Goal: Task Accomplishment & Management: Use online tool/utility

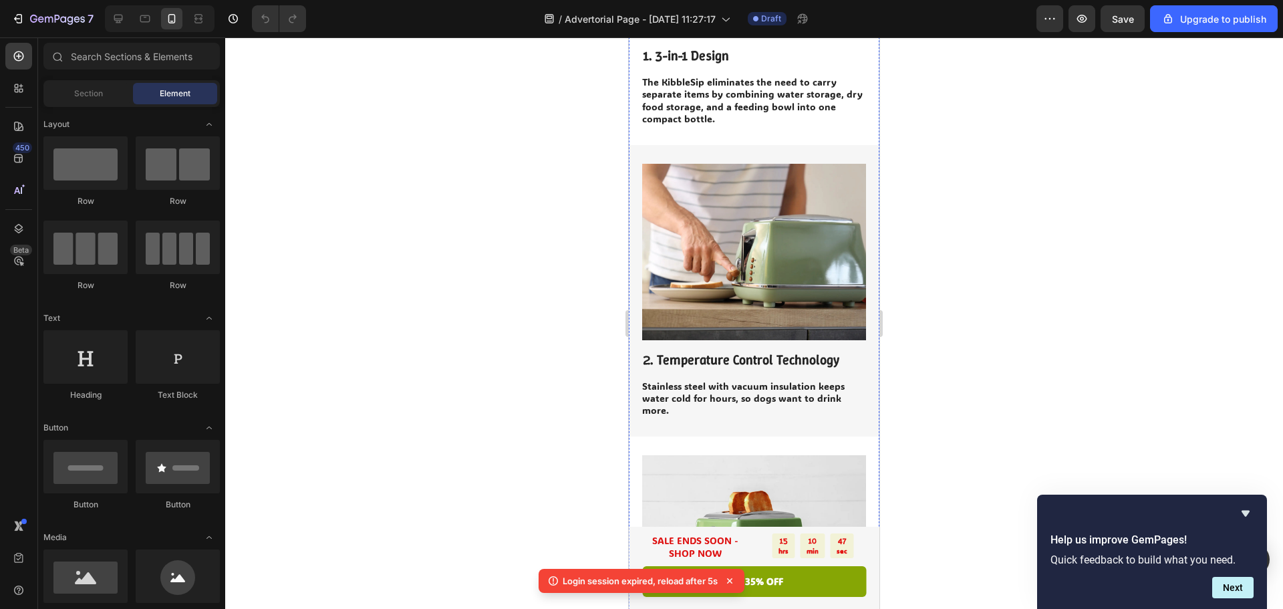
scroll to position [735, 0]
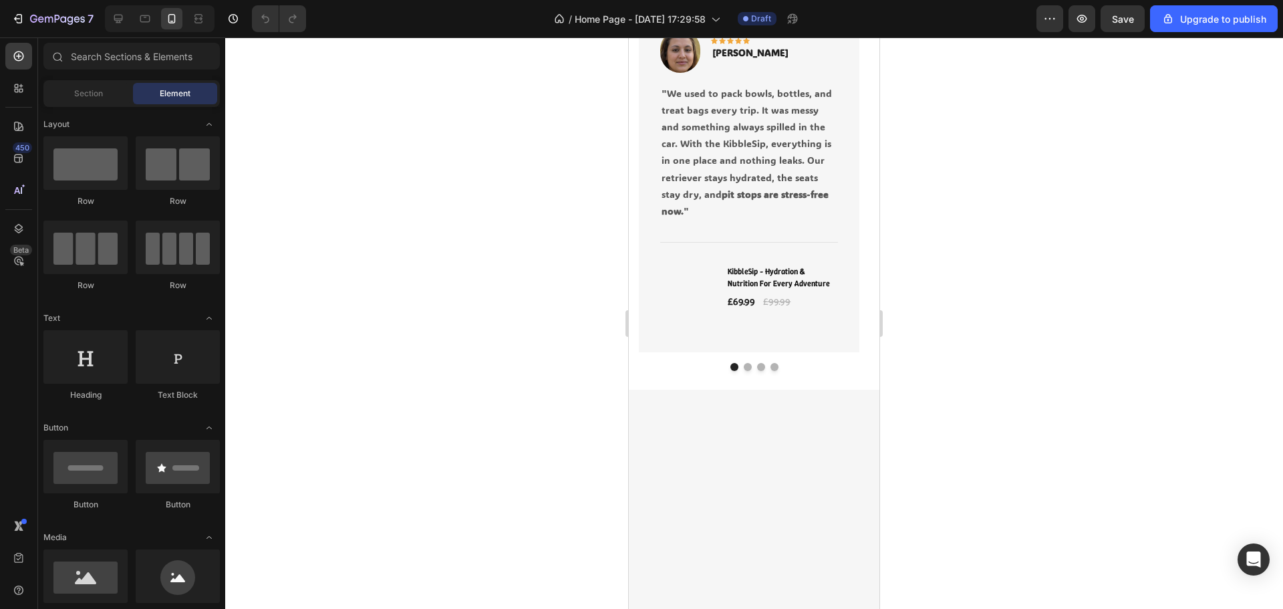
scroll to position [1203, 0]
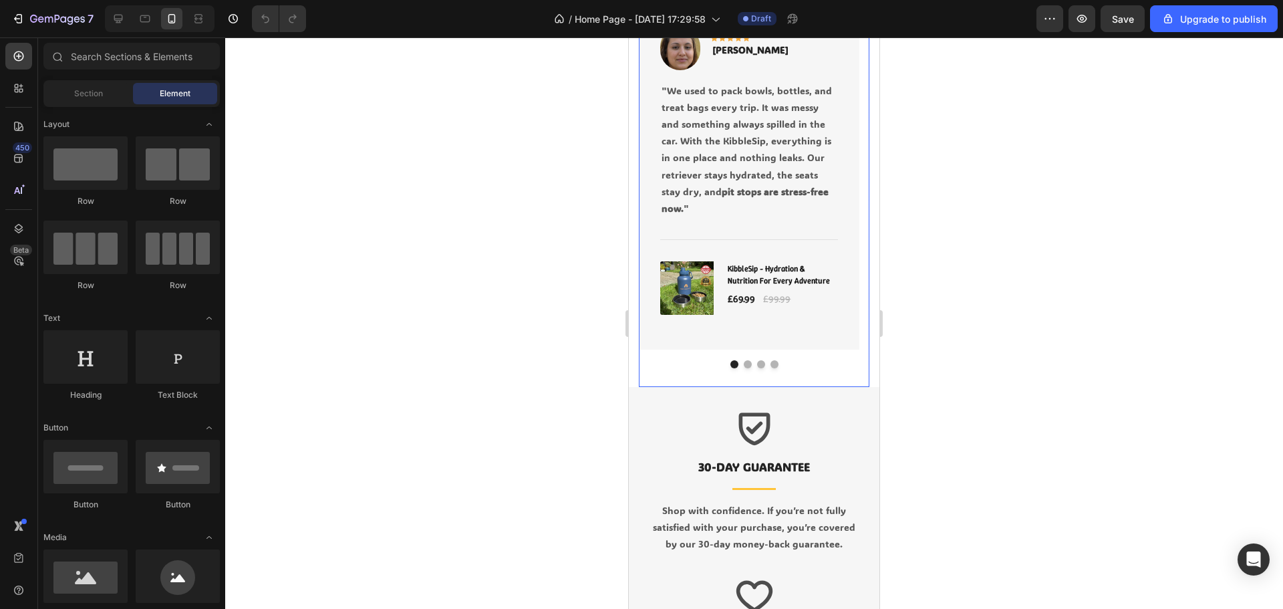
click at [744, 368] on button "Dot" at bounding box center [748, 364] width 8 height 8
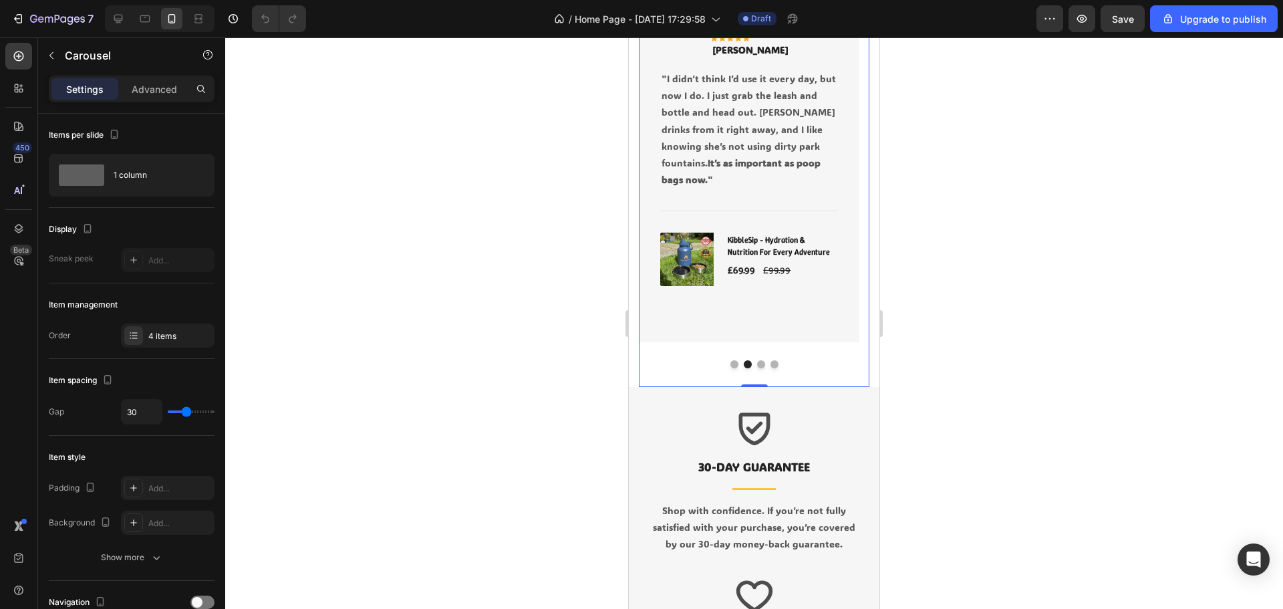
click at [758, 368] on button "Dot" at bounding box center [761, 364] width 8 height 8
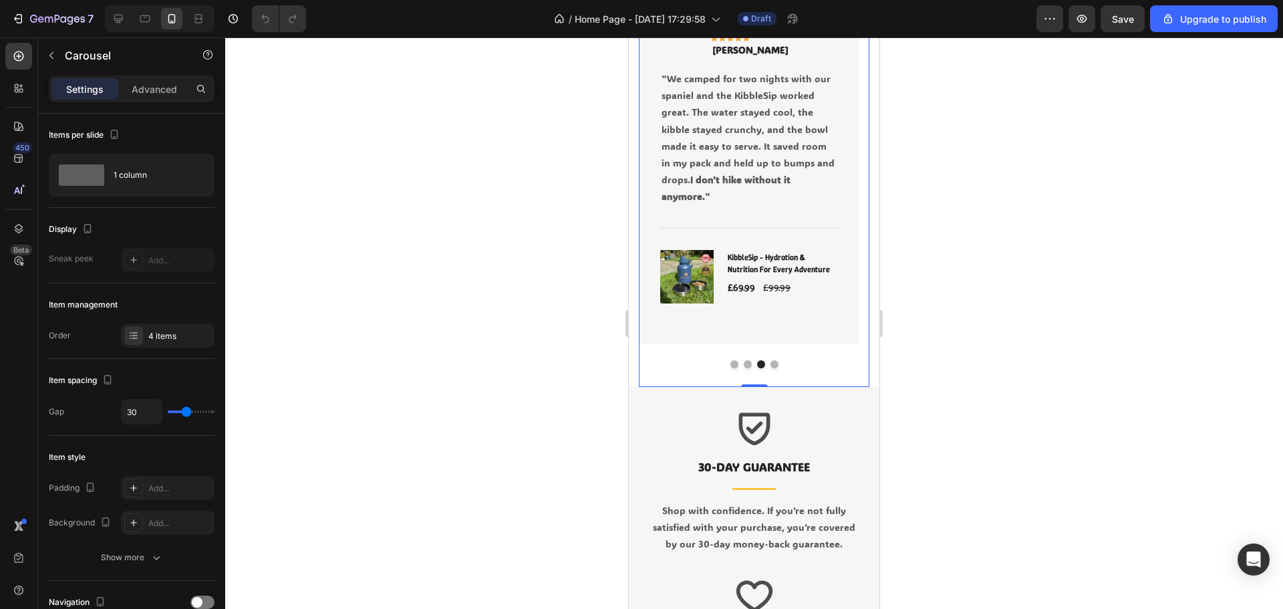
click at [770, 368] on button "Dot" at bounding box center [774, 364] width 8 height 8
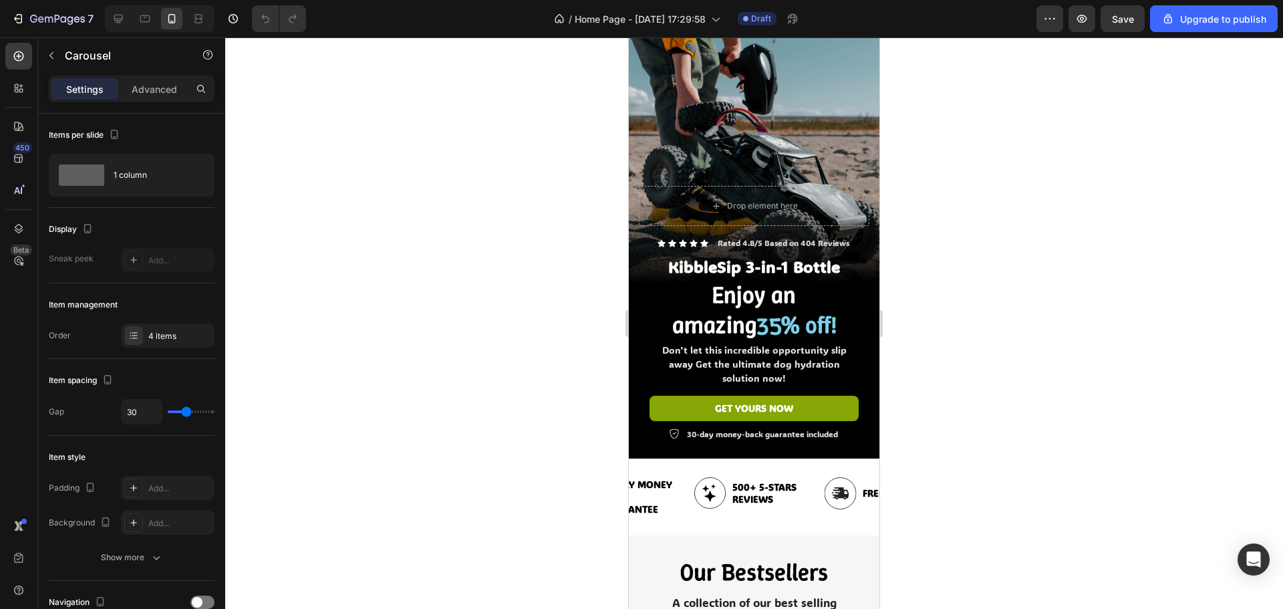
scroll to position [0, 0]
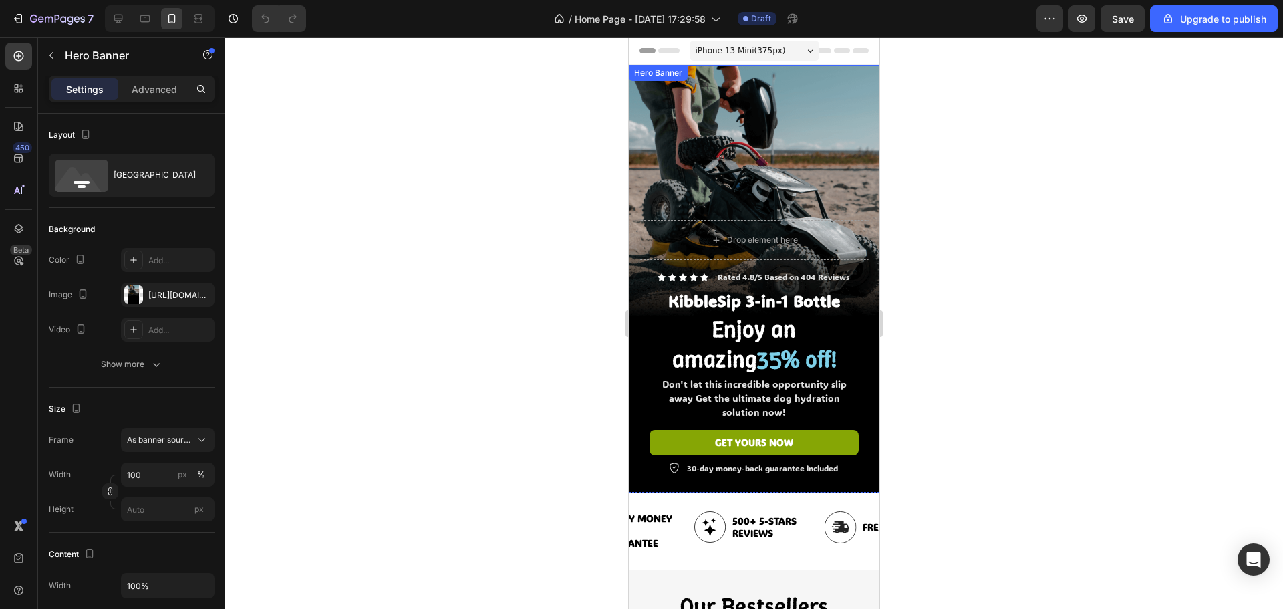
click at [805, 132] on div "Background Image" at bounding box center [754, 288] width 251 height 446
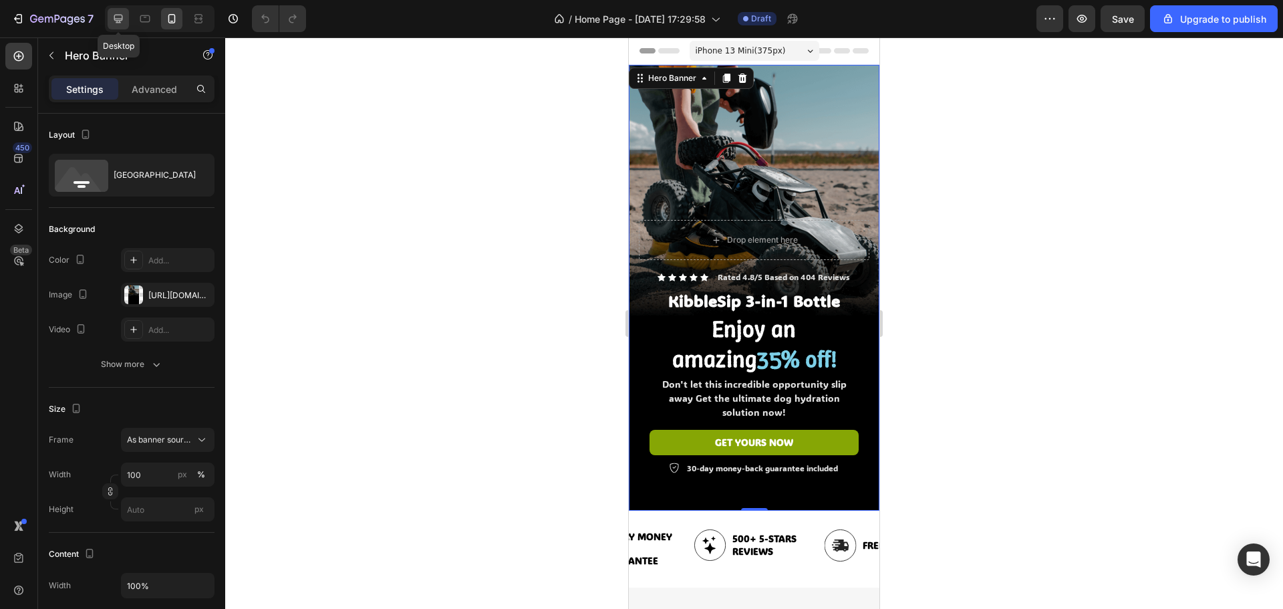
click at [117, 19] on icon at bounding box center [118, 19] width 9 height 9
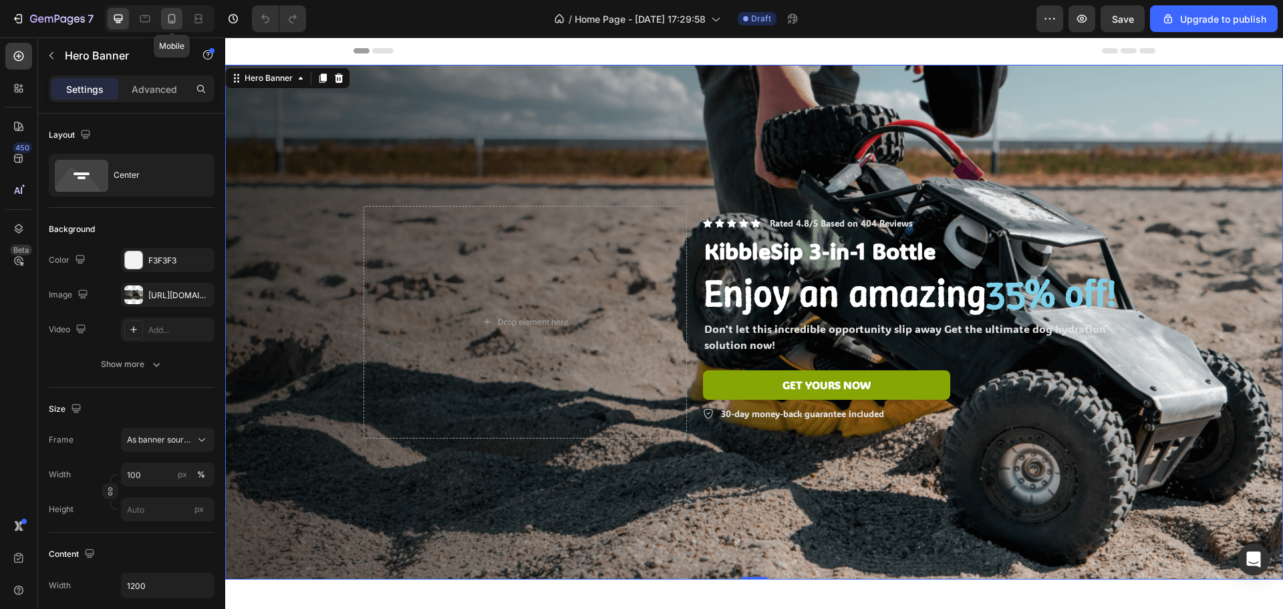
click at [172, 18] on icon at bounding box center [171, 18] width 13 height 13
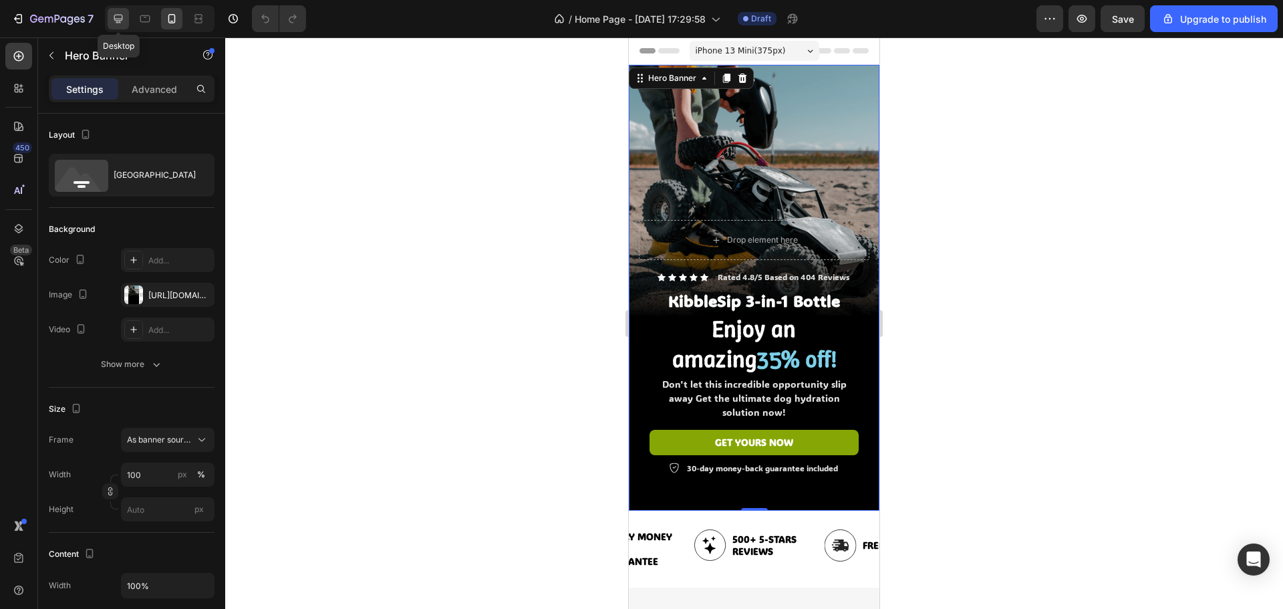
click at [110, 17] on div at bounding box center [118, 18] width 21 height 21
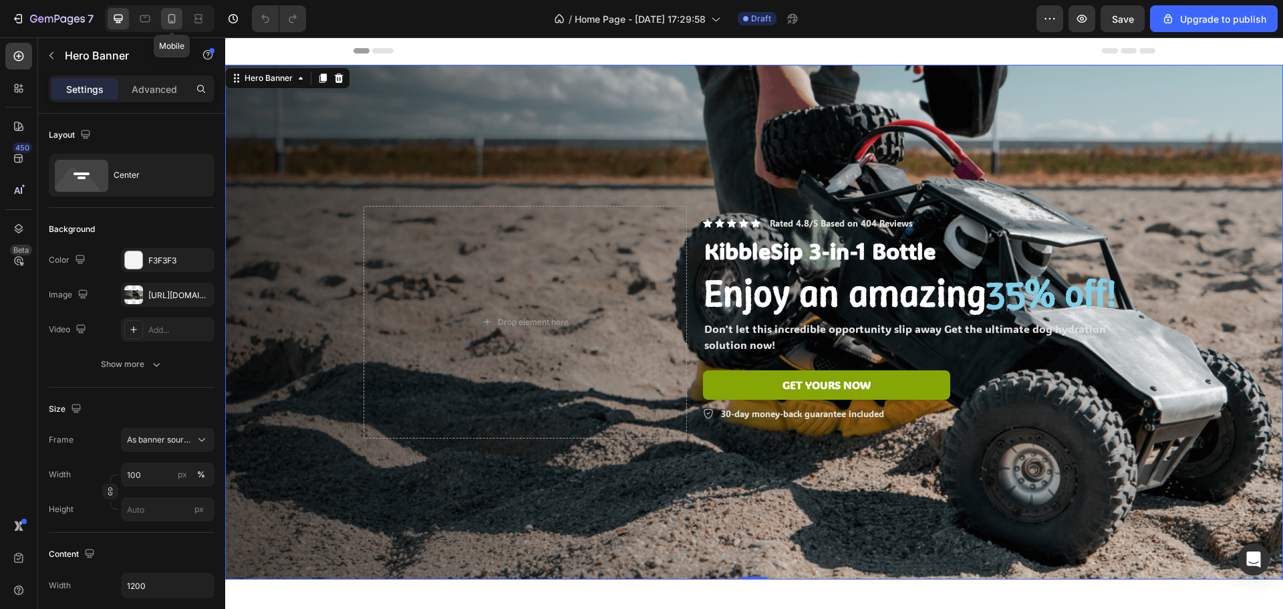
click at [173, 20] on icon at bounding box center [171, 18] width 13 height 13
type input "100%"
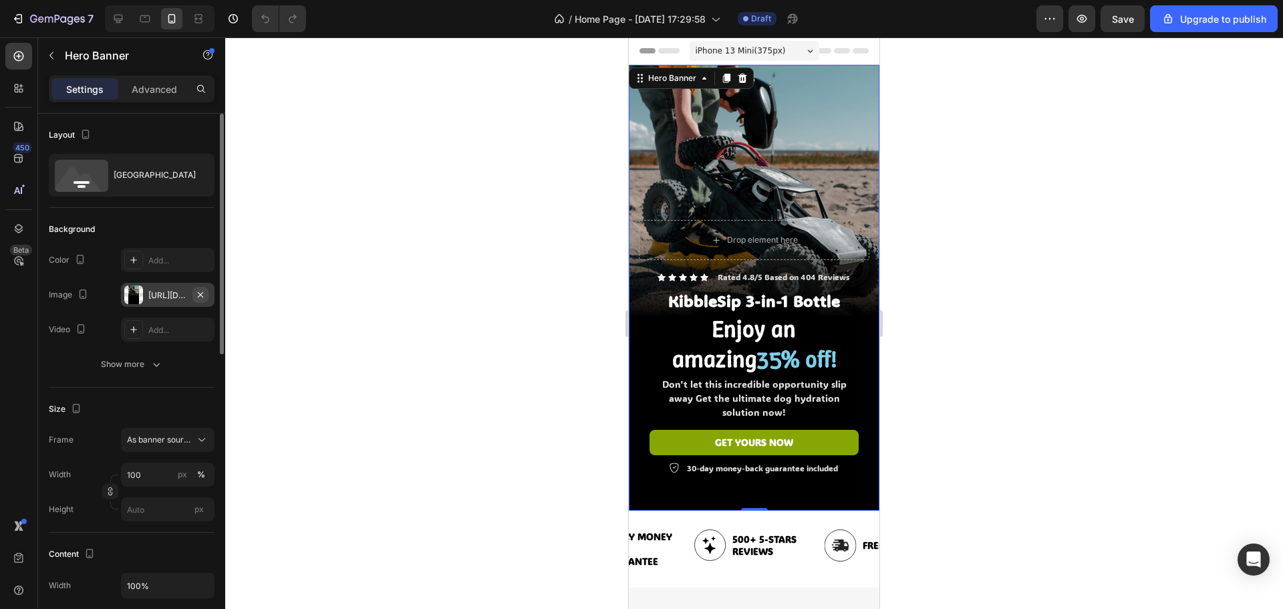
click at [204, 292] on icon "button" at bounding box center [200, 294] width 11 height 11
type input "Auto"
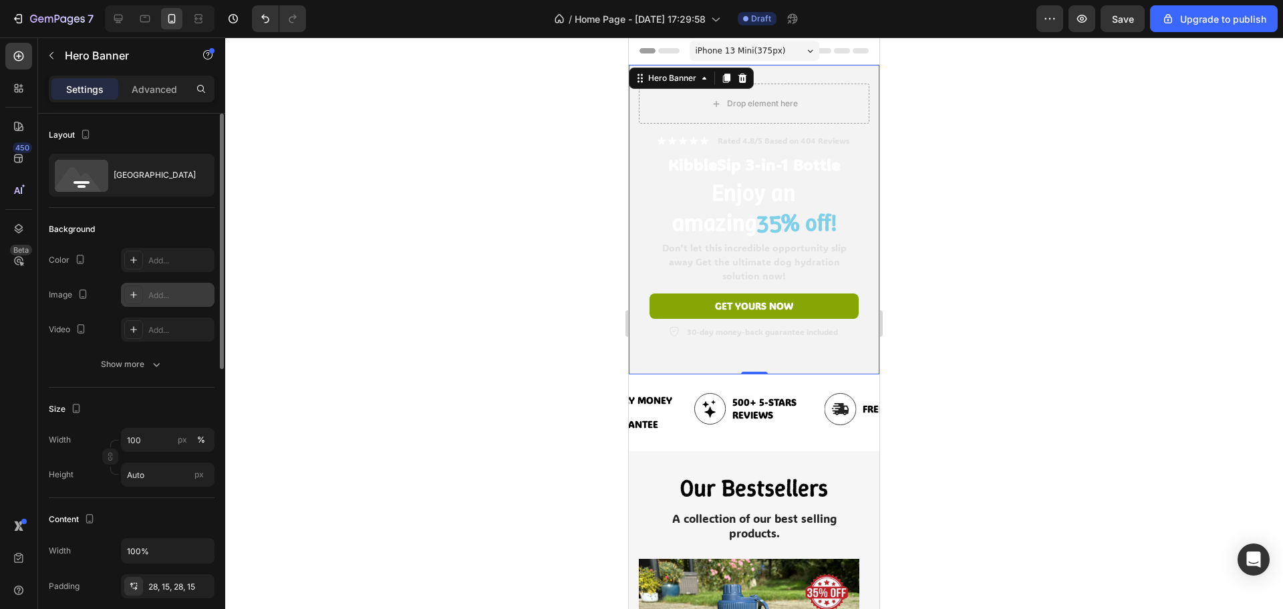
click at [126, 289] on div at bounding box center [133, 294] width 19 height 19
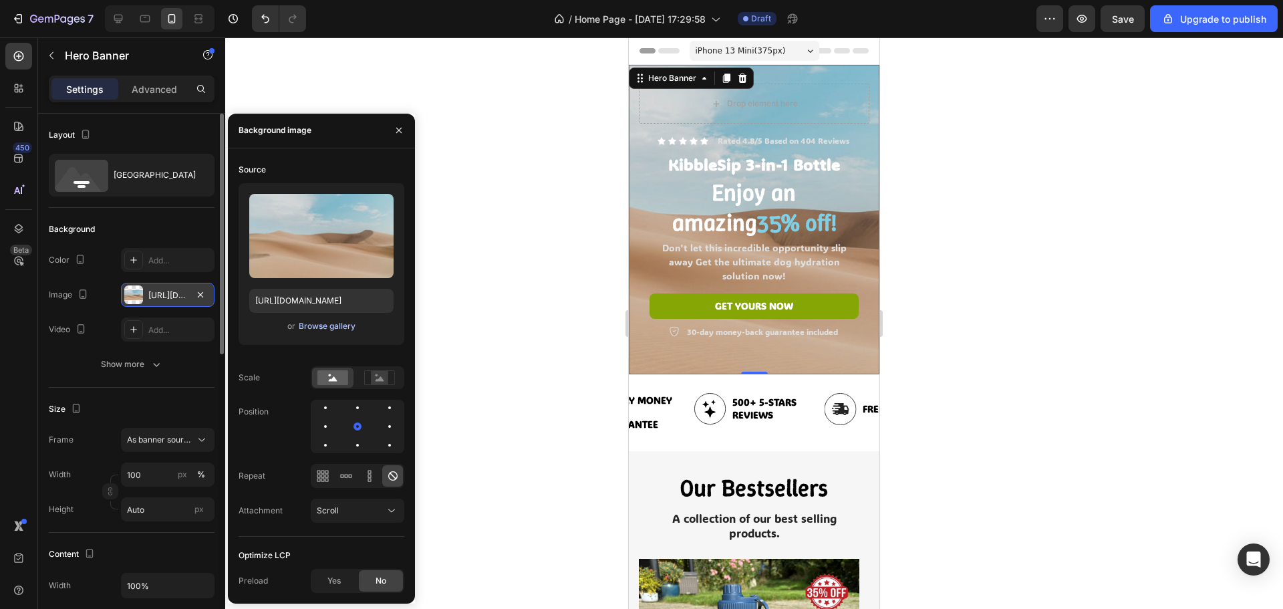
click at [327, 327] on div "Browse gallery" at bounding box center [327, 326] width 57 height 12
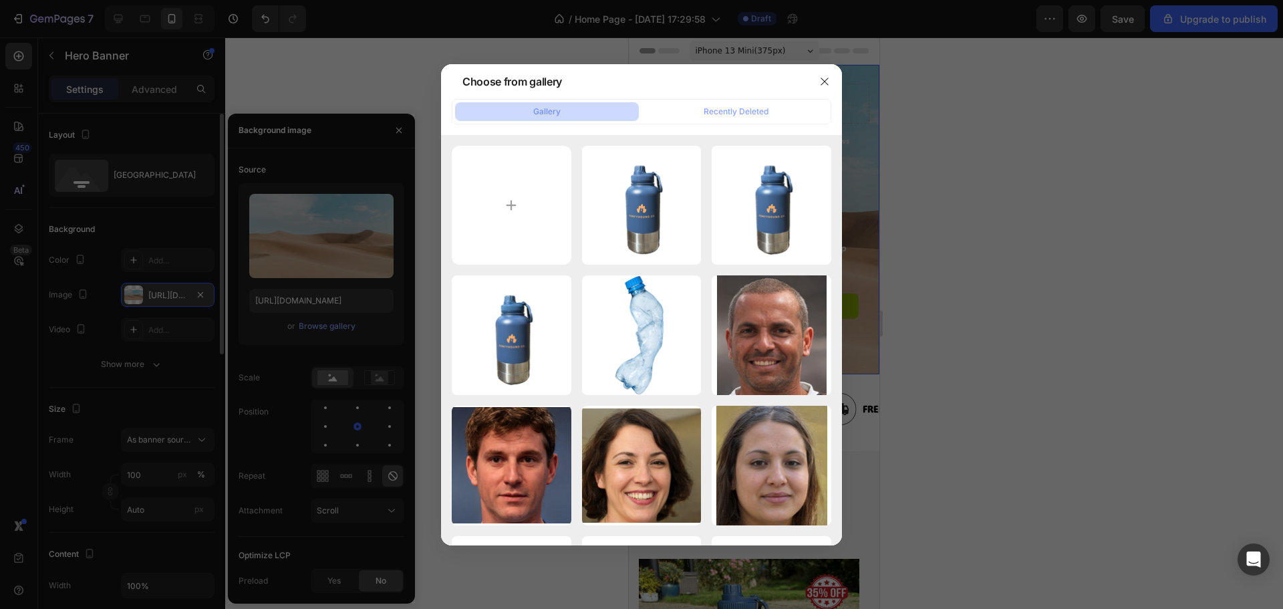
type input "C:\fakepath\IMG_7058.jpeg"
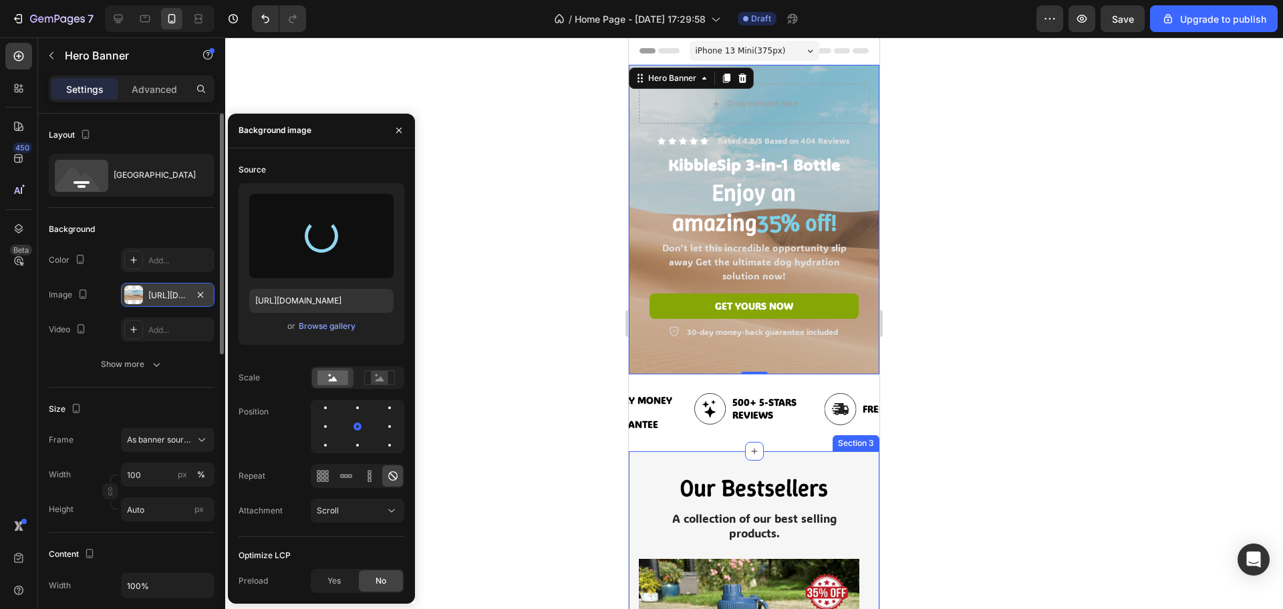
type input "https://cdn.shopify.com/s/files/1/0945/9964/3477/files/gempages_567314332723971…"
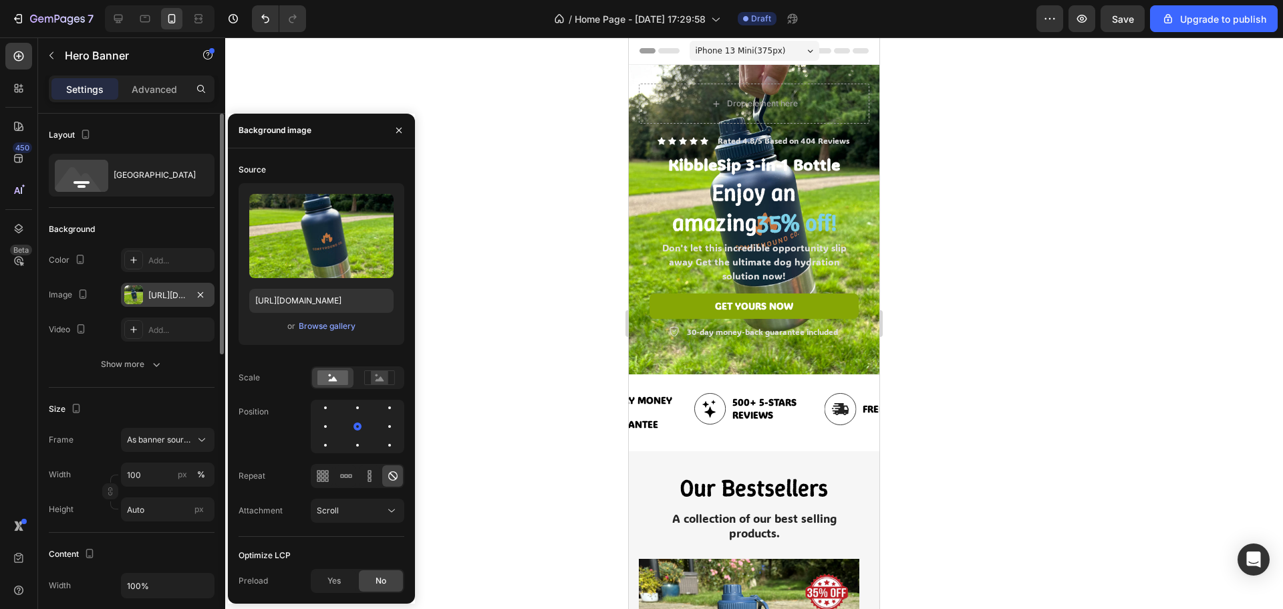
click at [1116, 255] on div at bounding box center [754, 322] width 1058 height 571
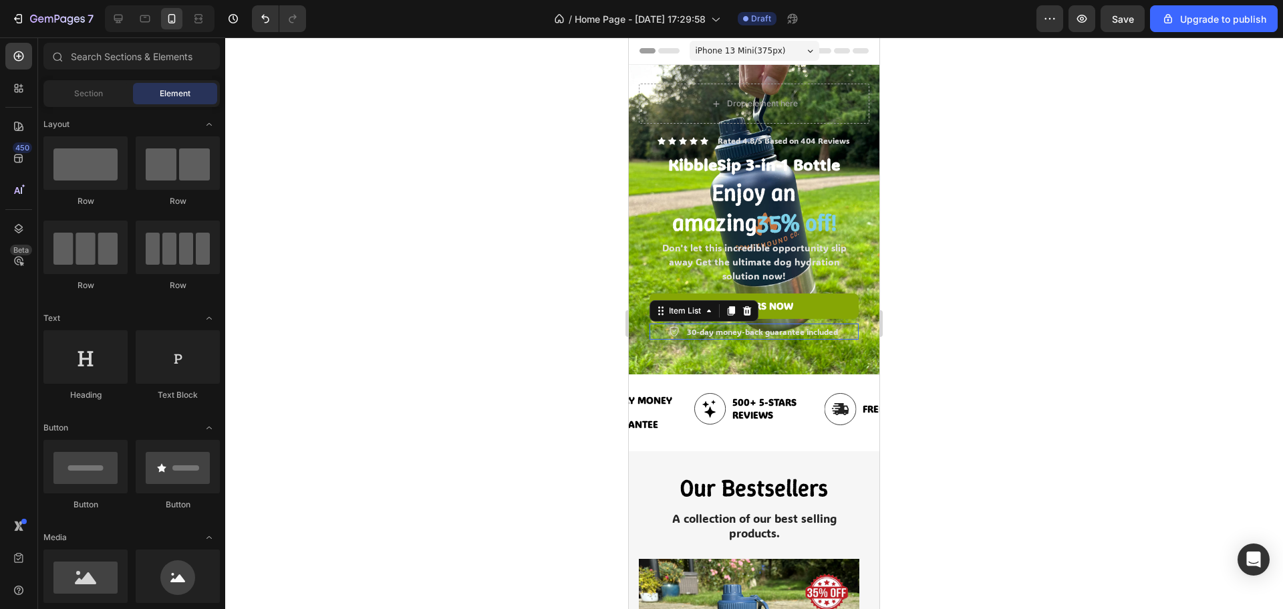
click at [792, 335] on p "30-day money-back guarantee included" at bounding box center [762, 331] width 151 height 12
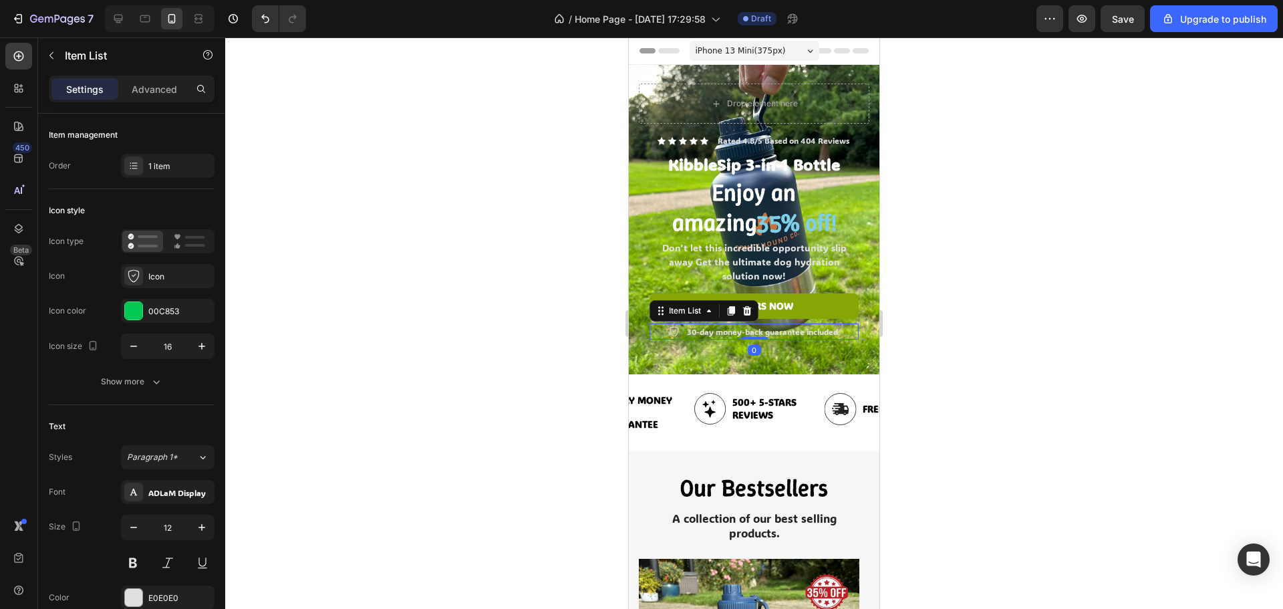
click at [1061, 330] on div at bounding box center [754, 322] width 1058 height 571
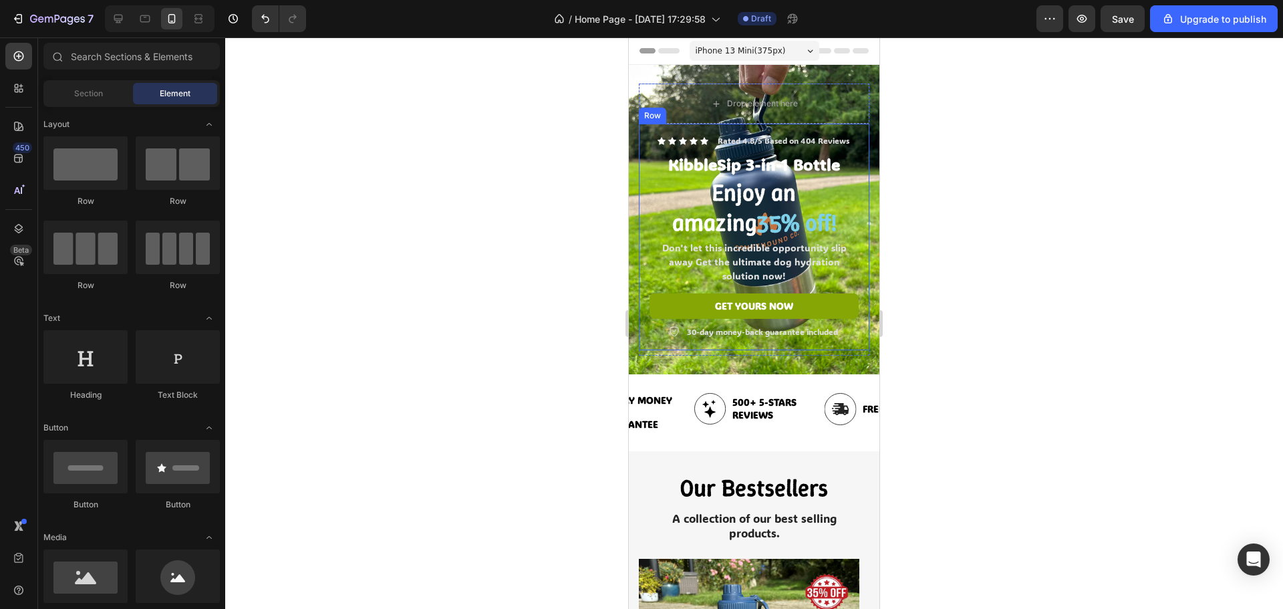
click at [1007, 266] on div at bounding box center [754, 322] width 1058 height 571
click at [1096, 199] on div at bounding box center [754, 322] width 1058 height 571
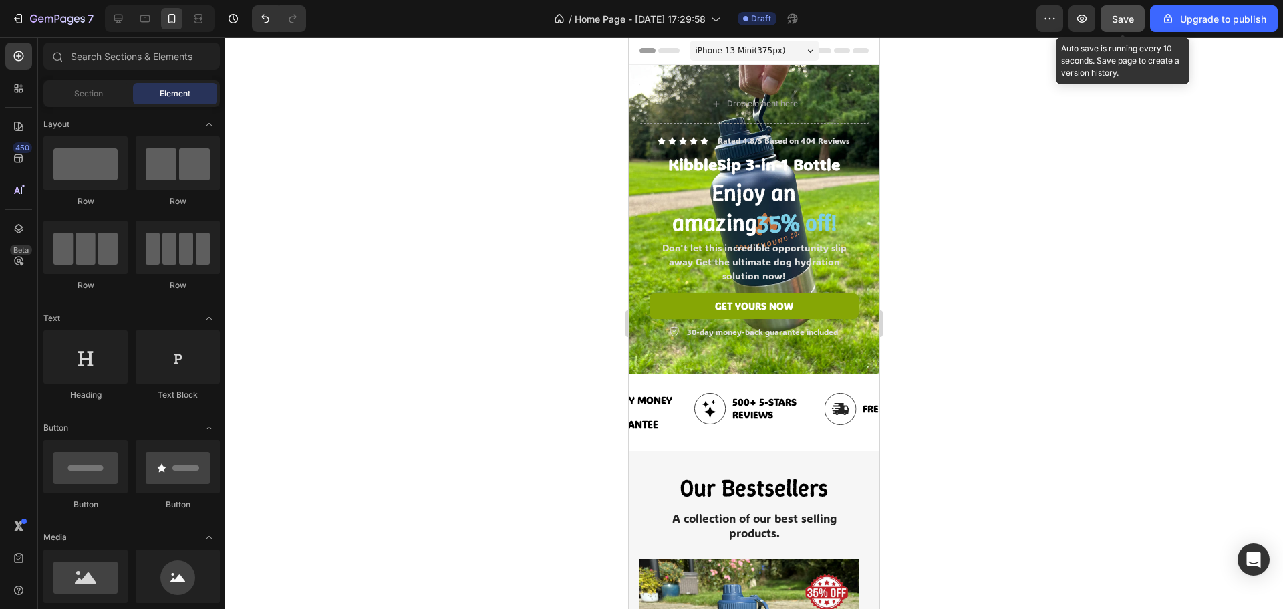
click at [1124, 19] on span "Save" at bounding box center [1123, 18] width 22 height 11
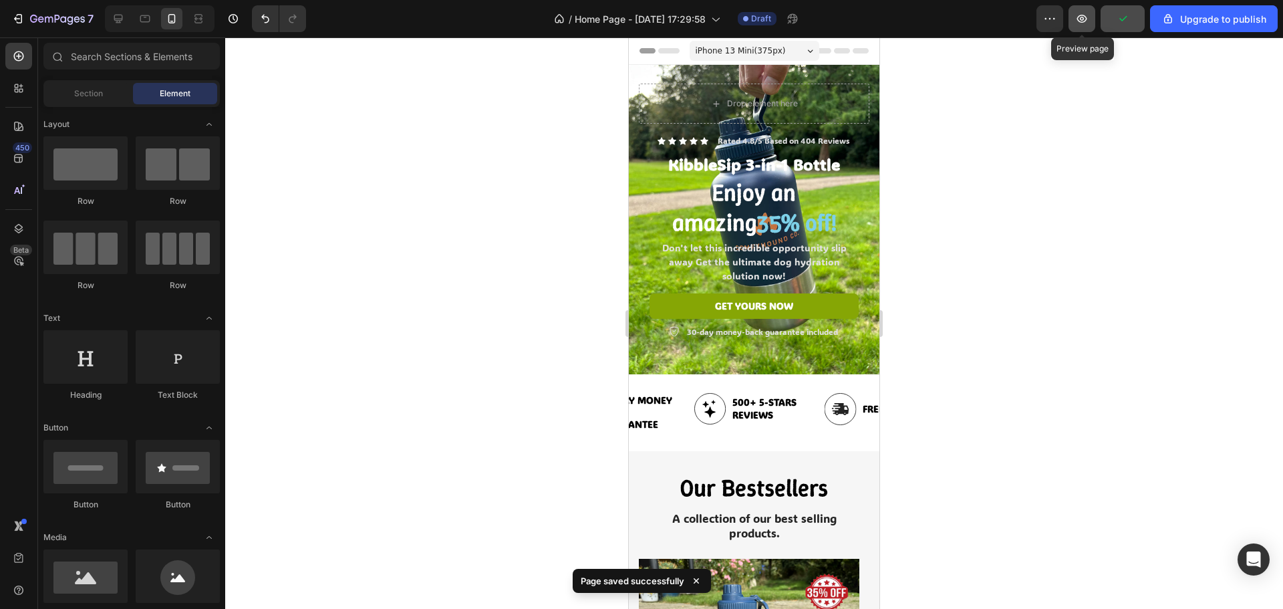
click at [1086, 21] on icon "button" at bounding box center [1082, 19] width 10 height 8
click at [128, 16] on div at bounding box center [118, 18] width 21 height 21
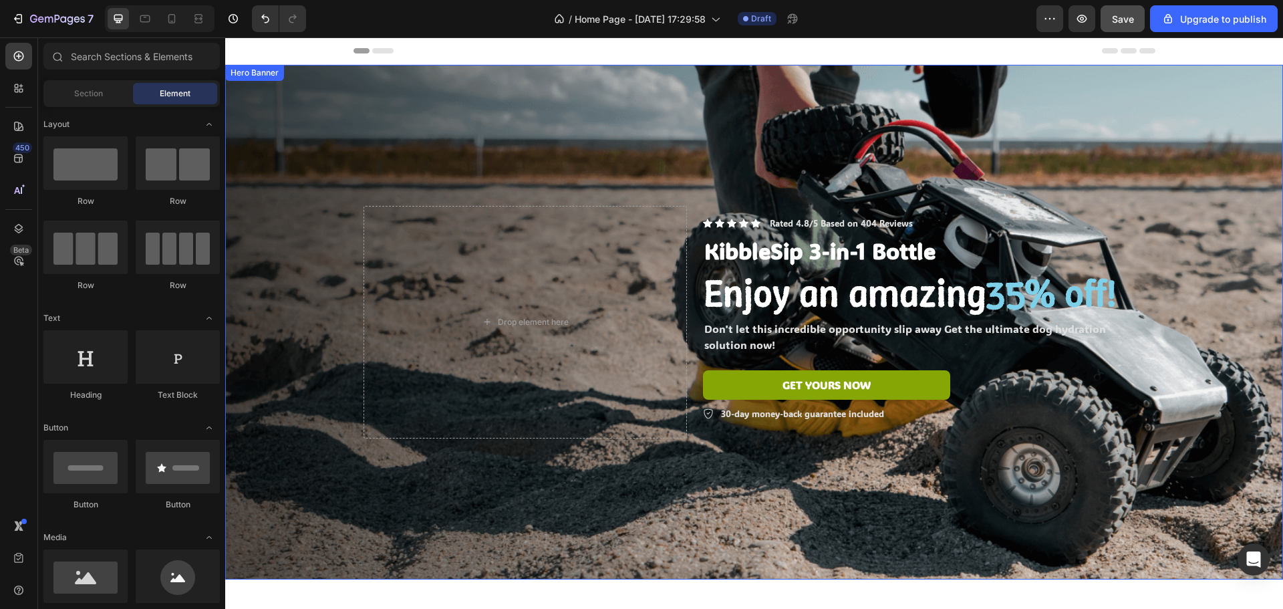
click at [447, 80] on div "Background Image" at bounding box center [754, 322] width 1058 height 515
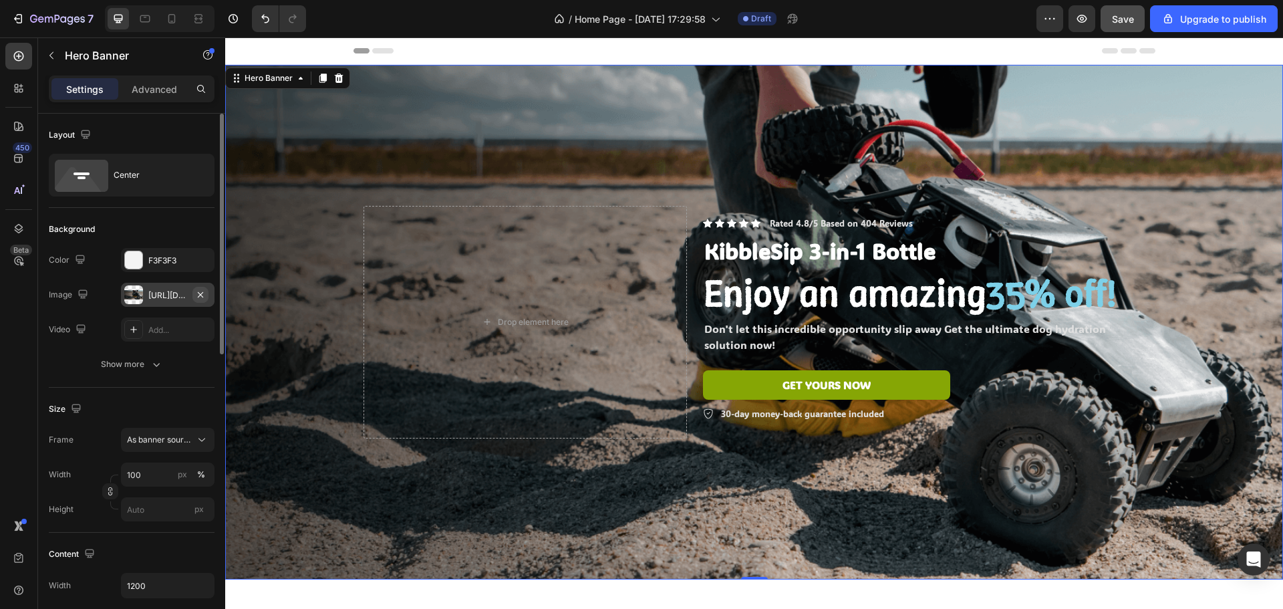
click at [202, 295] on icon "button" at bounding box center [200, 294] width 11 height 11
type input "Auto"
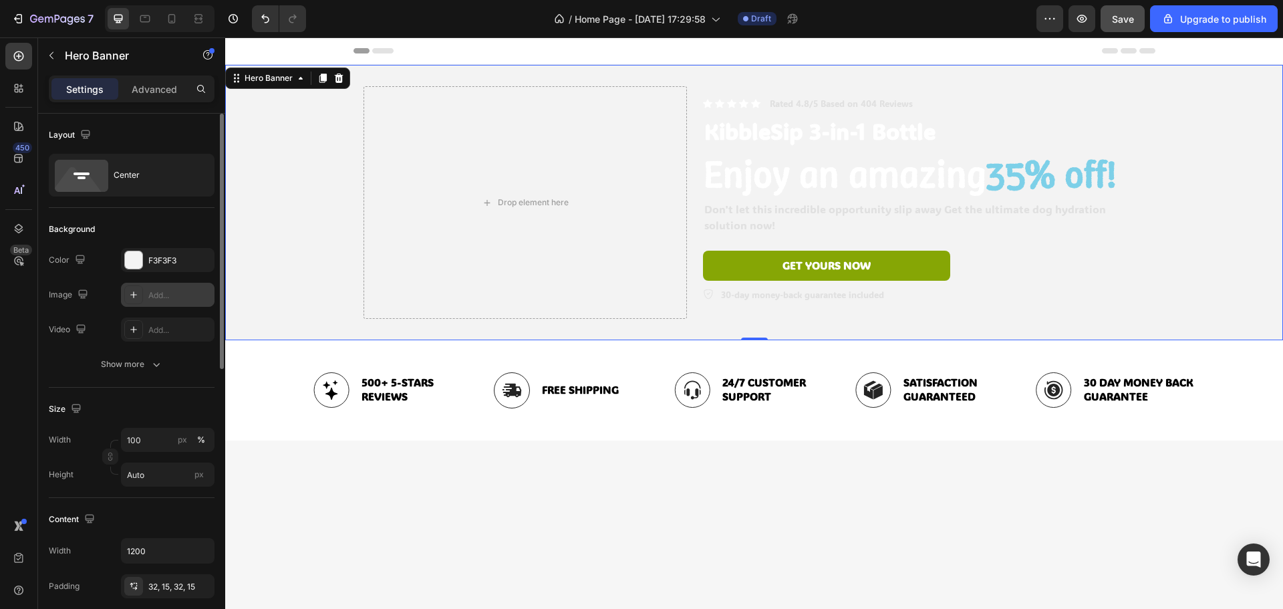
click at [142, 292] on div at bounding box center [133, 294] width 19 height 19
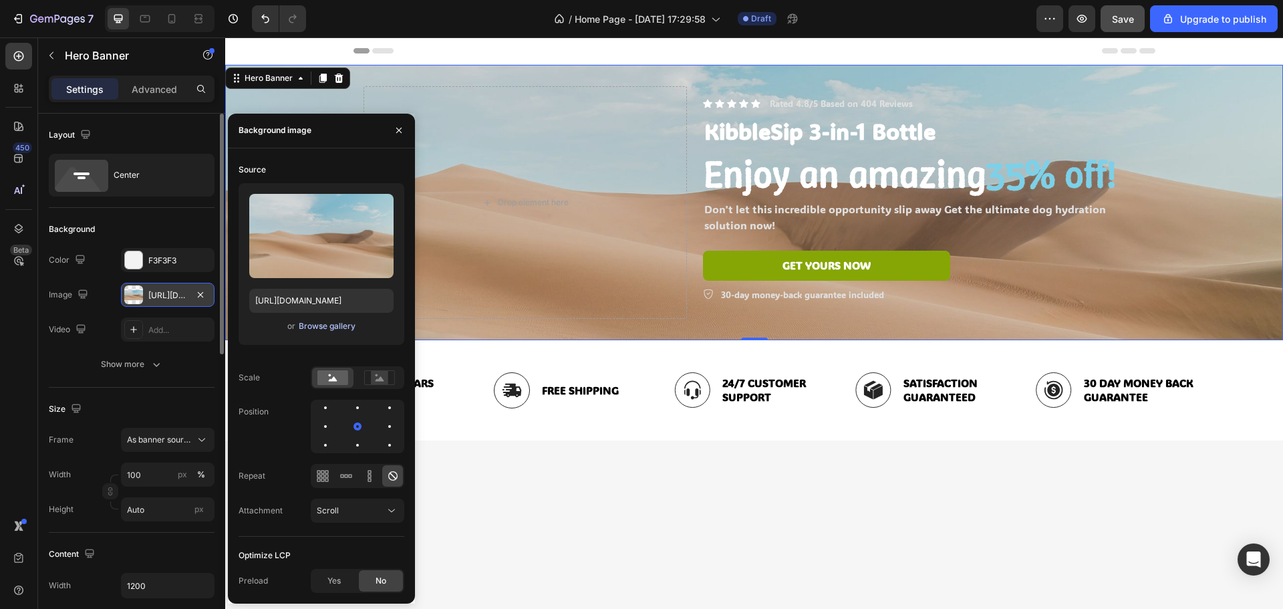
click at [323, 321] on div "Browse gallery" at bounding box center [327, 326] width 57 height 12
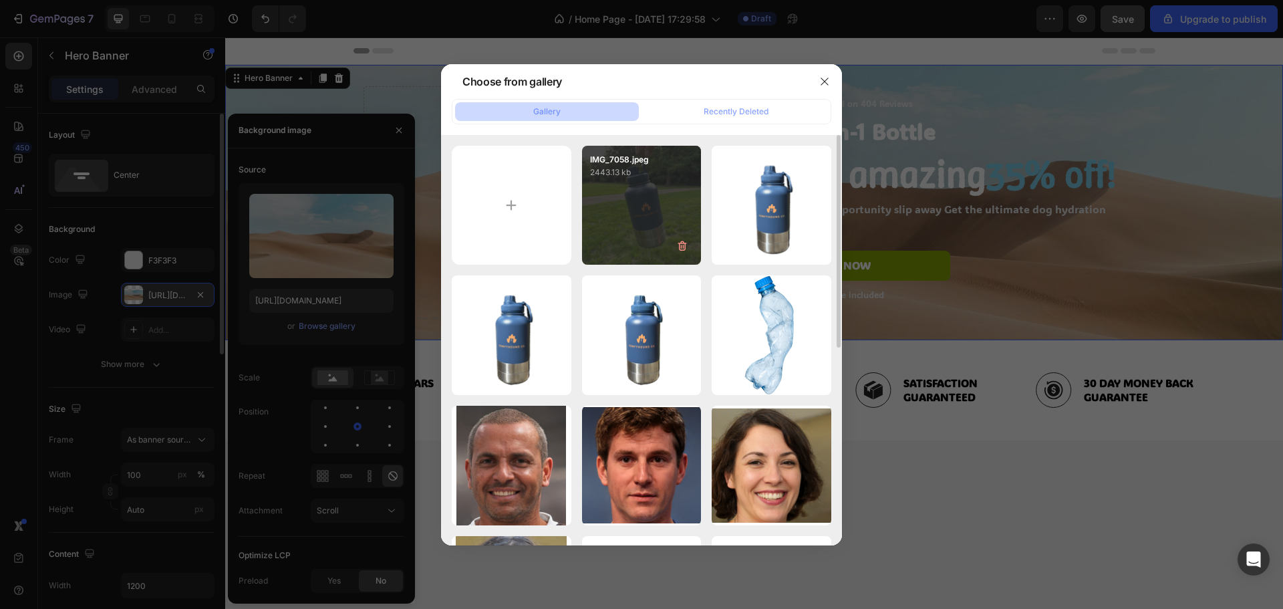
click at [627, 200] on div "IMG_7058.jpeg 2443.13 kb" at bounding box center [642, 206] width 120 height 120
type input "https://cdn.shopify.com/s/files/1/0945/9964/3477/files/gempages_567314332723971…"
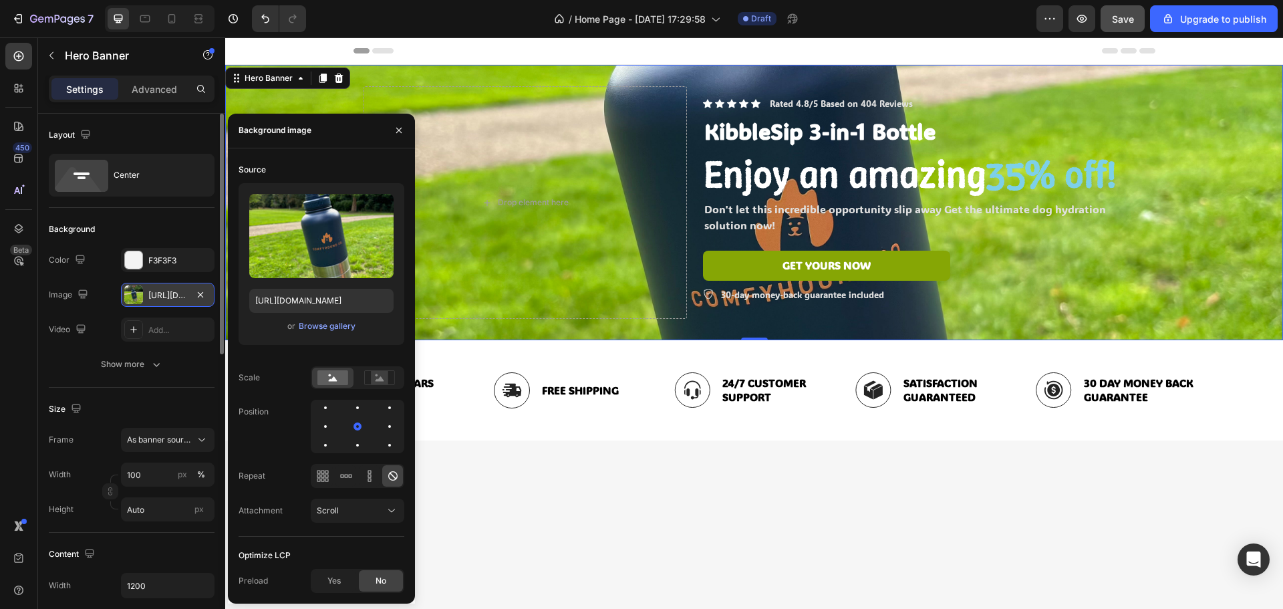
drag, startPoint x: 360, startPoint y: 421, endPoint x: 405, endPoint y: 404, distance: 48.0
click at [405, 404] on div "Source Upload Image https://cdn.shopify.com/s/files/1/0945/9964/3477/files/gemp…" at bounding box center [321, 376] width 187 height 434
click at [395, 408] on div at bounding box center [390, 408] width 16 height 16
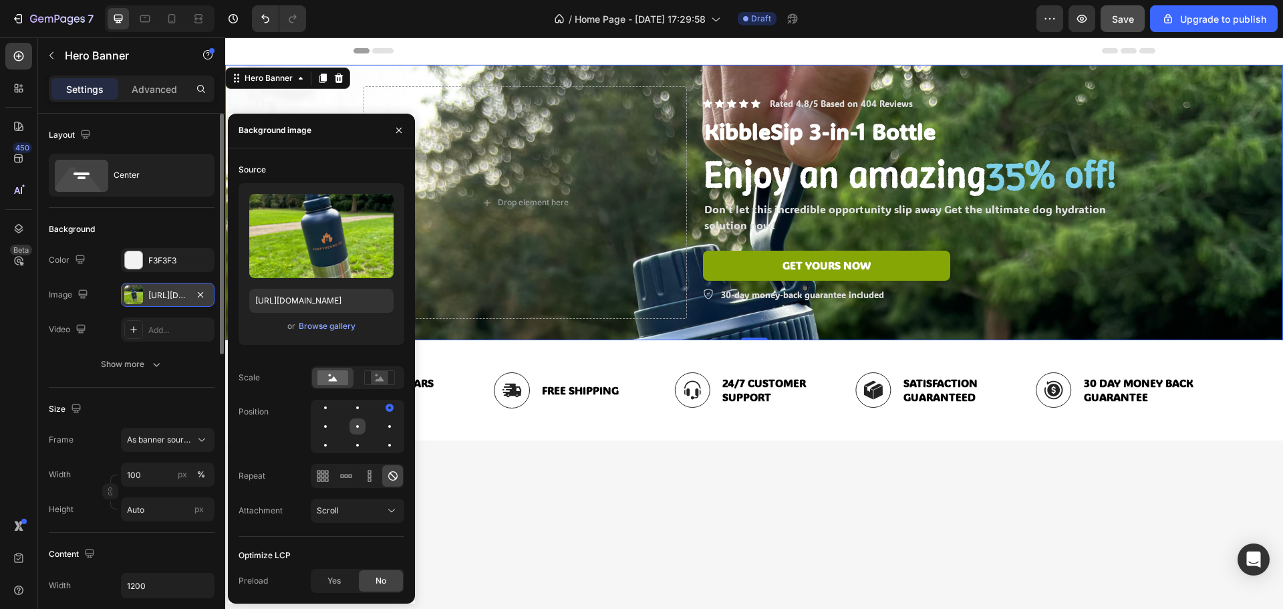
click at [360, 426] on div at bounding box center [357, 426] width 16 height 16
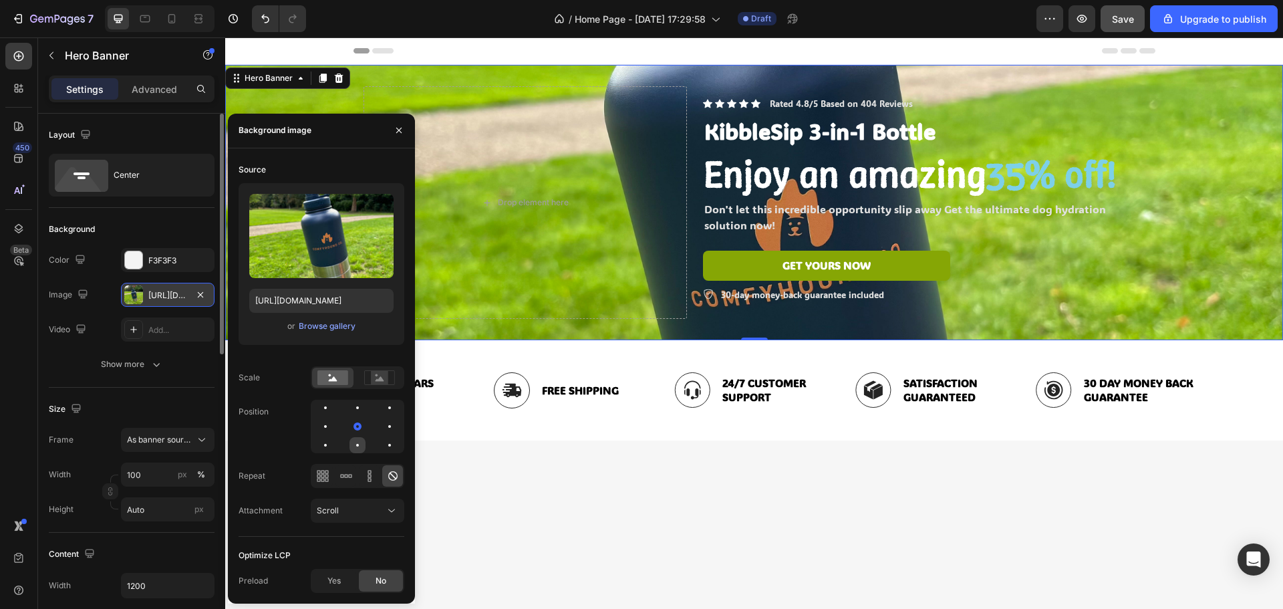
click at [354, 449] on div at bounding box center [357, 445] width 16 height 16
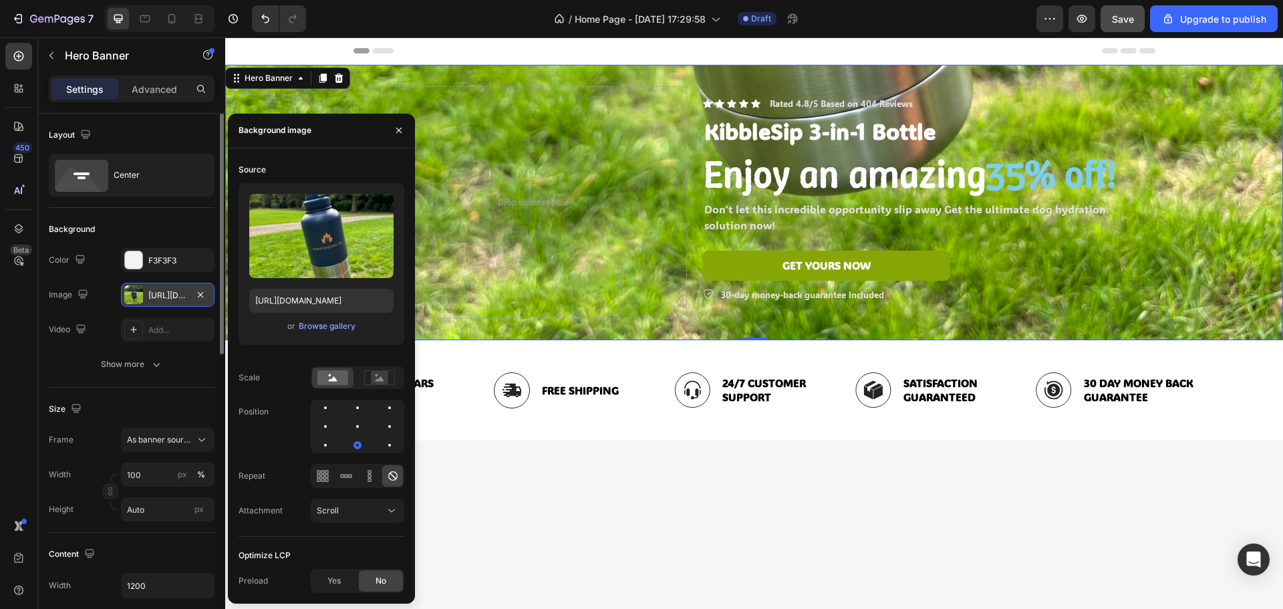
click at [365, 420] on div at bounding box center [358, 426] width 94 height 53
click at [359, 424] on div at bounding box center [357, 426] width 16 height 16
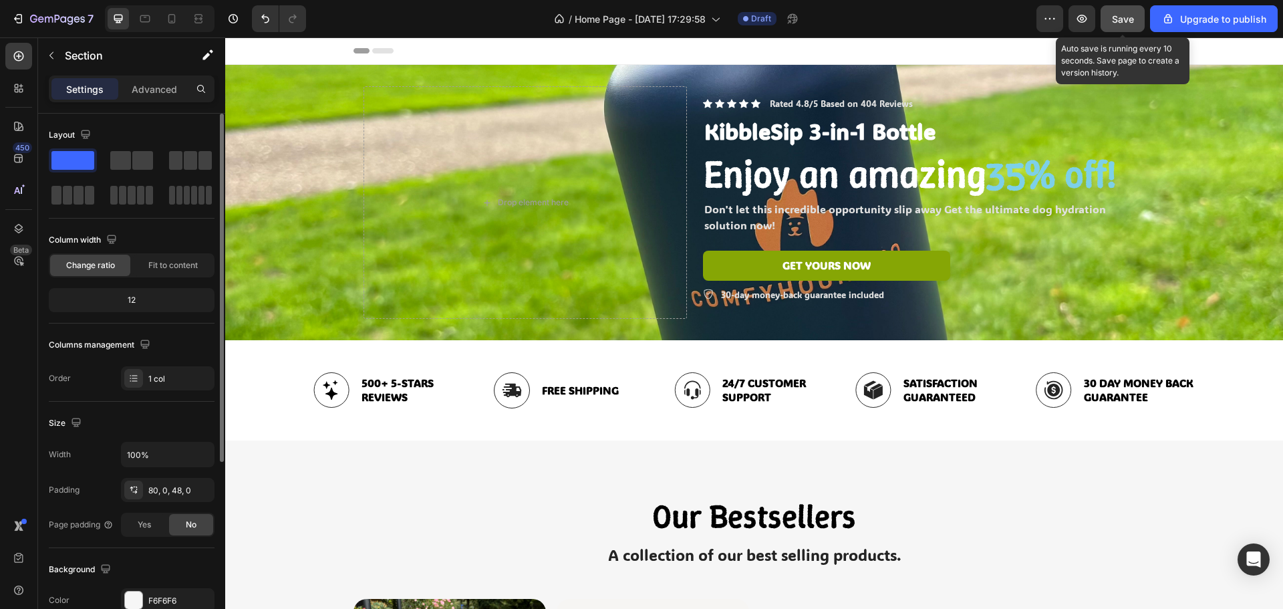
click at [1124, 13] on span "Save" at bounding box center [1123, 18] width 22 height 11
click at [1124, 13] on icon "button" at bounding box center [1122, 18] width 13 height 13
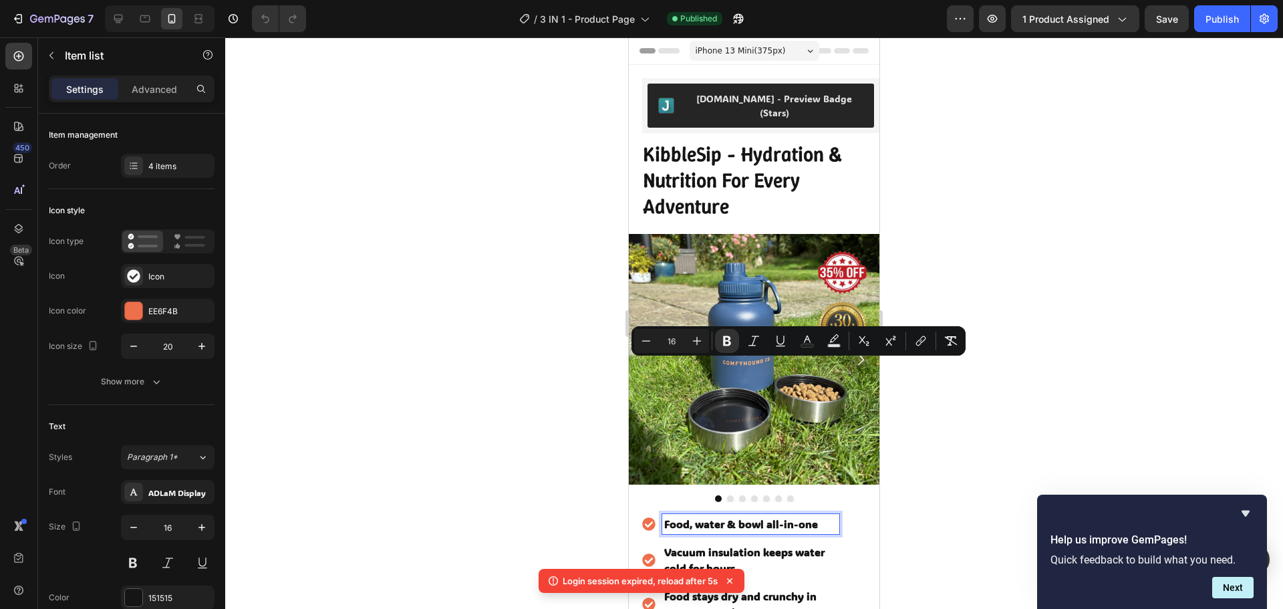
scroll to position [134, 0]
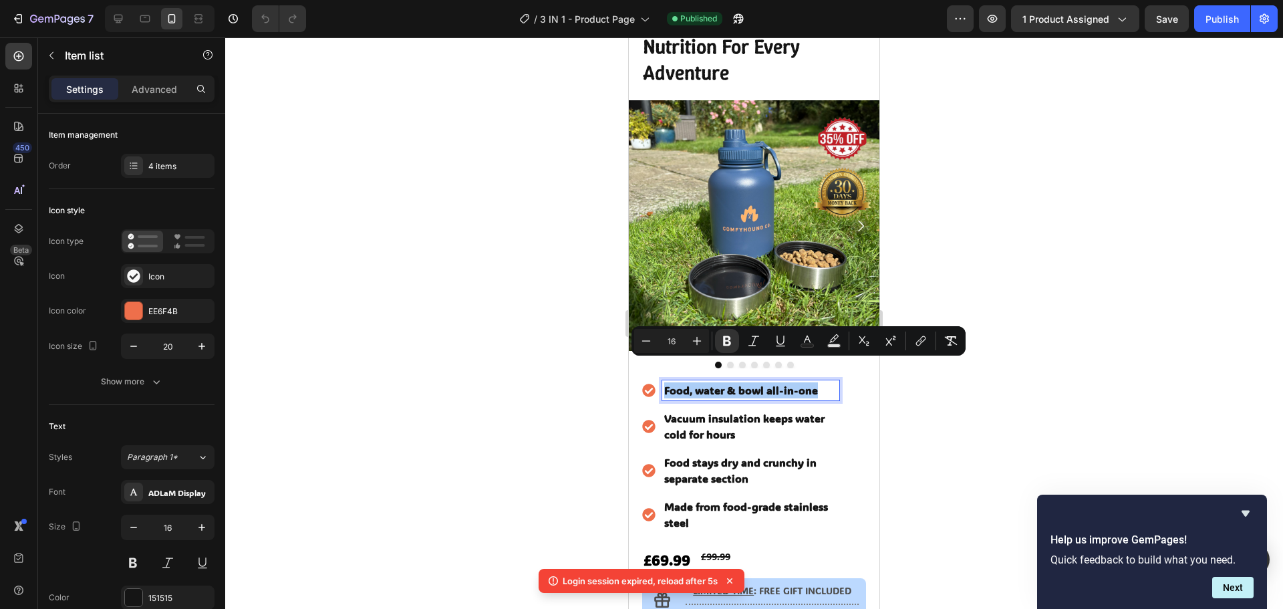
click at [982, 266] on div at bounding box center [754, 322] width 1058 height 571
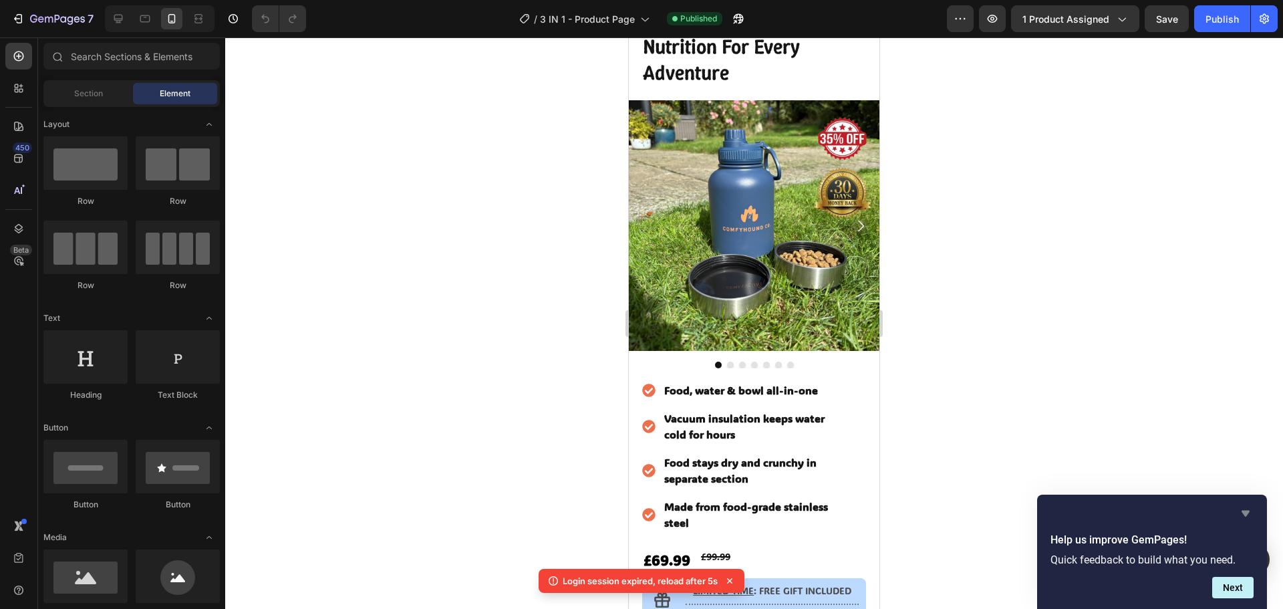
click at [1239, 513] on icon "Hide survey" at bounding box center [1246, 513] width 16 height 16
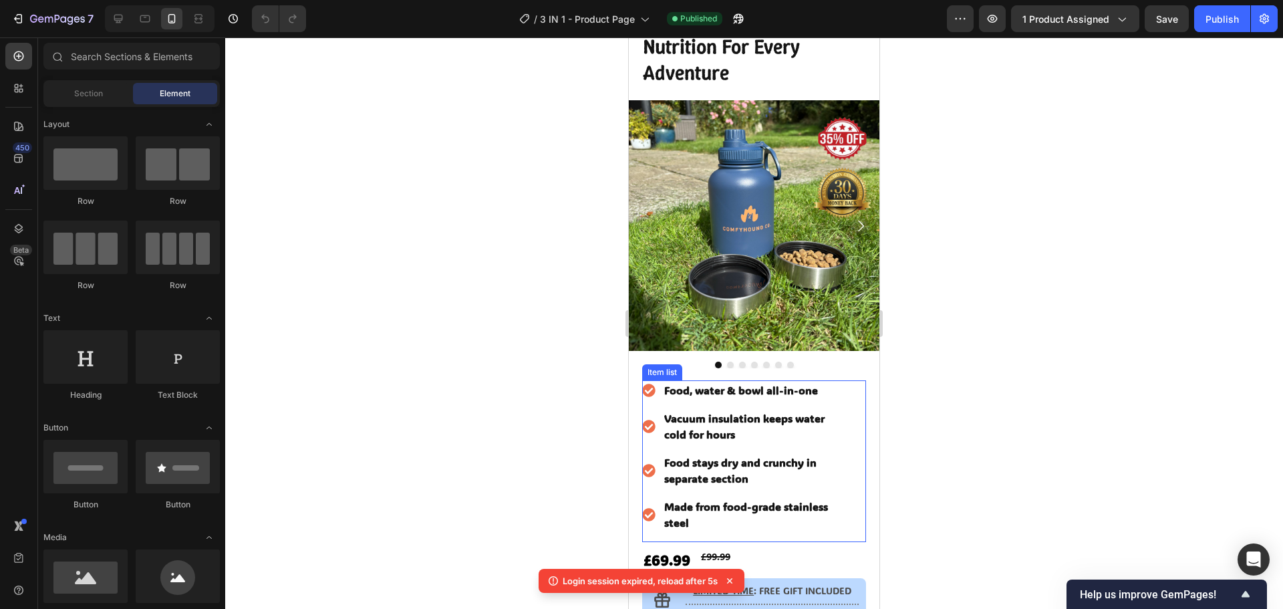
scroll to position [0, 0]
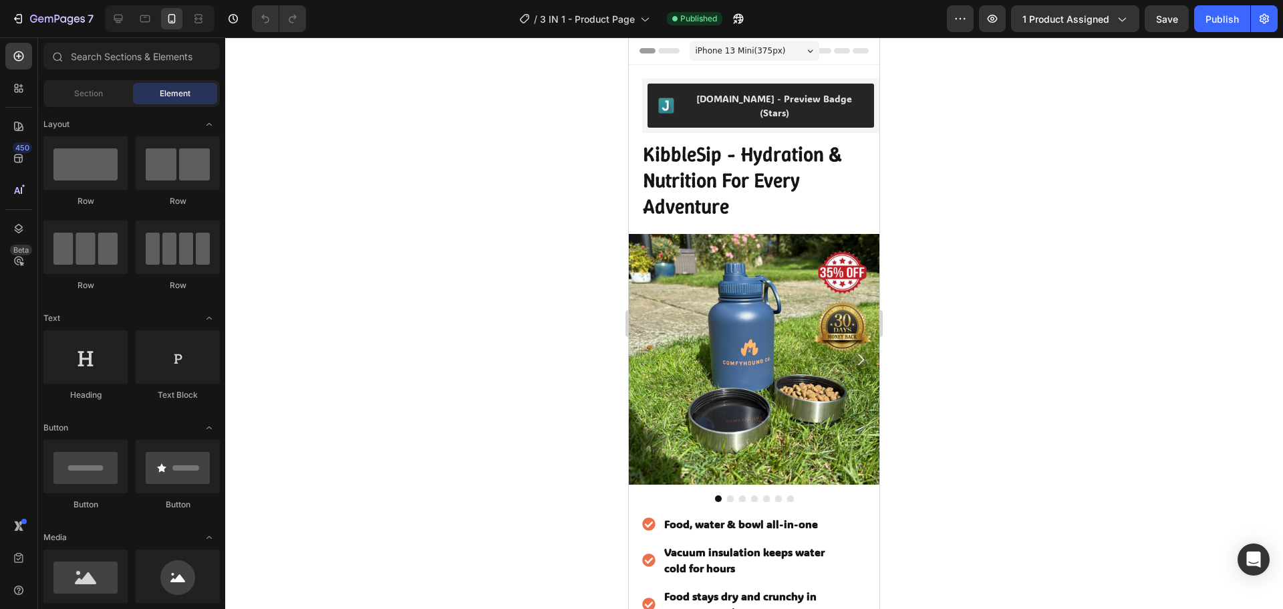
click at [1027, 290] on div at bounding box center [754, 322] width 1058 height 571
click at [841, 345] on img at bounding box center [754, 359] width 251 height 251
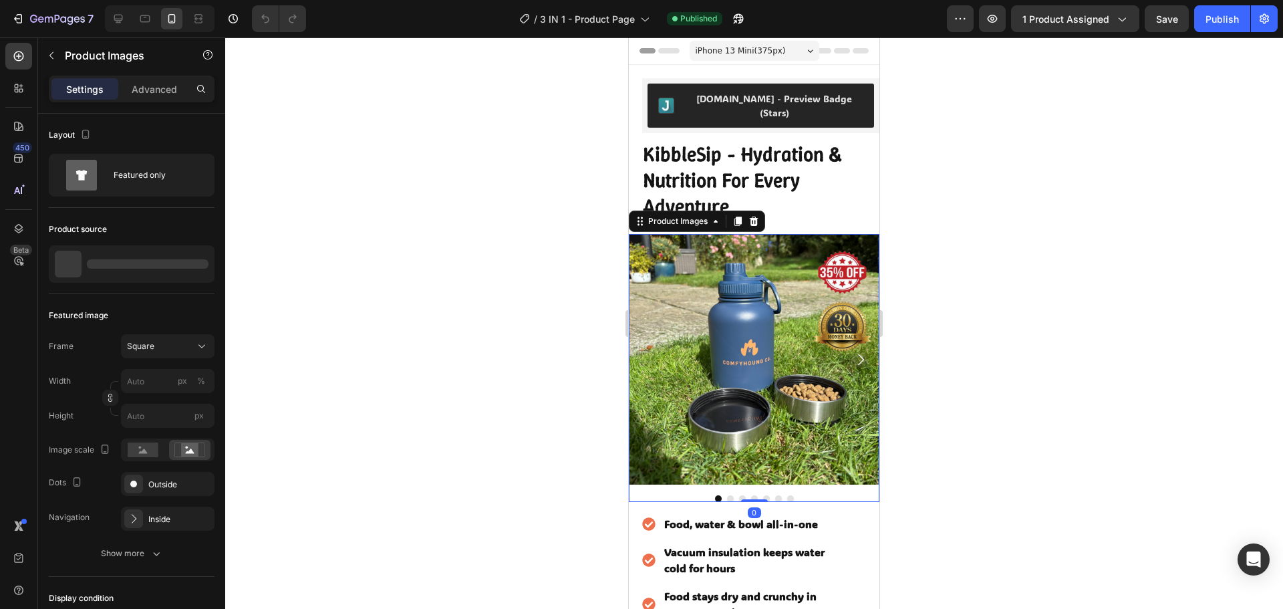
click at [853, 351] on icon "Carousel Next Arrow" at bounding box center [861, 359] width 16 height 16
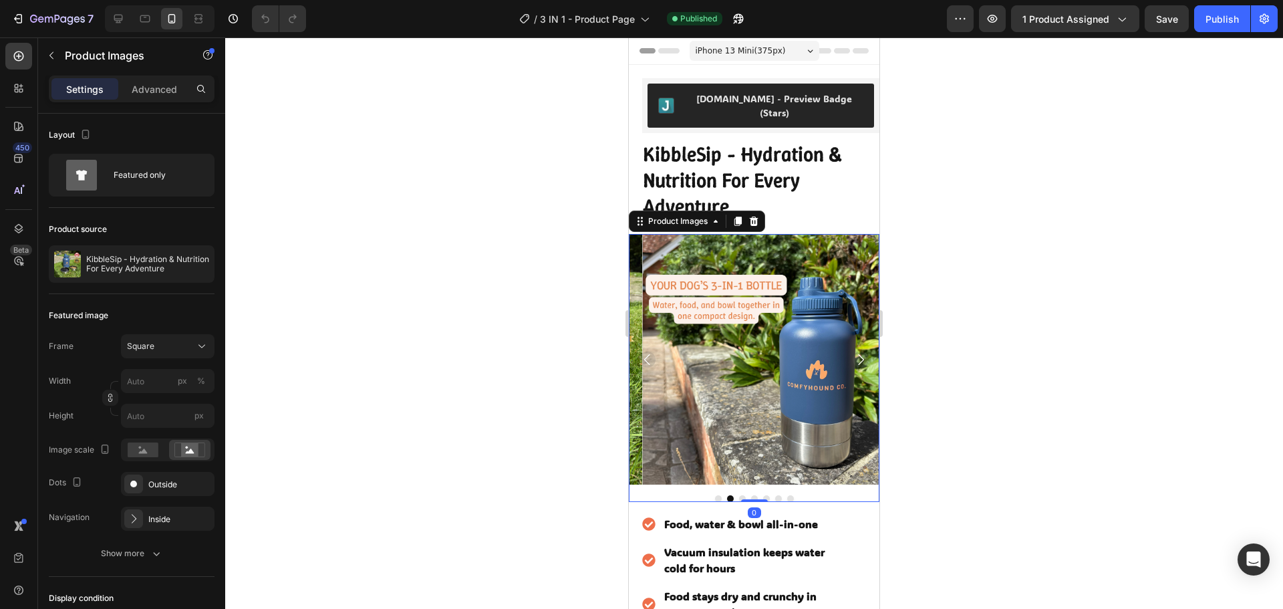
click at [853, 351] on icon "Carousel Next Arrow" at bounding box center [861, 359] width 16 height 16
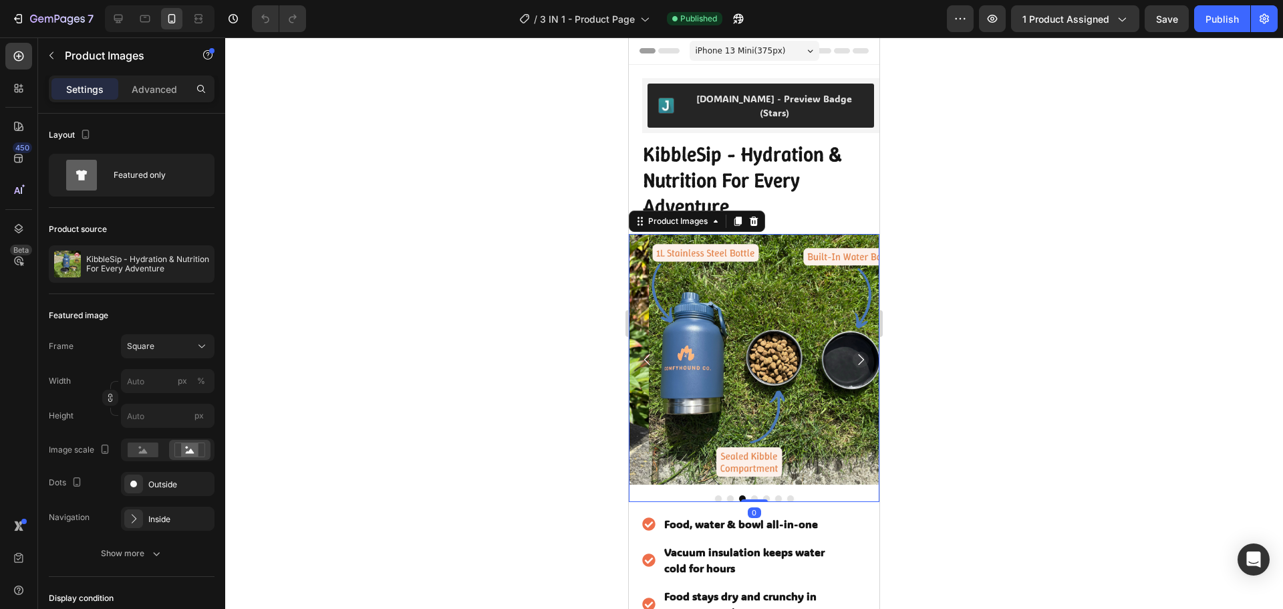
click at [853, 351] on icon "Carousel Next Arrow" at bounding box center [861, 359] width 16 height 16
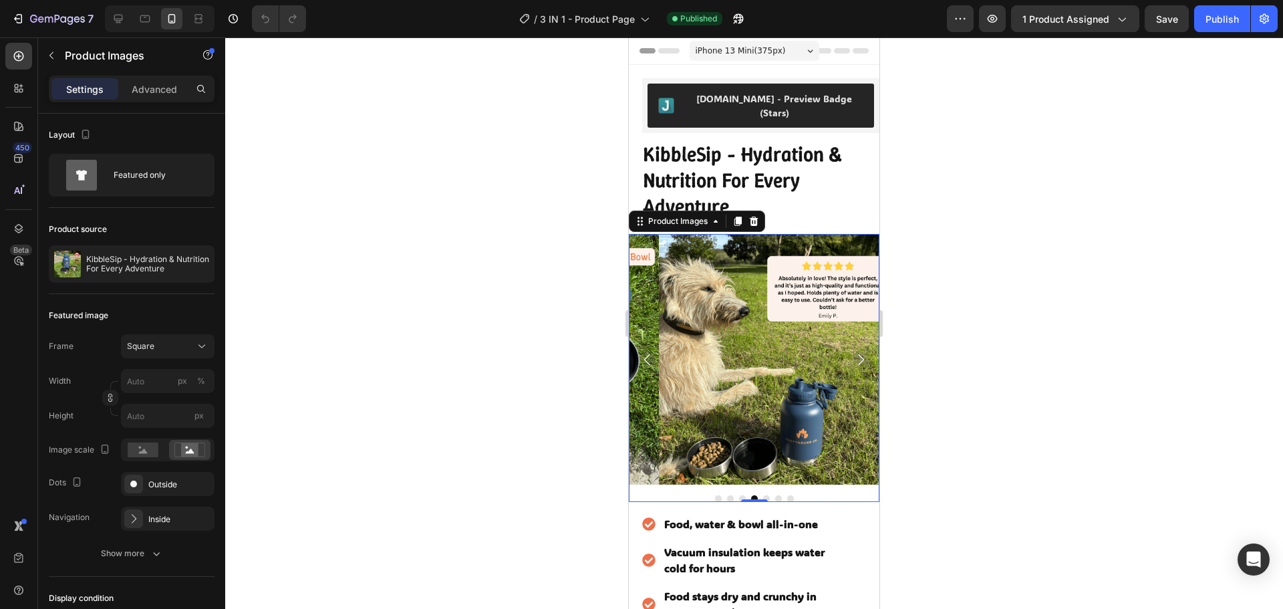
click at [853, 351] on icon "Carousel Next Arrow" at bounding box center [861, 359] width 16 height 16
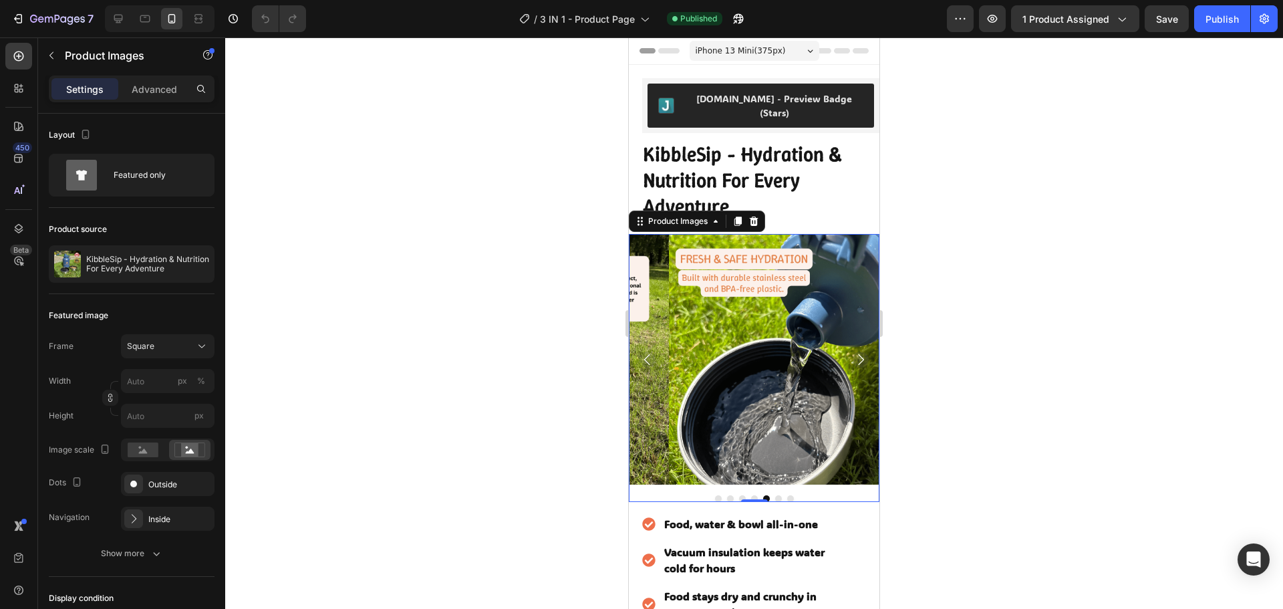
click at [853, 351] on icon "Carousel Next Arrow" at bounding box center [861, 359] width 16 height 16
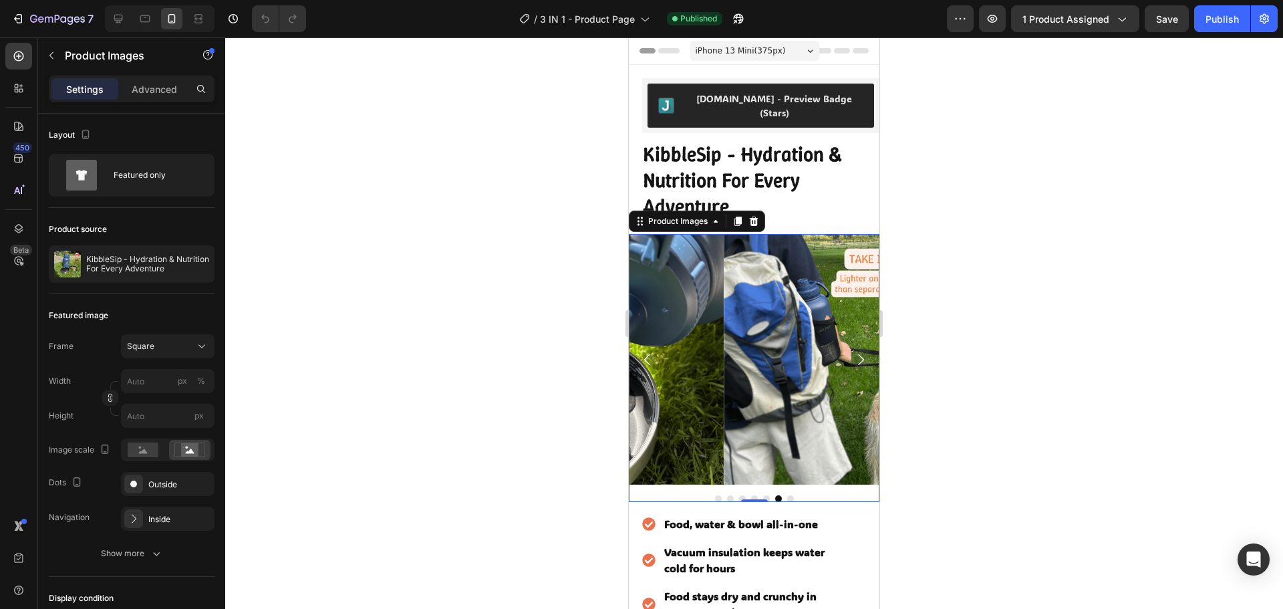
click at [853, 351] on icon "Carousel Next Arrow" at bounding box center [861, 359] width 16 height 16
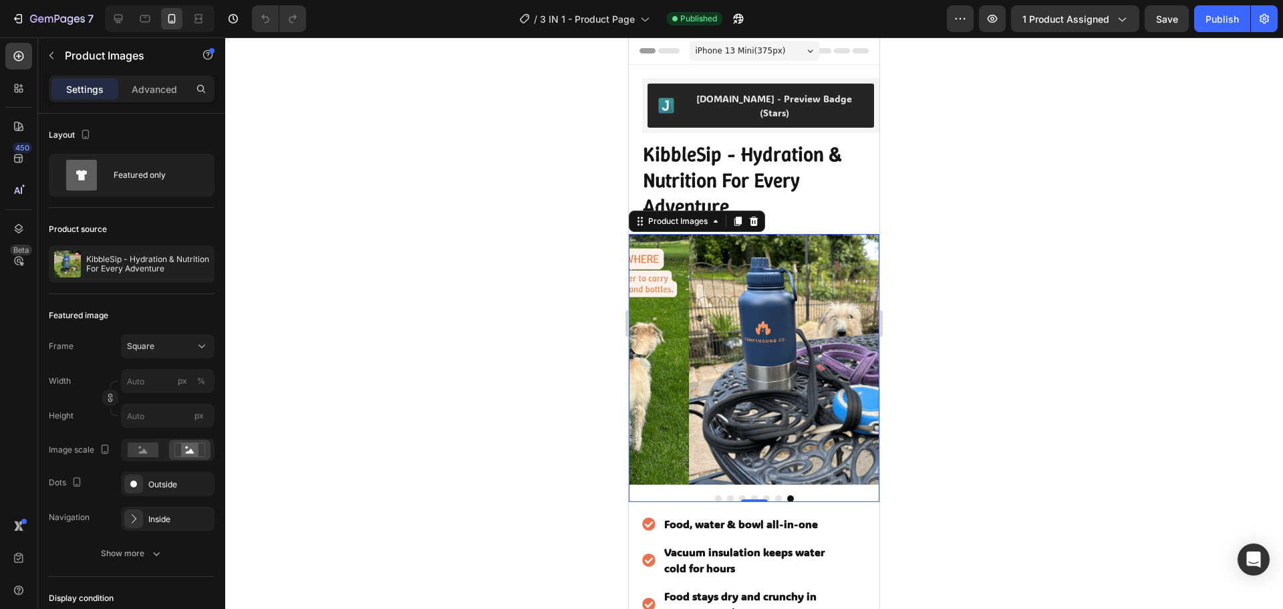
click at [648, 351] on icon "Carousel Back Arrow" at bounding box center [648, 359] width 16 height 16
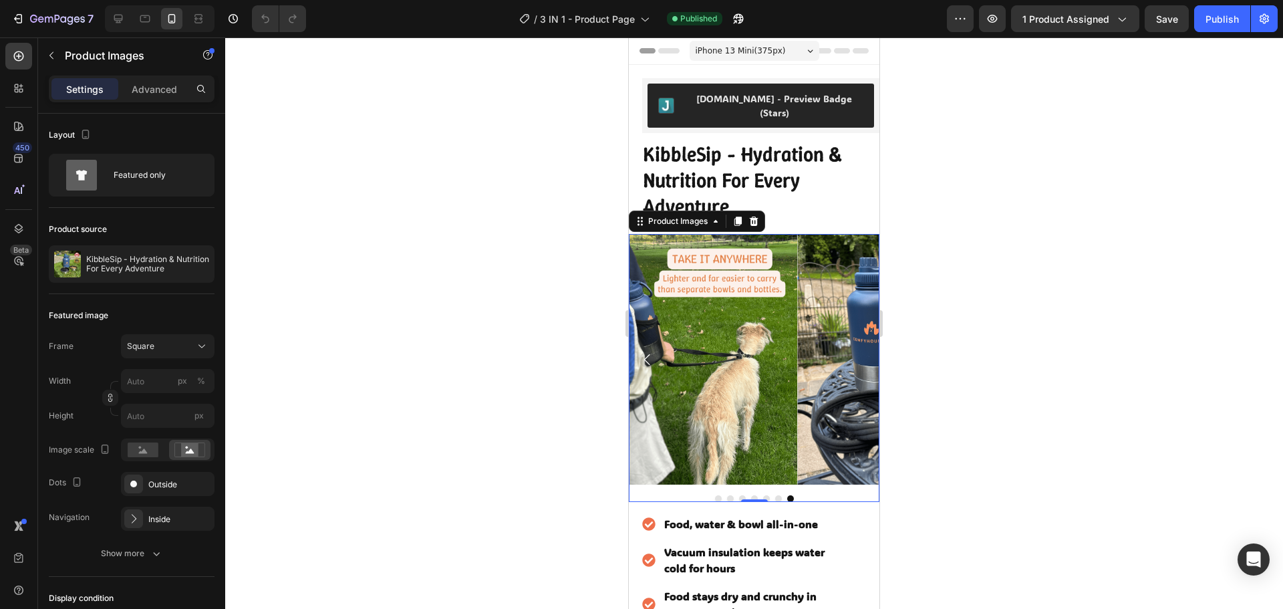
click at [648, 351] on icon "Carousel Back Arrow" at bounding box center [648, 359] width 16 height 16
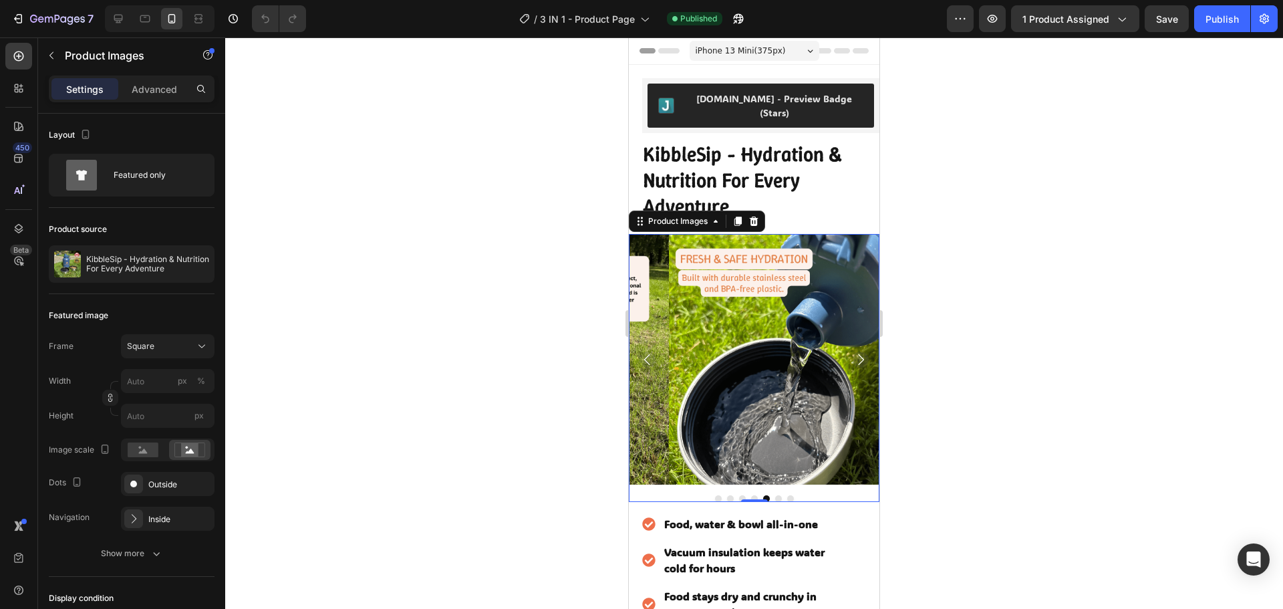
click at [648, 351] on icon "Carousel Back Arrow" at bounding box center [648, 359] width 16 height 16
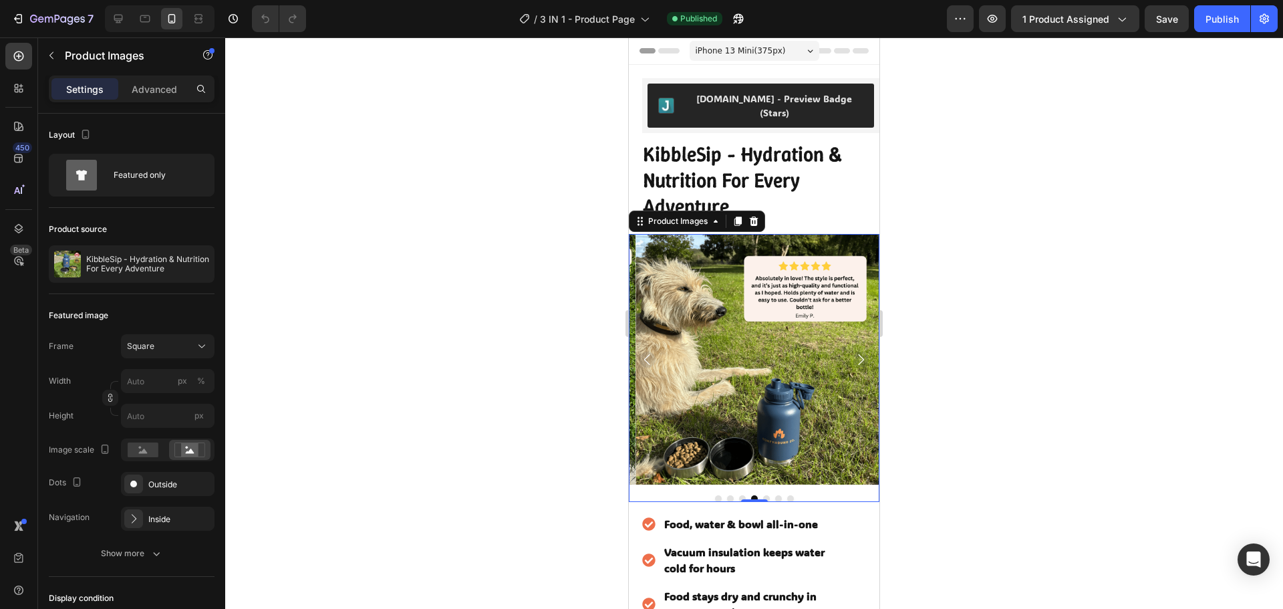
click at [648, 351] on icon "Carousel Back Arrow" at bounding box center [648, 359] width 16 height 16
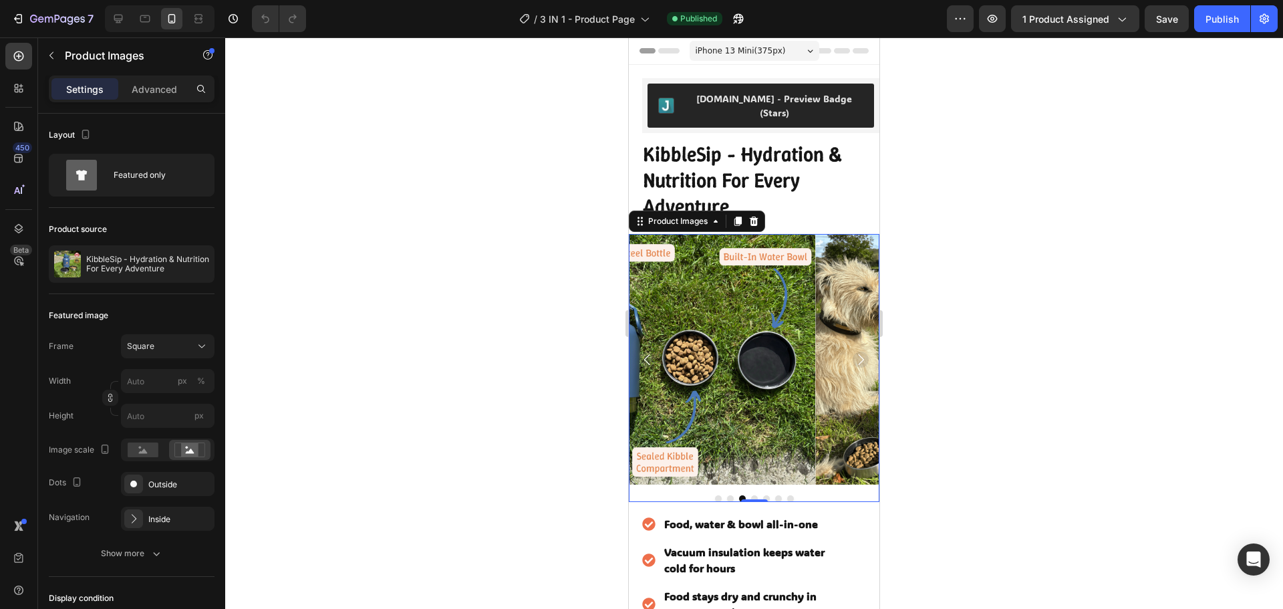
click at [648, 351] on icon "Carousel Back Arrow" at bounding box center [648, 359] width 16 height 16
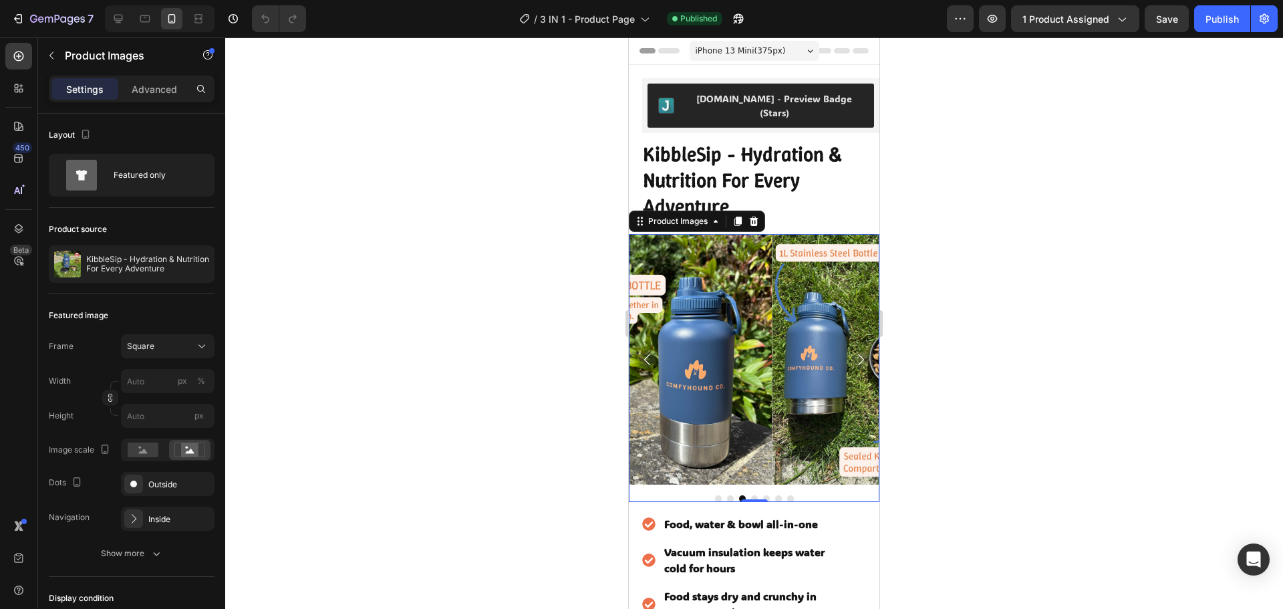
click at [648, 351] on icon "Carousel Back Arrow" at bounding box center [648, 359] width 16 height 16
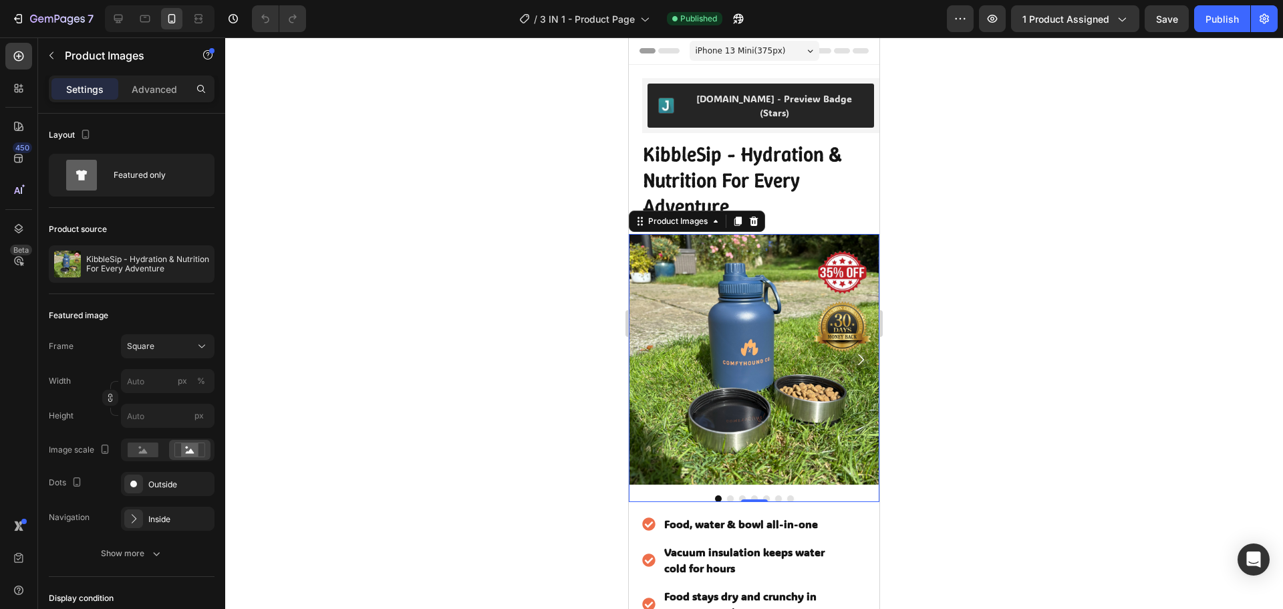
click at [970, 303] on div at bounding box center [754, 322] width 1058 height 571
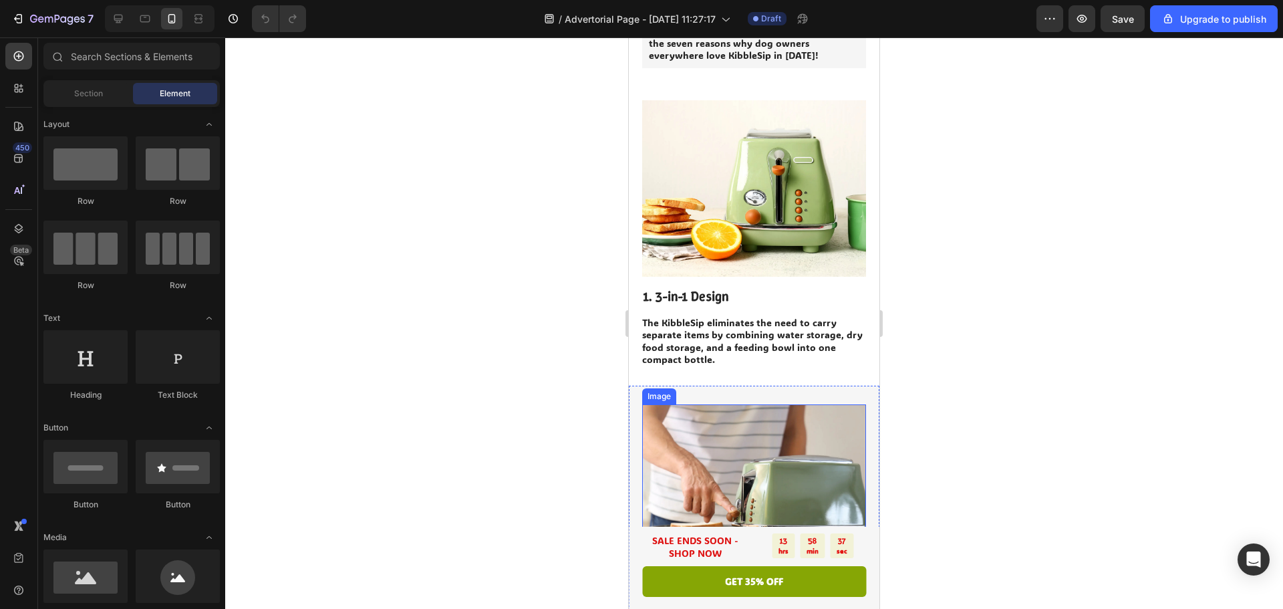
scroll to position [267, 0]
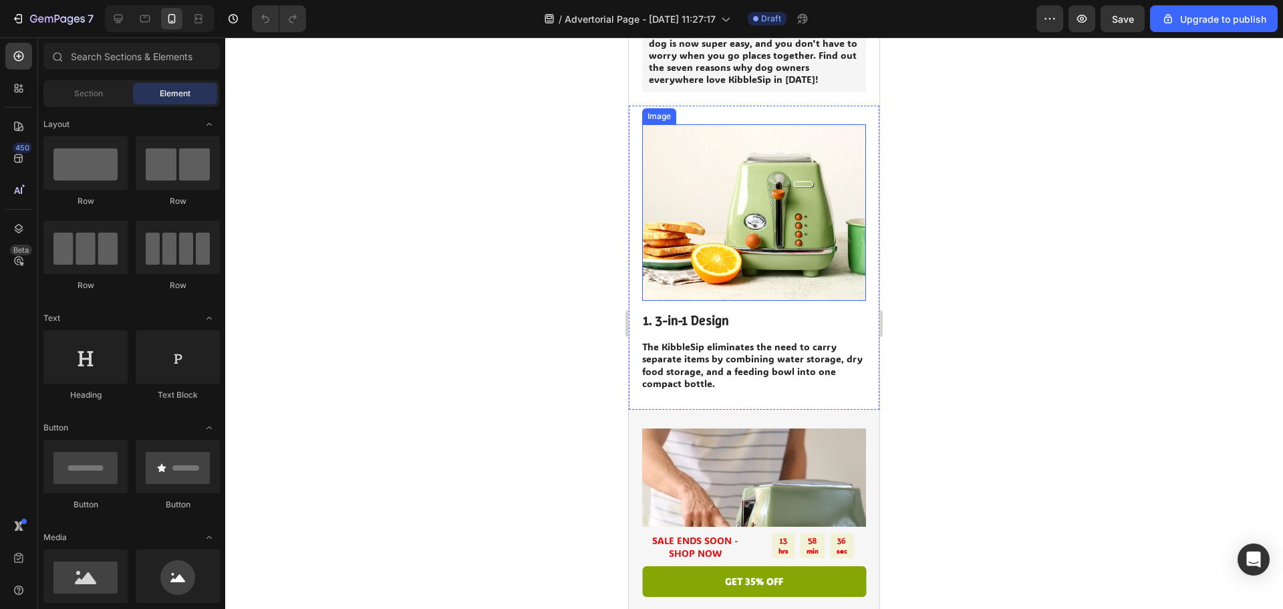
click at [743, 223] on img at bounding box center [754, 212] width 224 height 176
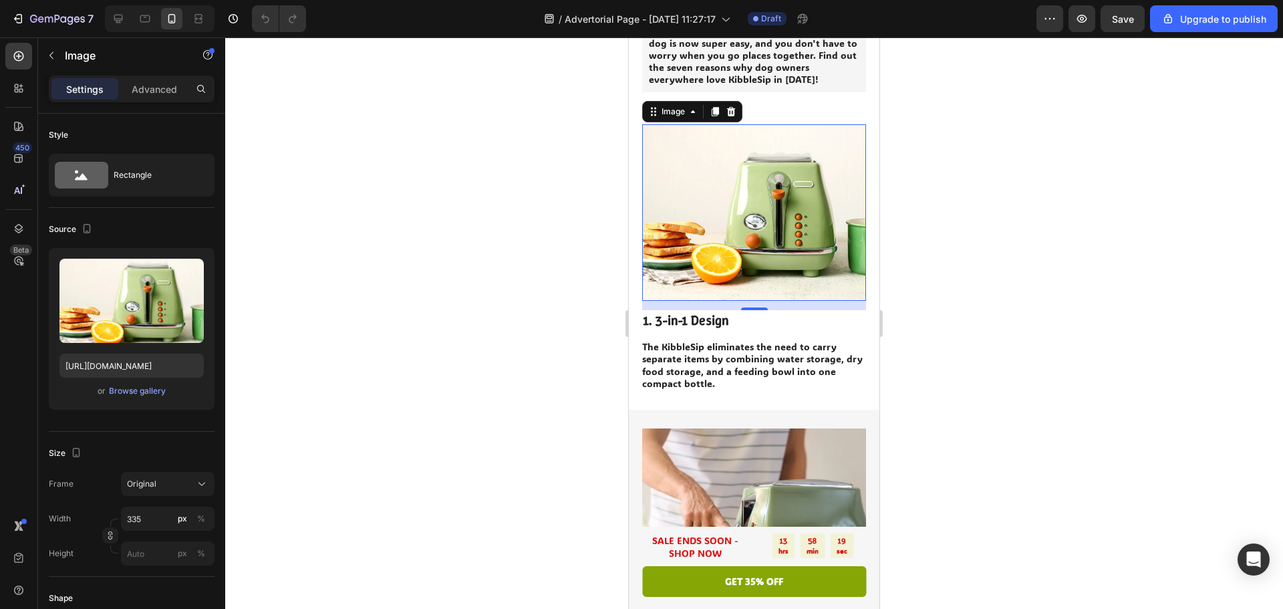
click at [807, 206] on img at bounding box center [754, 212] width 224 height 176
click at [138, 394] on div "Browse gallery" at bounding box center [137, 391] width 57 height 12
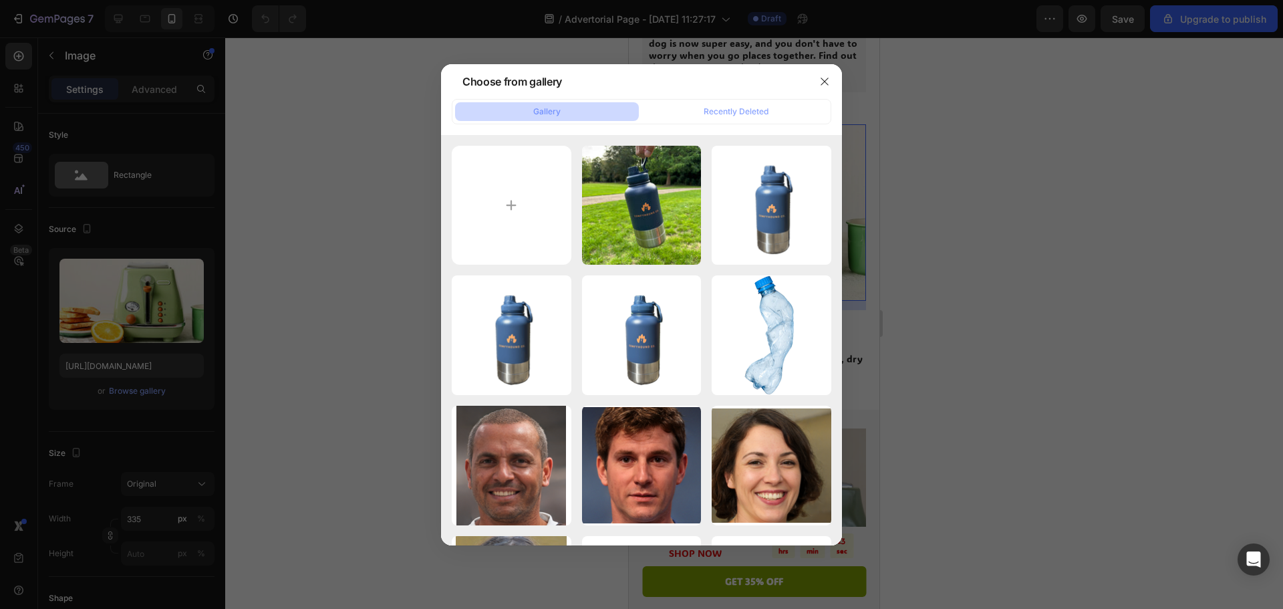
type input "C:\fakepath\IMG_6848.jpeg"
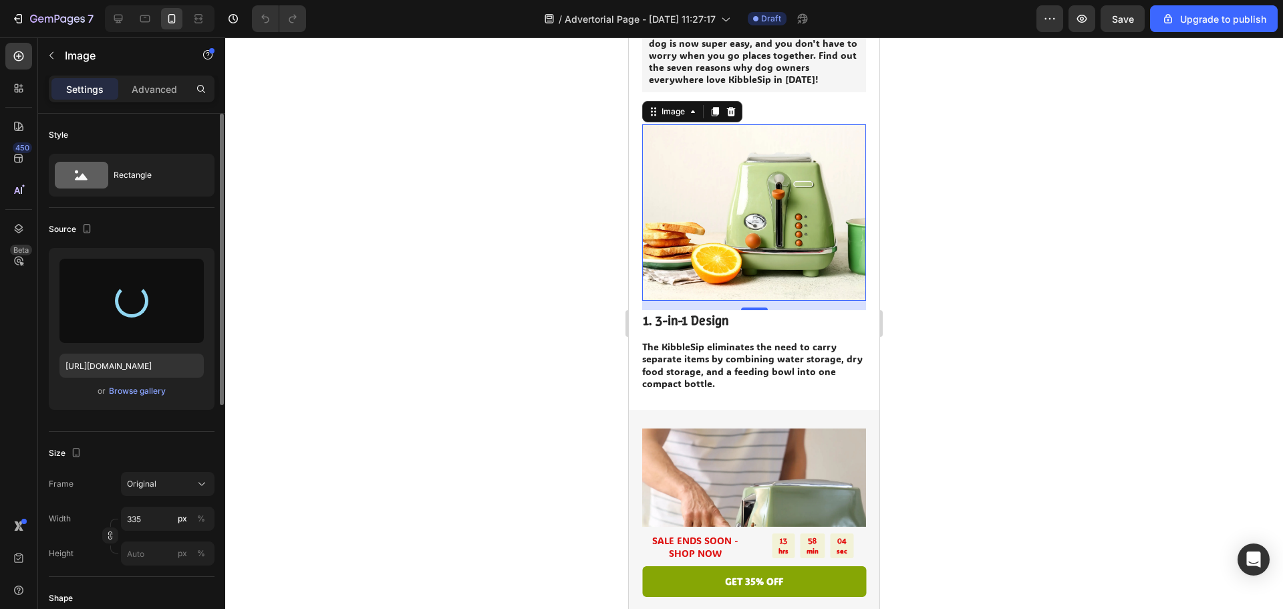
type input "[URL][DOMAIN_NAME]"
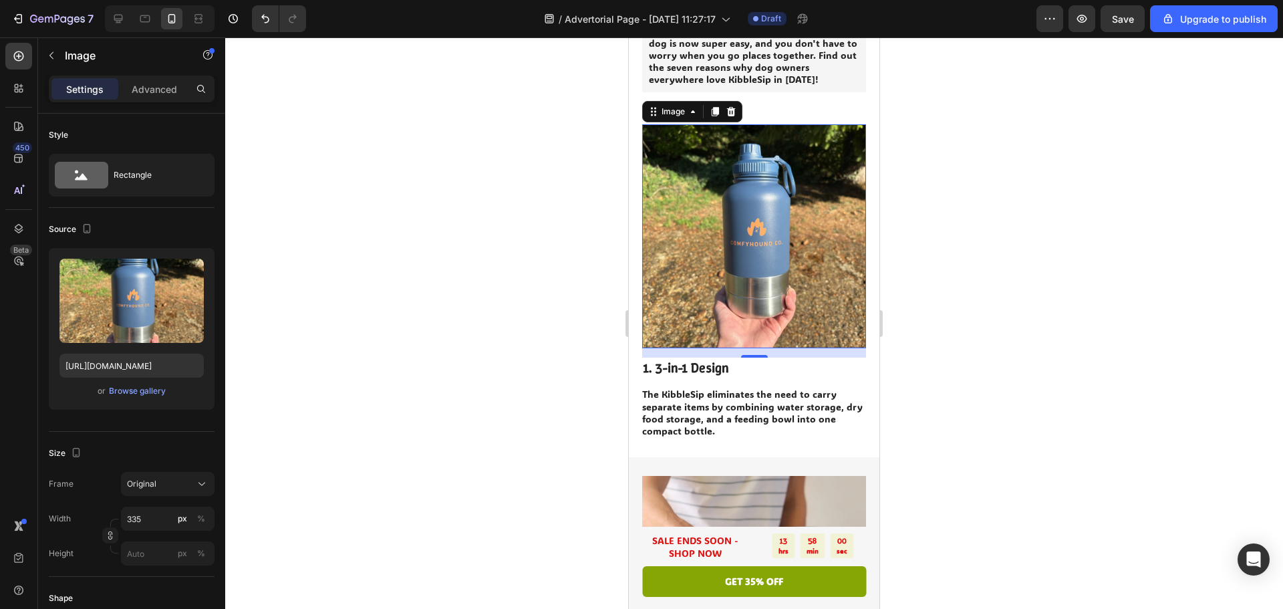
drag, startPoint x: 158, startPoint y: 232, endPoint x: 1028, endPoint y: 267, distance: 870.7
click at [1028, 267] on div at bounding box center [754, 322] width 1058 height 571
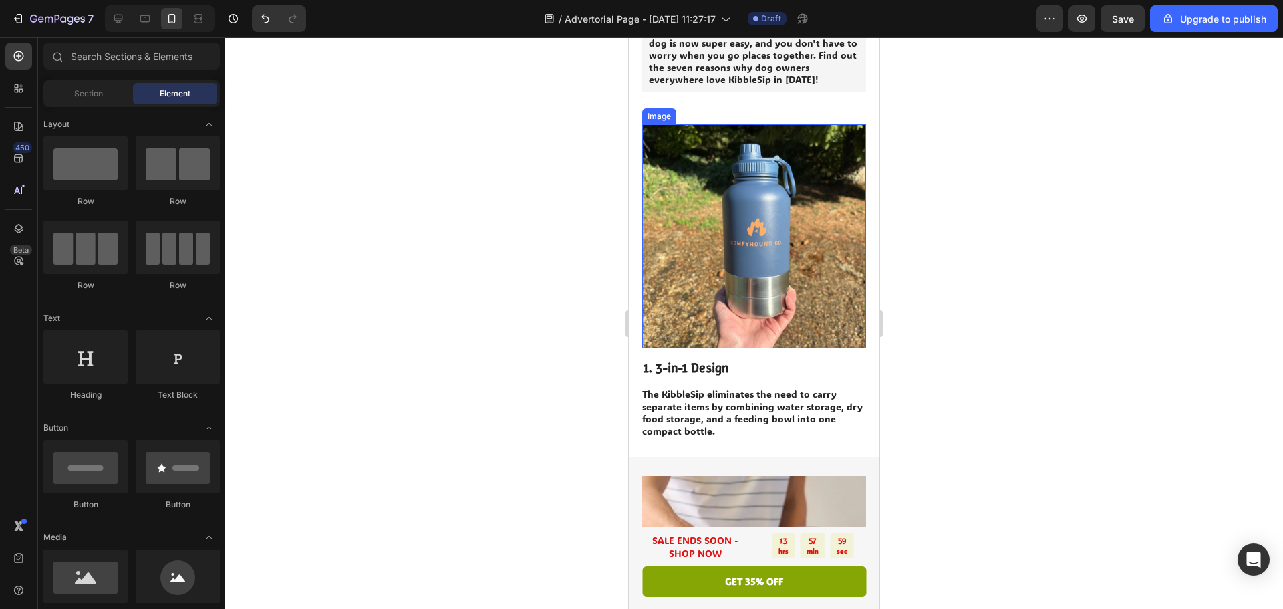
click at [784, 259] on img at bounding box center [754, 236] width 224 height 224
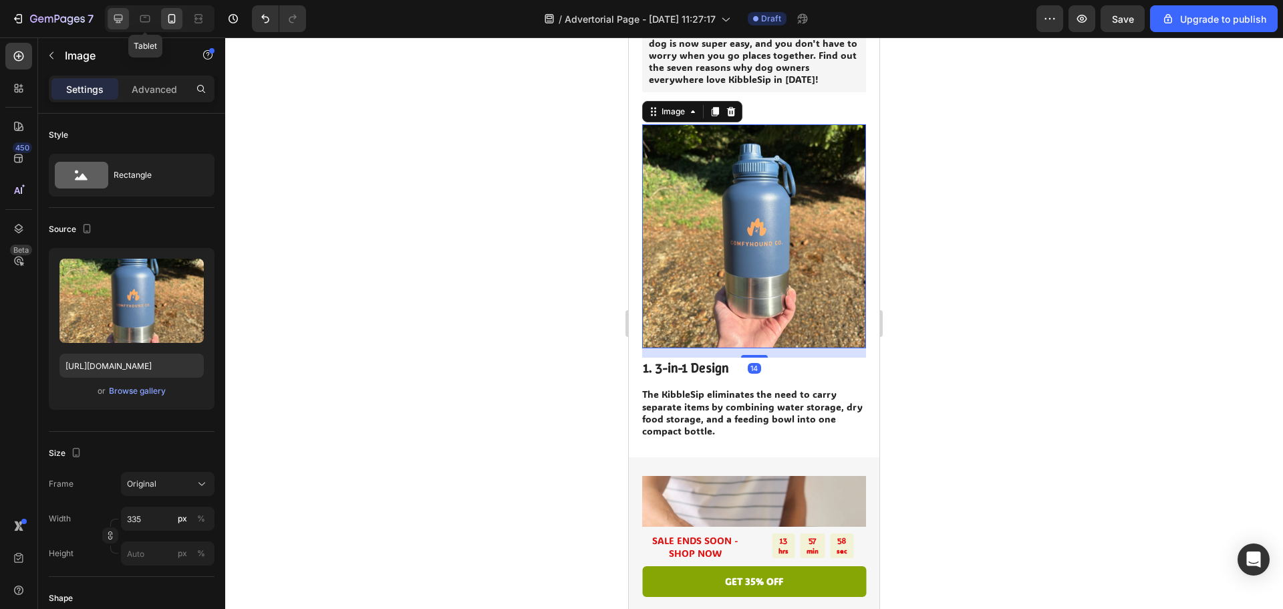
click at [128, 13] on div at bounding box center [118, 18] width 21 height 21
type input "[URL][DOMAIN_NAME]"
type input "483"
type input "380"
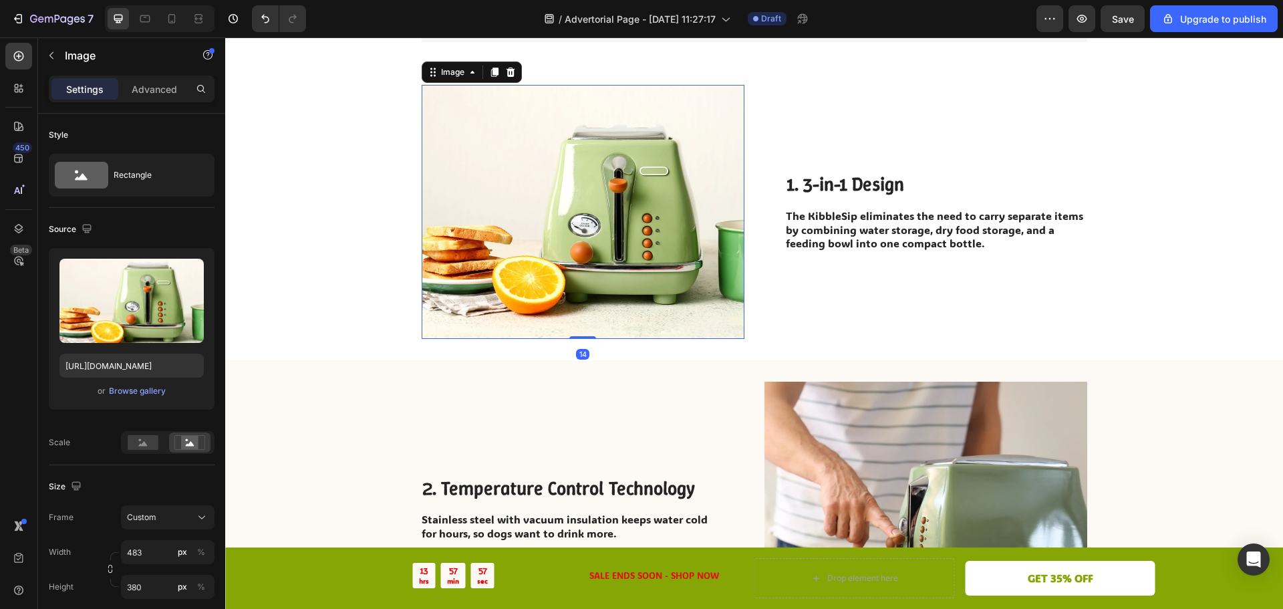
scroll to position [254, 0]
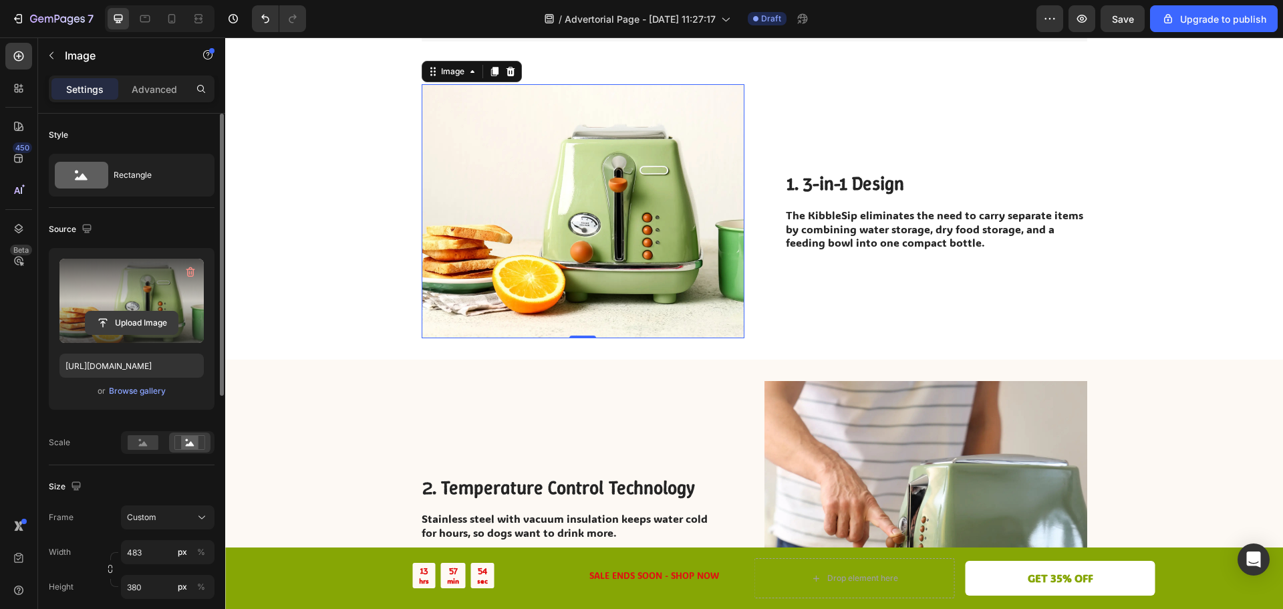
click at [131, 311] on input "file" at bounding box center [132, 322] width 92 height 23
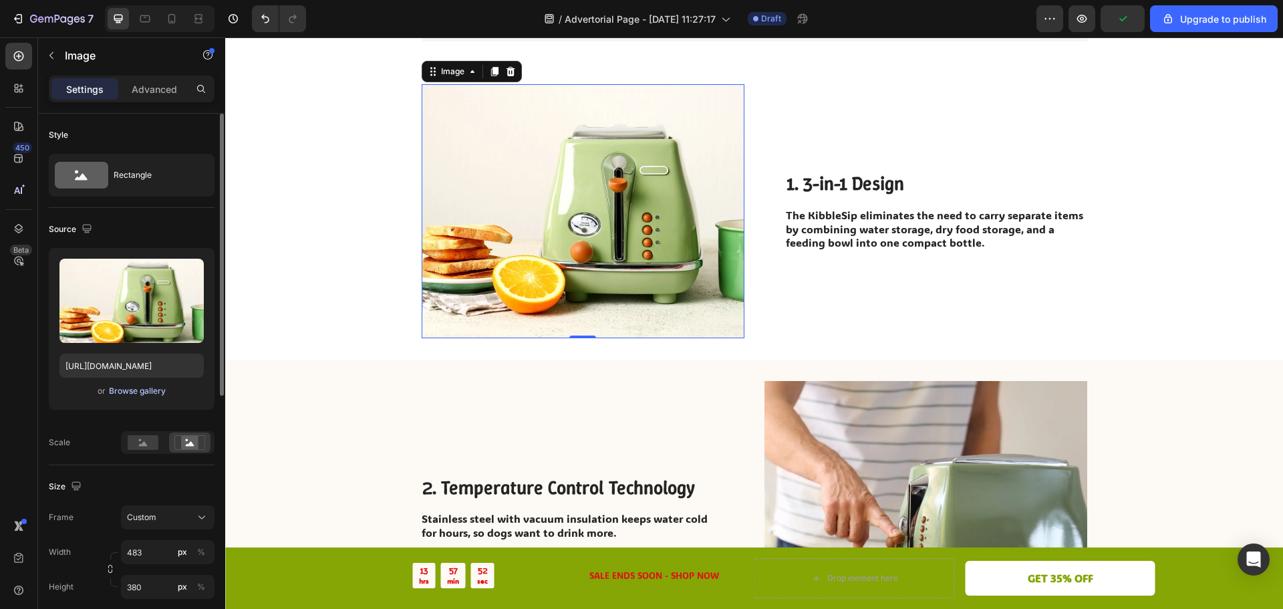
click at [143, 386] on div "Browse gallery" at bounding box center [137, 391] width 57 height 12
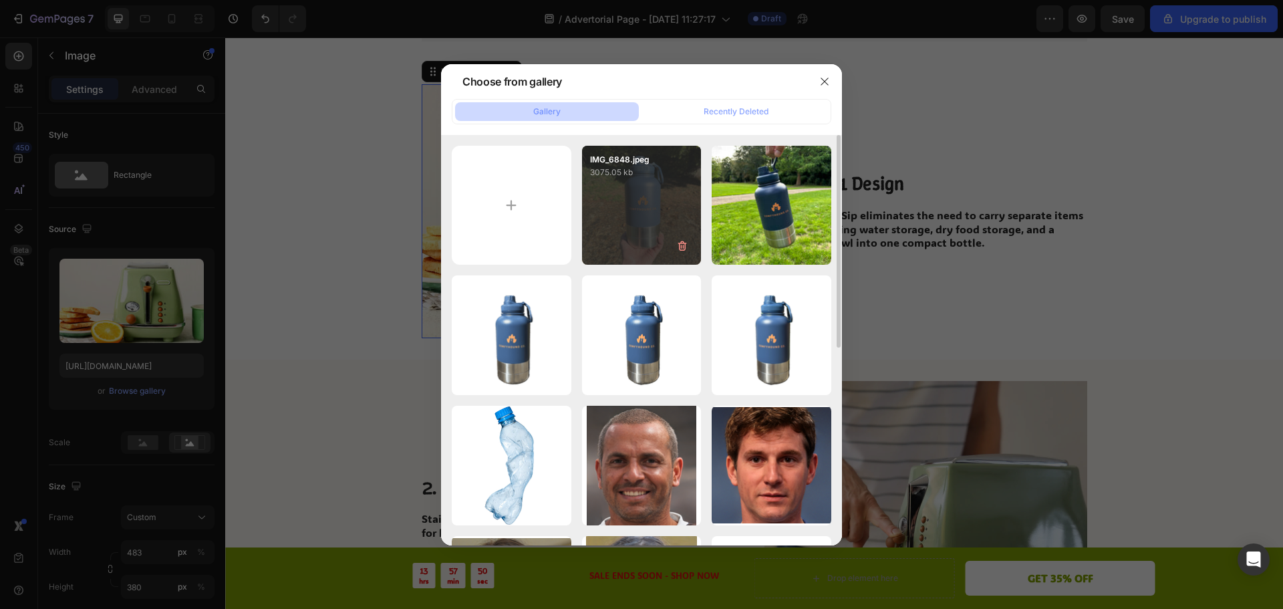
click at [620, 185] on div "IMG_6848.jpeg 3075.05 kb" at bounding box center [642, 206] width 120 height 120
type input "[URL][DOMAIN_NAME]"
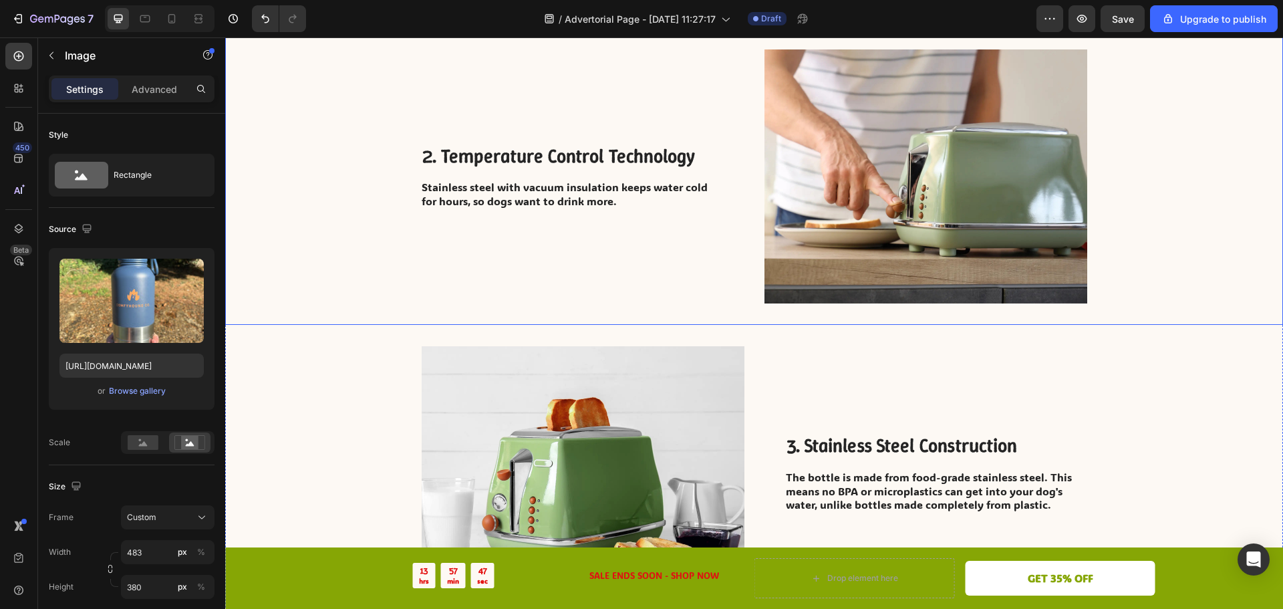
scroll to position [187, 0]
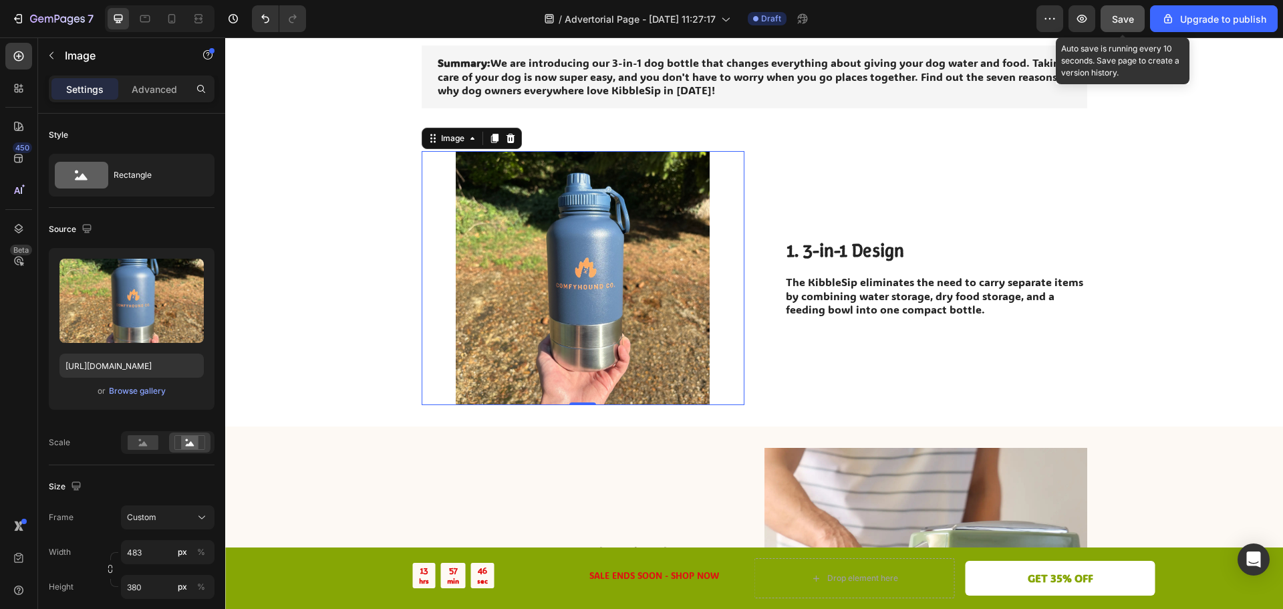
click at [1125, 20] on span "Save" at bounding box center [1123, 18] width 22 height 11
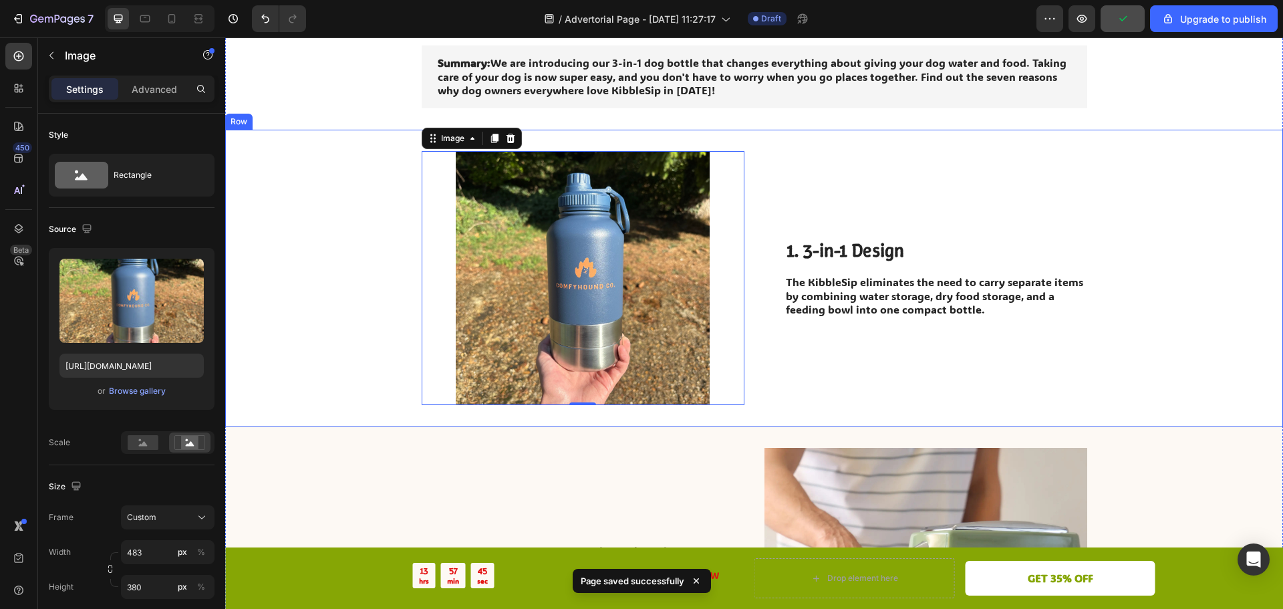
click at [1218, 311] on div "Image 14 1. 3-in-1 Design Heading The KibbleSip eliminates the need to carry se…" at bounding box center [754, 278] width 1058 height 297
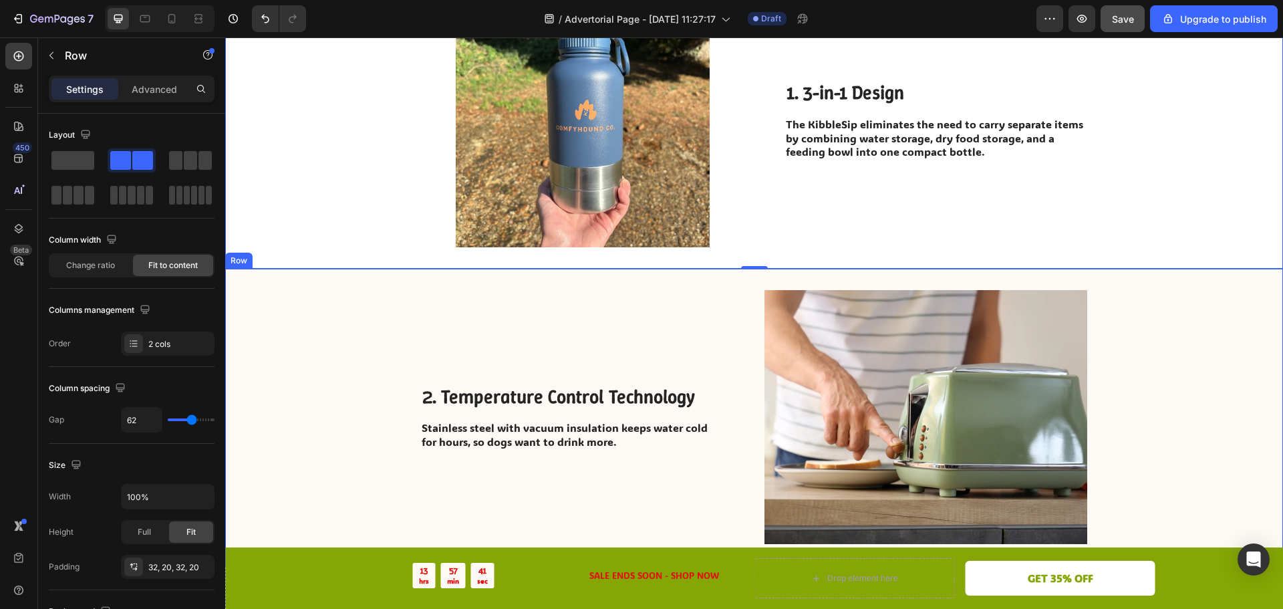
scroll to position [454, 0]
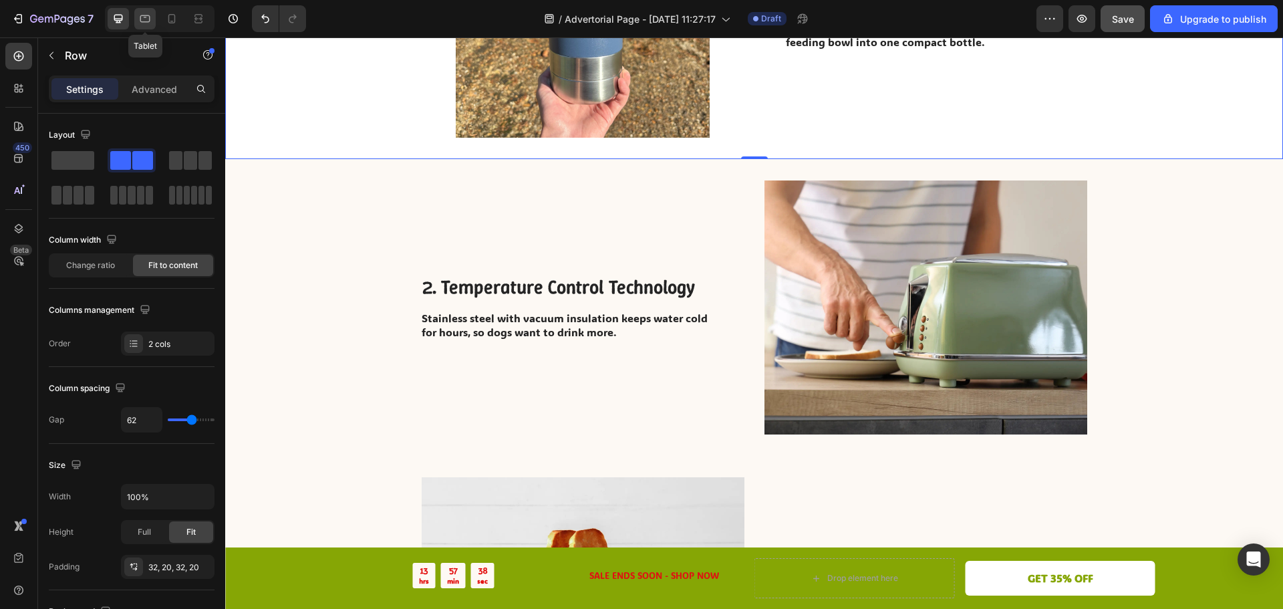
click at [146, 19] on icon at bounding box center [144, 18] width 13 height 13
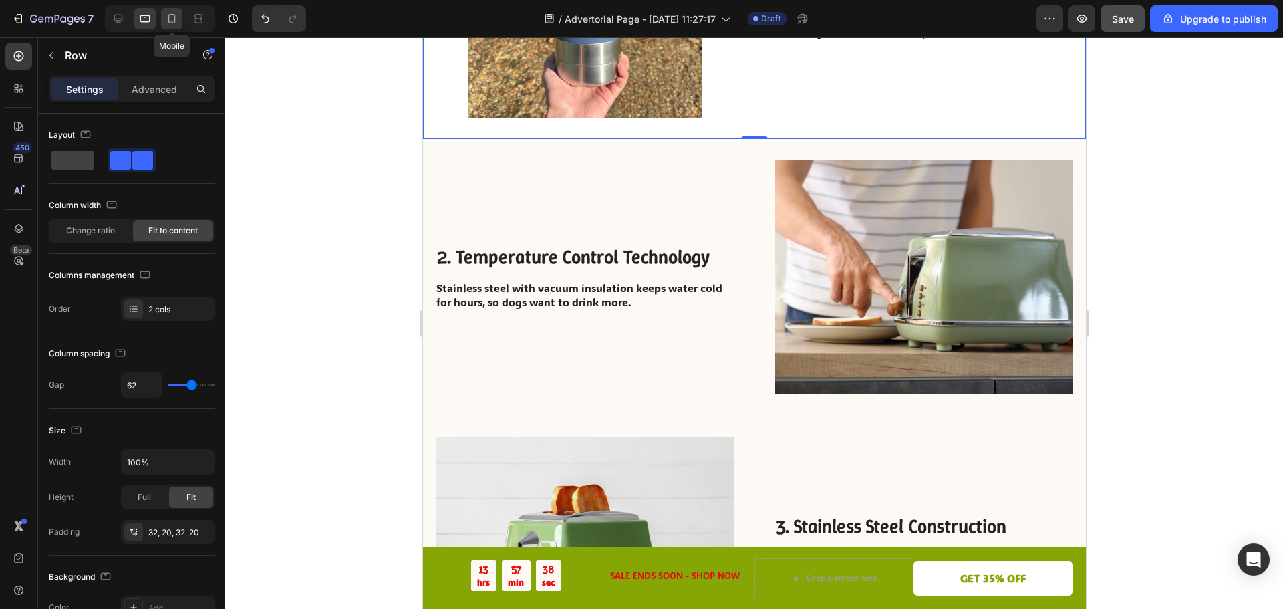
click at [178, 18] on icon at bounding box center [171, 18] width 13 height 13
type input "0"
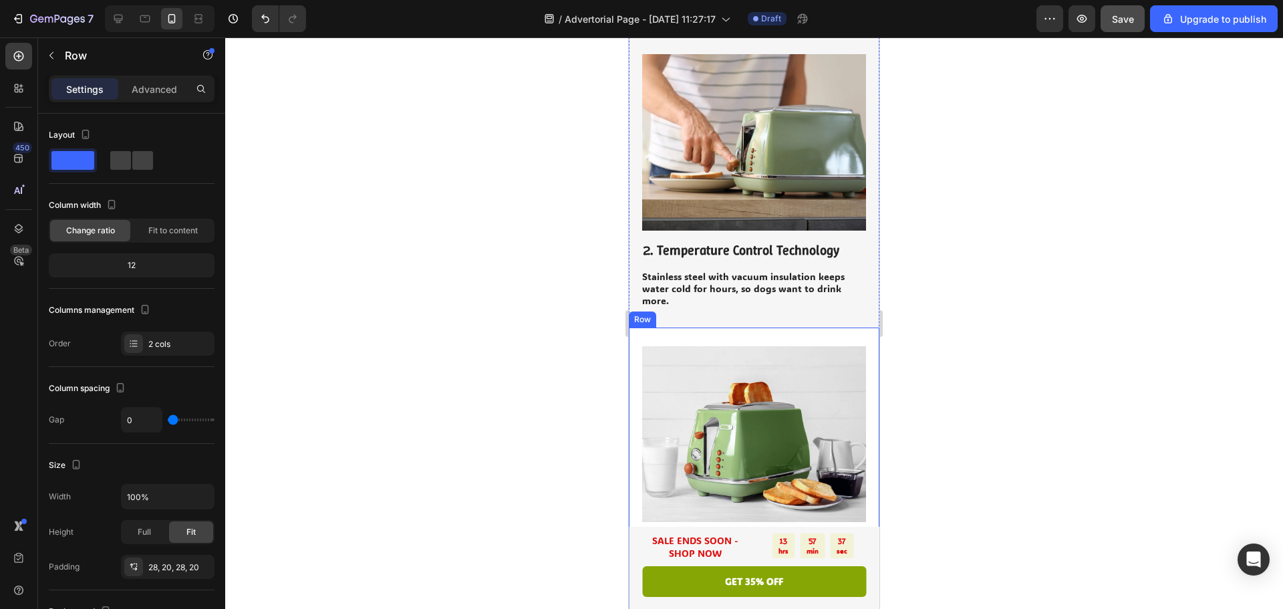
scroll to position [690, 0]
click at [759, 139] on img at bounding box center [754, 141] width 224 height 176
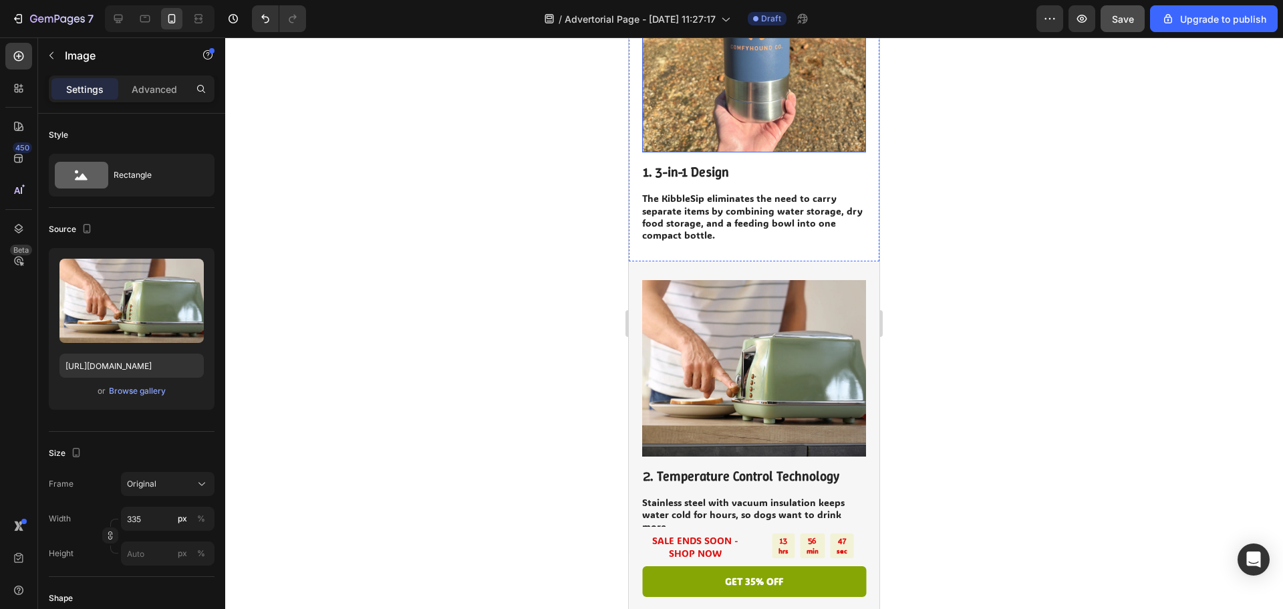
scroll to position [468, 0]
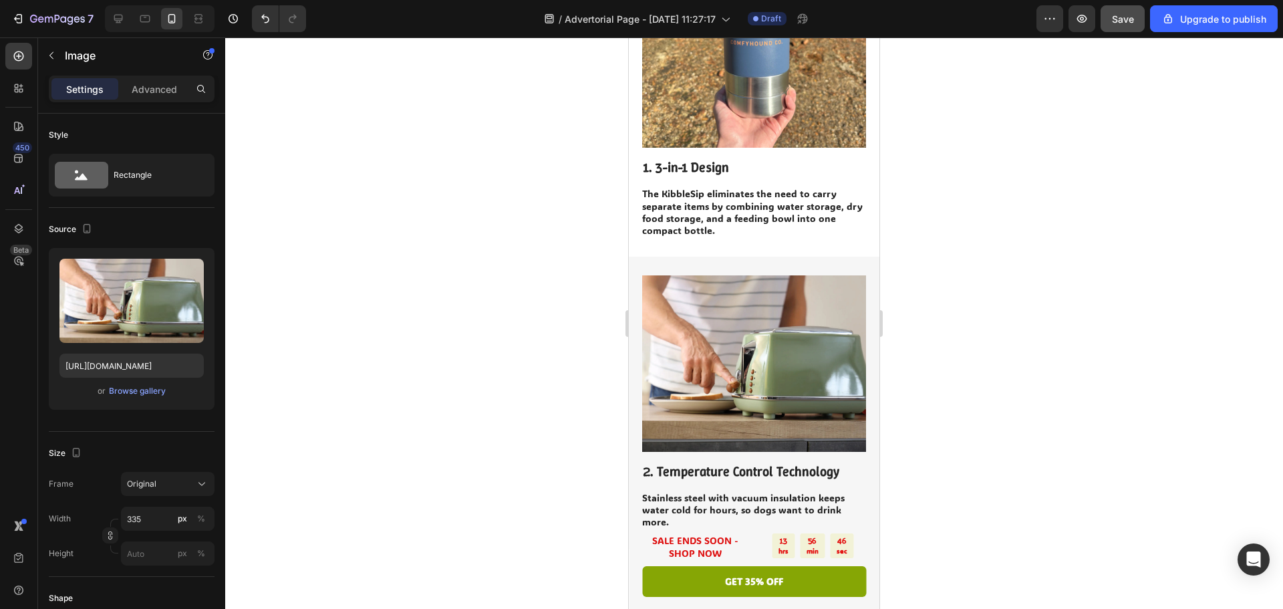
click at [1096, 291] on div at bounding box center [754, 322] width 1058 height 571
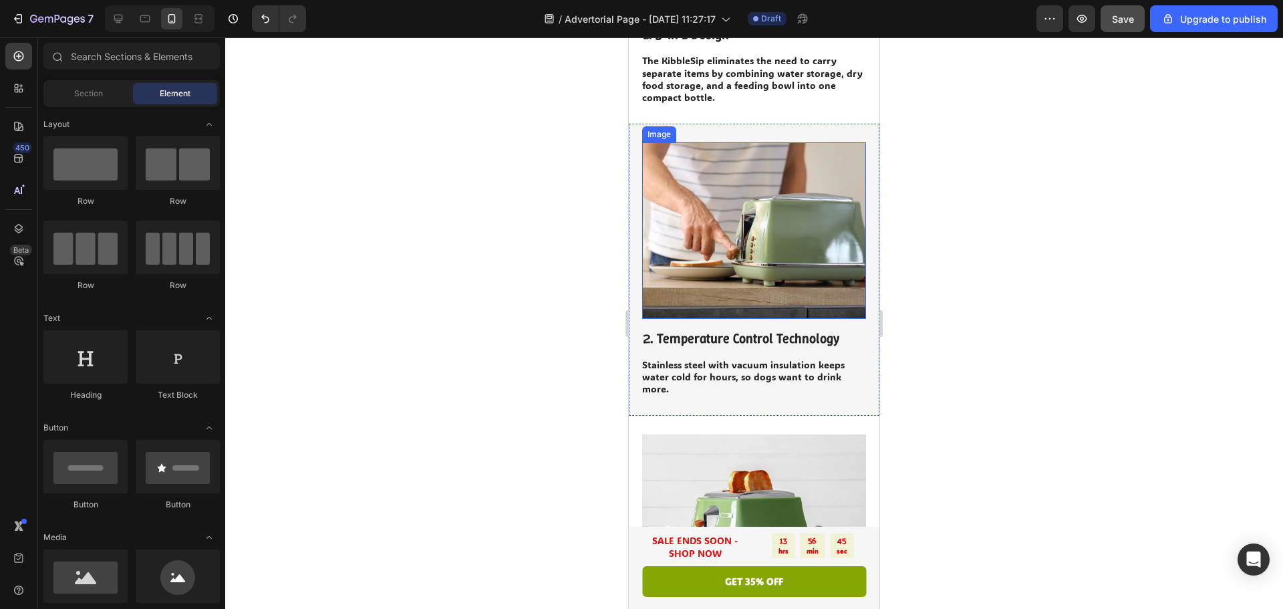
scroll to position [601, 0]
click at [774, 208] on img at bounding box center [754, 230] width 224 height 176
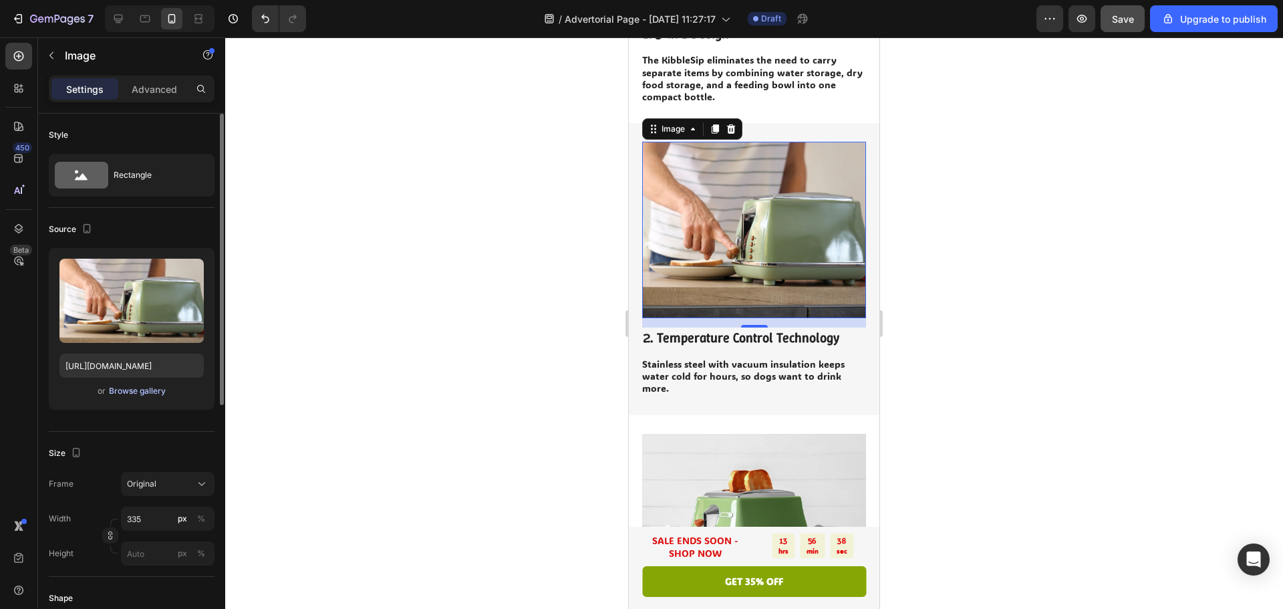
click at [120, 386] on div "Browse gallery" at bounding box center [137, 391] width 57 height 12
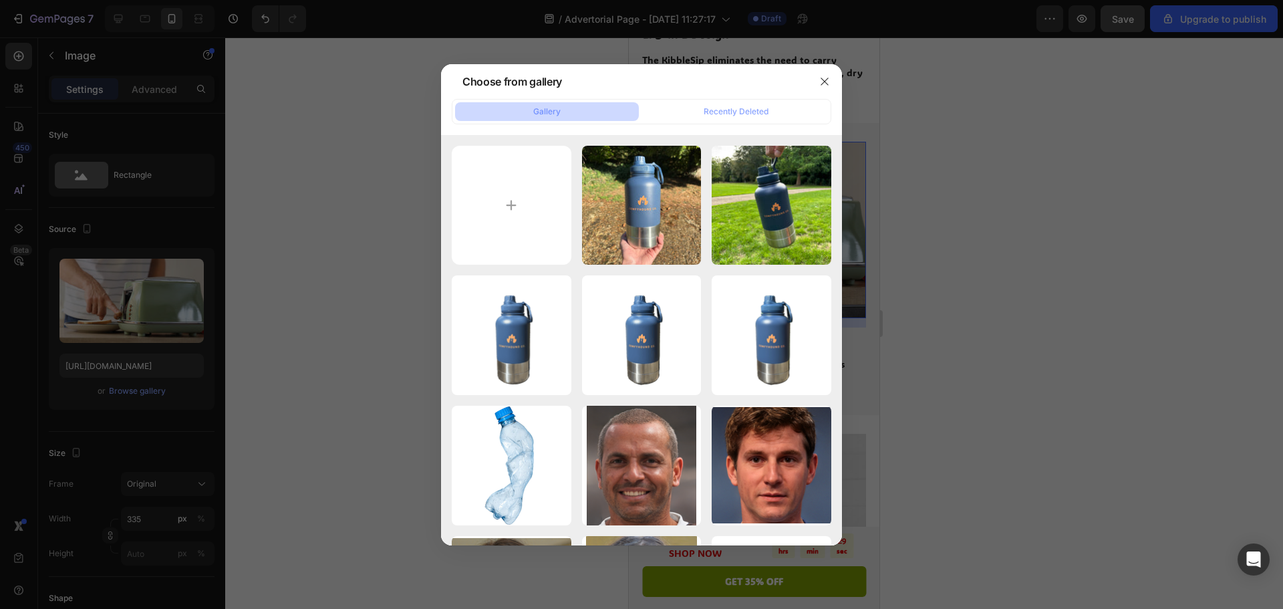
type input "C:\fakepath\IMG_6769.jpeg"
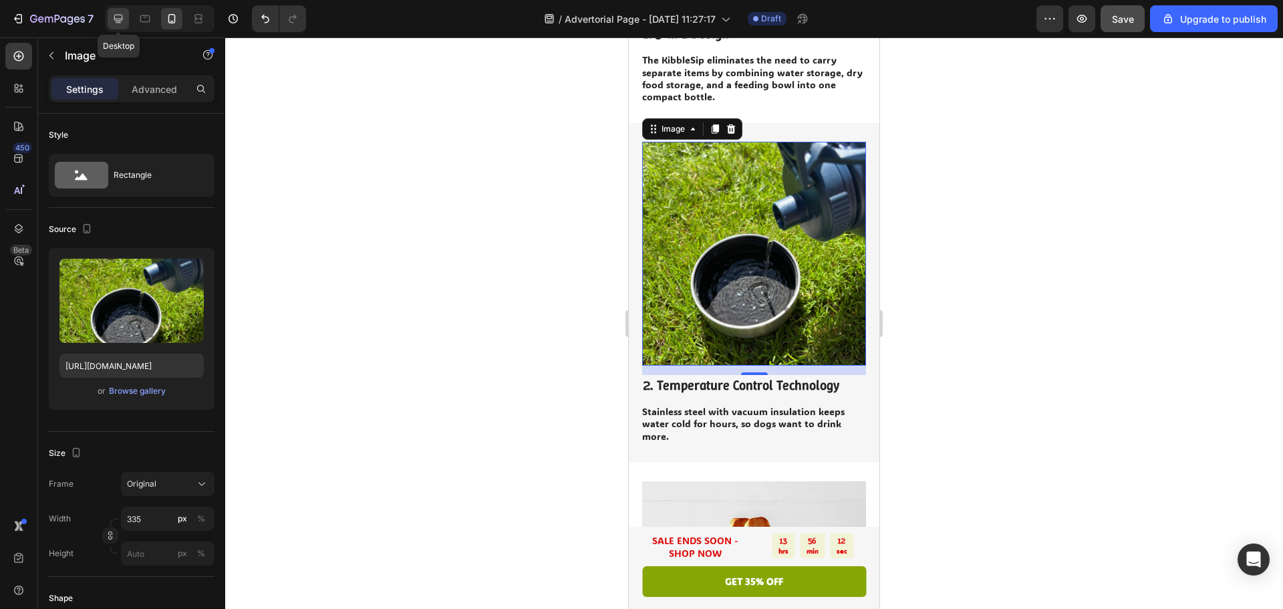
click at [126, 21] on div at bounding box center [118, 18] width 21 height 21
type input "[URL][DOMAIN_NAME]"
type input "483"
type input "380"
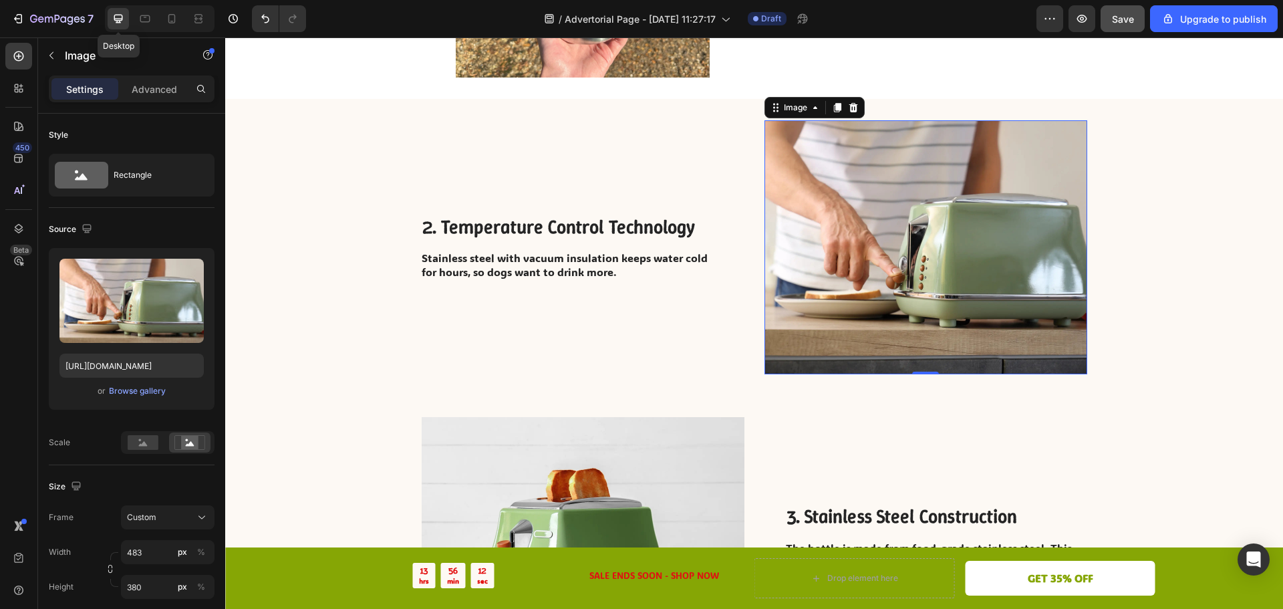
scroll to position [551, 0]
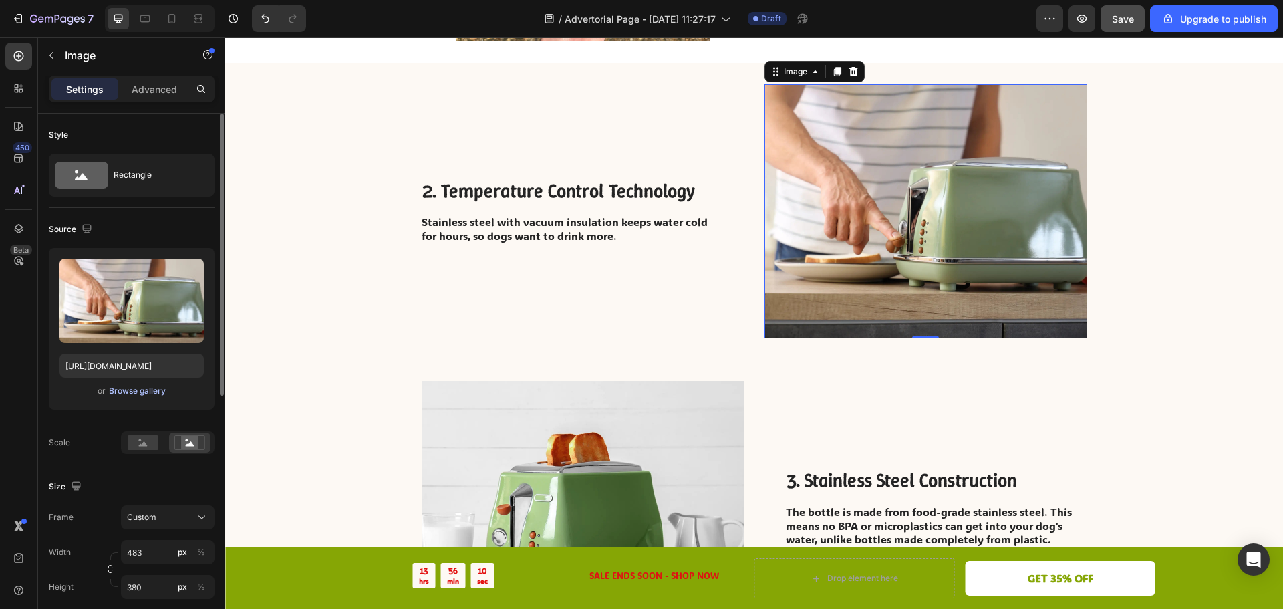
click at [127, 396] on div "Browse gallery" at bounding box center [137, 391] width 57 height 12
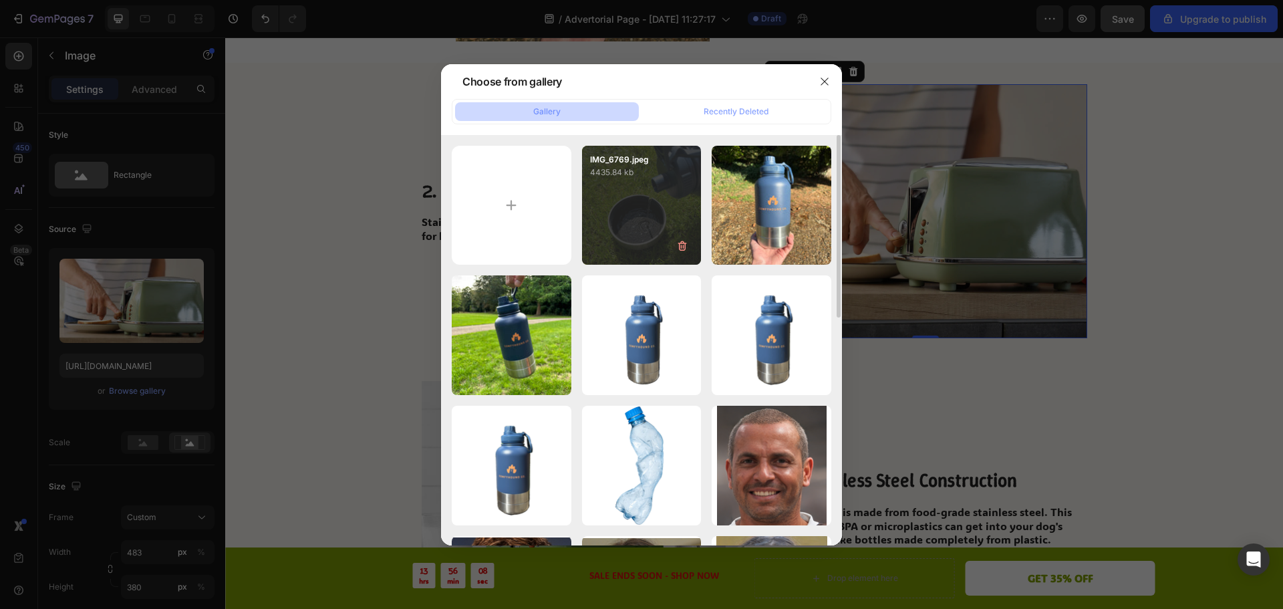
click at [651, 217] on div "IMG_6769.jpeg 4435.84 kb" at bounding box center [642, 206] width 120 height 120
type input "[URL][DOMAIN_NAME]"
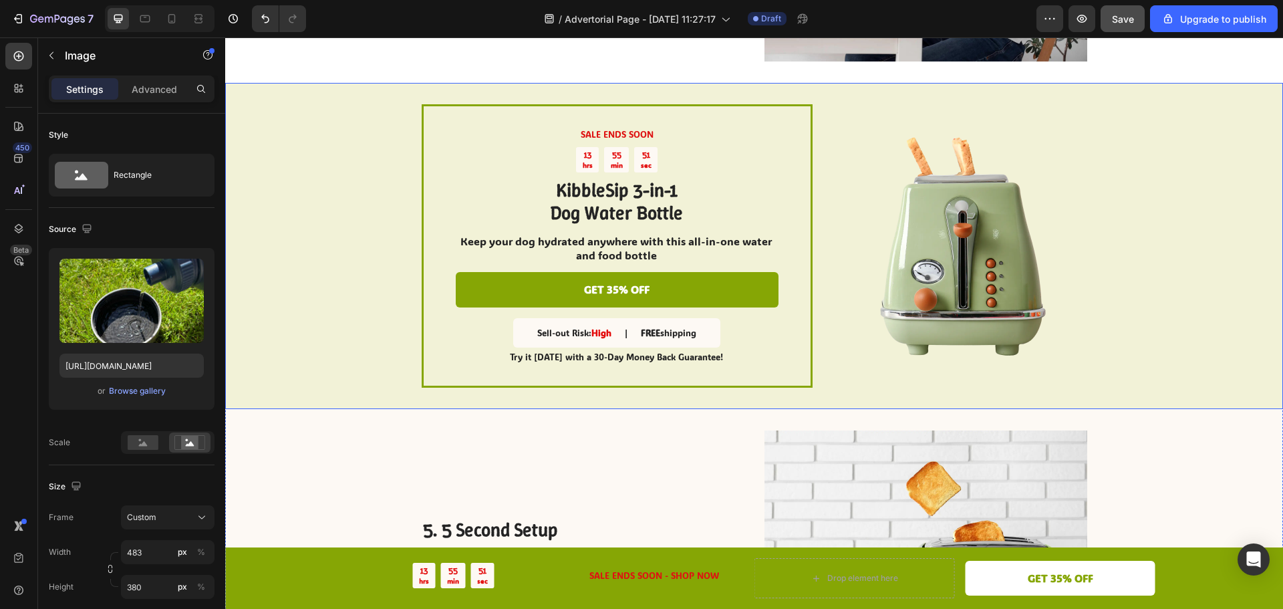
scroll to position [1419, 0]
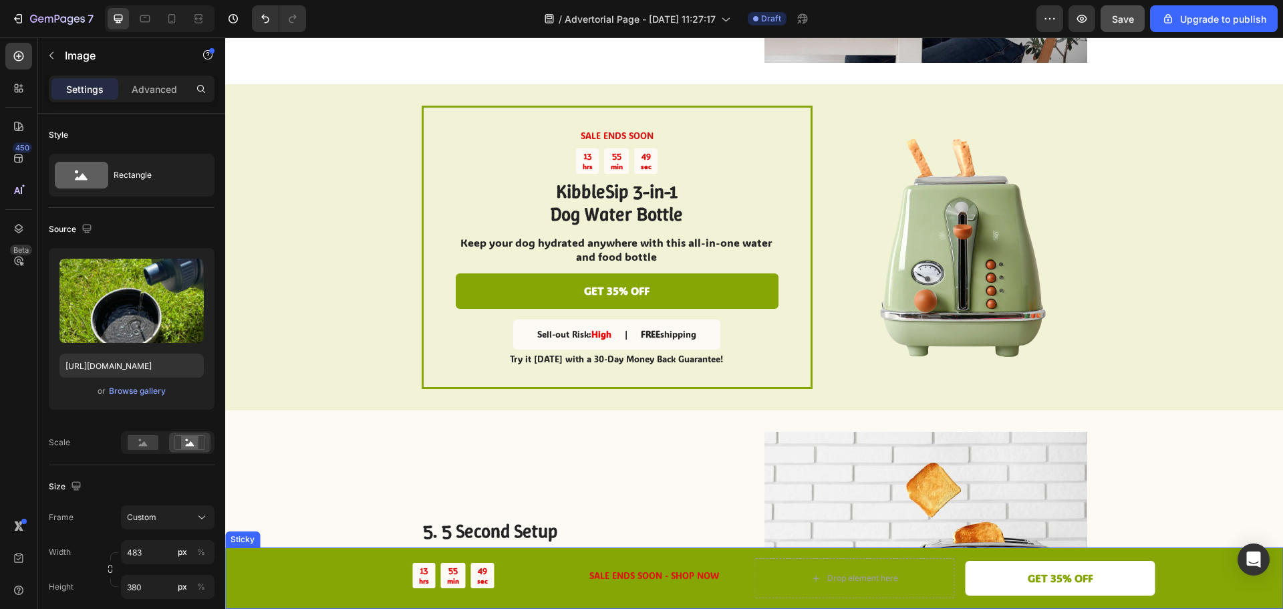
click at [1178, 571] on div "13 hrs 55 min 49 sec Countdown Timer SALE ENDS SOON - SHOP NOW Text Block Drop …" at bounding box center [754, 578] width 1031 height 40
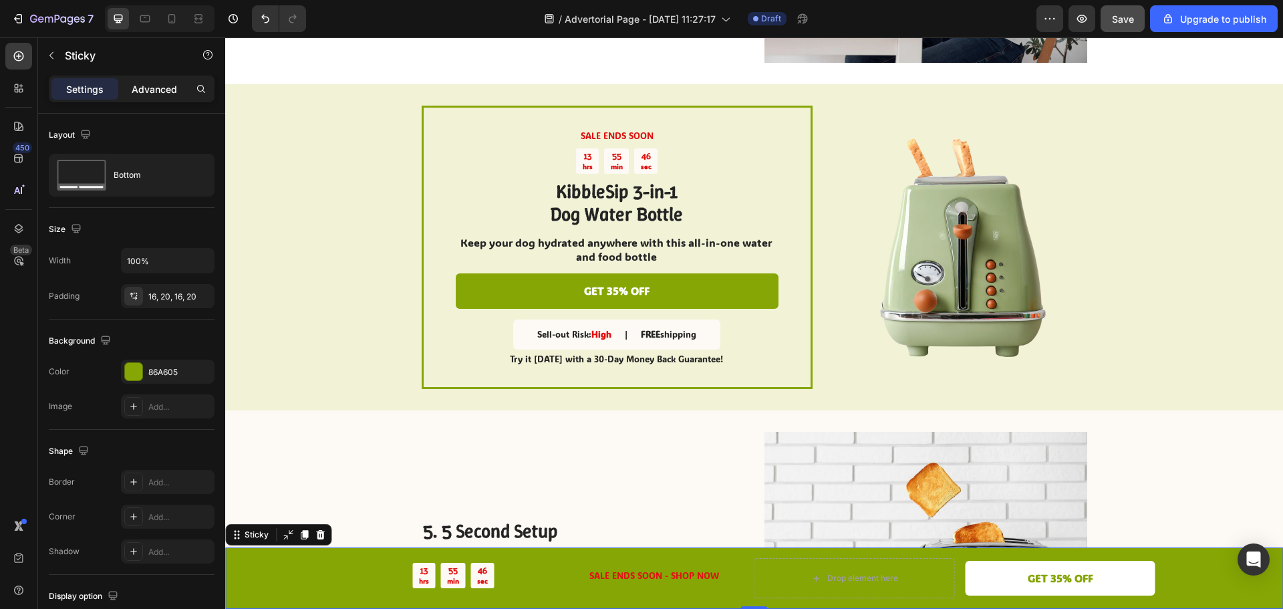
click at [159, 80] on div "Advanced" at bounding box center [154, 88] width 67 height 21
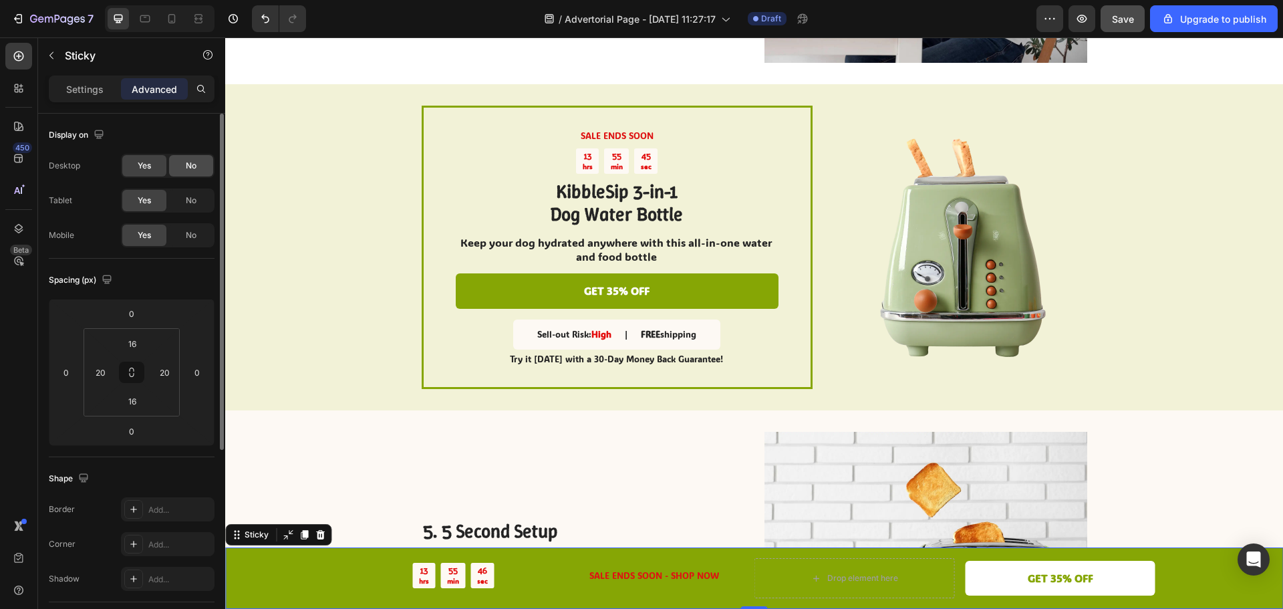
click at [174, 167] on div "No" at bounding box center [191, 165] width 44 height 21
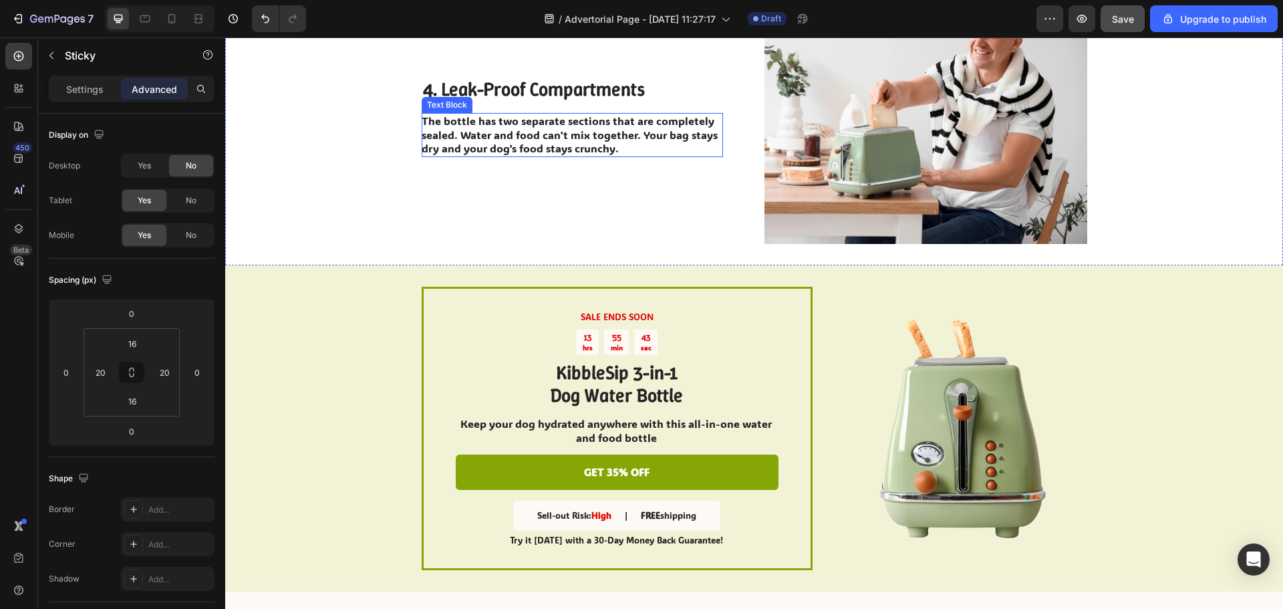
scroll to position [1553, 0]
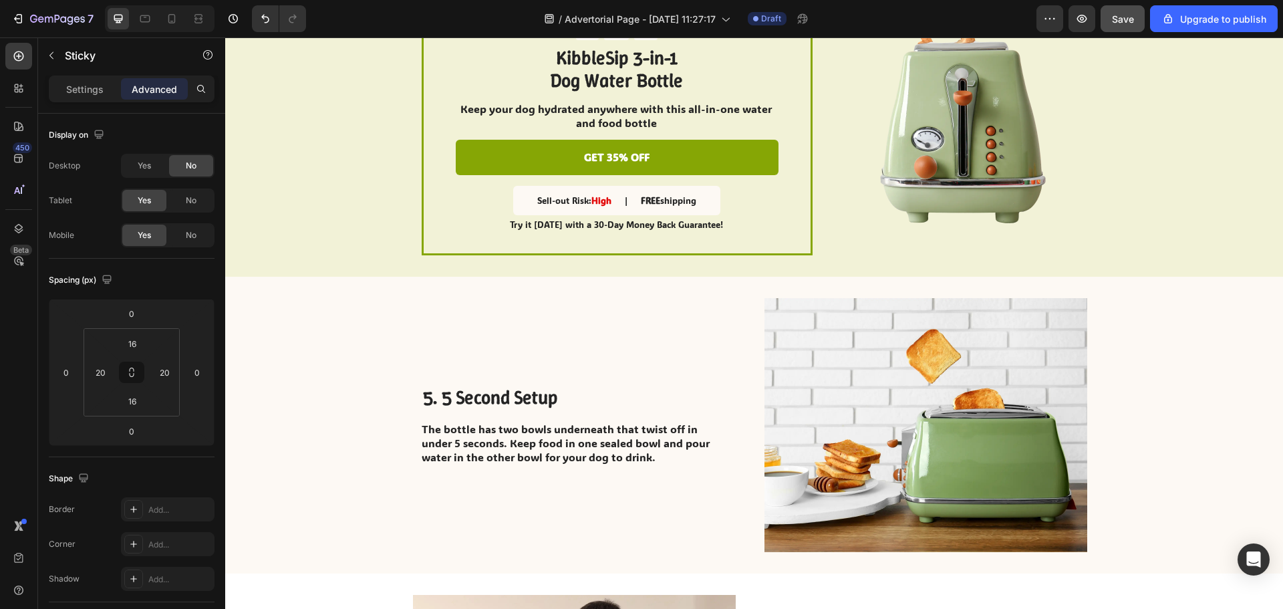
click at [160, 17] on div at bounding box center [160, 18] width 110 height 27
click at [167, 13] on icon at bounding box center [171, 18] width 13 height 13
type input "10"
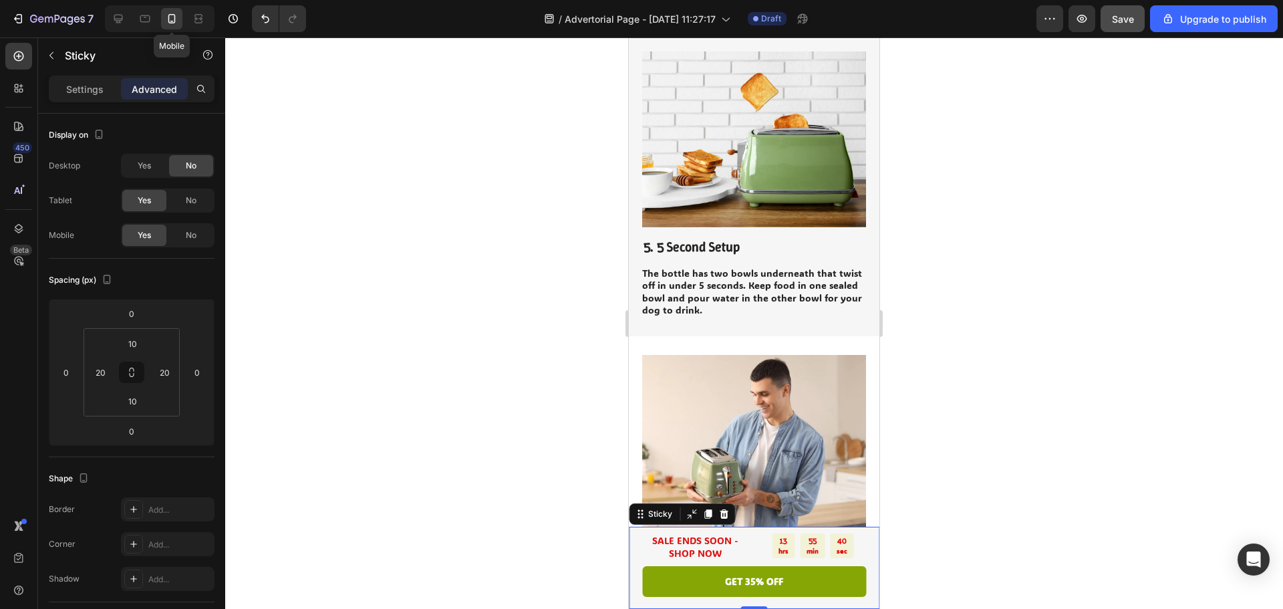
scroll to position [1985, 0]
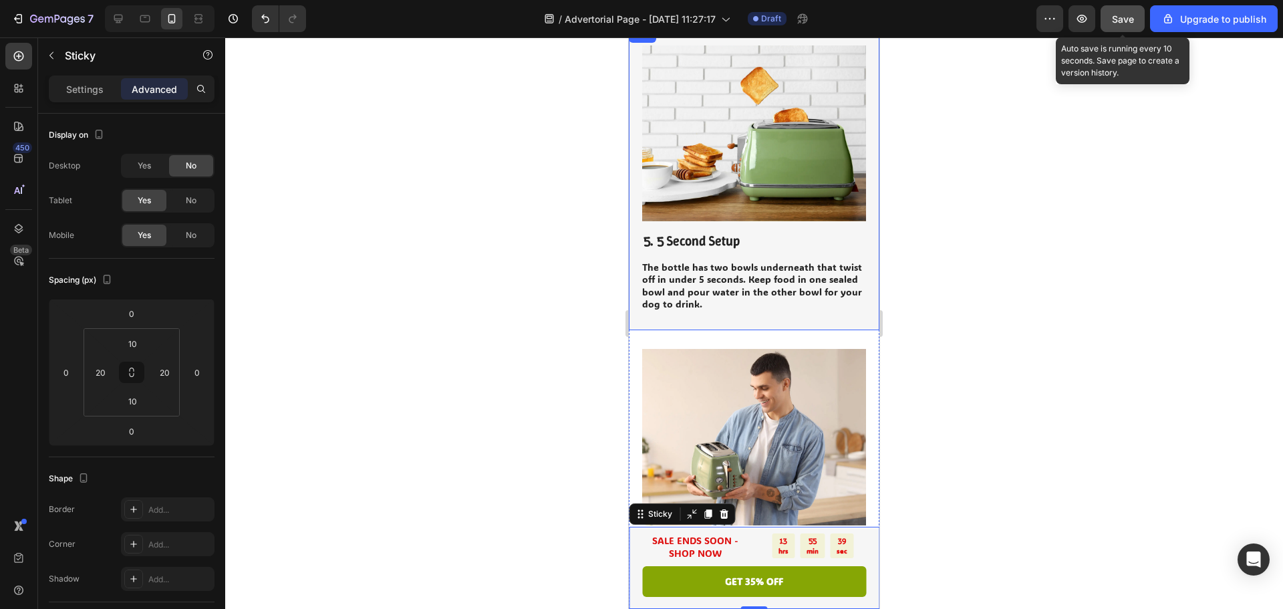
click at [1127, 22] on span "Save" at bounding box center [1123, 18] width 22 height 11
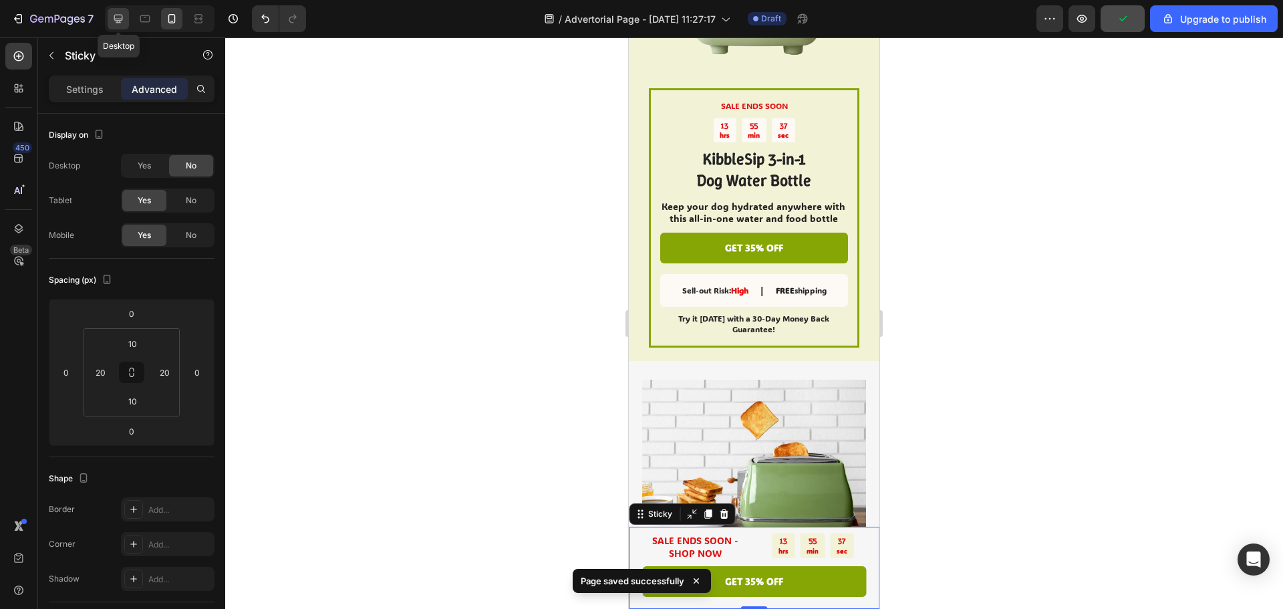
drag, startPoint x: 116, startPoint y: 19, endPoint x: 266, endPoint y: 122, distance: 181.3
click at [116, 19] on icon at bounding box center [118, 19] width 9 height 9
type input "16"
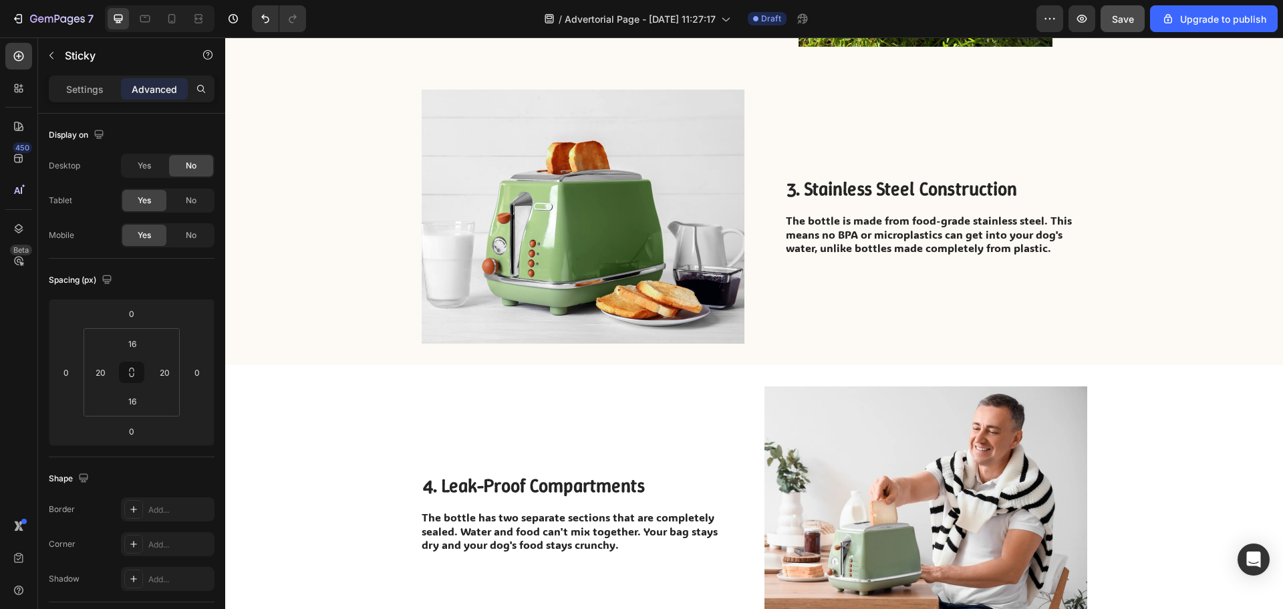
scroll to position [847, 0]
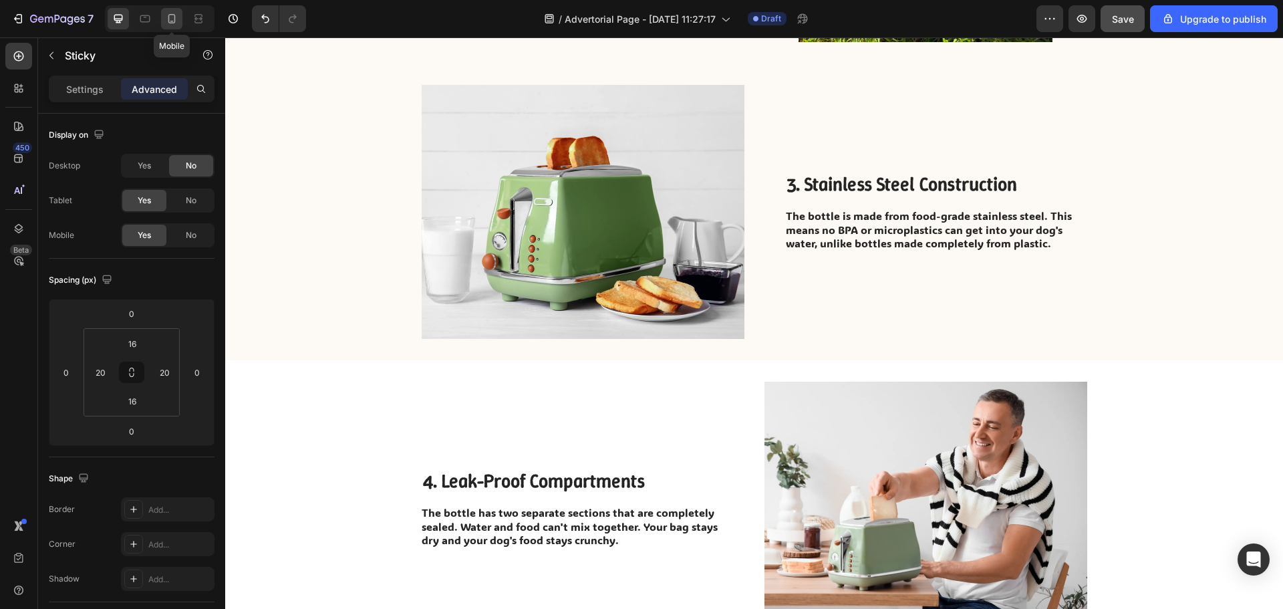
click at [175, 16] on icon at bounding box center [171, 18] width 7 height 9
type input "10"
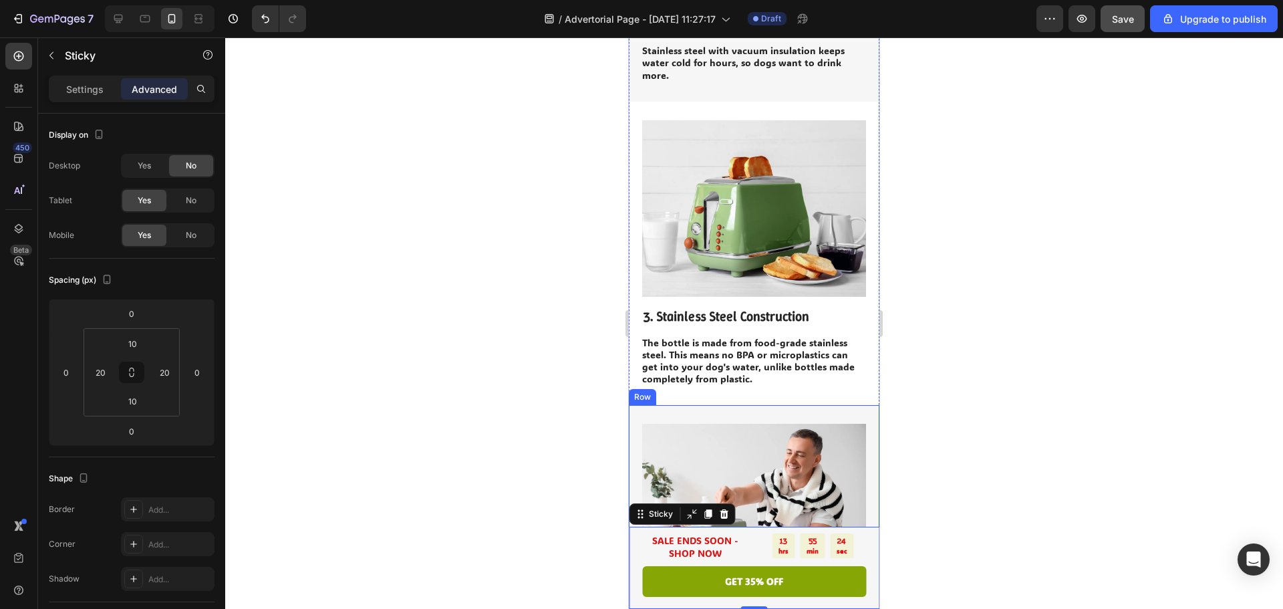
scroll to position [993, 0]
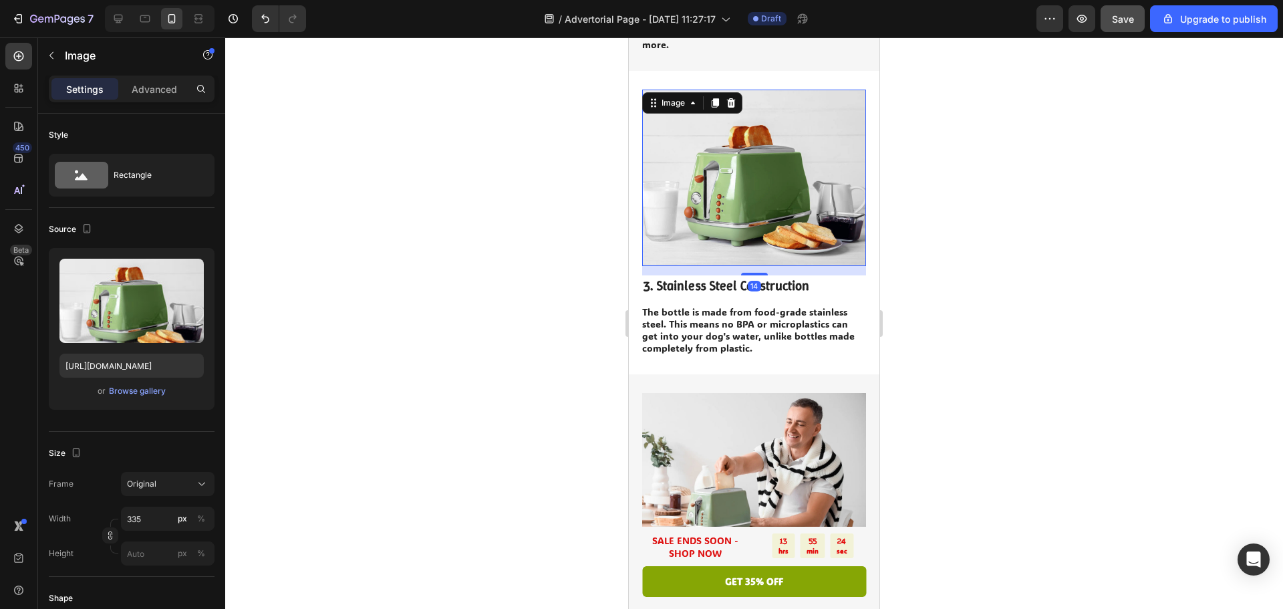
click at [743, 196] on img at bounding box center [754, 178] width 224 height 176
click at [146, 388] on div "Browse gallery" at bounding box center [137, 391] width 57 height 12
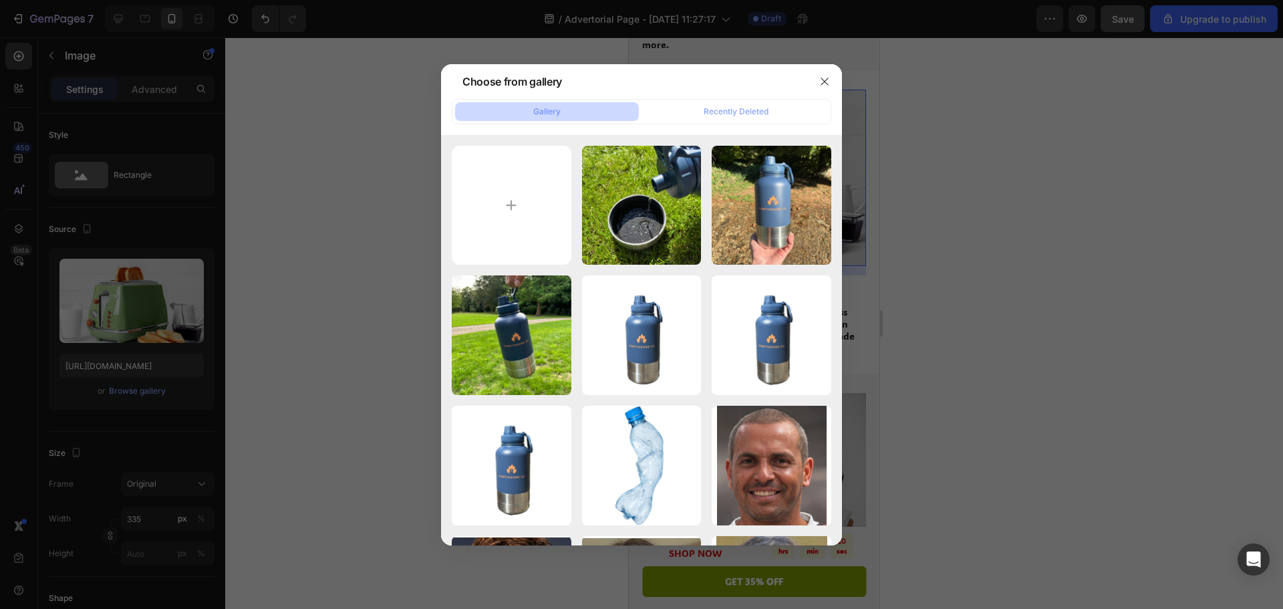
type input "C:\fakepath\IMG_6860.jpeg"
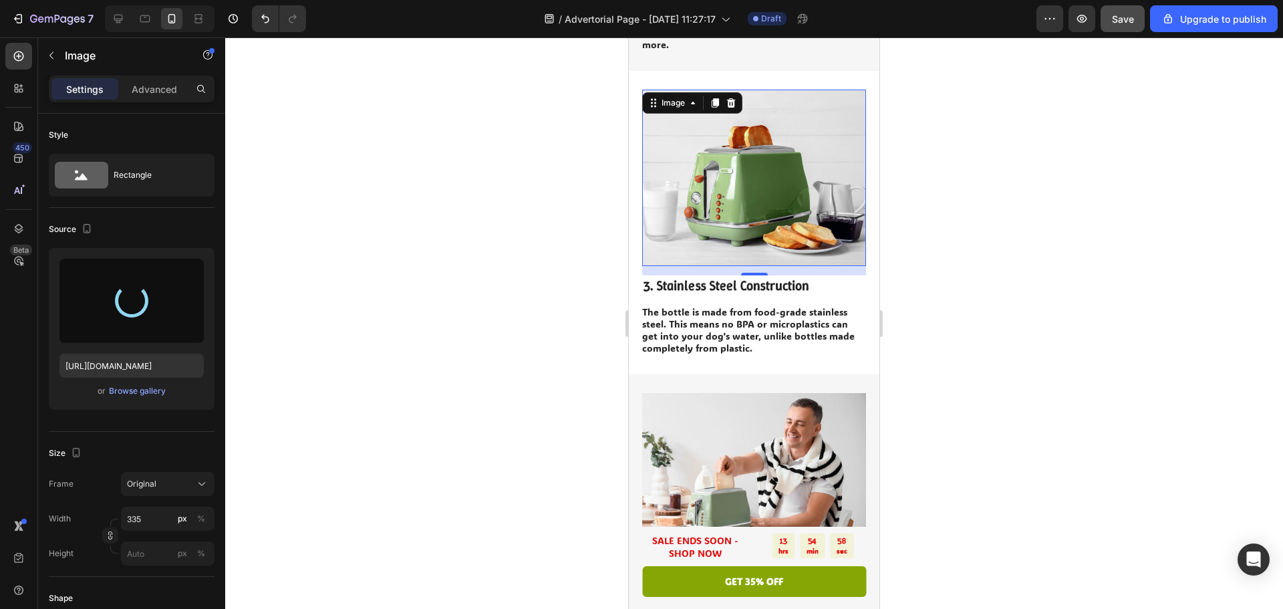
type input "[URL][DOMAIN_NAME]"
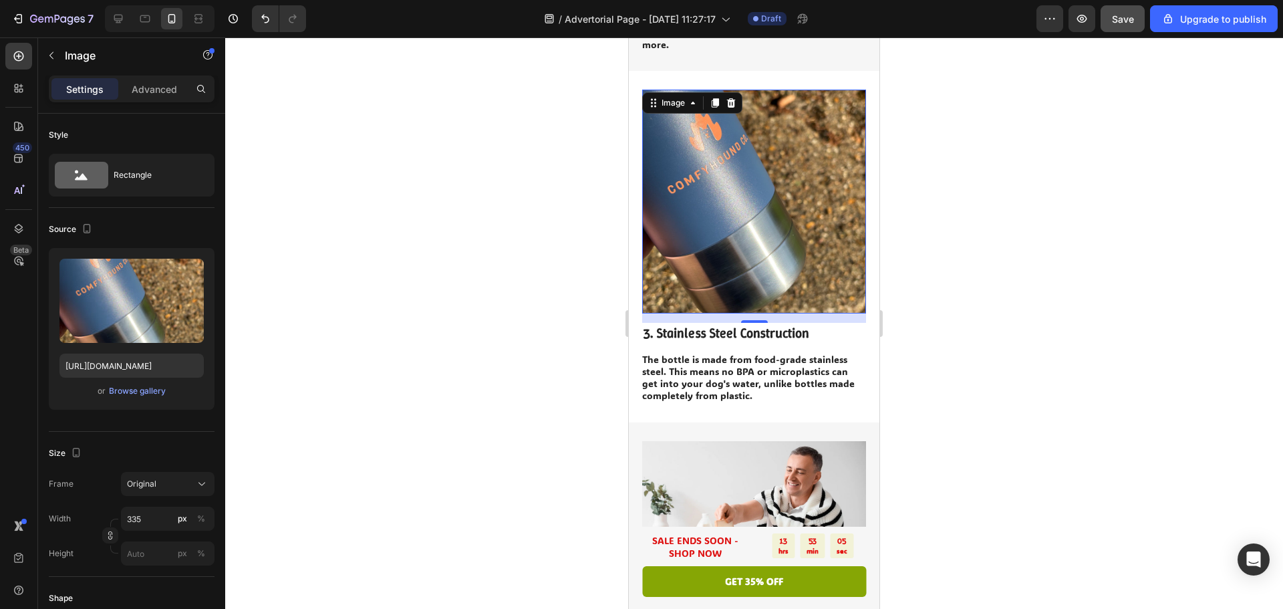
click at [1098, 224] on div at bounding box center [754, 322] width 1058 height 571
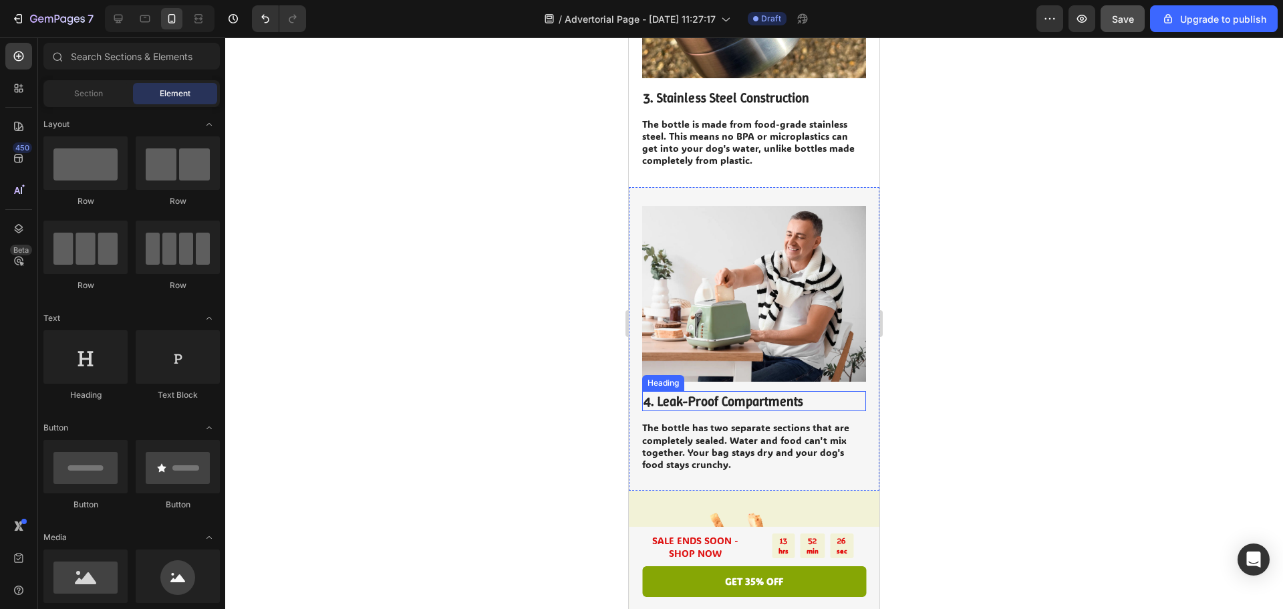
scroll to position [1260, 0]
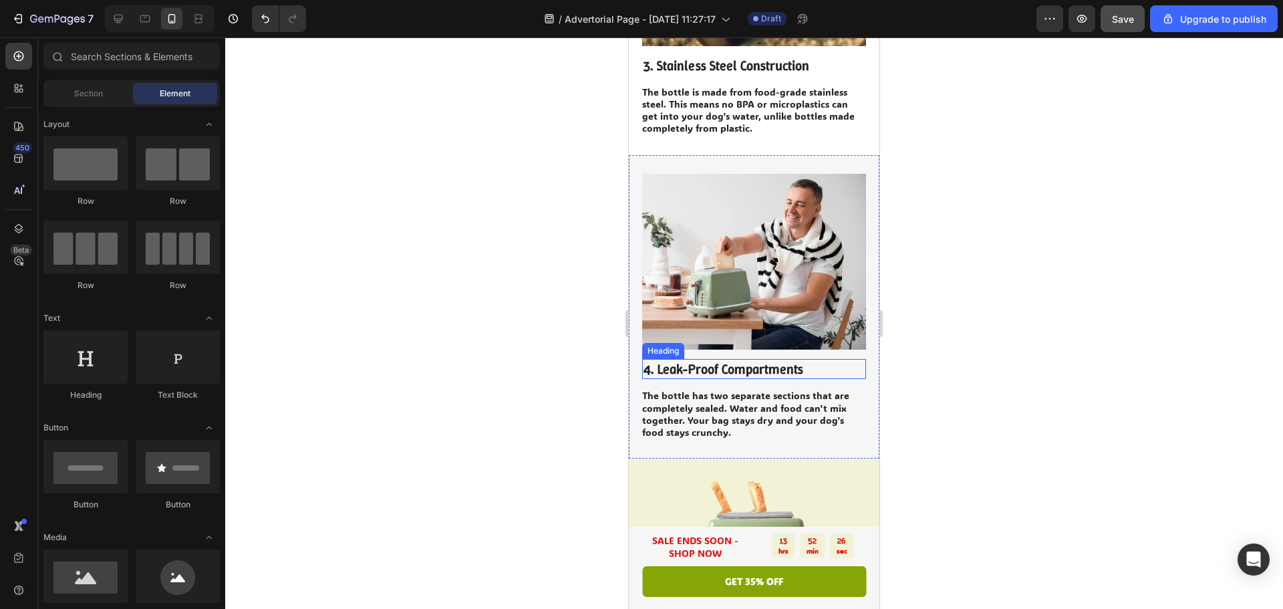
click at [780, 267] on img at bounding box center [754, 262] width 224 height 176
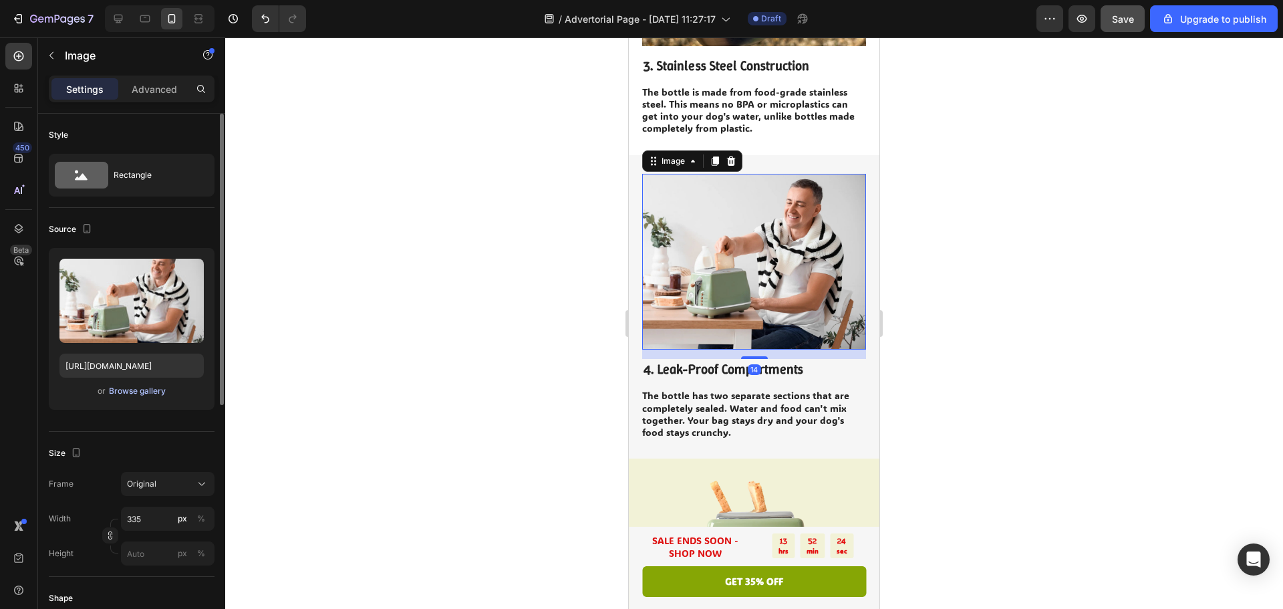
click at [153, 390] on div "Browse gallery" at bounding box center [137, 391] width 57 height 12
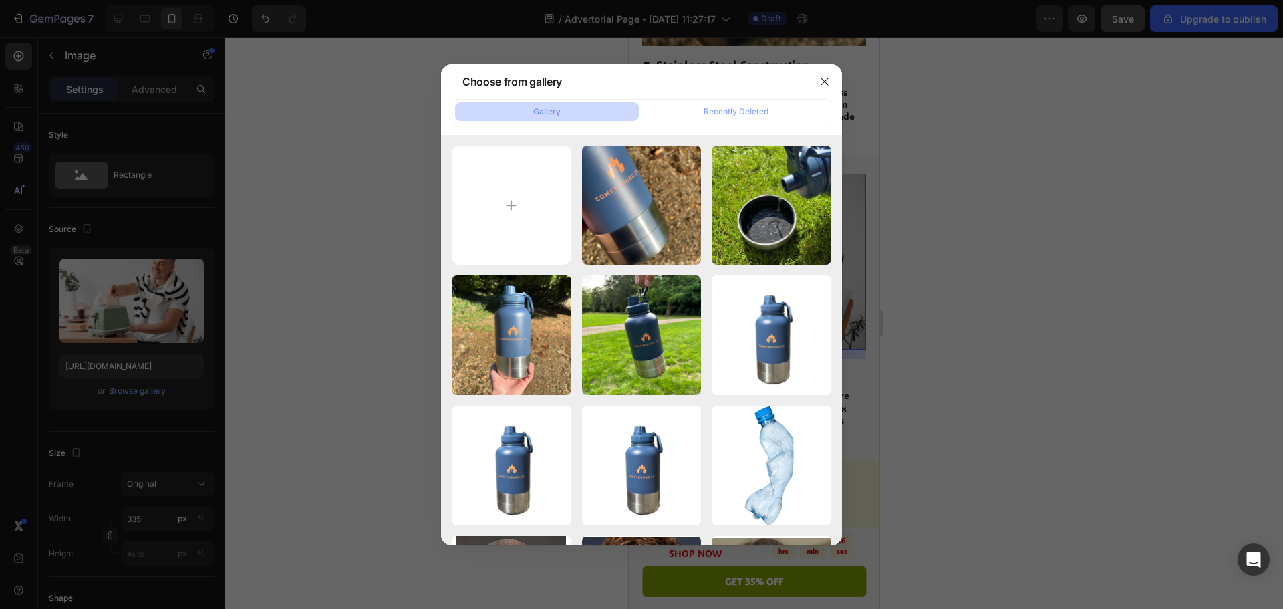
type input "C:\fakepath\IMG_6660.jpeg"
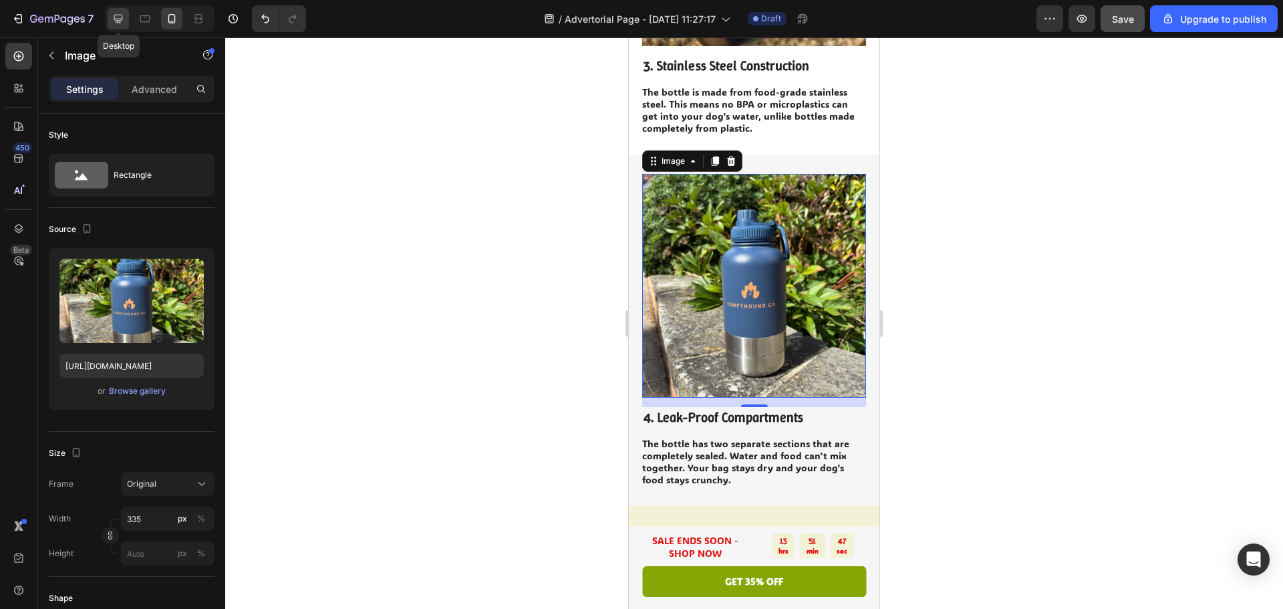
click at [120, 10] on div at bounding box center [118, 18] width 21 height 21
type input "[URL][DOMAIN_NAME]"
type input "483"
type input "380"
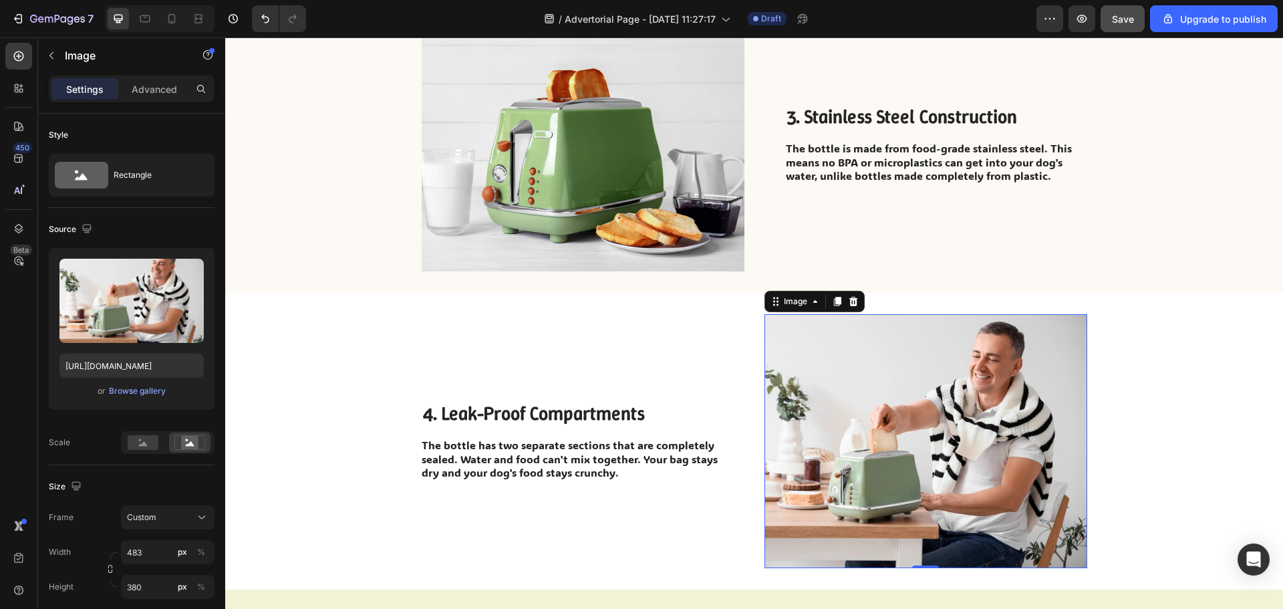
scroll to position [810, 0]
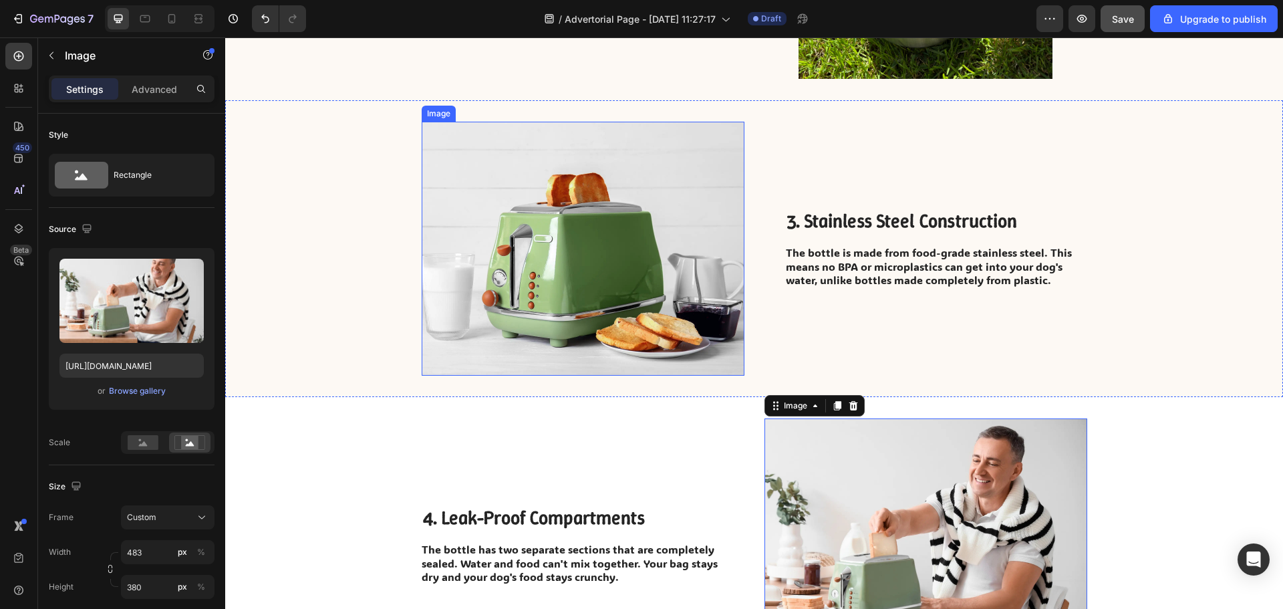
click at [647, 287] on img at bounding box center [583, 249] width 323 height 254
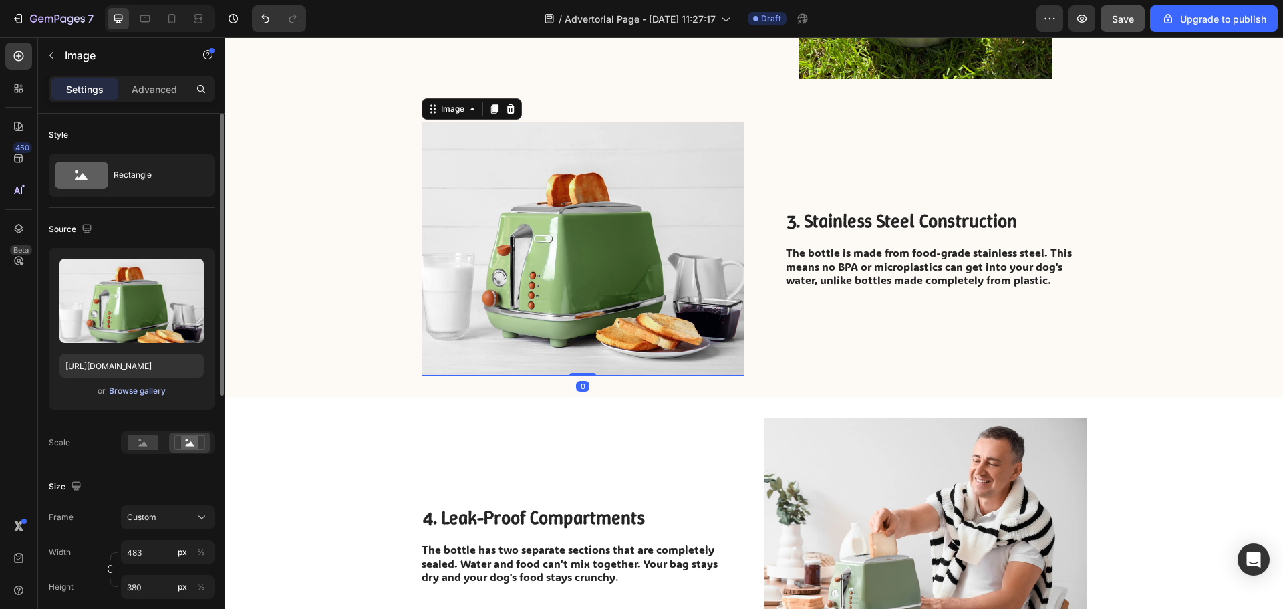
click at [124, 388] on div "Browse gallery" at bounding box center [137, 391] width 57 height 12
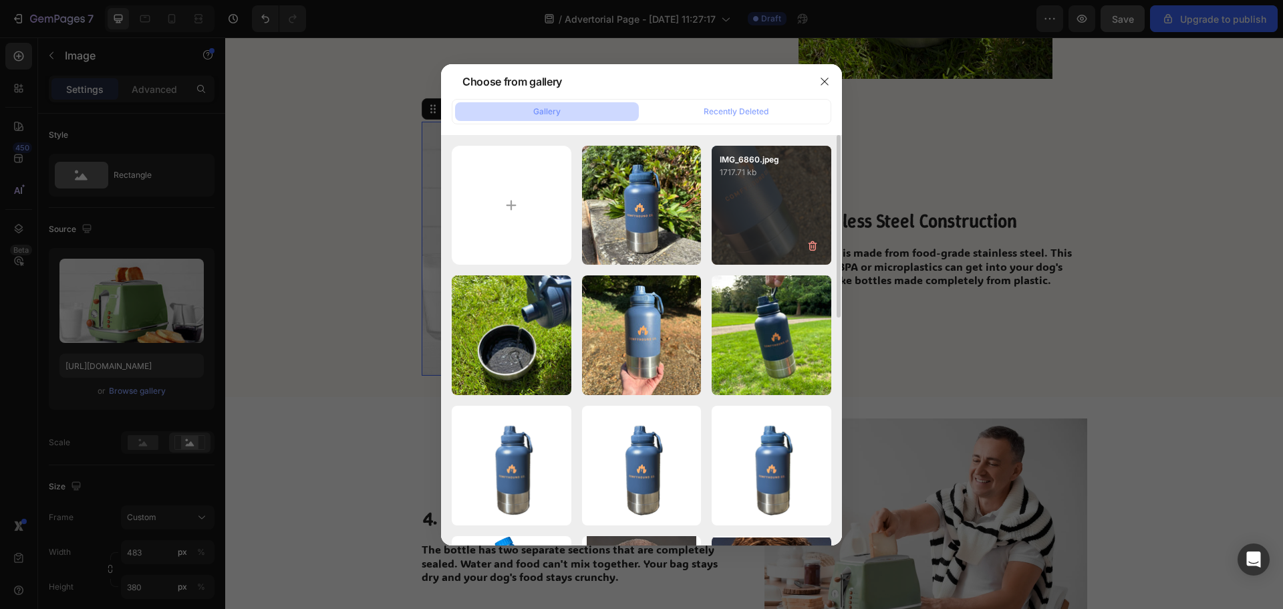
click at [736, 240] on div "IMG_6860.jpeg 1717.71 kb" at bounding box center [772, 206] width 120 height 120
type input "[URL][DOMAIN_NAME]"
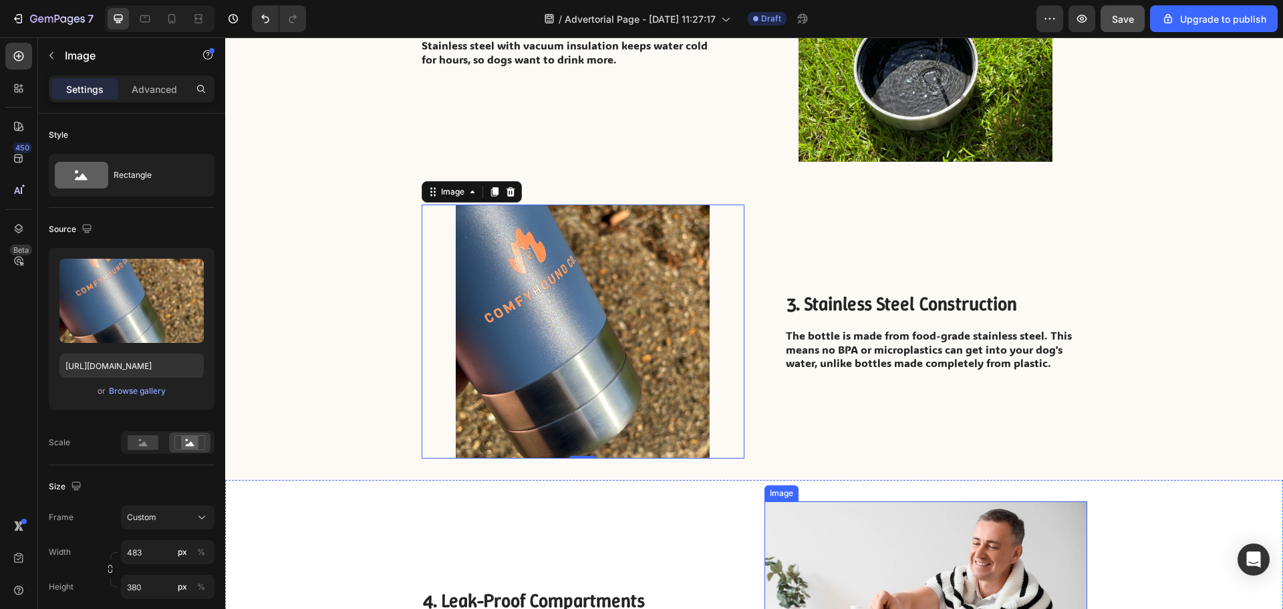
scroll to position [1010, 0]
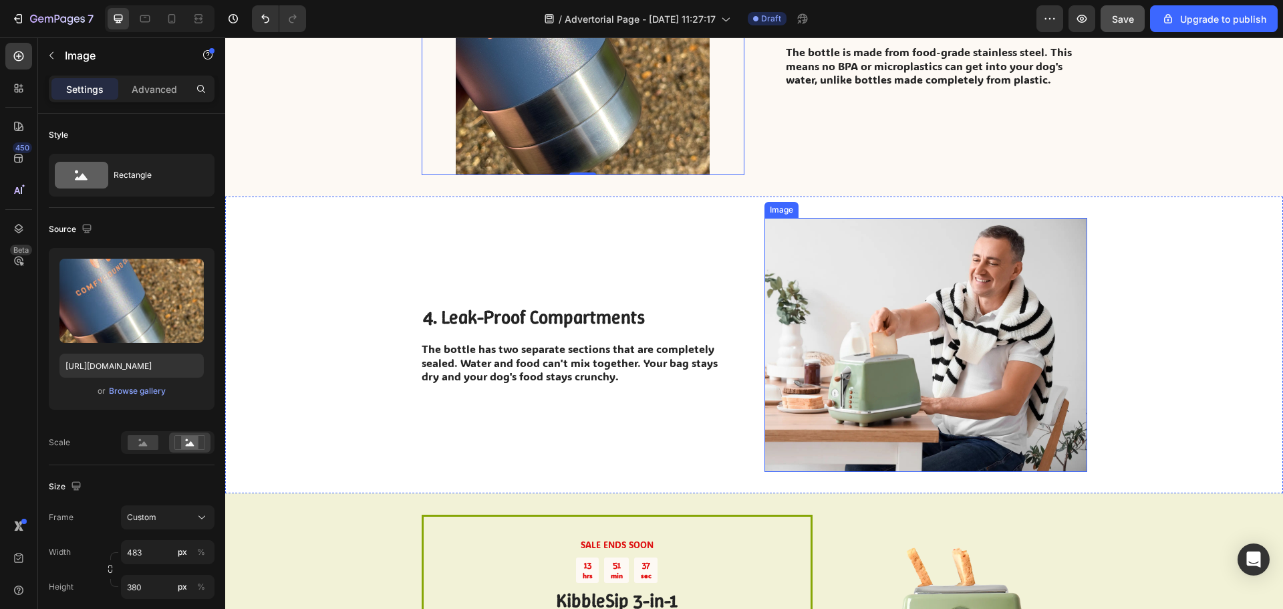
click at [889, 372] on img at bounding box center [925, 345] width 323 height 254
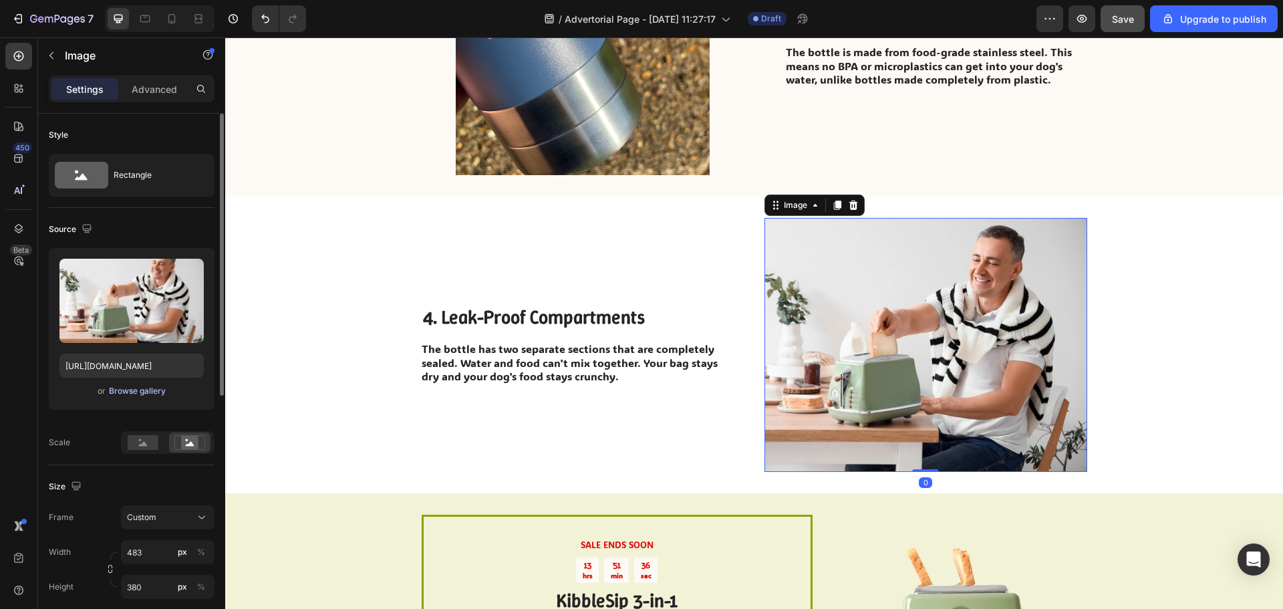
click at [147, 392] on div "Browse gallery" at bounding box center [137, 391] width 57 height 12
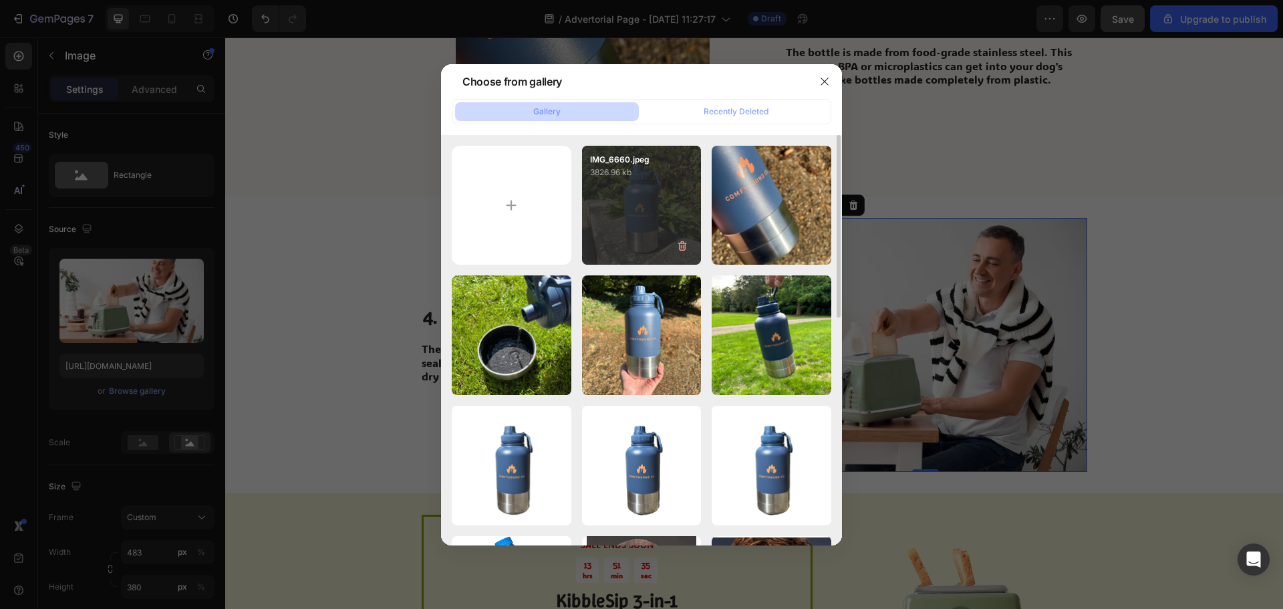
click at [668, 229] on div "IMG_6660.jpeg 3826.96 kb" at bounding box center [642, 206] width 120 height 120
type input "[URL][DOMAIN_NAME]"
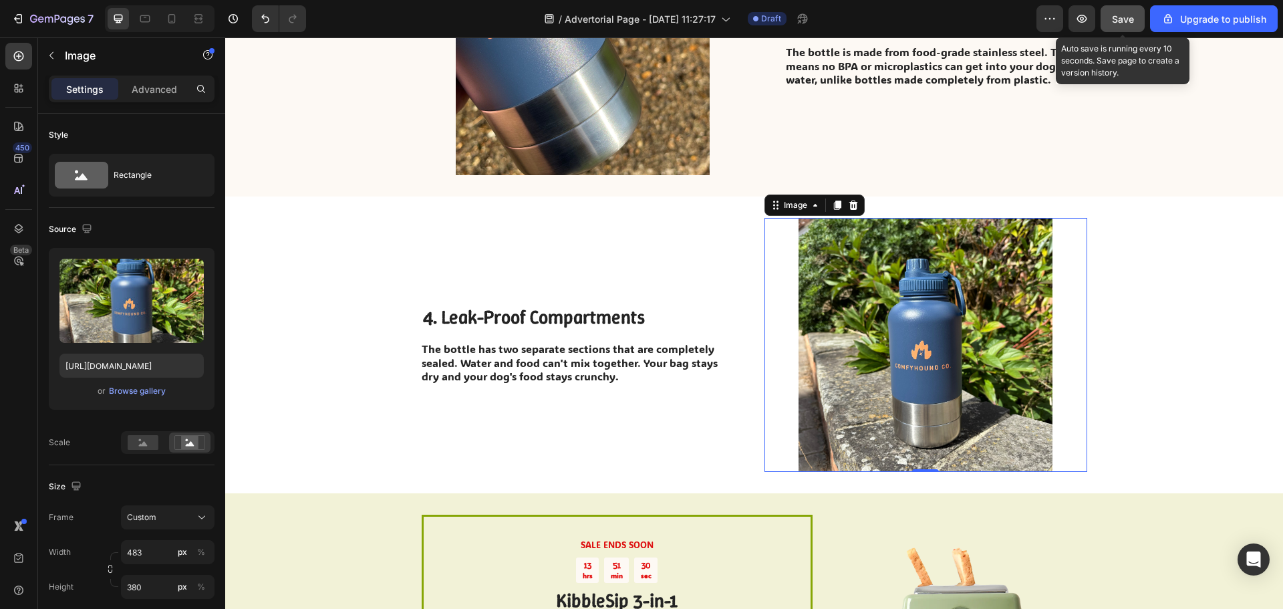
click at [1121, 27] on button "Save" at bounding box center [1123, 18] width 44 height 27
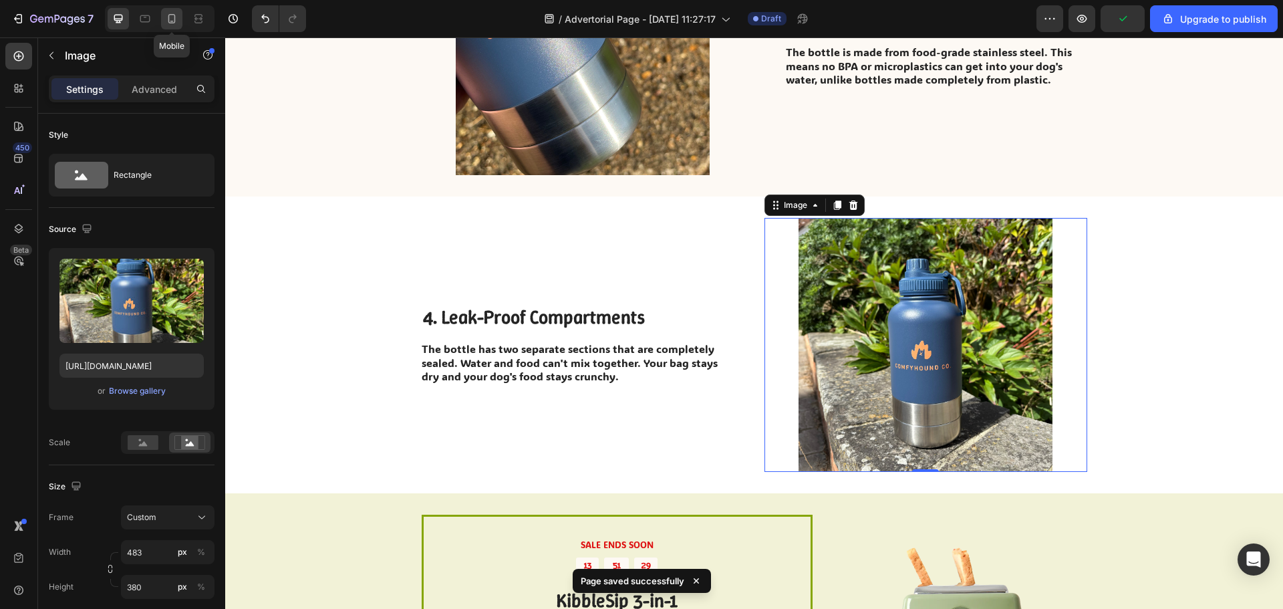
click at [168, 21] on icon at bounding box center [171, 18] width 13 height 13
type input "335"
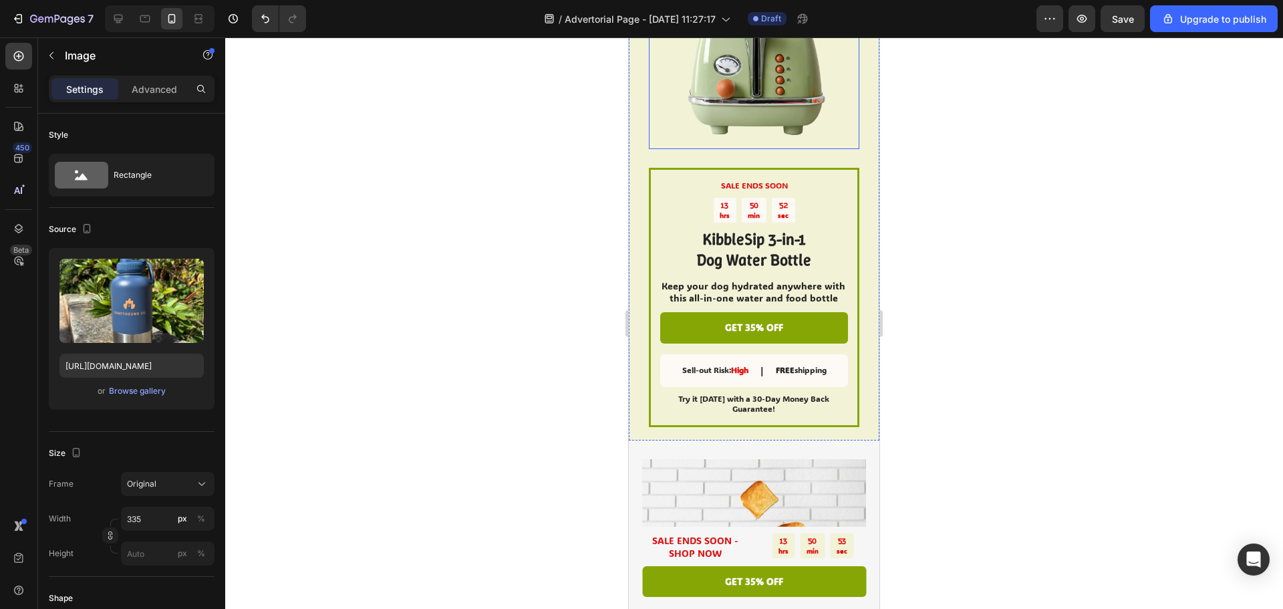
scroll to position [2055, 0]
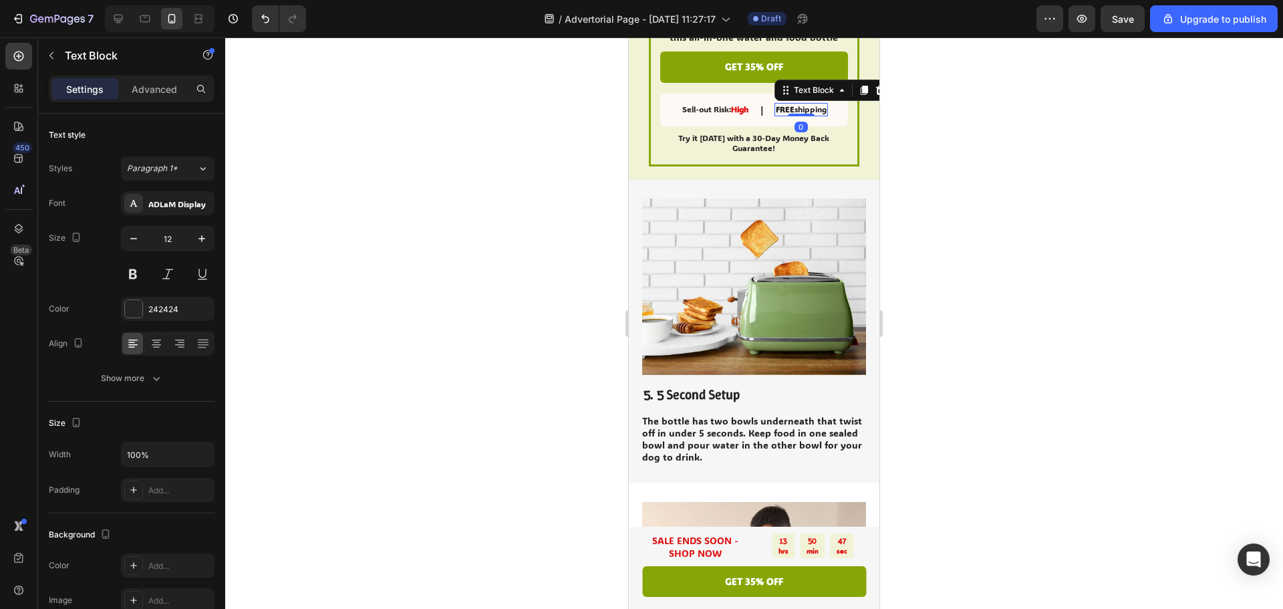
click at [785, 106] on strong "FREE" at bounding box center [785, 109] width 19 height 11
click at [718, 108] on p "Sell-out Risk: High" at bounding box center [715, 109] width 66 height 11
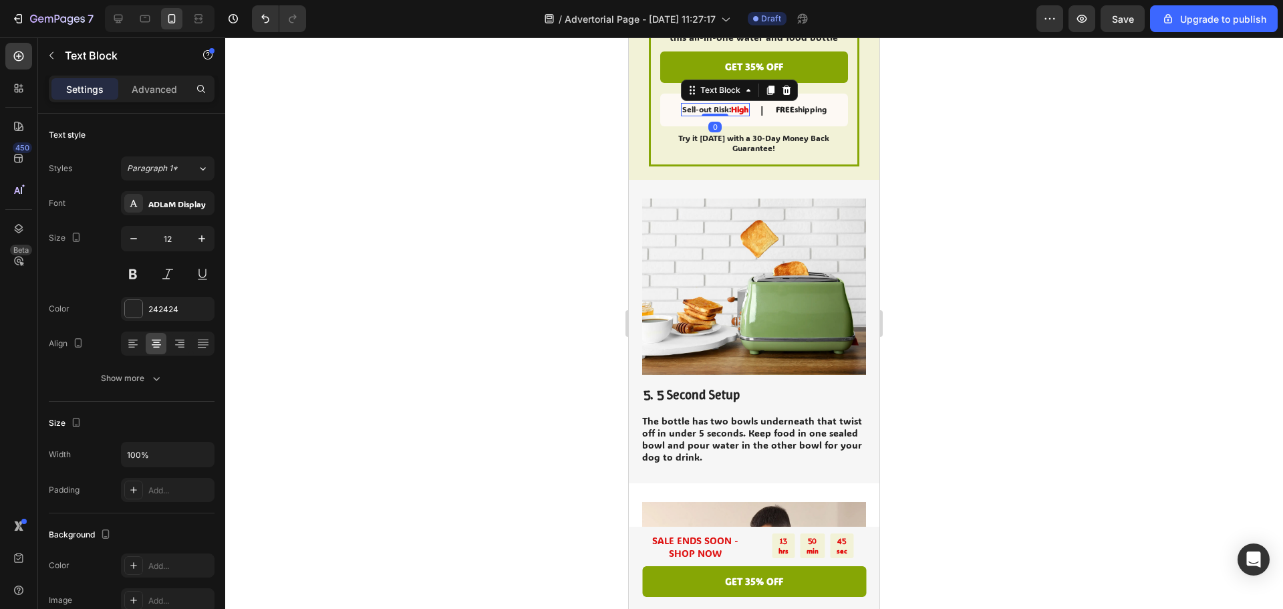
click at [1042, 183] on div at bounding box center [754, 322] width 1058 height 571
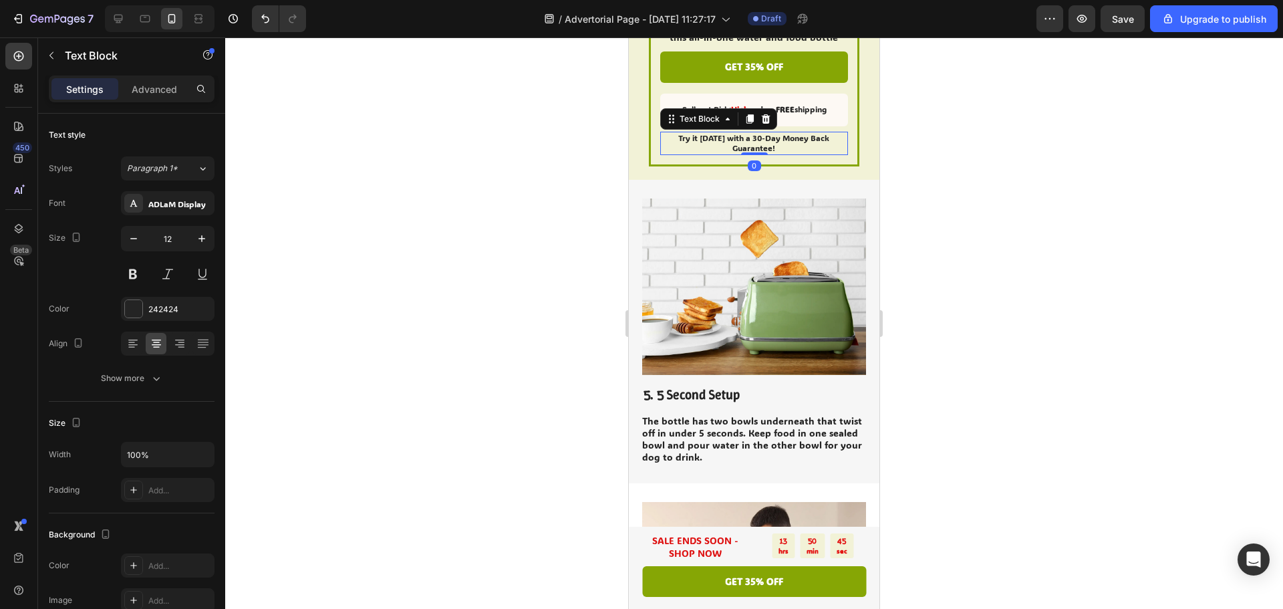
click at [738, 142] on p "Try it [DATE] with a 30-Day Money Back Guarantee!" at bounding box center [753, 143] width 186 height 21
click at [1071, 195] on div at bounding box center [754, 322] width 1058 height 571
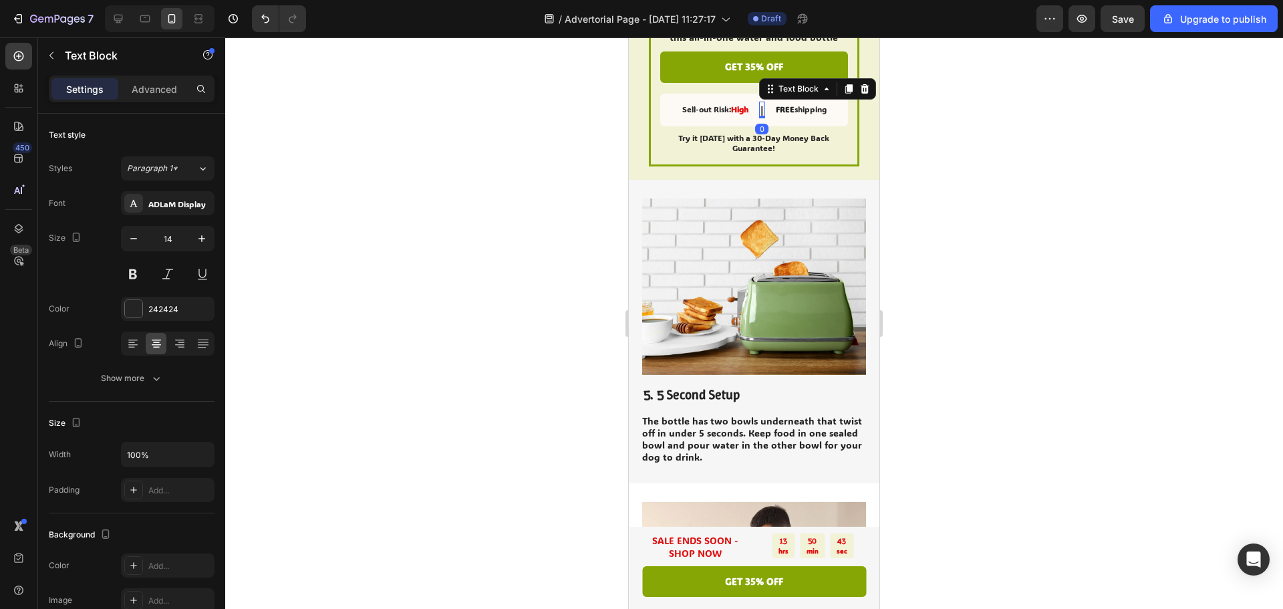
click at [760, 113] on p "|" at bounding box center [761, 110] width 3 height 14
click at [1040, 166] on div at bounding box center [754, 322] width 1058 height 571
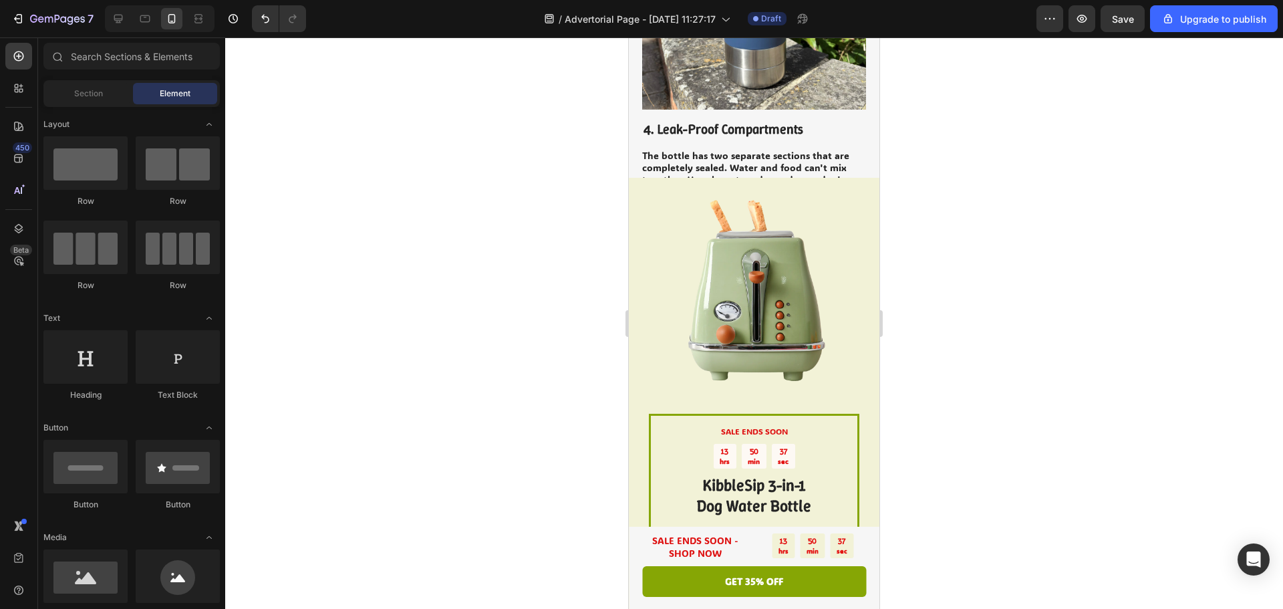
scroll to position [1587, 0]
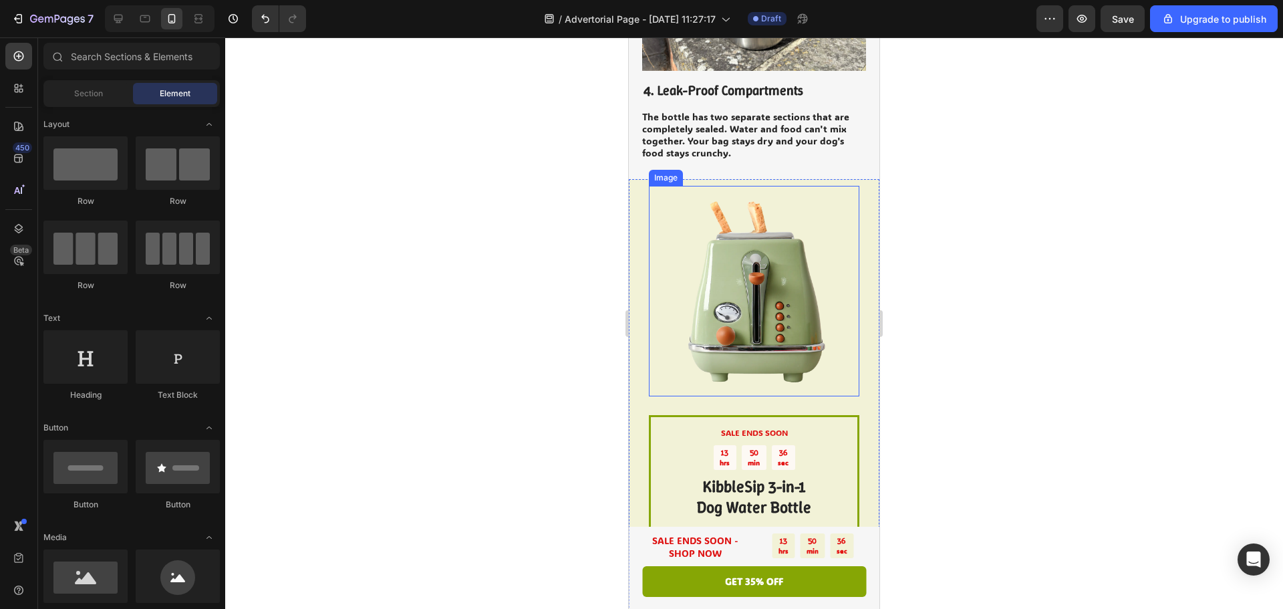
click at [762, 291] on img at bounding box center [754, 291] width 210 height 210
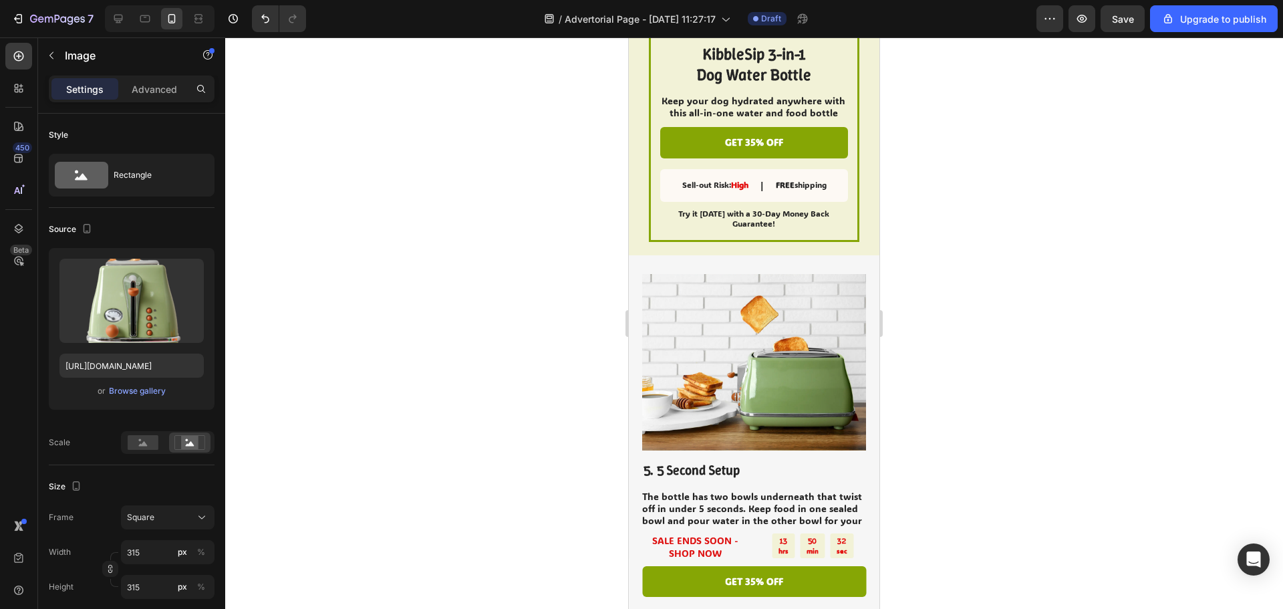
scroll to position [2188, 0]
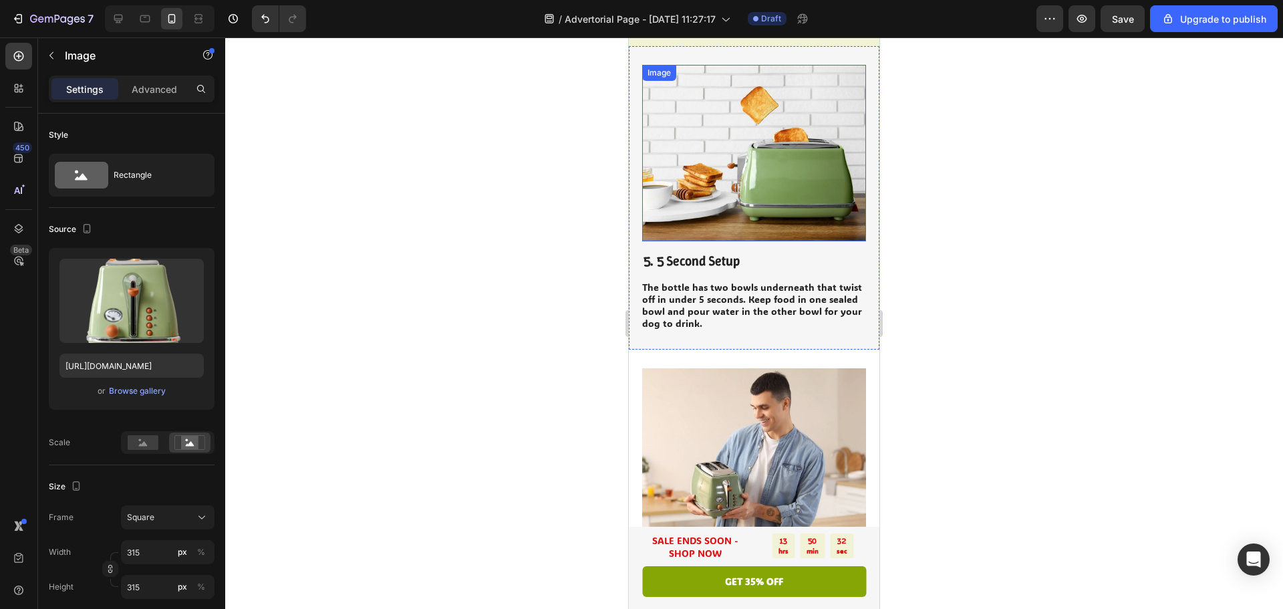
click at [760, 180] on img at bounding box center [754, 153] width 224 height 176
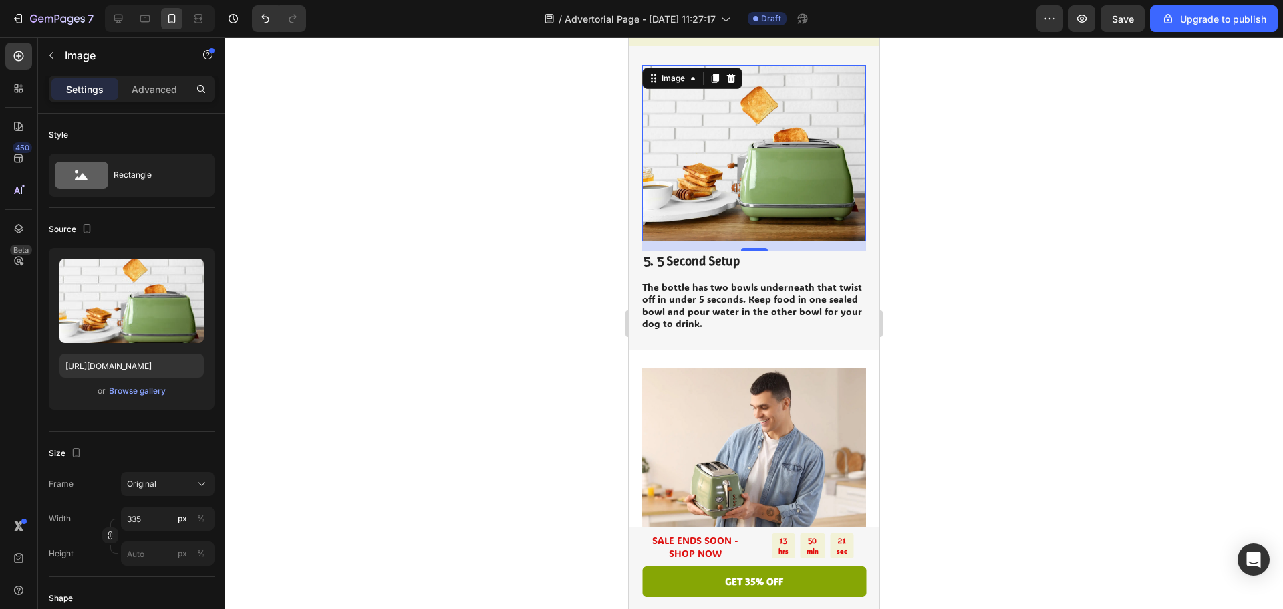
click at [777, 178] on img at bounding box center [754, 153] width 224 height 176
click at [128, 392] on div "Browse gallery" at bounding box center [137, 391] width 57 height 12
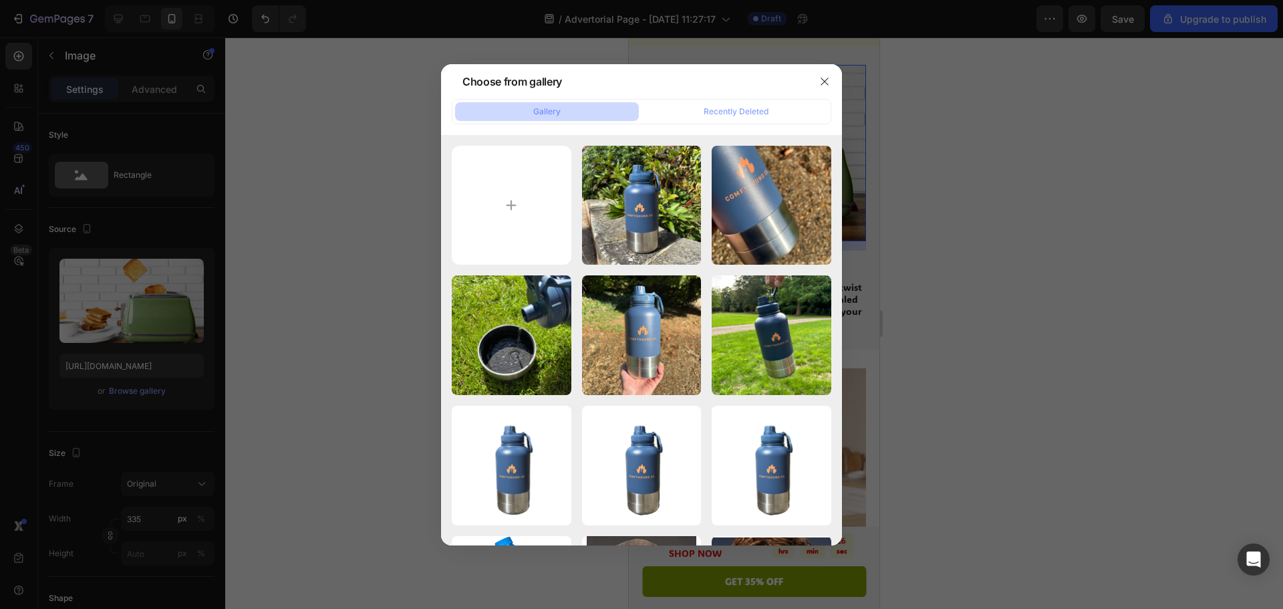
type input "C:\fakepath\IMG_6804.jpeg"
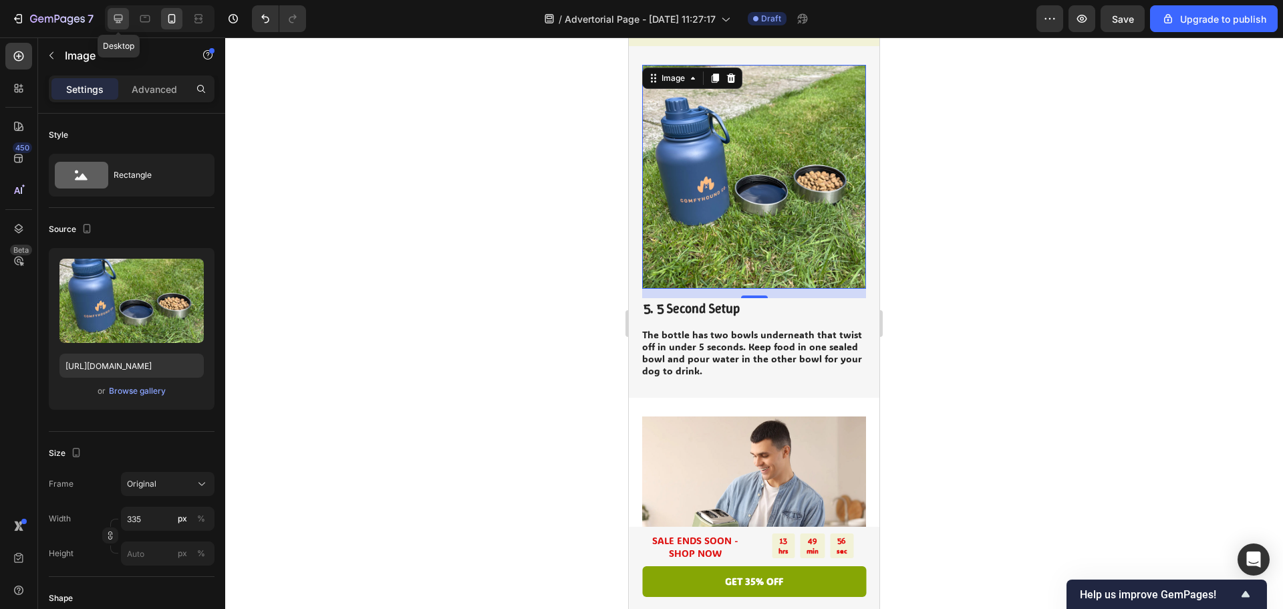
click at [122, 19] on icon at bounding box center [118, 19] width 9 height 9
type input "[URL][DOMAIN_NAME]"
type input "483"
type input "380"
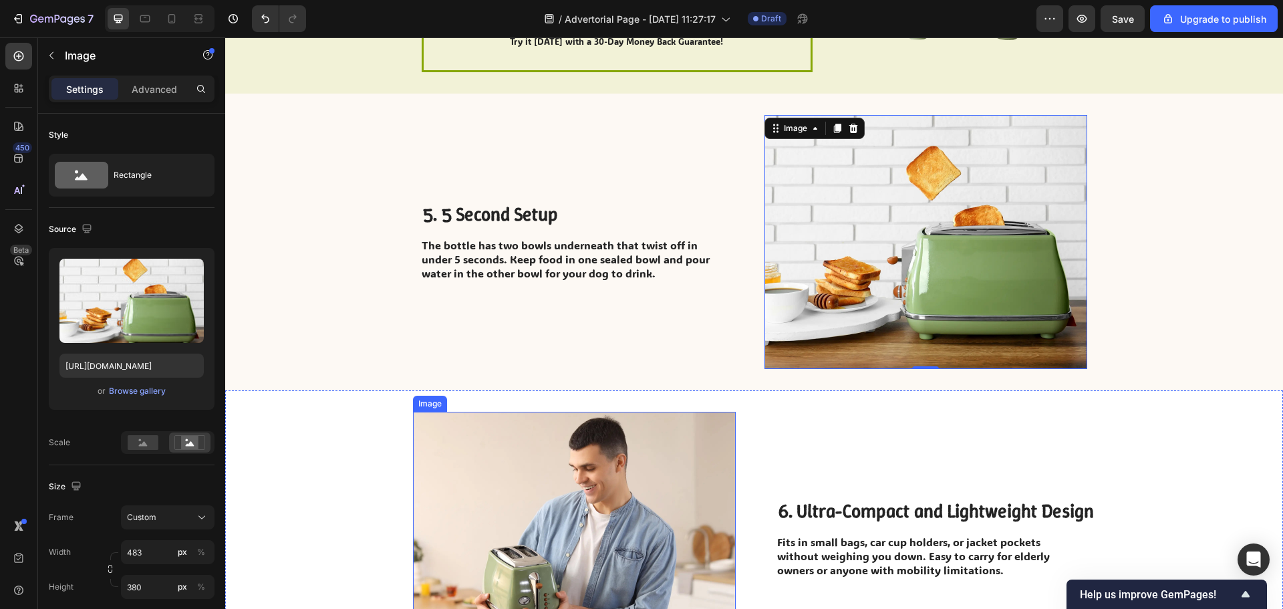
scroll to position [1923, 0]
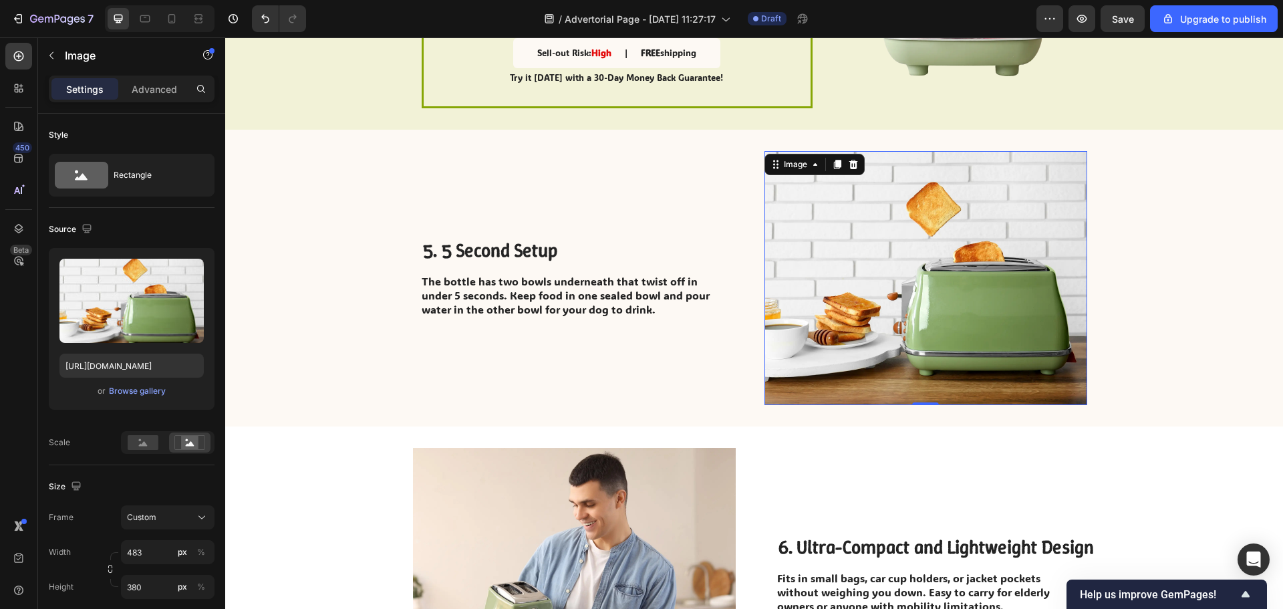
click at [901, 280] on img at bounding box center [925, 278] width 323 height 254
click at [137, 393] on div "Browse gallery" at bounding box center [137, 391] width 57 height 12
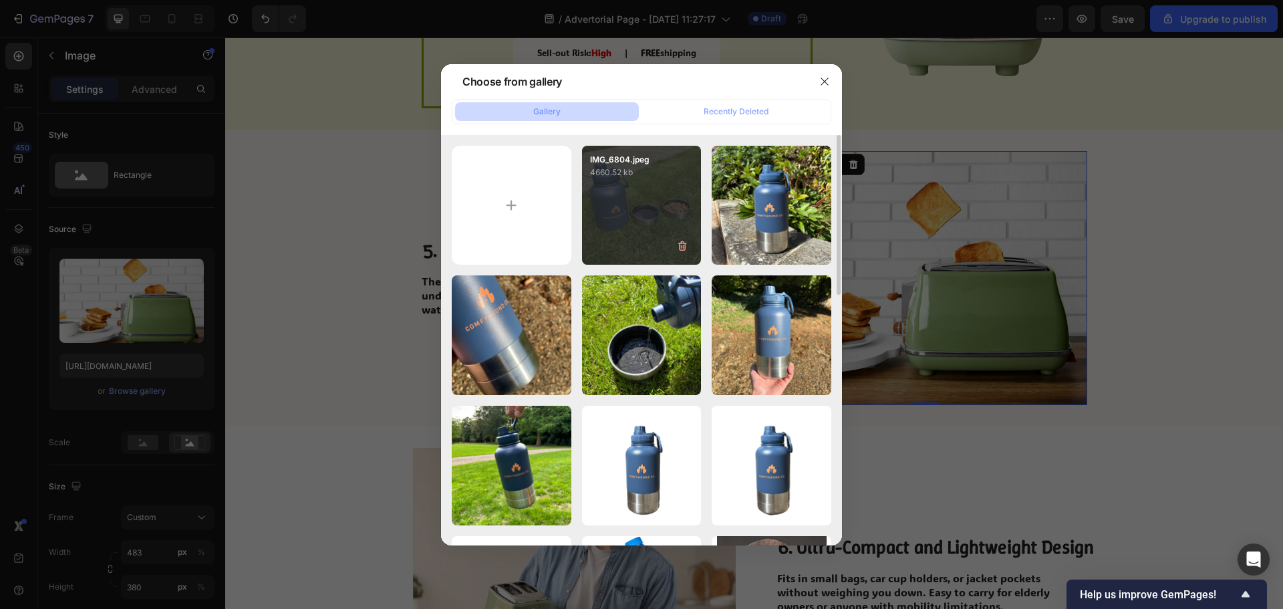
click at [639, 192] on div "IMG_6804.jpeg 4660.52 kb" at bounding box center [642, 206] width 120 height 120
type input "[URL][DOMAIN_NAME]"
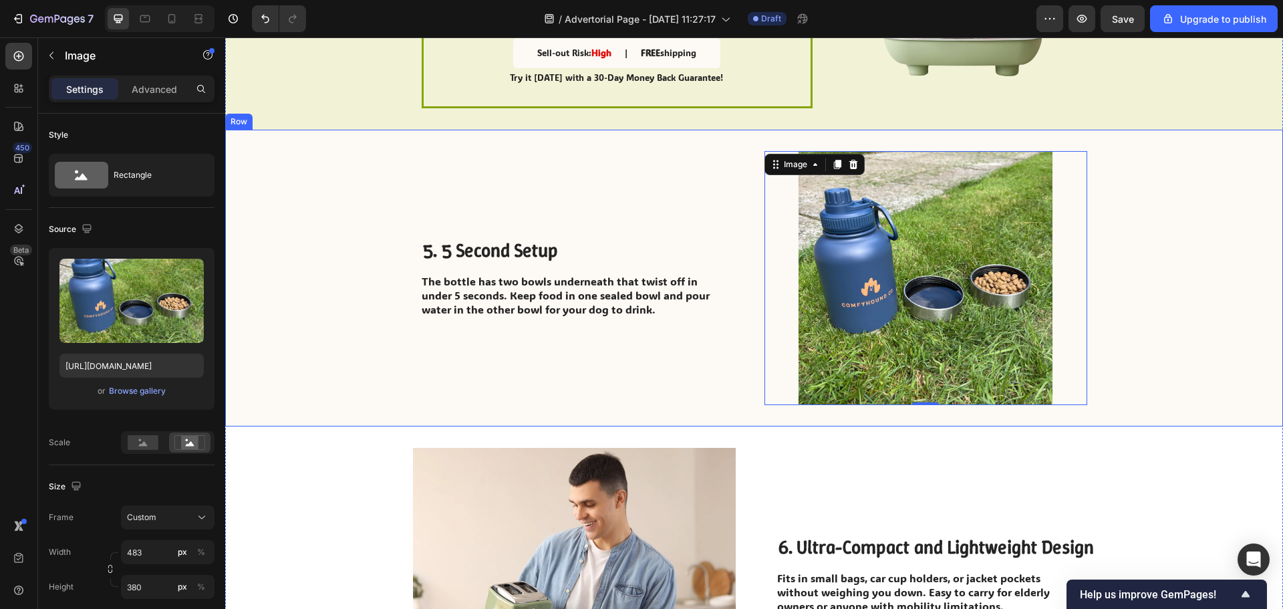
click at [1143, 293] on div "5. 5 Second Setup Heading The bottle has two bowls underneath that twist off in…" at bounding box center [754, 278] width 1058 height 297
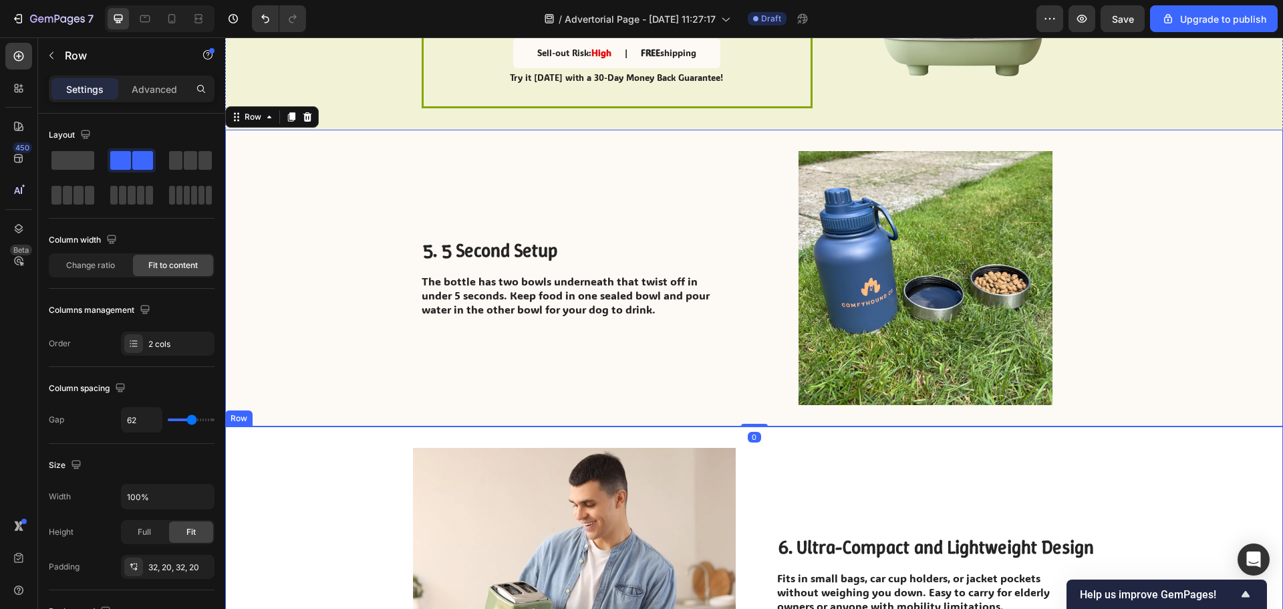
click at [883, 481] on div "6. Ultra-Compact and Lightweight Design Heading Fits in small bags, car cup hol…" at bounding box center [936, 575] width 318 height 254
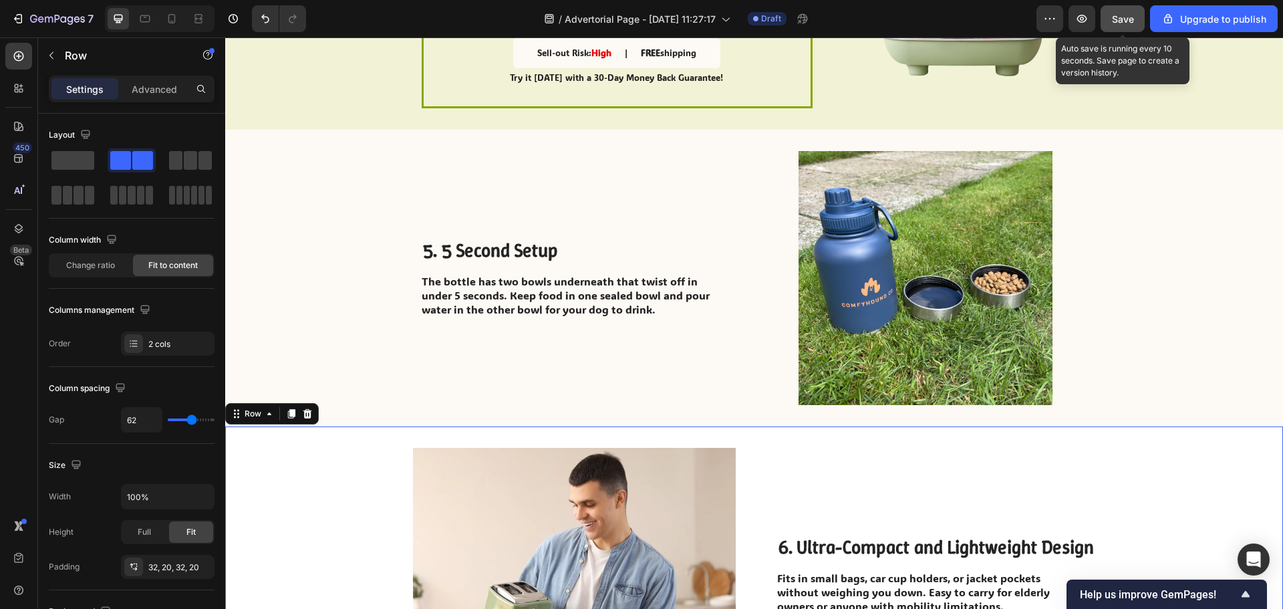
click at [1137, 16] on button "Save" at bounding box center [1123, 18] width 44 height 27
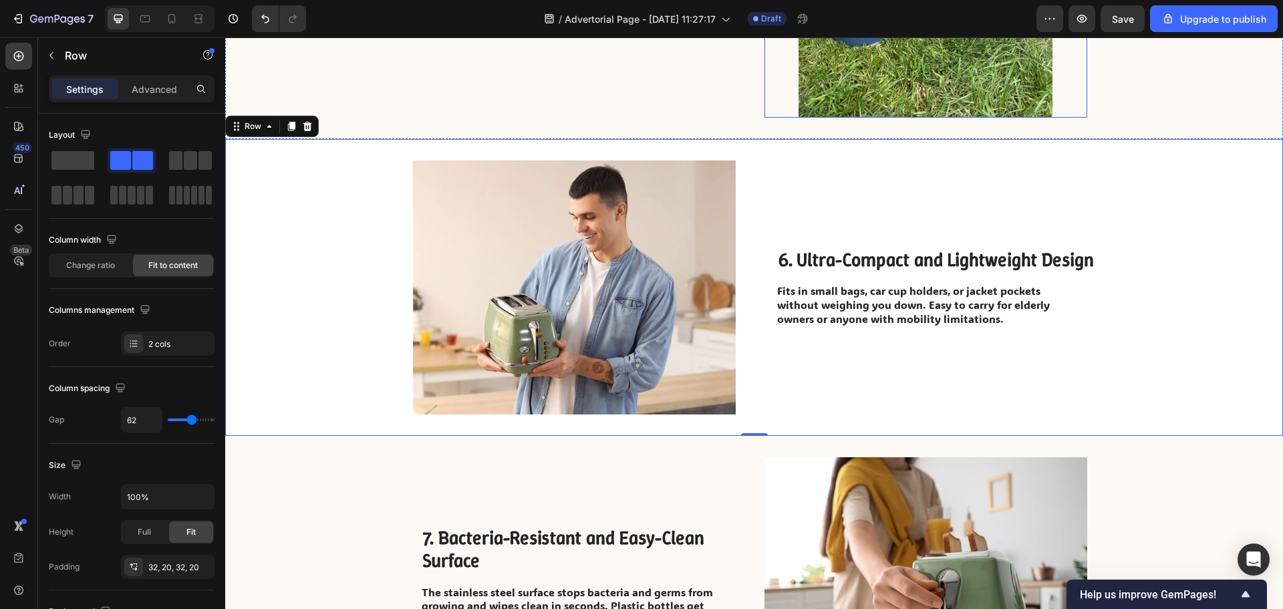
scroll to position [2257, 0]
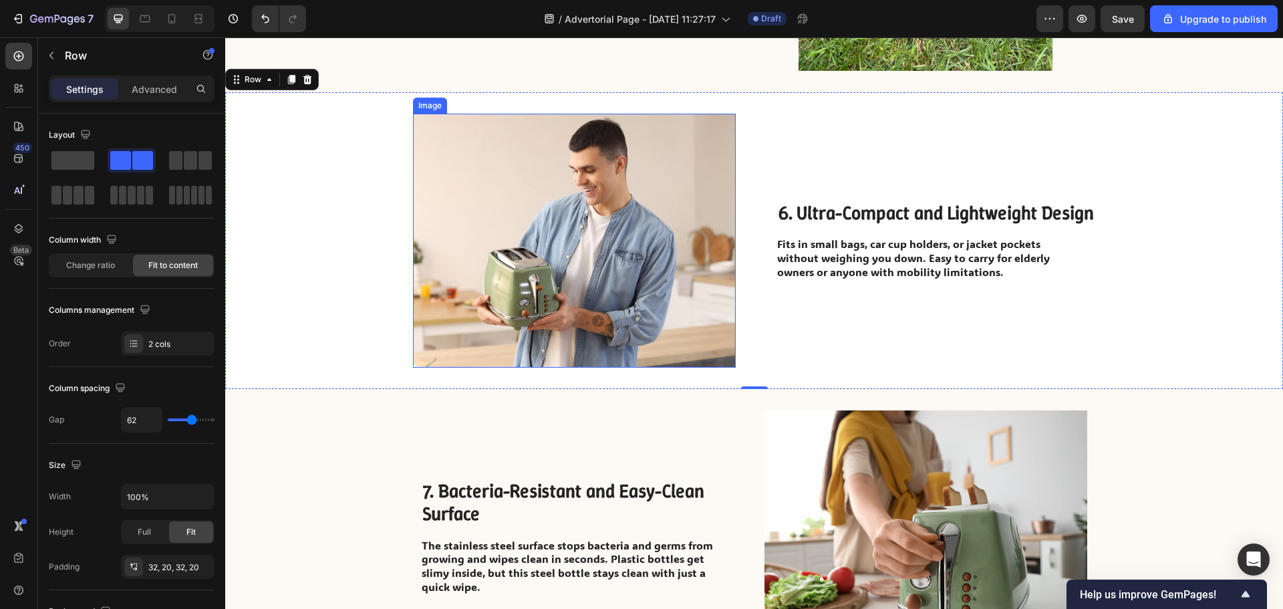
click at [654, 227] on img at bounding box center [574, 241] width 323 height 254
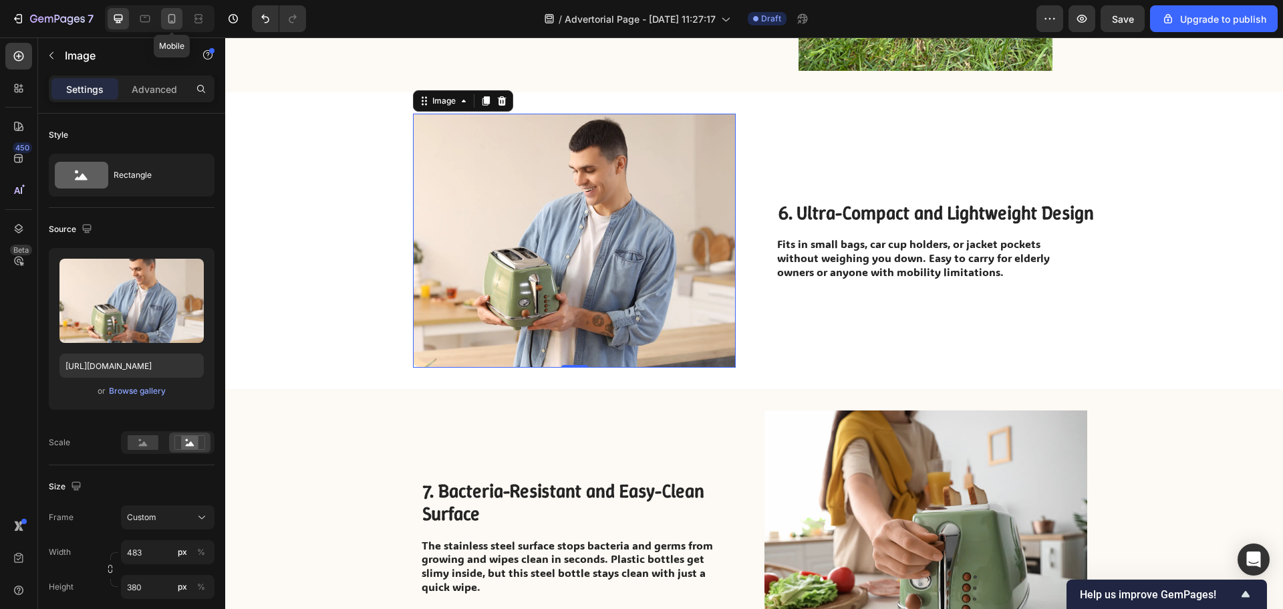
click at [167, 18] on icon at bounding box center [171, 18] width 13 height 13
type input "335"
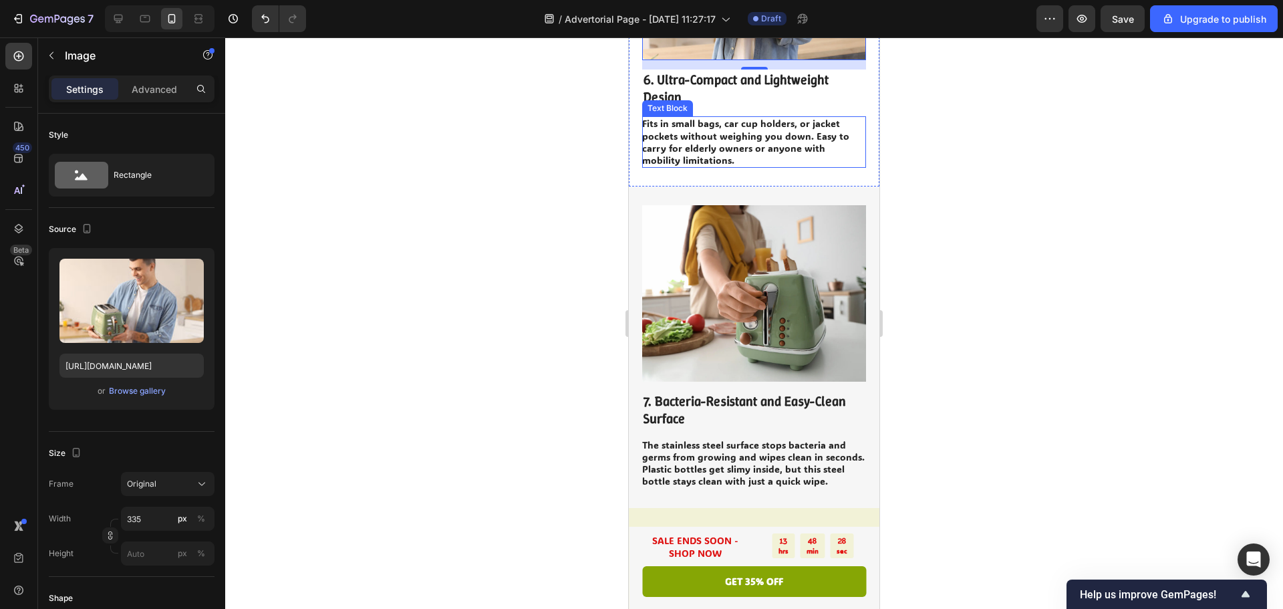
scroll to position [2733, 0]
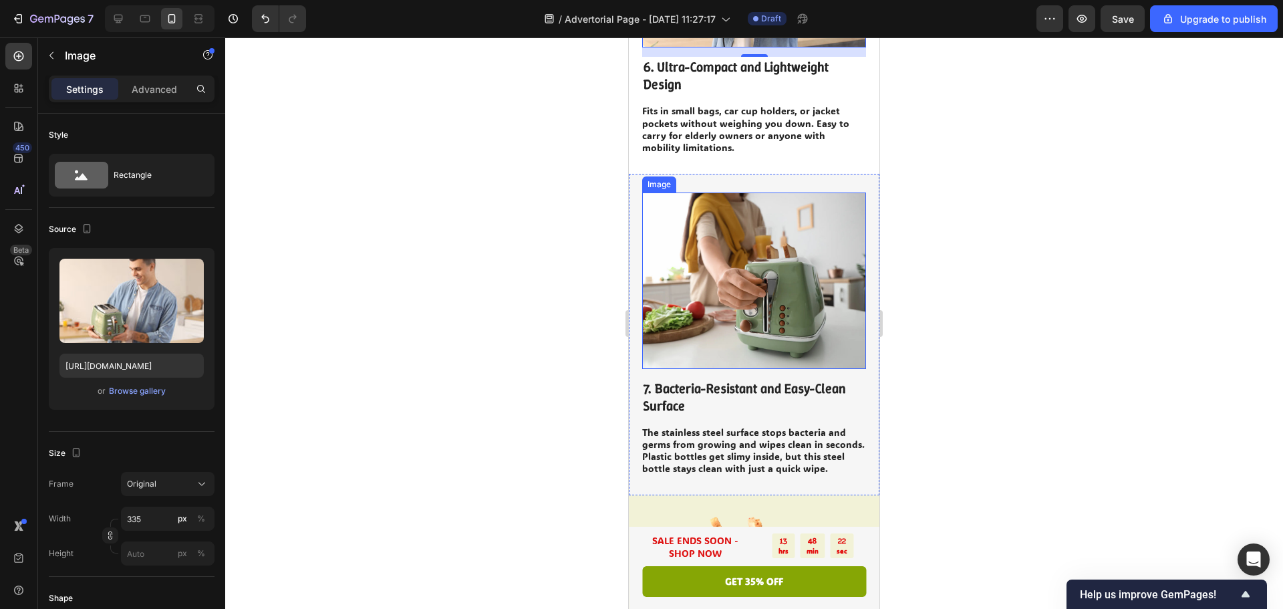
click at [764, 289] on img at bounding box center [754, 280] width 224 height 176
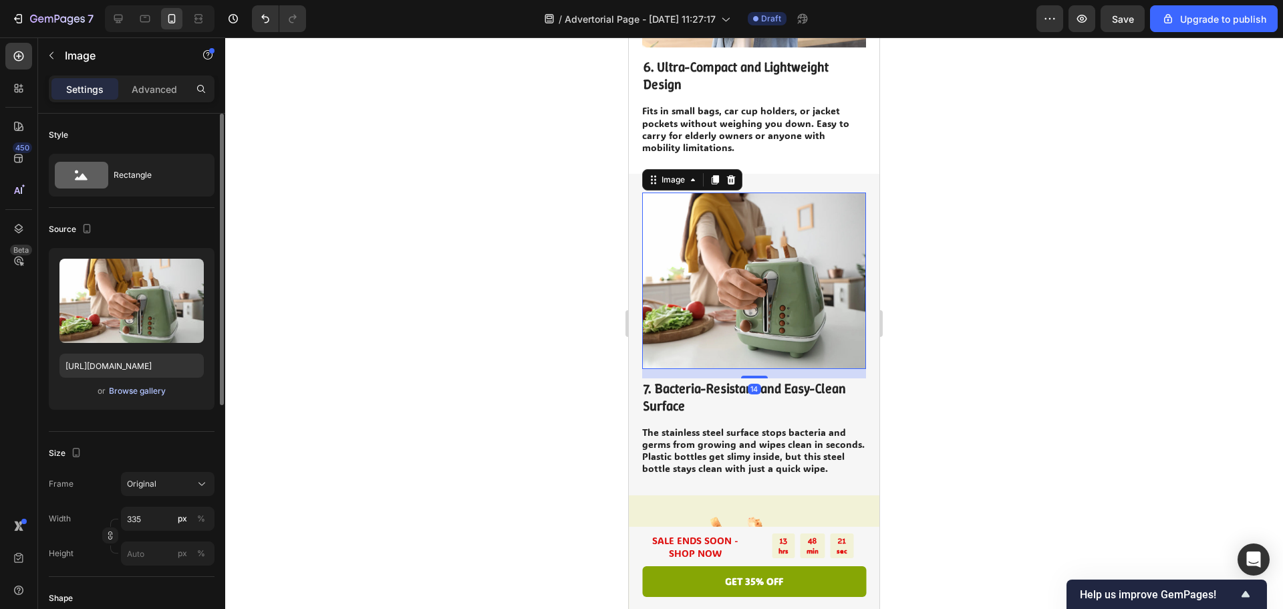
click at [120, 388] on div "Browse gallery" at bounding box center [137, 391] width 57 height 12
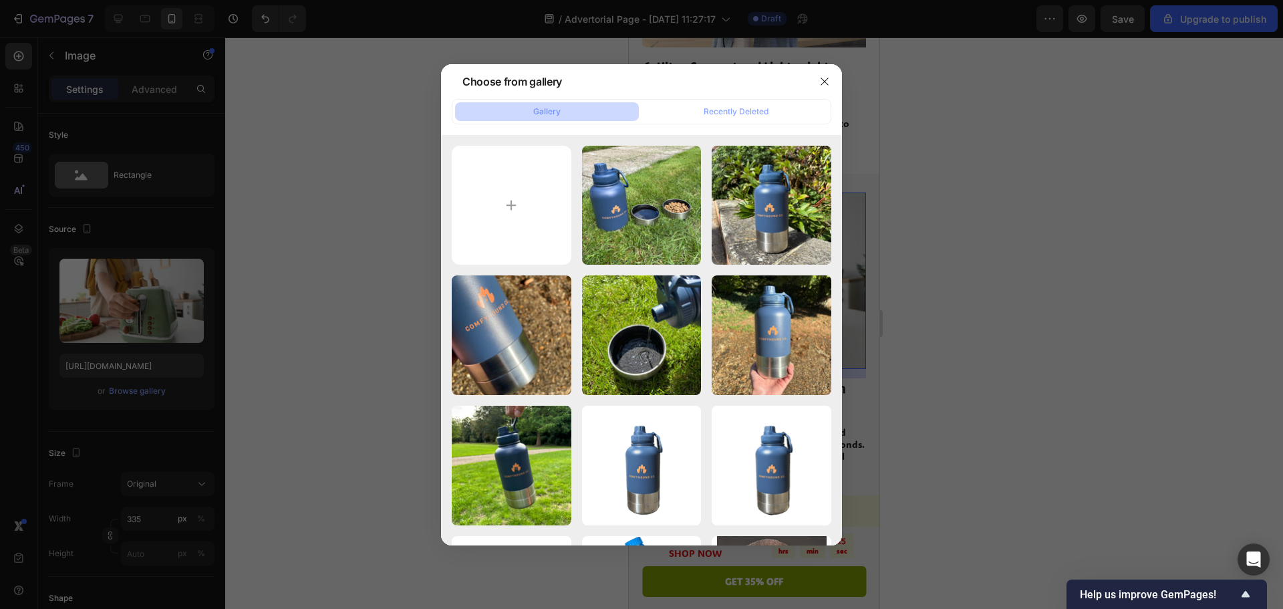
type input "C:\fakepath\IMG_7100.jpeg"
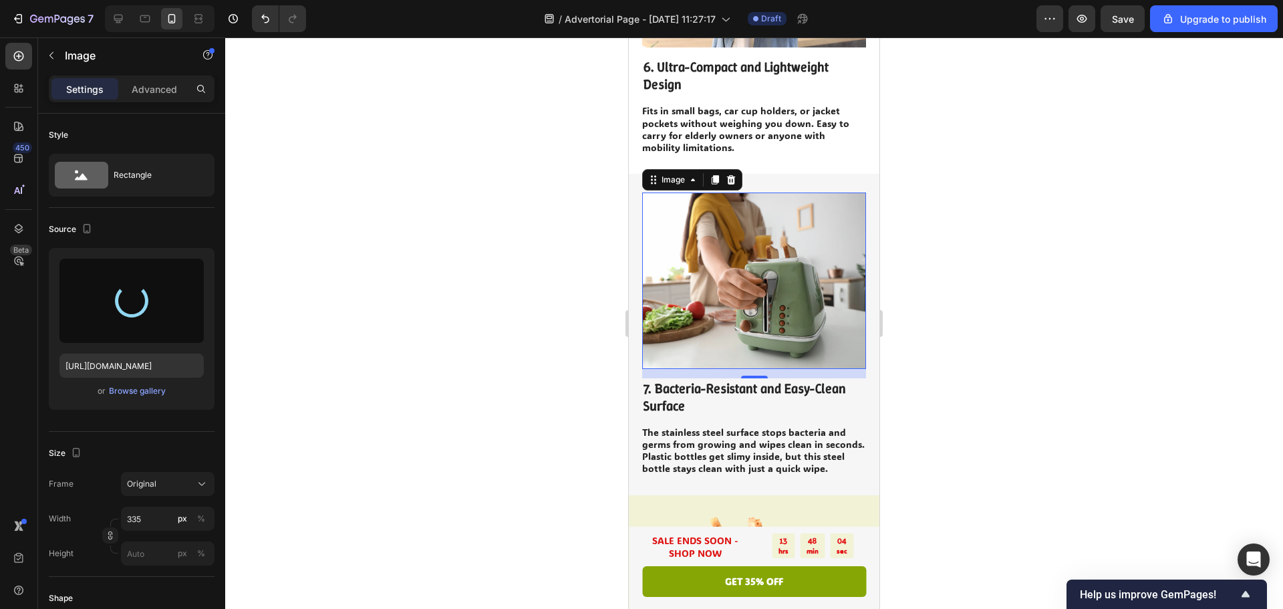
type input "[URL][DOMAIN_NAME]"
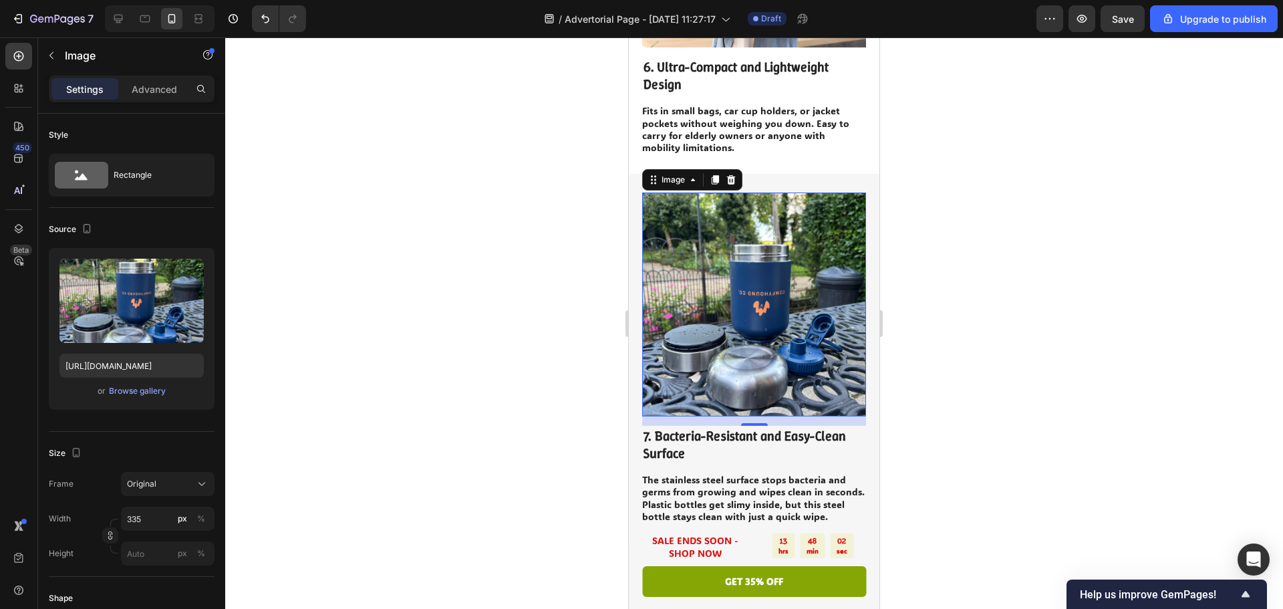
click at [1185, 295] on div at bounding box center [754, 322] width 1058 height 571
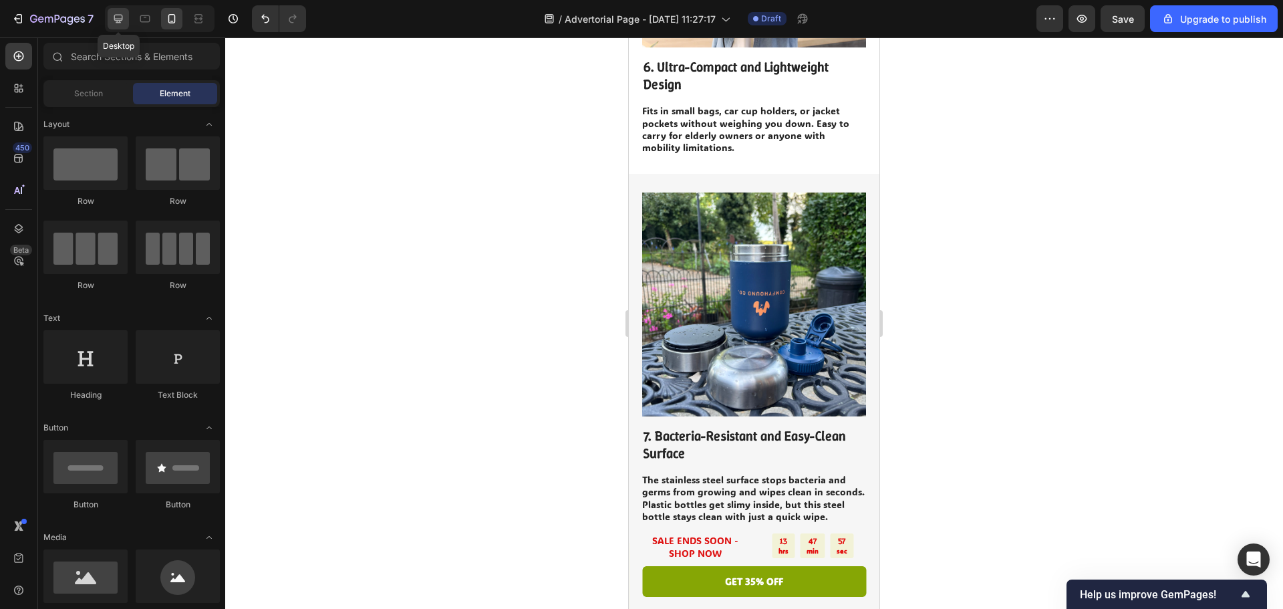
click at [109, 23] on div at bounding box center [118, 18] width 21 height 21
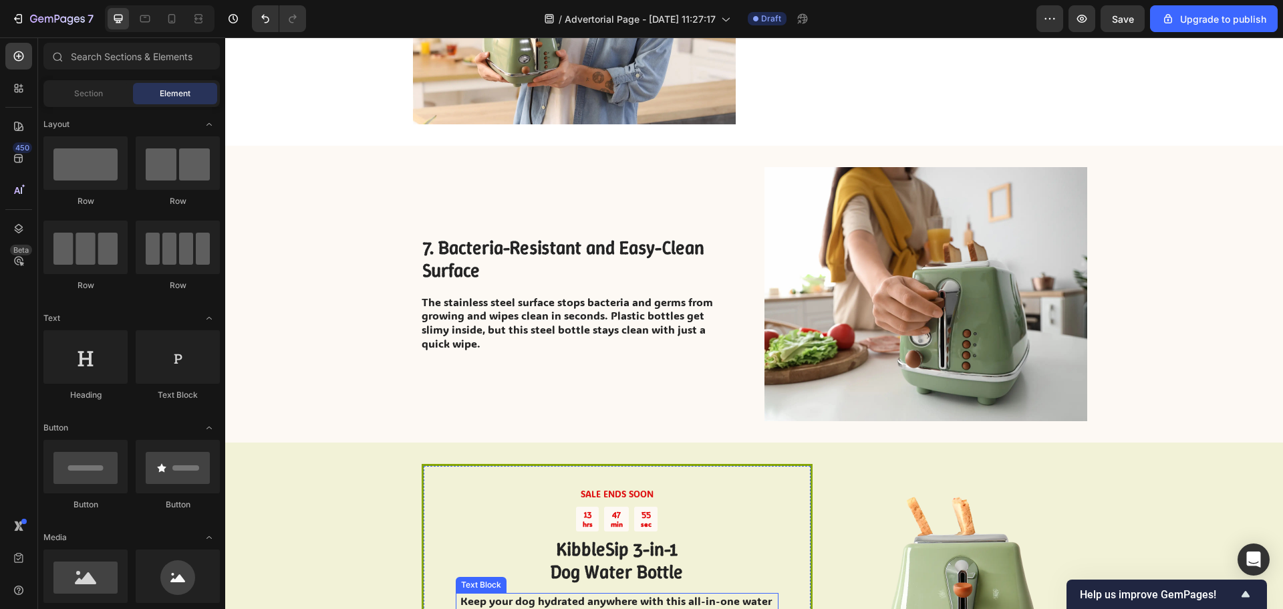
scroll to position [2477, 0]
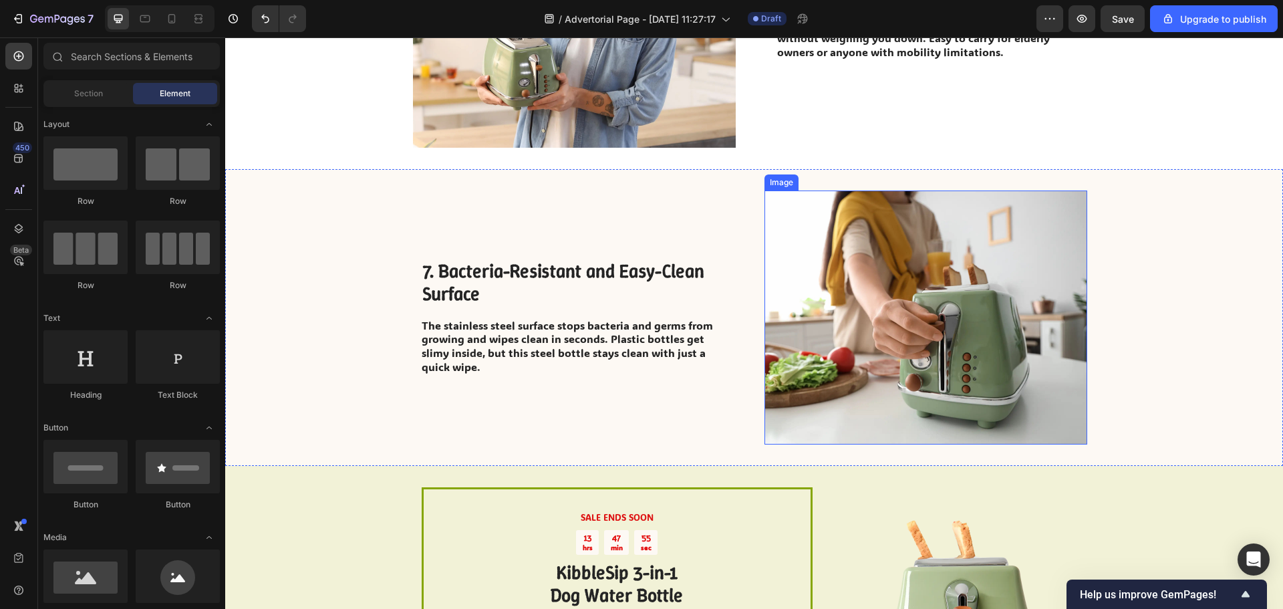
click at [917, 358] on img at bounding box center [925, 317] width 323 height 254
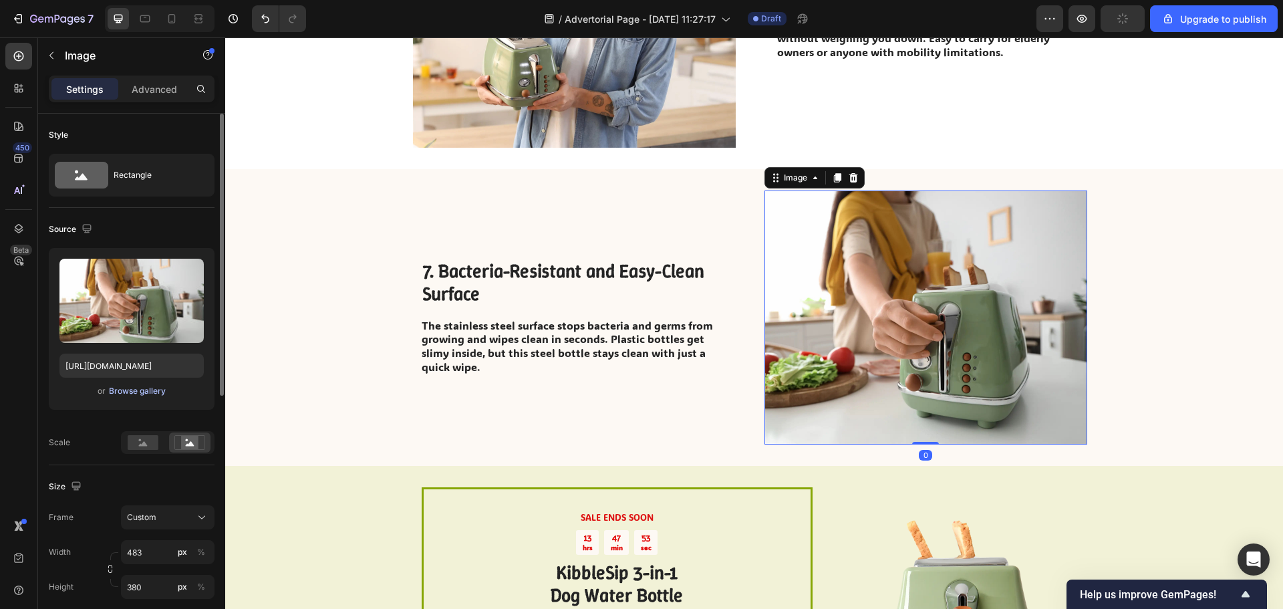
click at [143, 391] on div "Browse gallery" at bounding box center [137, 391] width 57 height 12
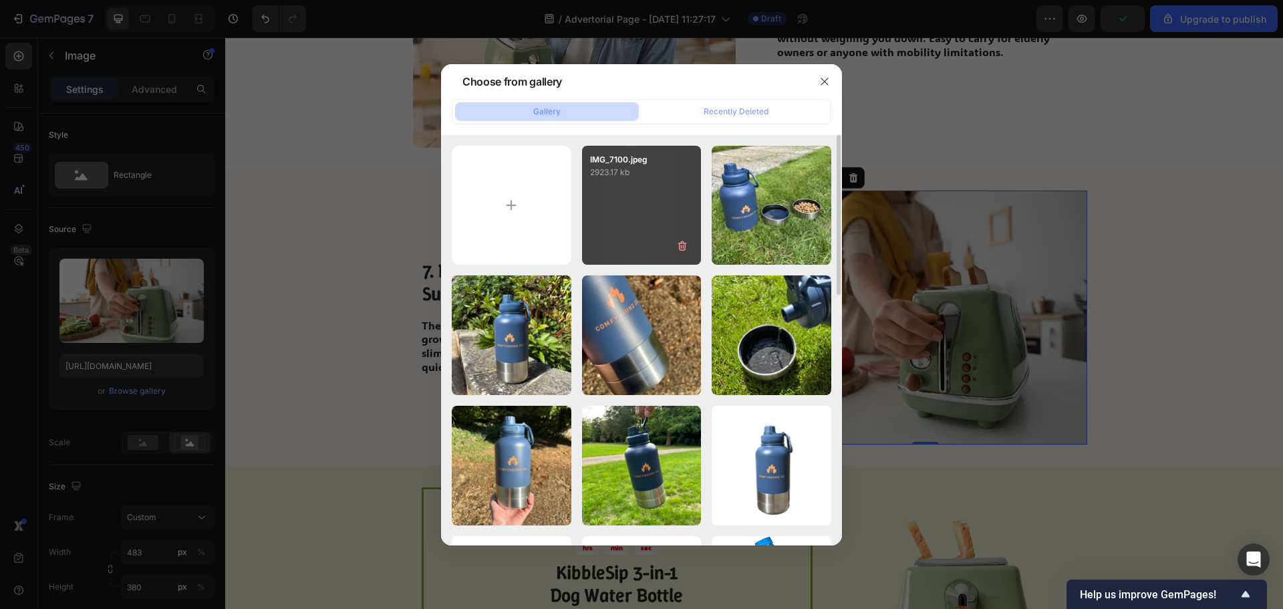
click at [633, 210] on div "IMG_7100.jpeg 2923.17 kb" at bounding box center [642, 206] width 120 height 120
type input "[URL][DOMAIN_NAME]"
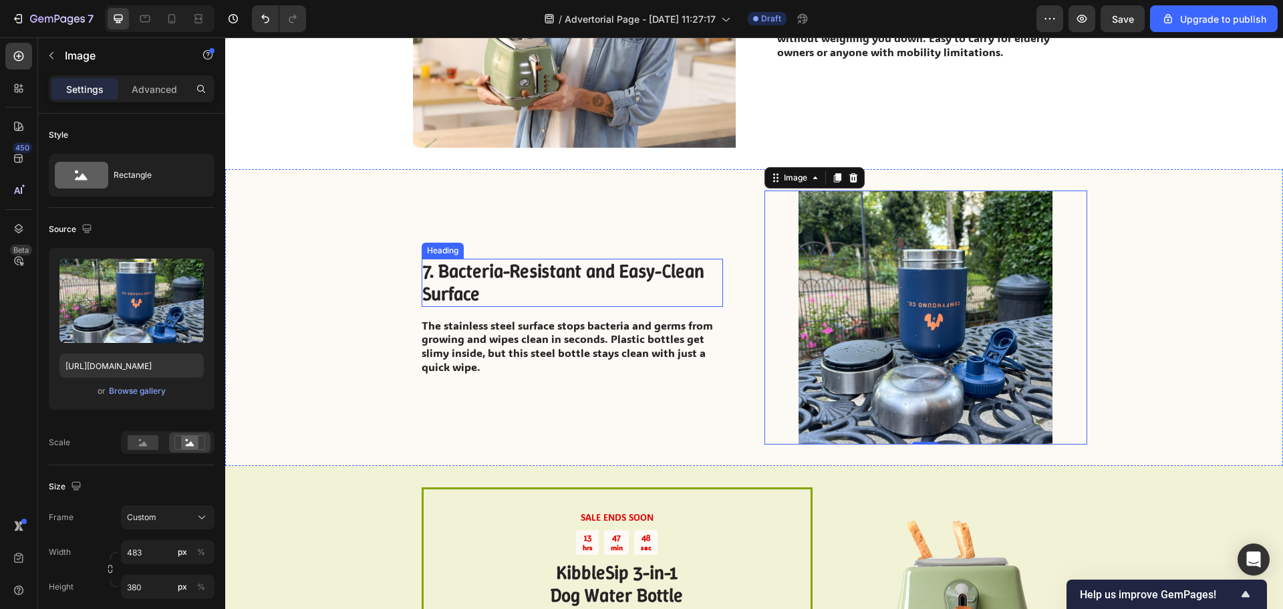
click at [583, 305] on h2 "7. Bacteria-Resistant and Easy-Clean Surface" at bounding box center [572, 282] width 301 height 47
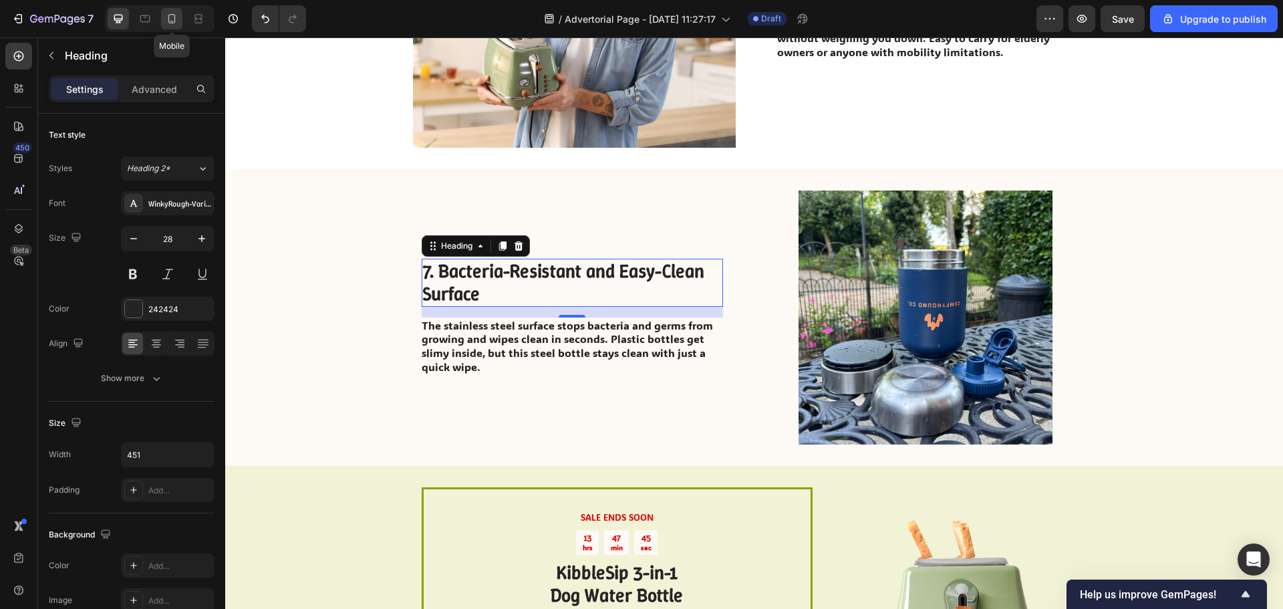
click at [171, 16] on icon at bounding box center [171, 18] width 13 height 13
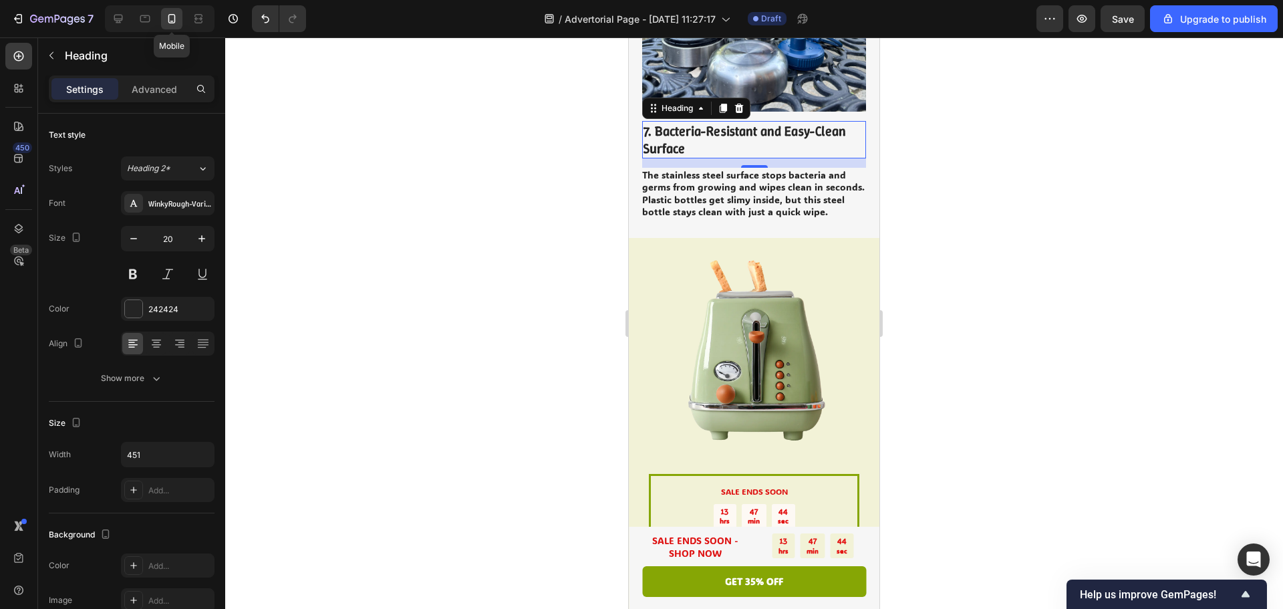
scroll to position [3049, 0]
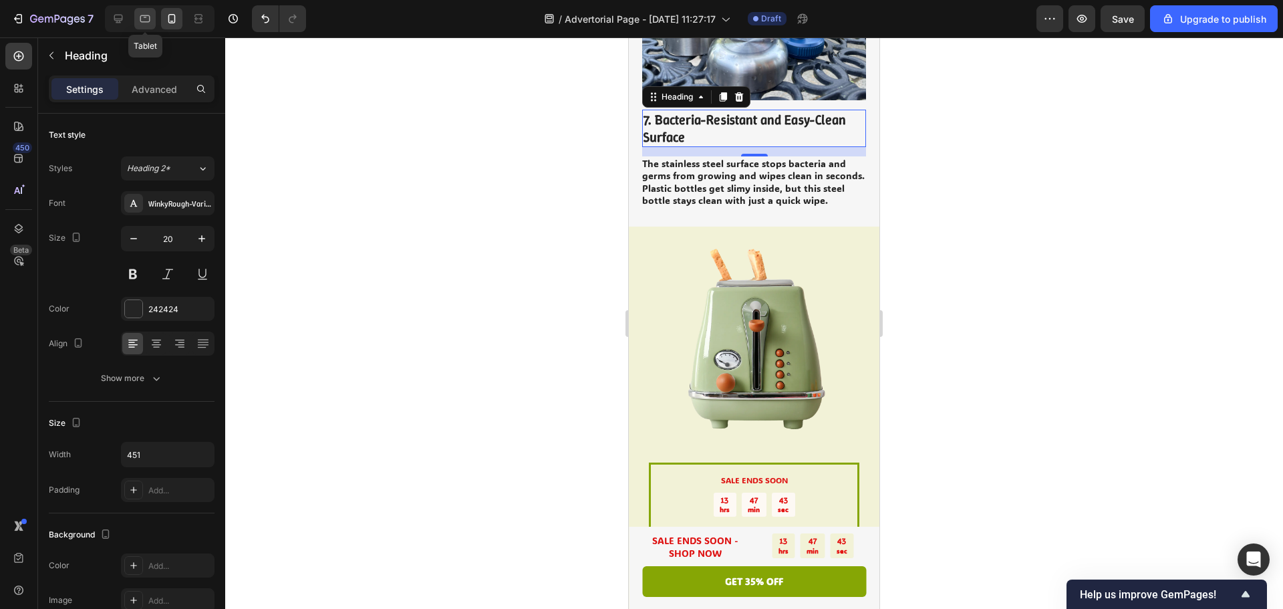
click at [142, 17] on icon at bounding box center [144, 18] width 13 height 13
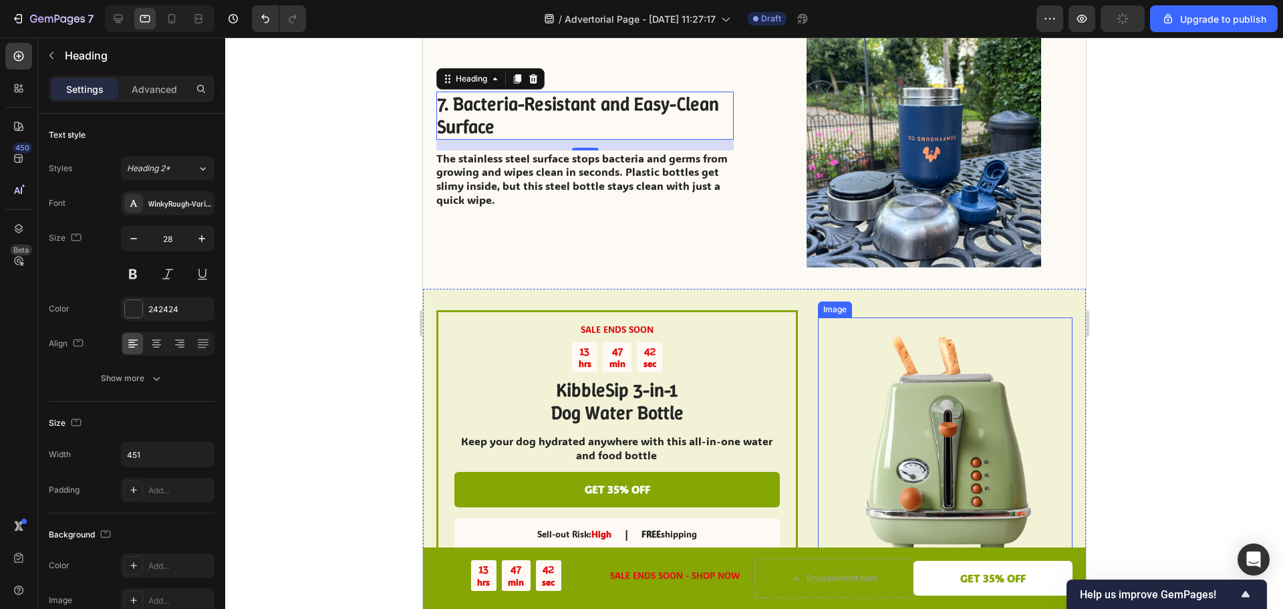
scroll to position [2579, 0]
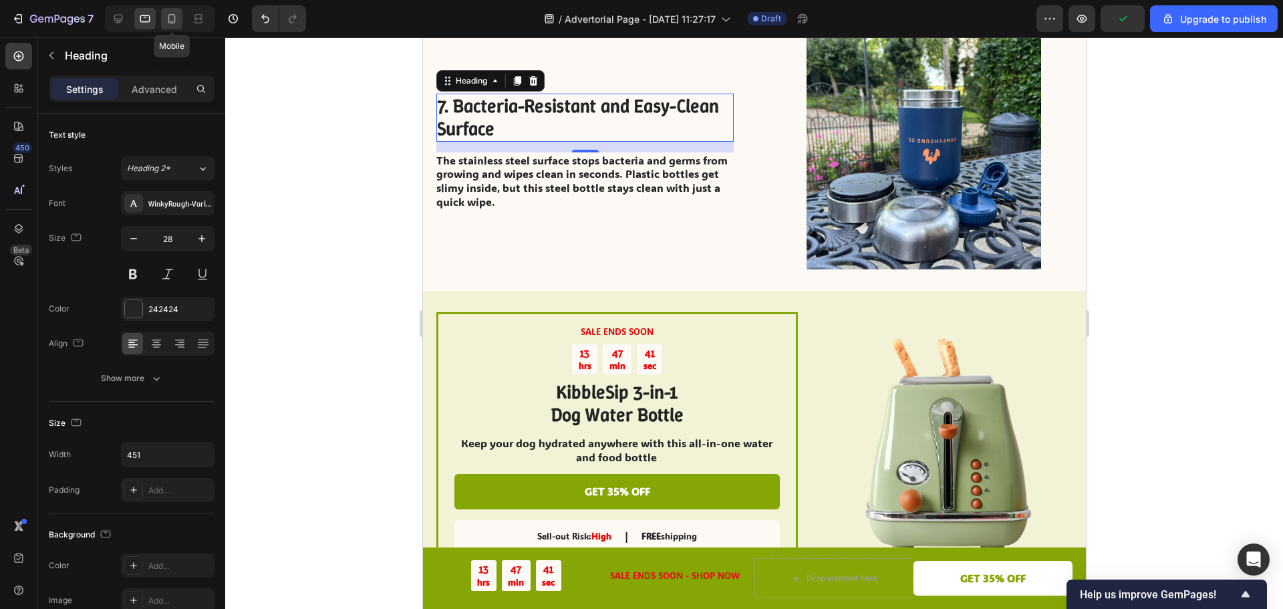
click at [174, 14] on icon at bounding box center [171, 18] width 13 height 13
type input "20"
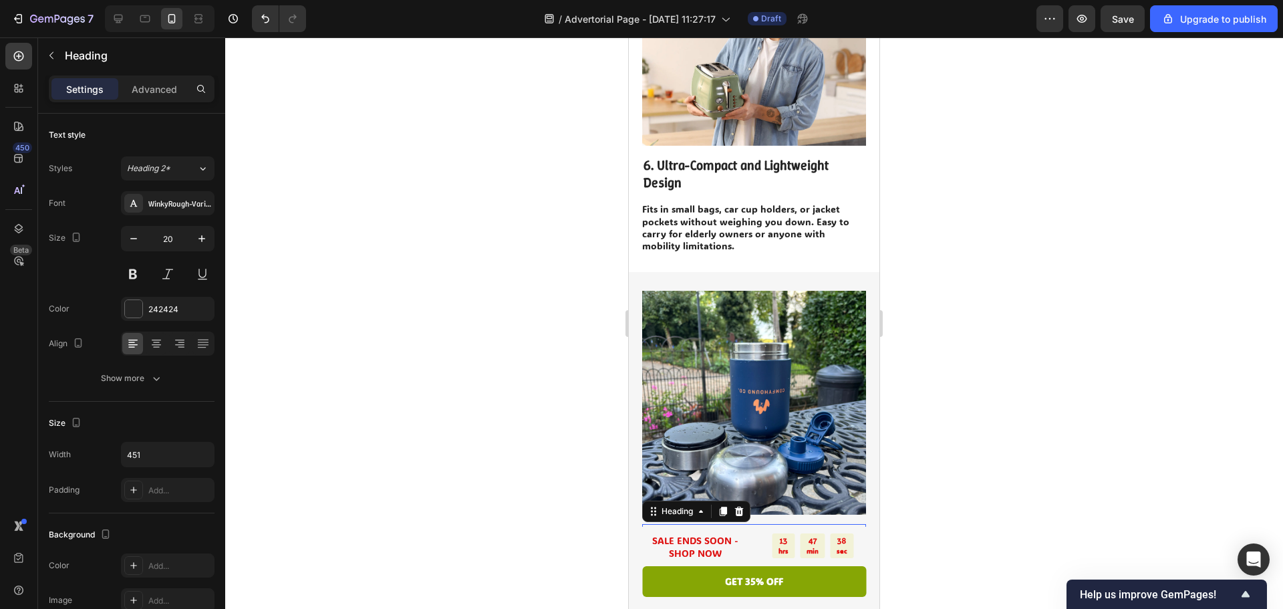
scroll to position [2448, 0]
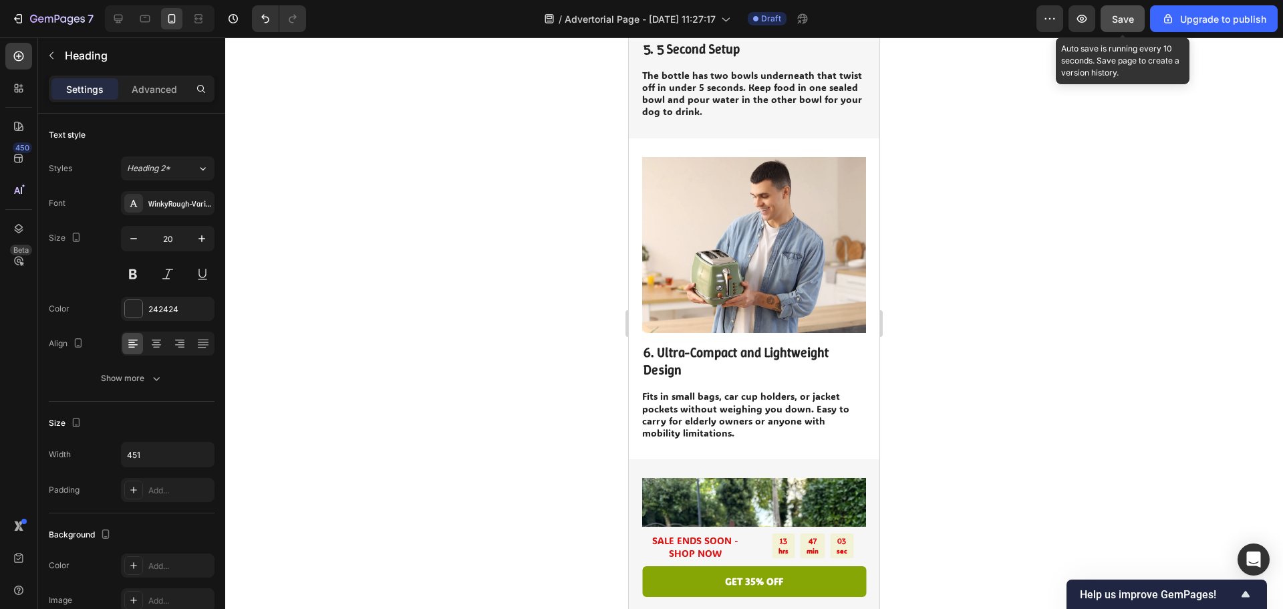
click at [1109, 27] on button "Save" at bounding box center [1123, 18] width 44 height 27
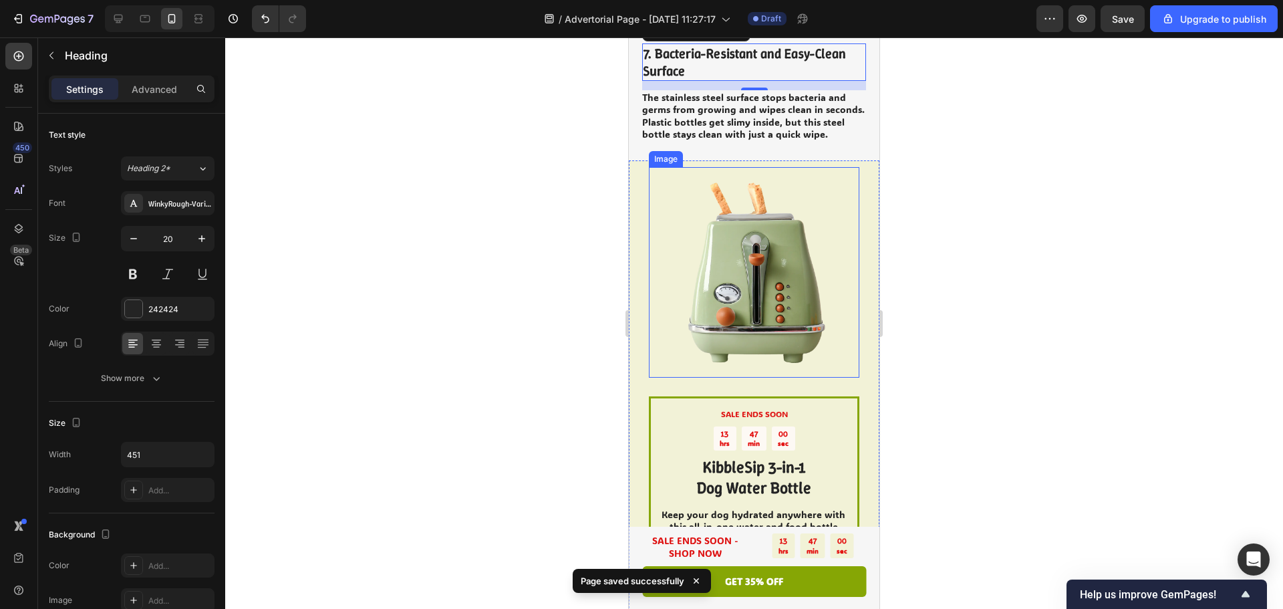
scroll to position [3116, 0]
click at [786, 254] on img at bounding box center [754, 271] width 210 height 210
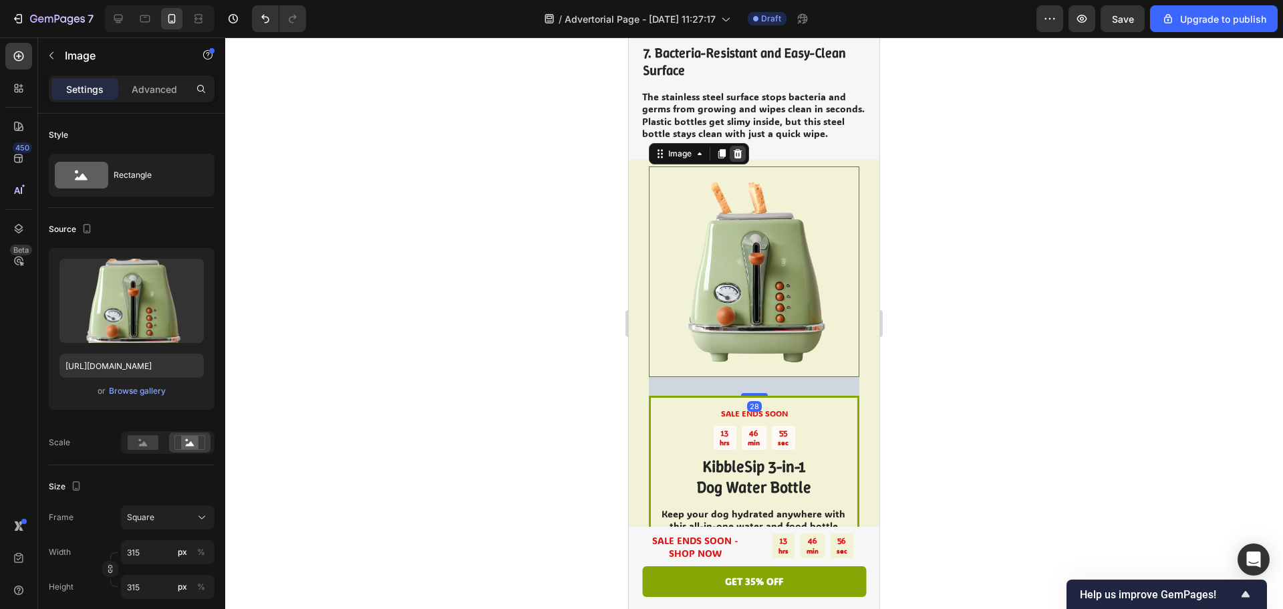
click at [736, 148] on icon at bounding box center [737, 153] width 11 height 11
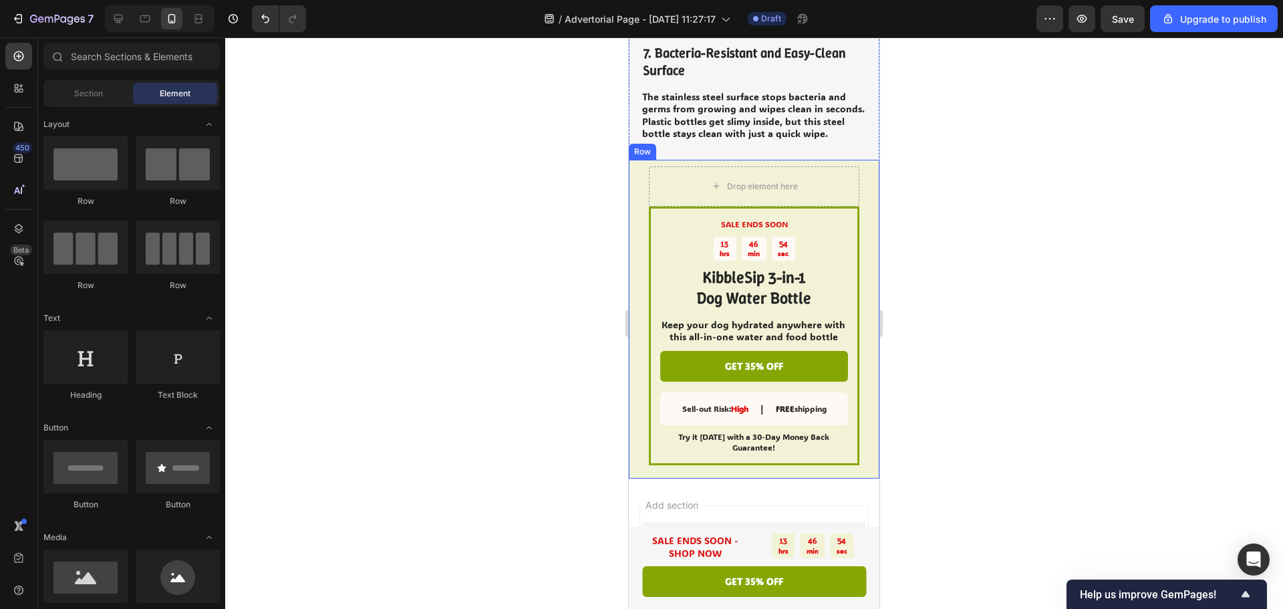
click at [1002, 395] on div at bounding box center [754, 322] width 1058 height 571
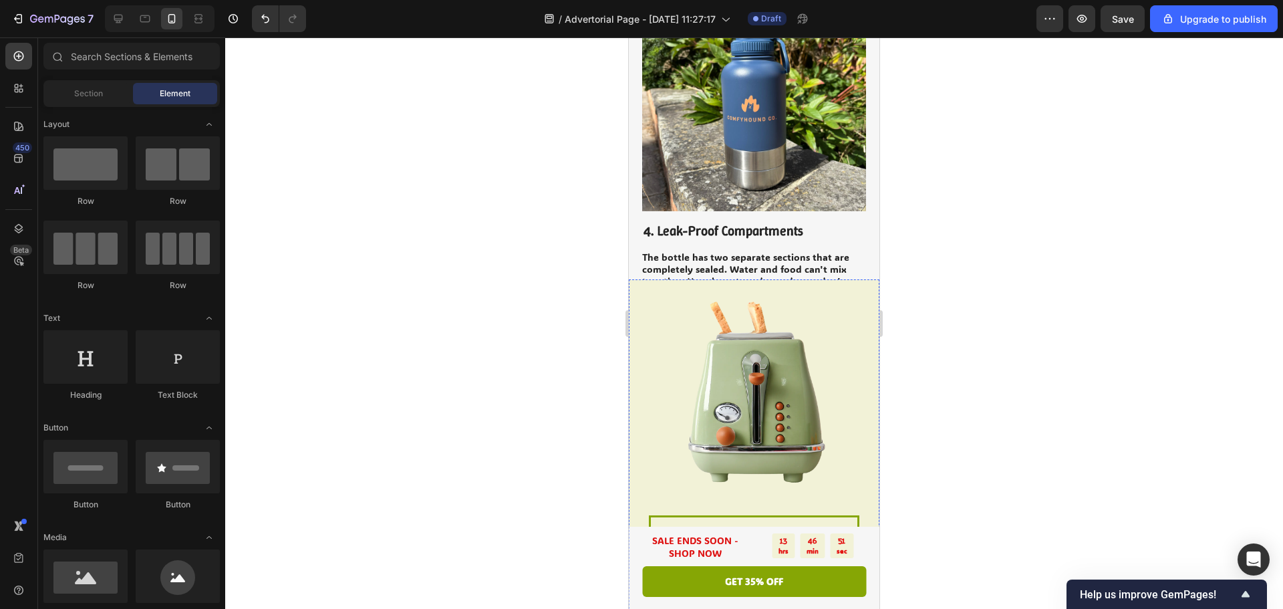
scroll to position [1445, 0]
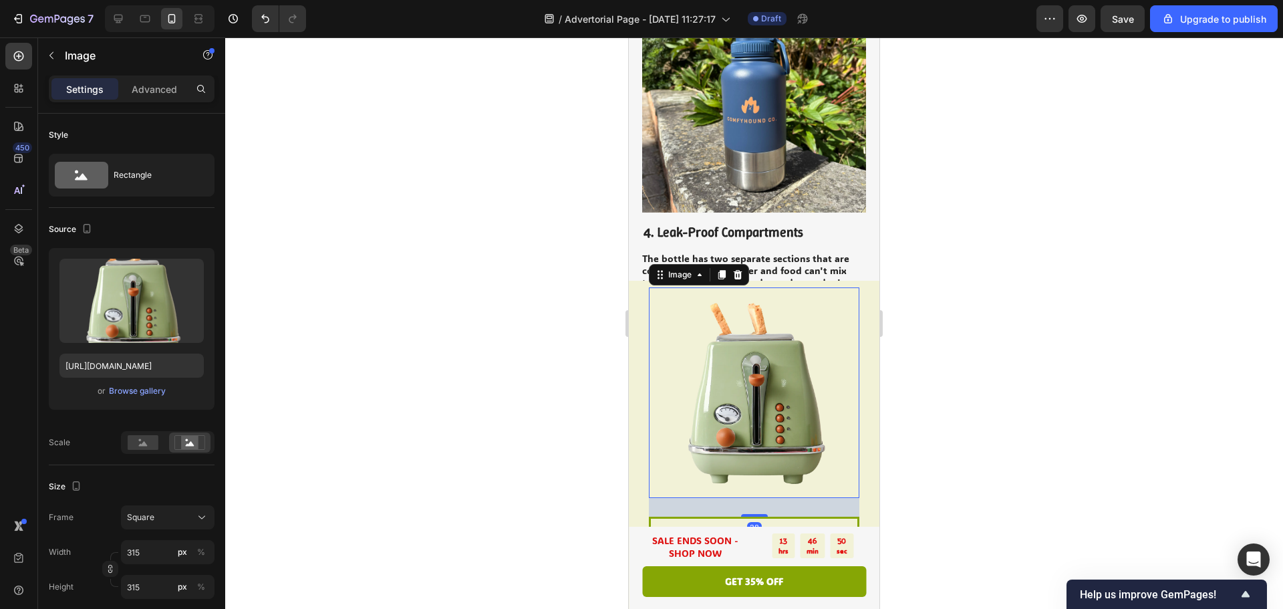
click at [771, 380] on img at bounding box center [754, 392] width 210 height 210
click at [742, 274] on icon at bounding box center [737, 274] width 11 height 11
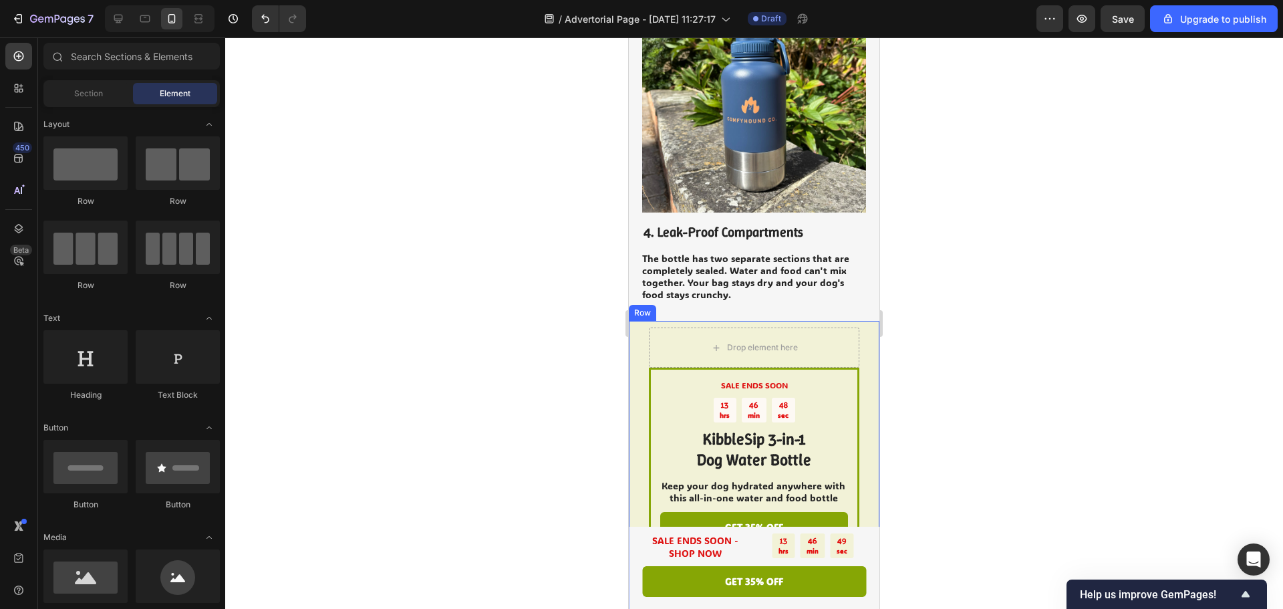
click at [993, 294] on div at bounding box center [754, 322] width 1058 height 571
click at [1126, 13] on span "Save" at bounding box center [1123, 18] width 22 height 11
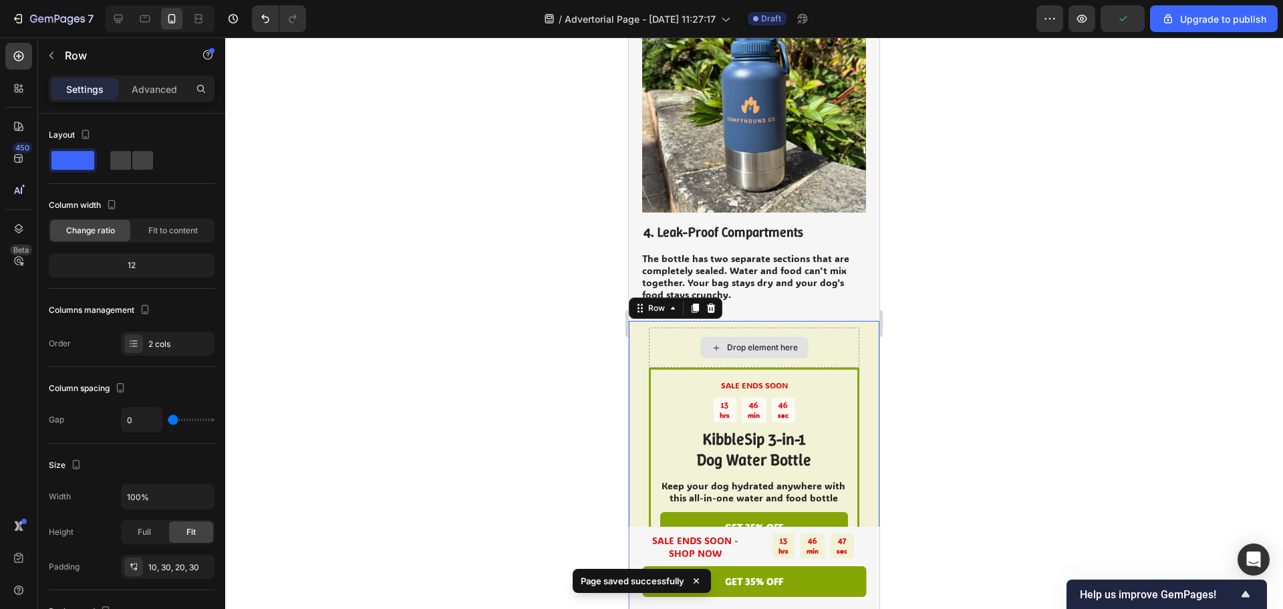
click at [819, 327] on div "Drop element here" at bounding box center [754, 347] width 210 height 40
click at [160, 348] on div "2 cols" at bounding box center [179, 344] width 63 height 12
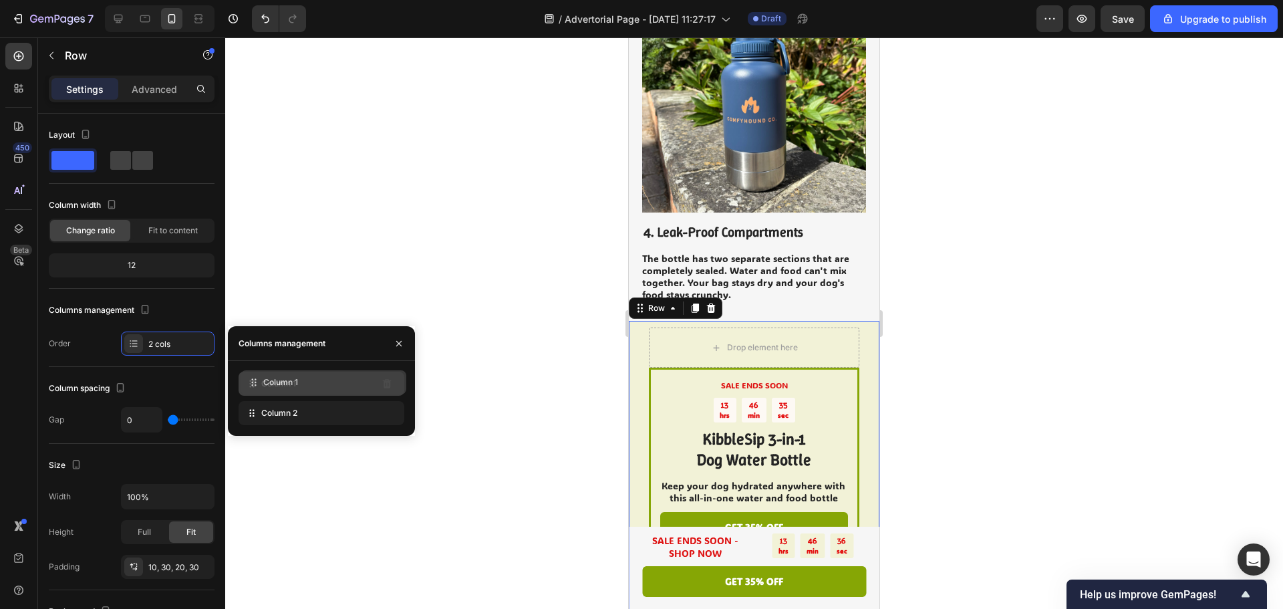
drag, startPoint x: 353, startPoint y: 415, endPoint x: 355, endPoint y: 382, distance: 32.8
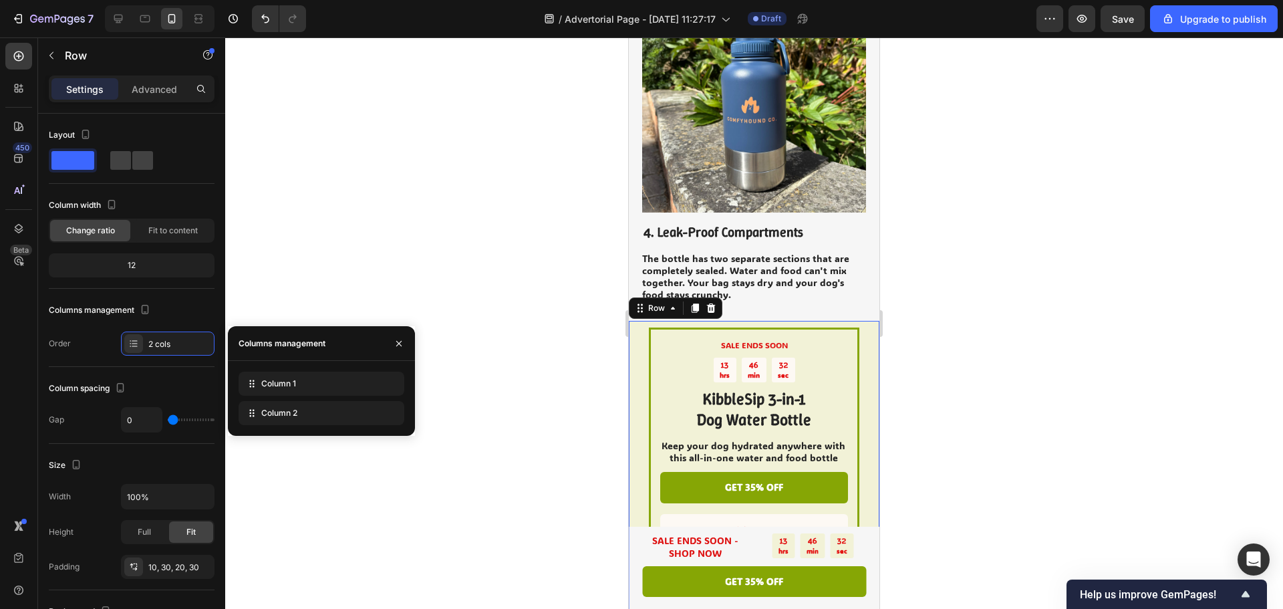
click at [345, 355] on div "Columns management" at bounding box center [321, 343] width 187 height 35
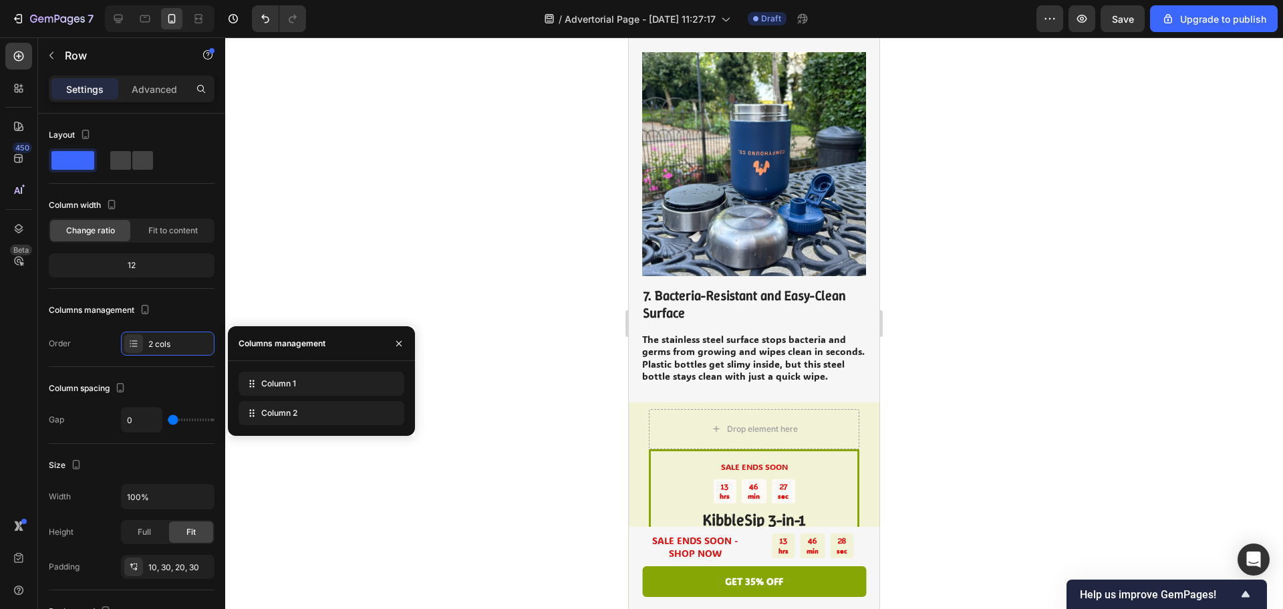
scroll to position [2715, 0]
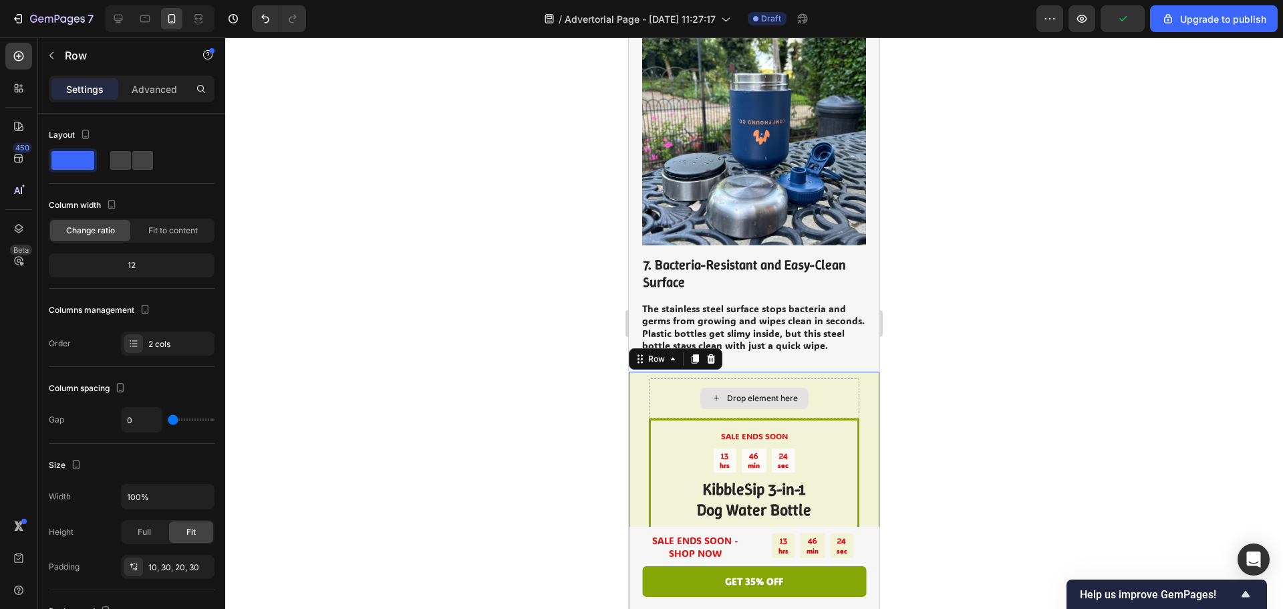
click at [664, 394] on div "Drop element here" at bounding box center [754, 398] width 210 height 40
click at [188, 341] on div "2 cols" at bounding box center [179, 344] width 63 height 12
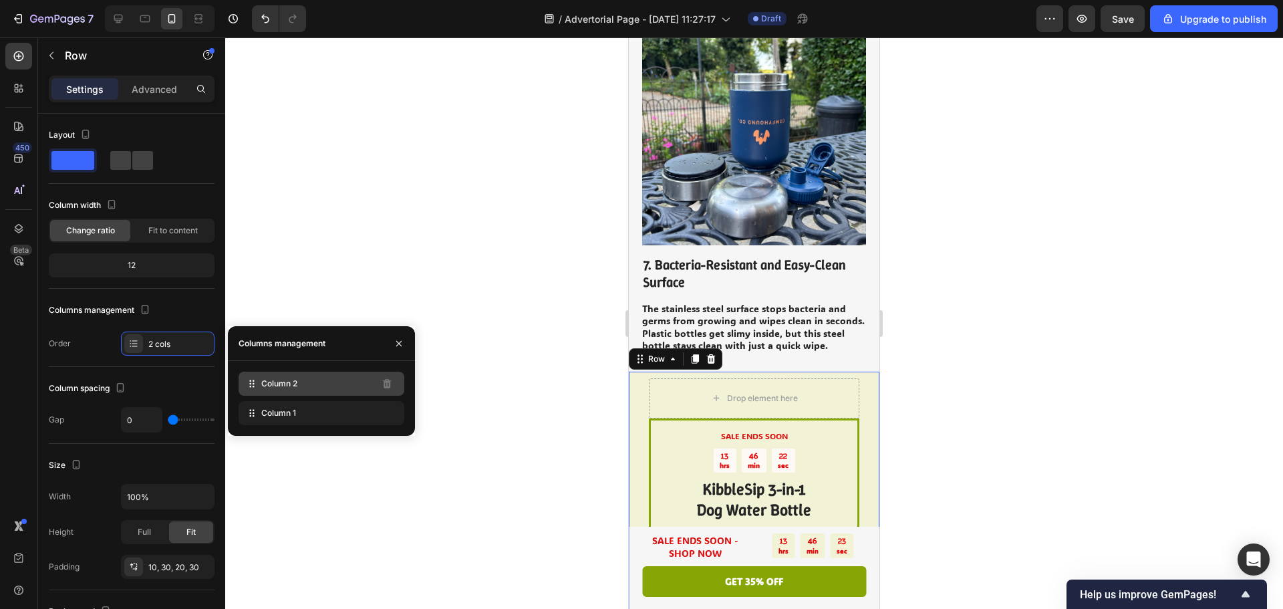
click at [276, 393] on div "Column 2" at bounding box center [322, 384] width 166 height 24
drag, startPoint x: 283, startPoint y: 416, endPoint x: 285, endPoint y: 390, distance: 26.1
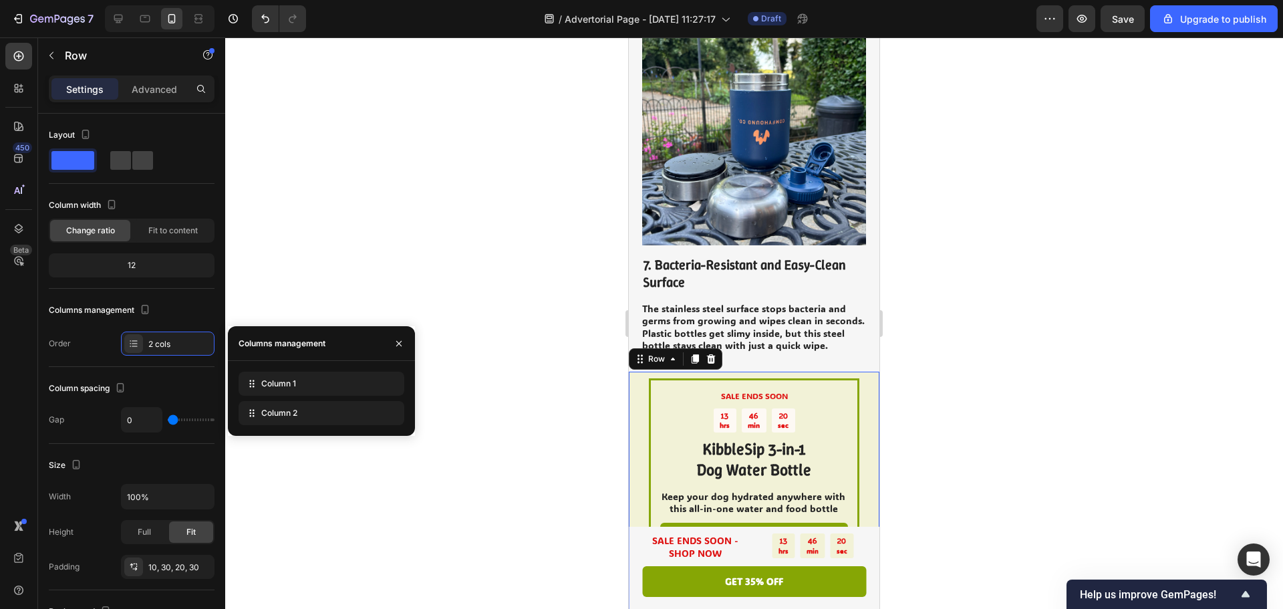
click at [518, 330] on div at bounding box center [754, 322] width 1058 height 571
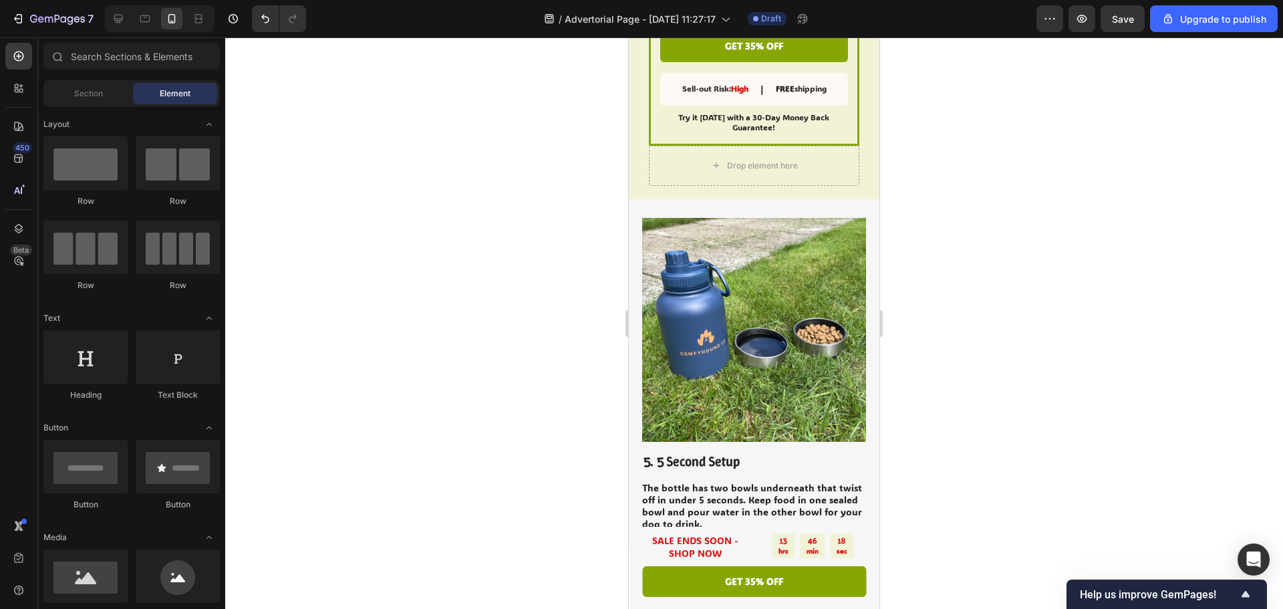
scroll to position [1379, 0]
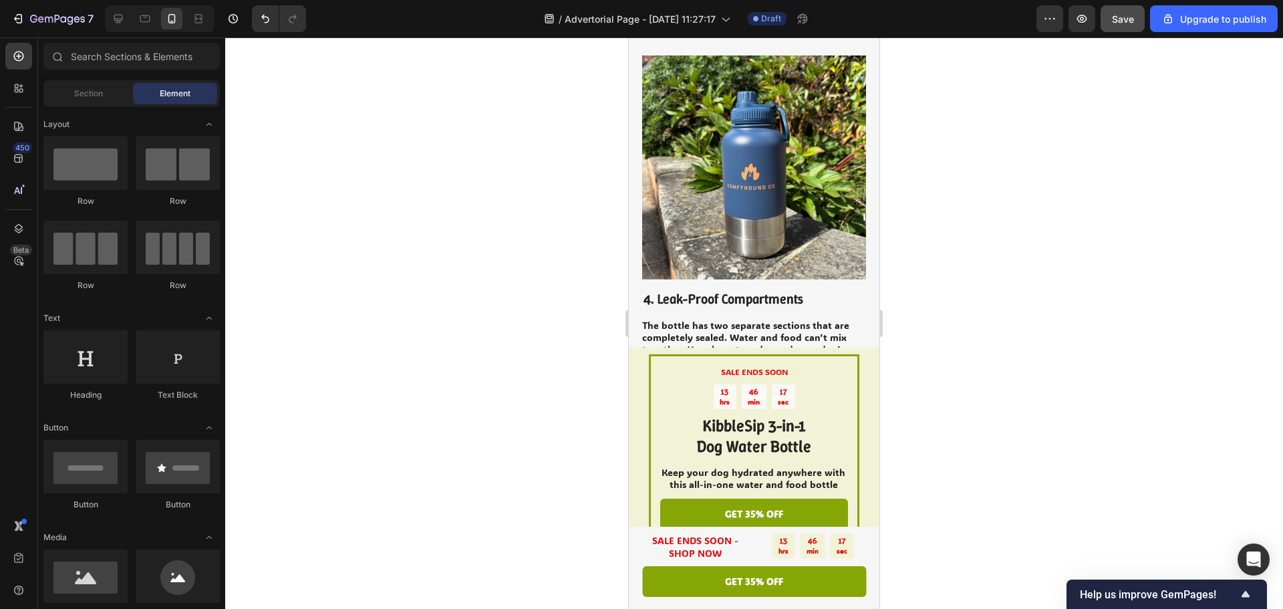
click at [1125, 29] on button "Save" at bounding box center [1123, 18] width 44 height 27
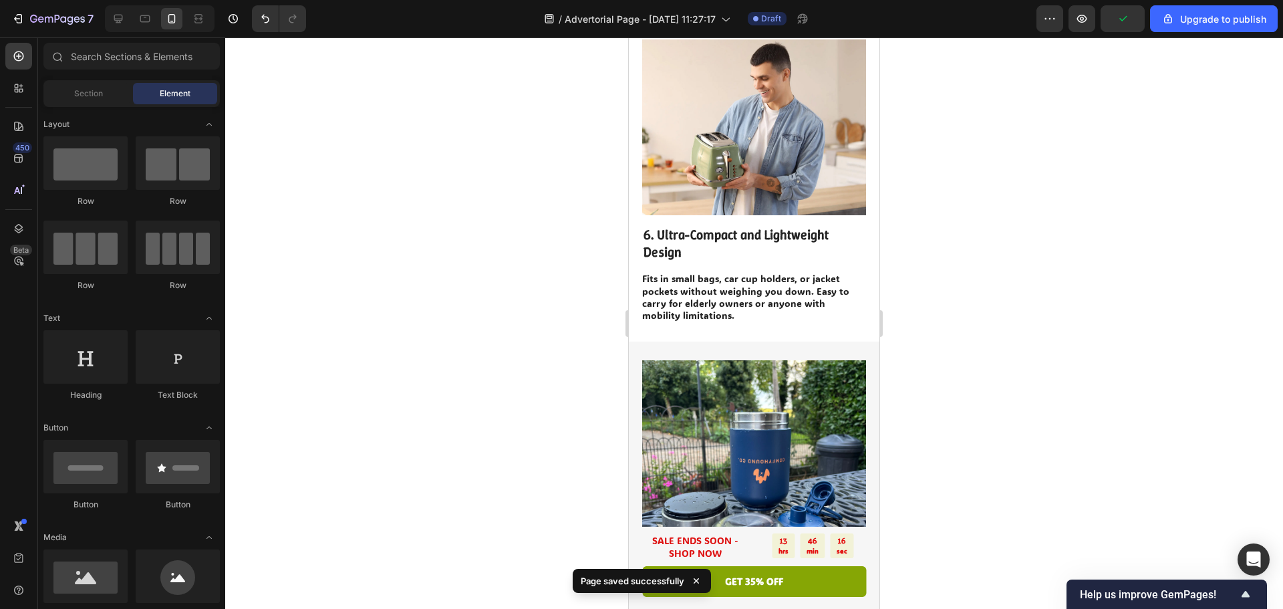
scroll to position [2381, 0]
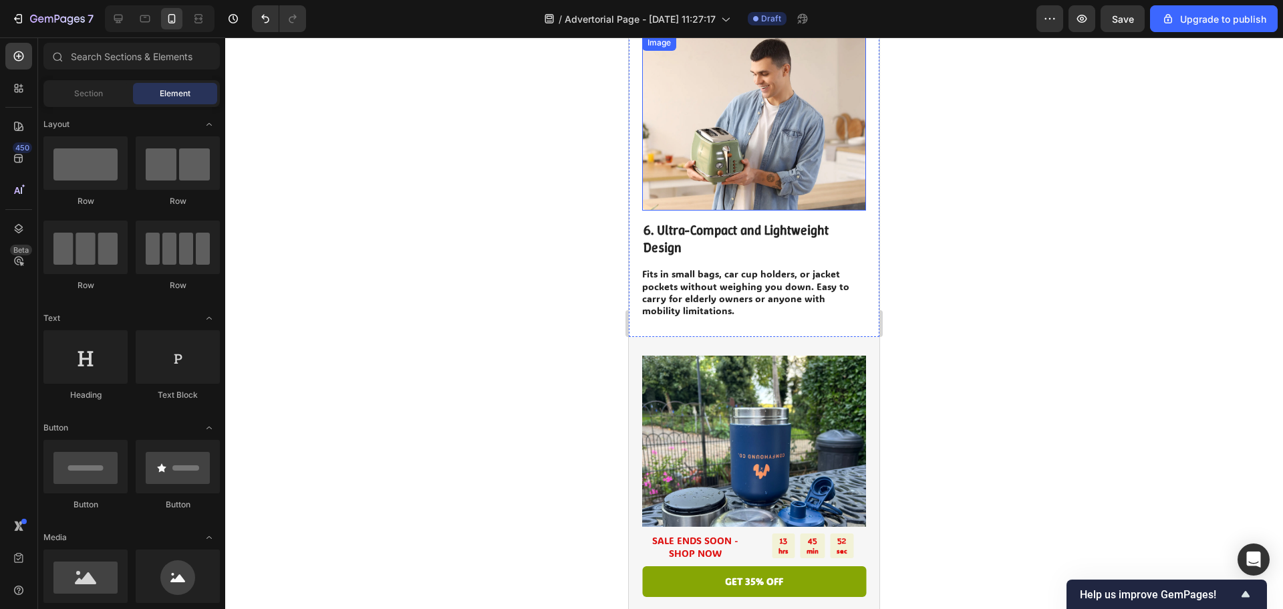
click at [740, 168] on img at bounding box center [754, 123] width 224 height 176
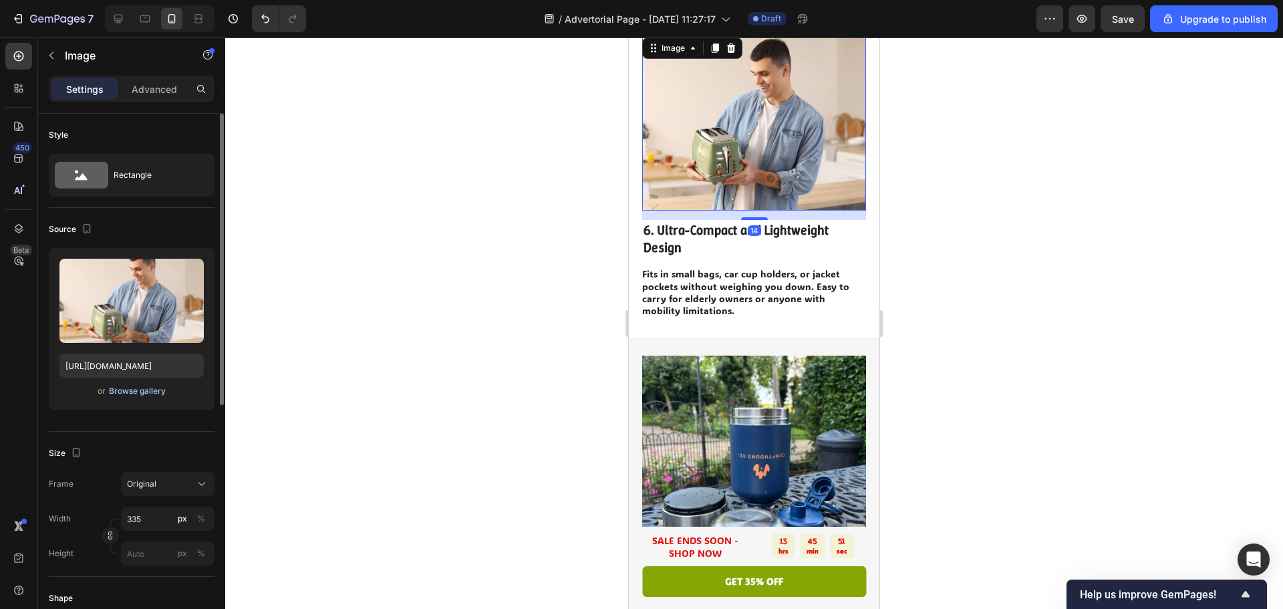
click at [128, 392] on div "Browse gallery" at bounding box center [137, 391] width 57 height 12
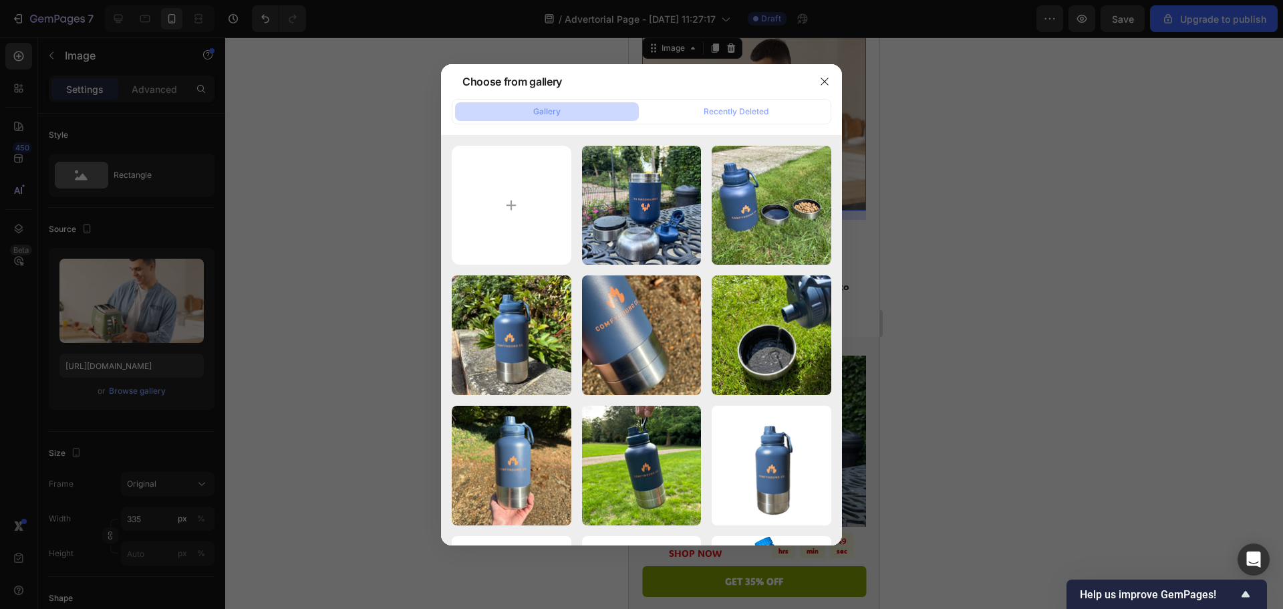
type input "C:\fakepath\IMG_7034.jpeg"
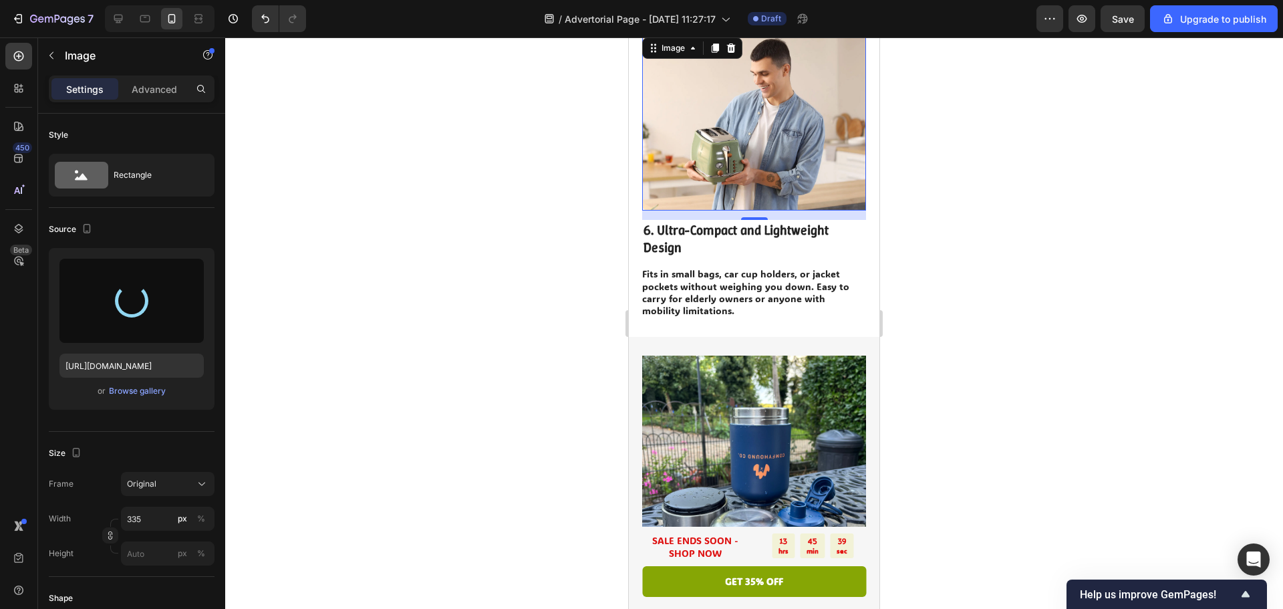
drag, startPoint x: 521, startPoint y: 182, endPoint x: 467, endPoint y: 184, distance: 54.2
click at [467, 184] on div at bounding box center [754, 322] width 1058 height 571
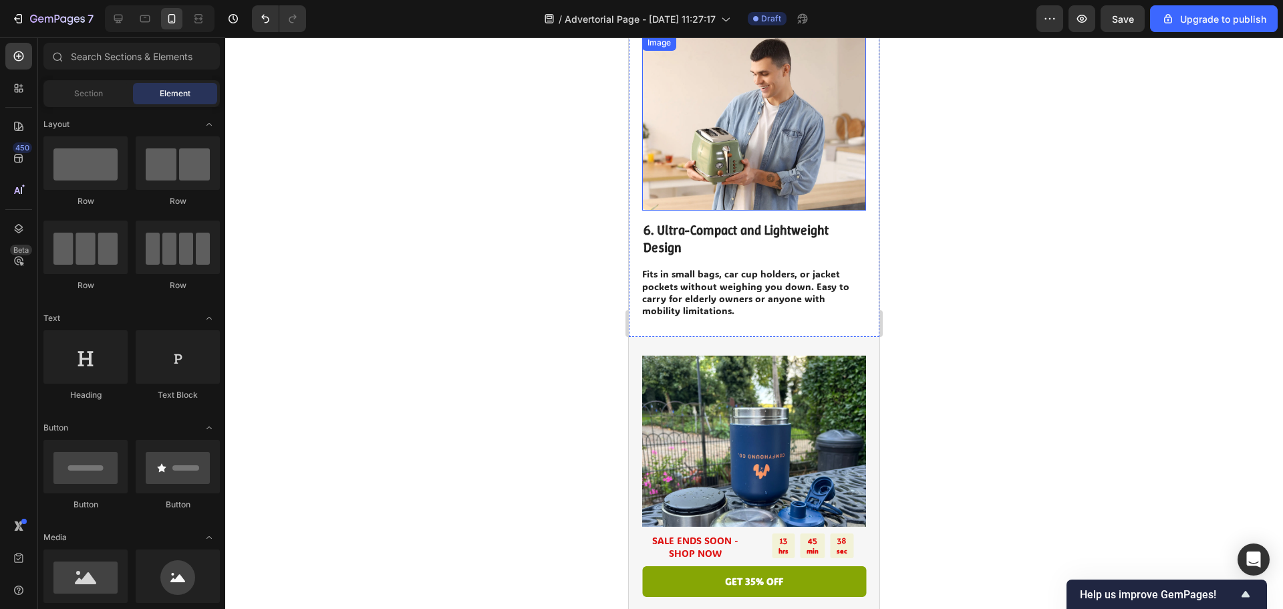
click at [754, 120] on img at bounding box center [754, 123] width 224 height 176
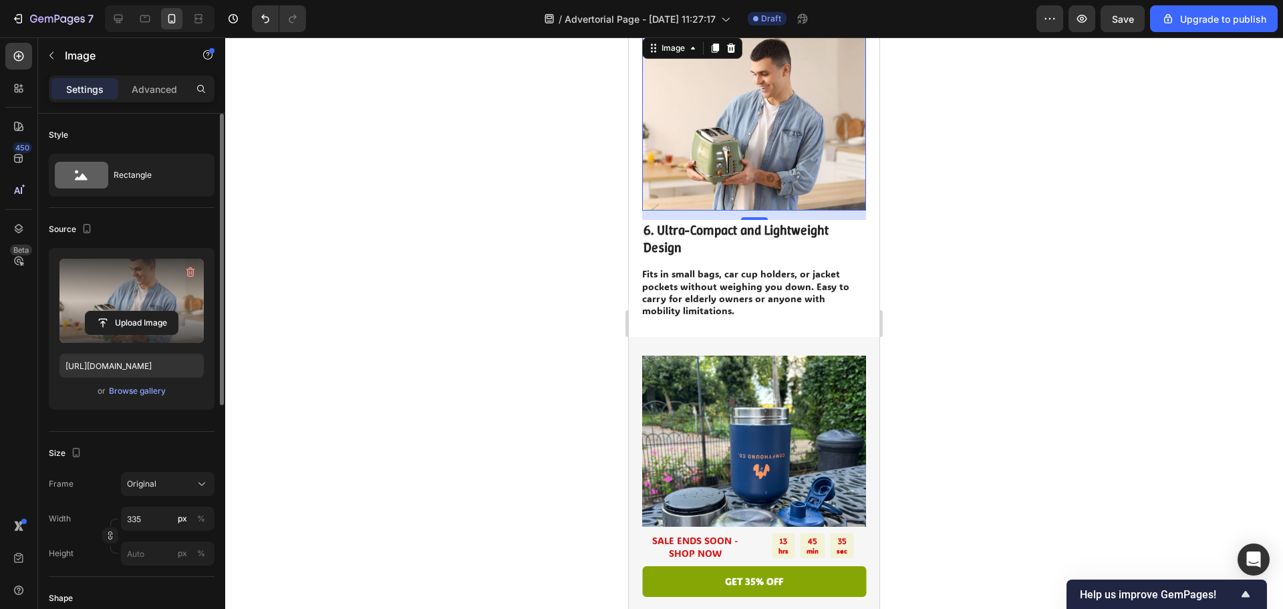
click at [147, 288] on label at bounding box center [131, 301] width 144 height 84
click at [147, 311] on input "file" at bounding box center [132, 322] width 92 height 23
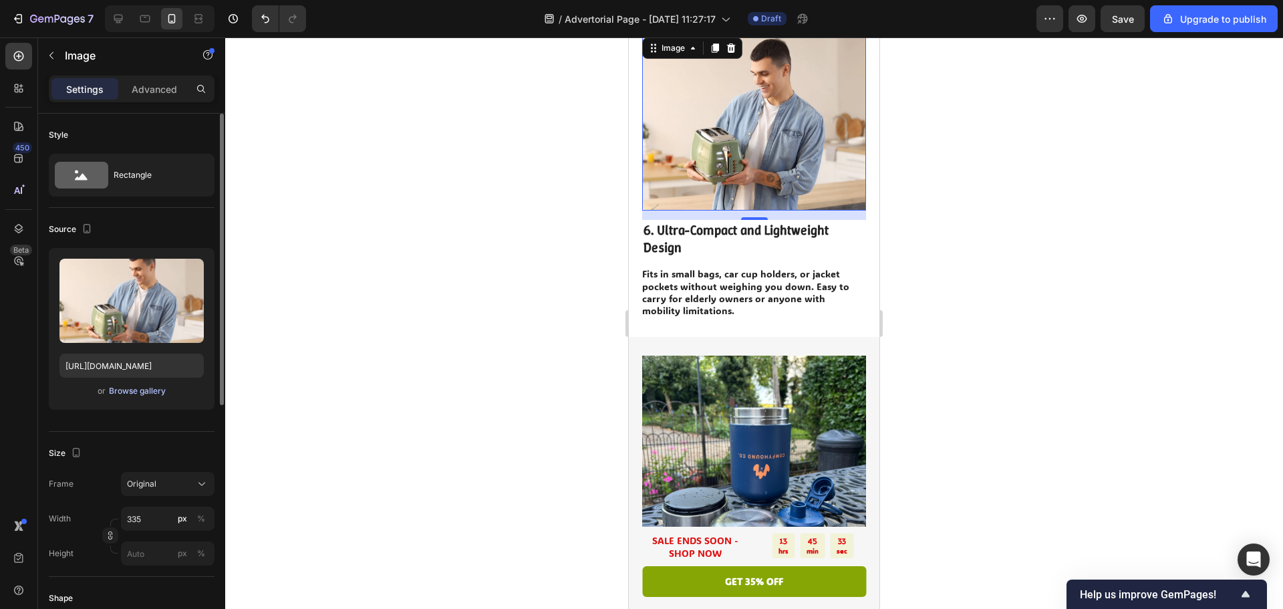
click at [165, 394] on button "Browse gallery" at bounding box center [137, 390] width 58 height 13
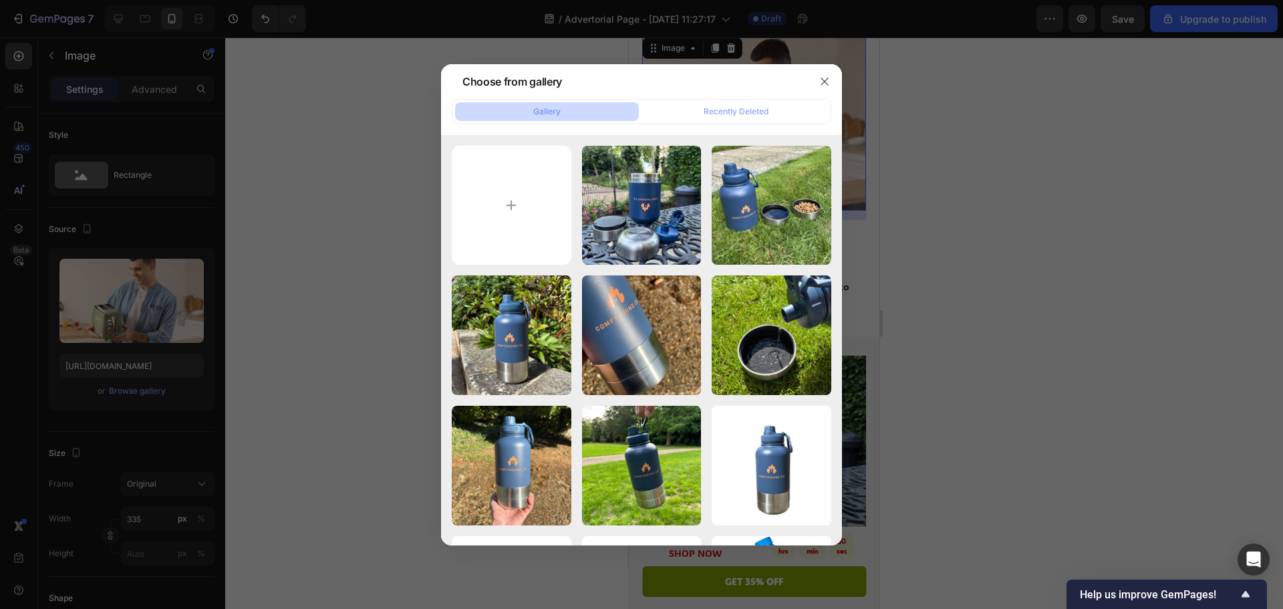
type input "C:\fakepath\IMG_7034.jpeg"
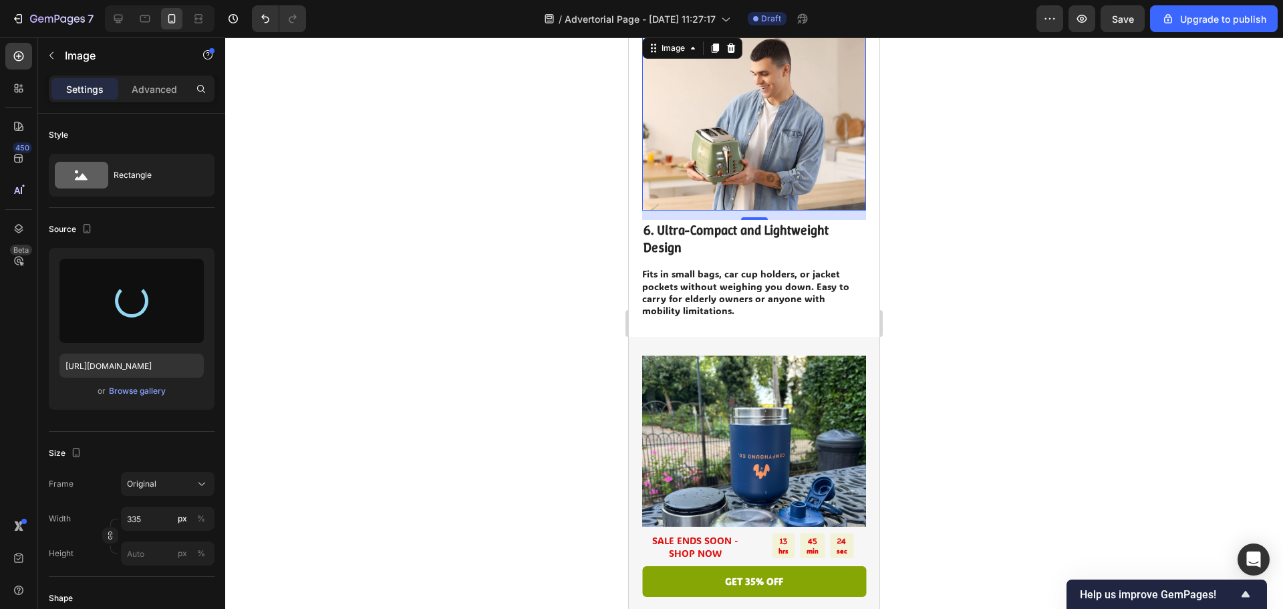
type input "[URL][DOMAIN_NAME]"
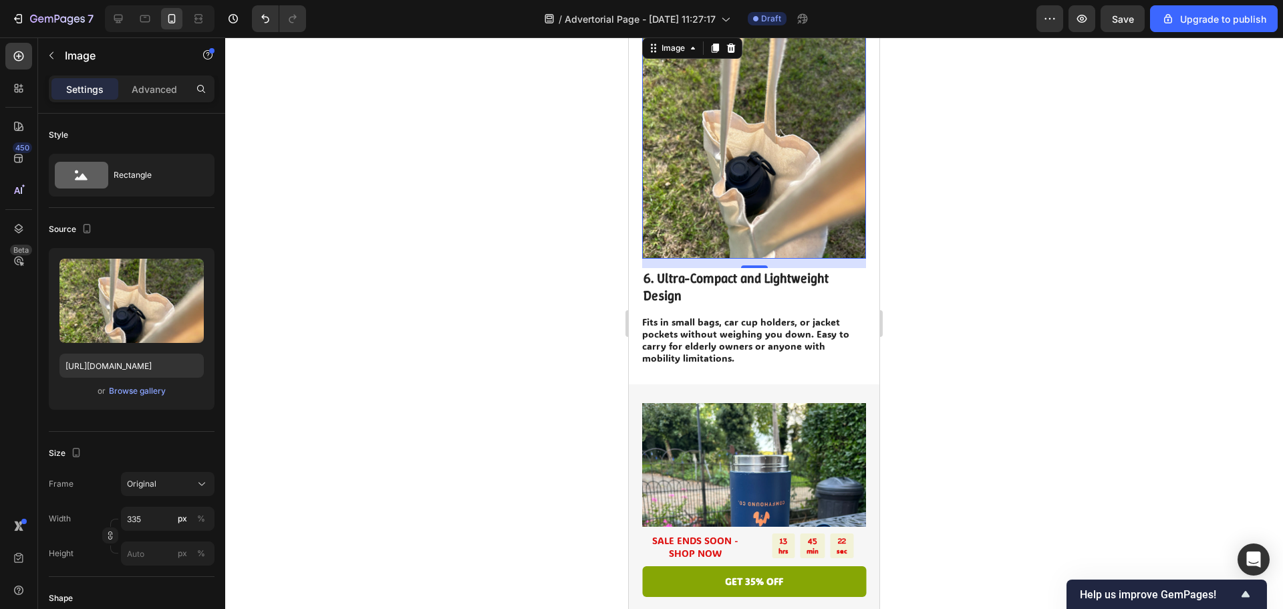
click at [1070, 285] on div at bounding box center [754, 322] width 1058 height 571
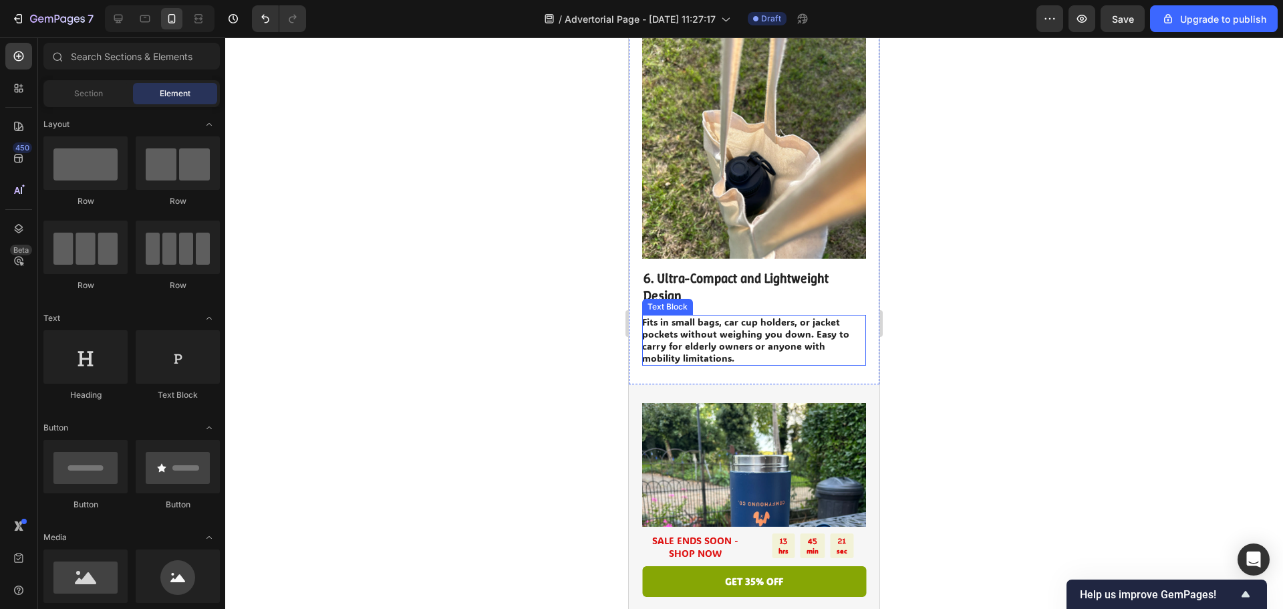
scroll to position [2314, 0]
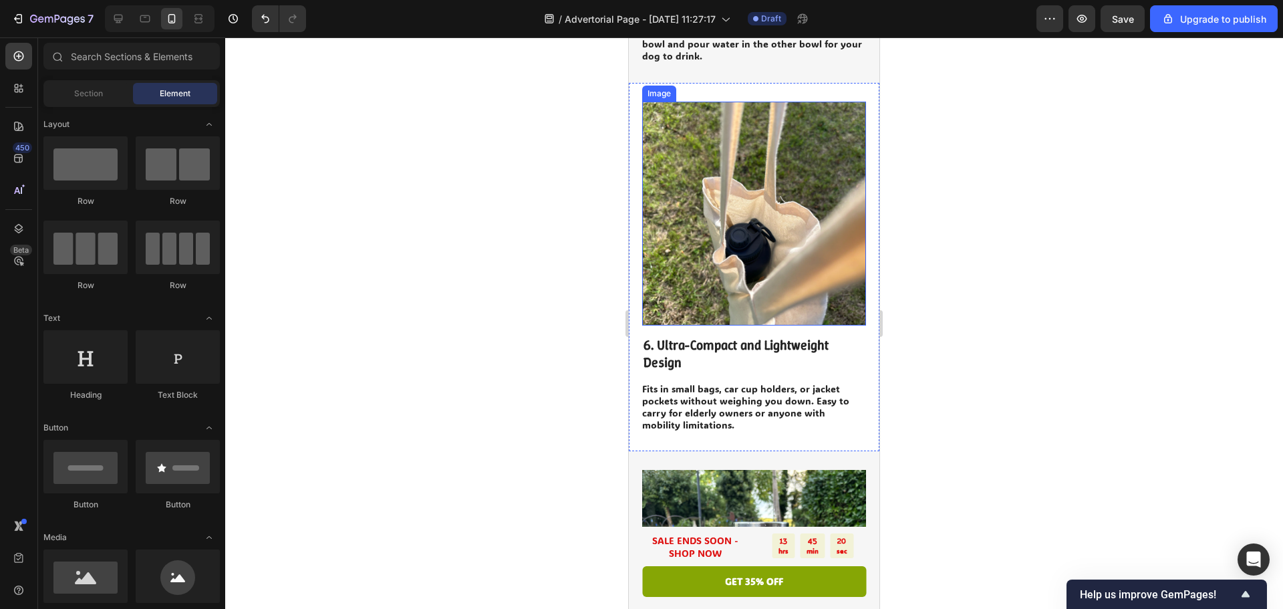
click at [770, 266] on img at bounding box center [754, 214] width 224 height 224
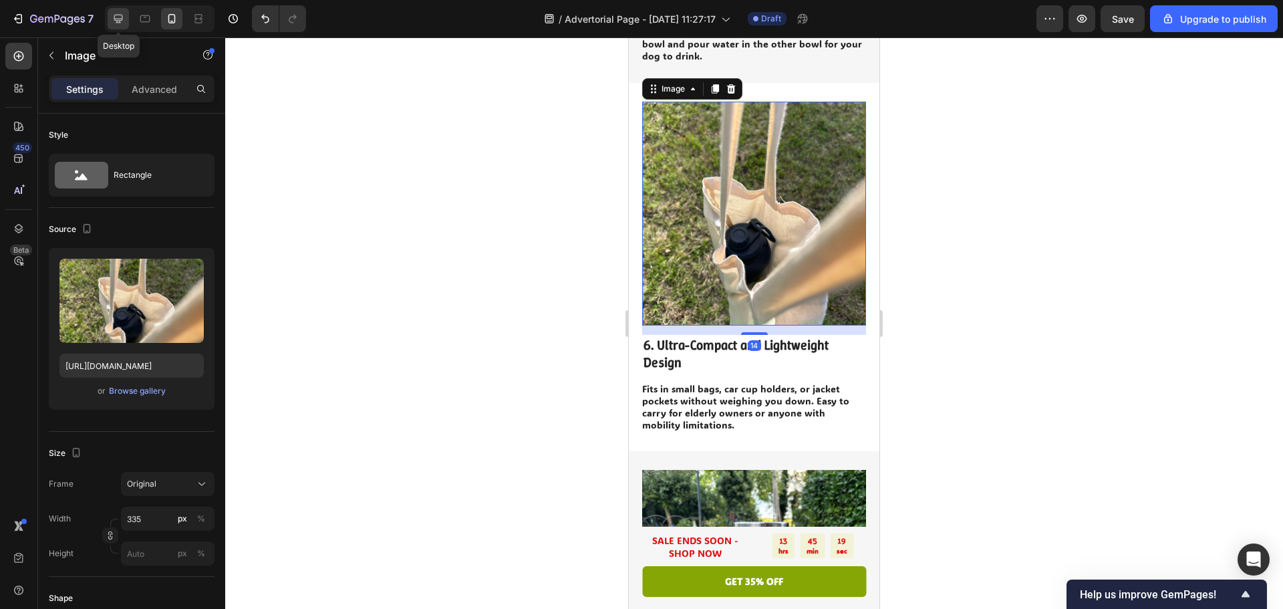
click at [124, 18] on icon at bounding box center [118, 18] width 13 height 13
type input "[URL][DOMAIN_NAME]"
type input "483"
type input "380"
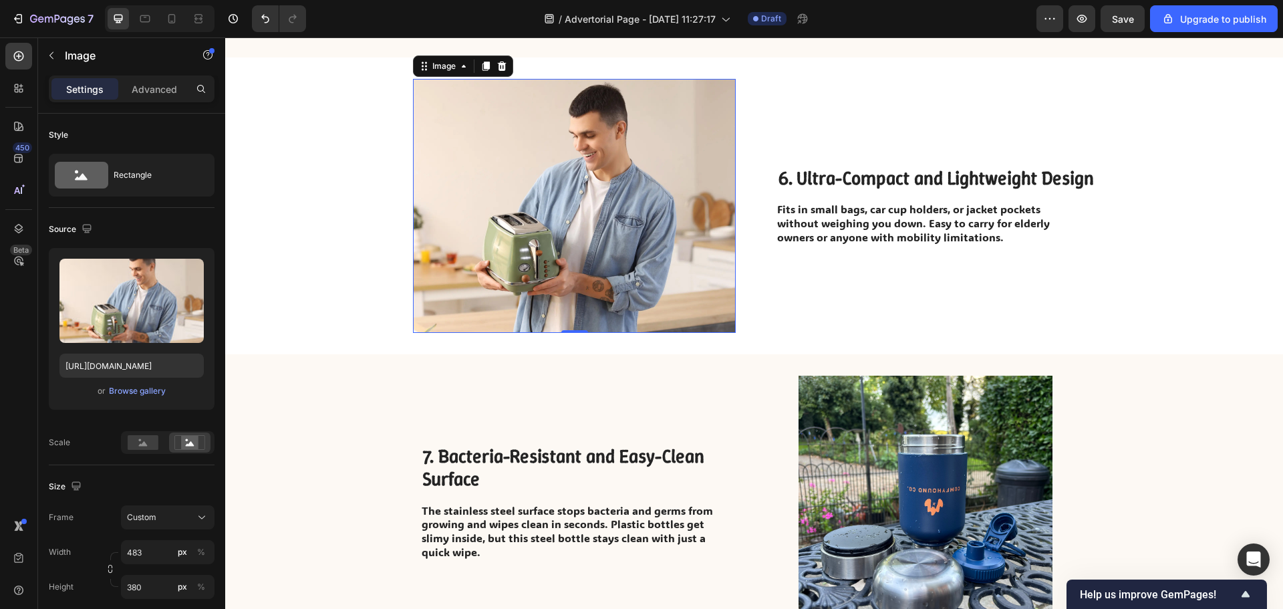
scroll to position [2287, 0]
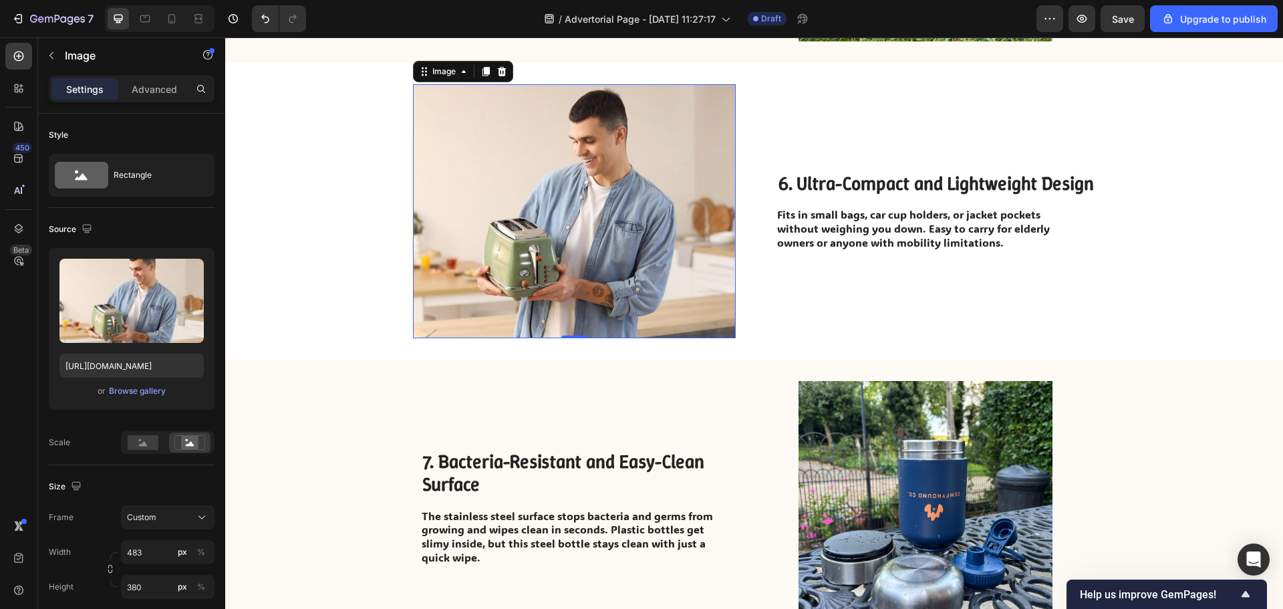
click at [591, 218] on img at bounding box center [574, 211] width 323 height 254
click at [144, 392] on div "Browse gallery" at bounding box center [137, 391] width 57 height 12
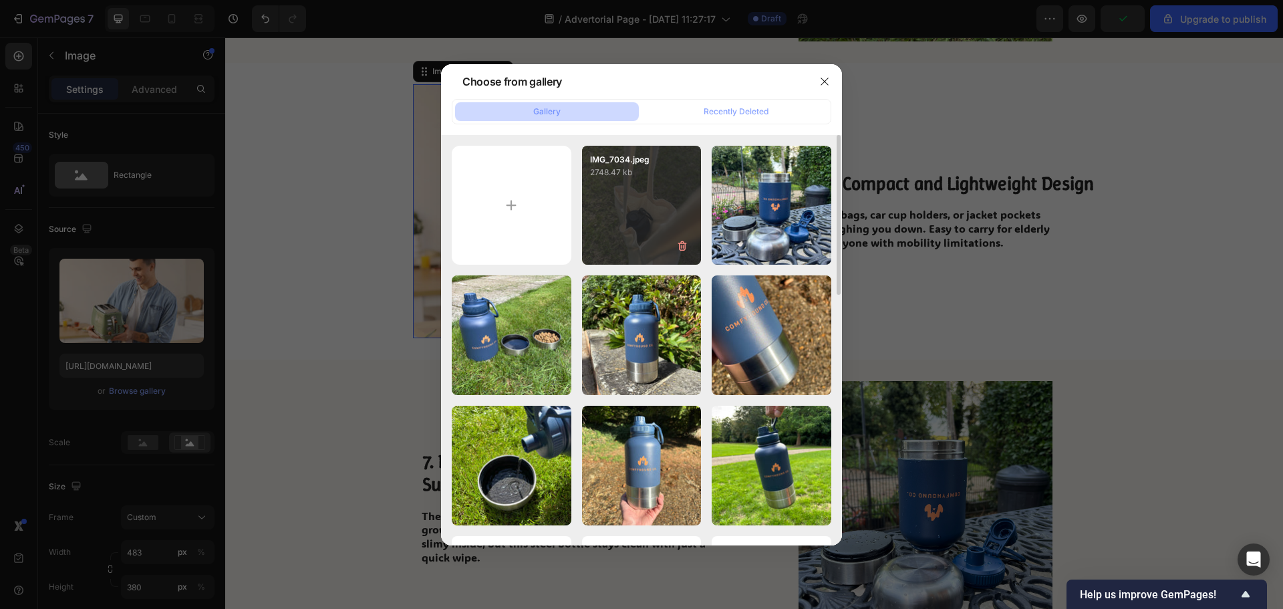
click at [625, 205] on div "IMG_7034.jpeg 2748.47 kb" at bounding box center [642, 206] width 120 height 120
type input "[URL][DOMAIN_NAME]"
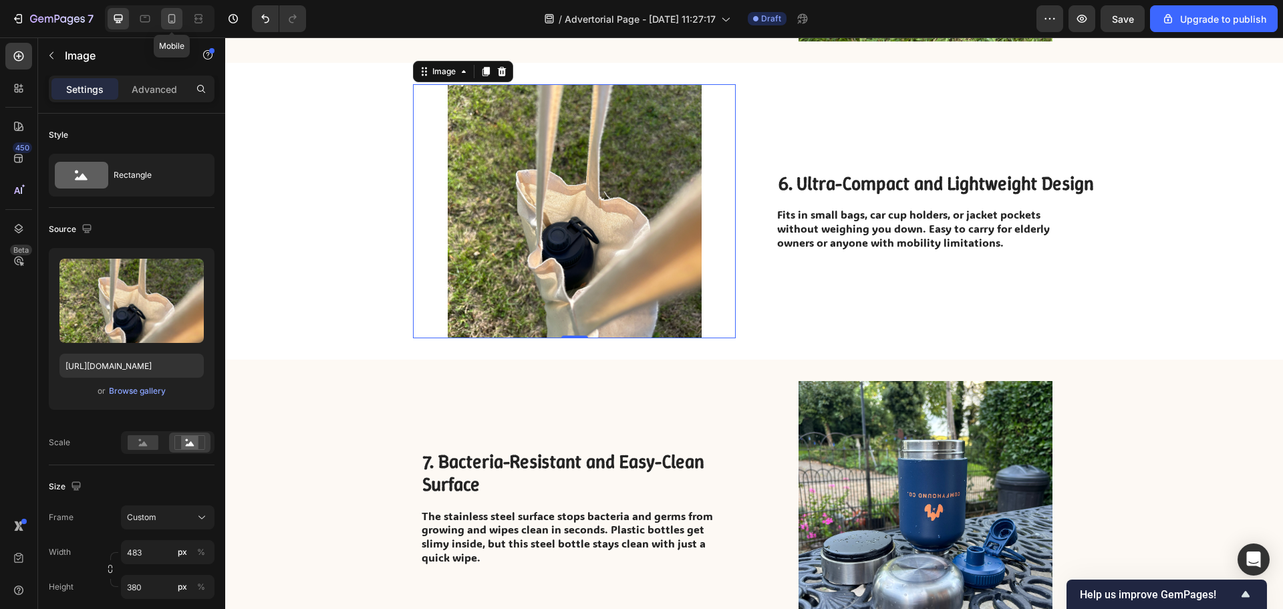
click at [180, 20] on div at bounding box center [171, 18] width 21 height 21
type input "335"
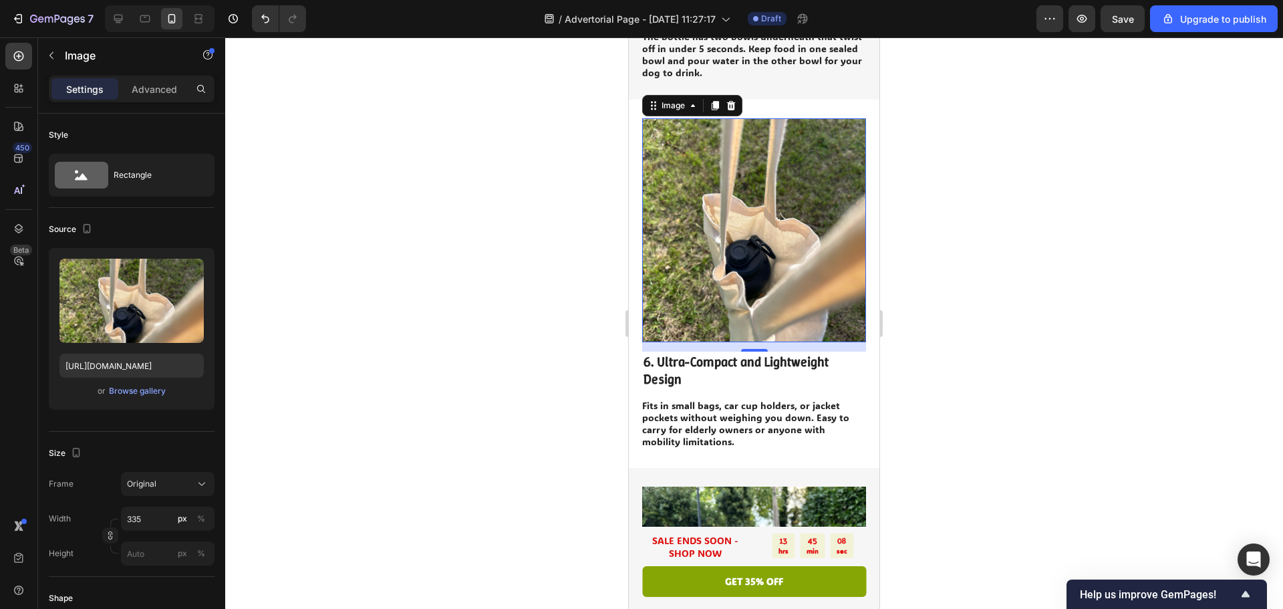
scroll to position [2334, 0]
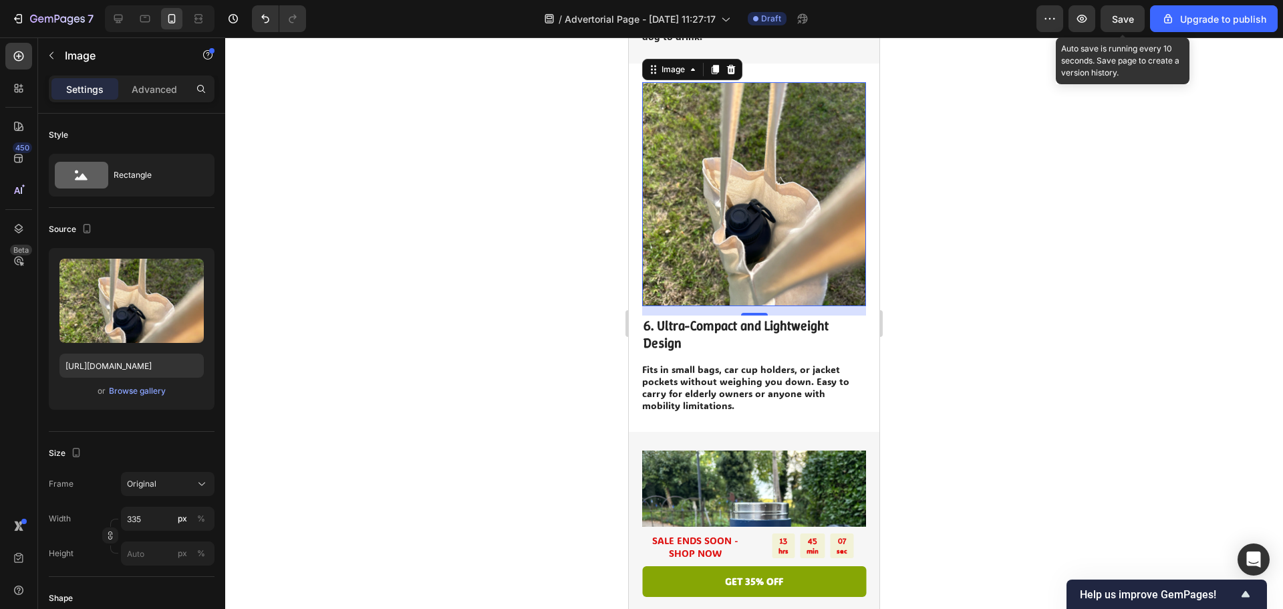
click at [1117, 18] on span "Save" at bounding box center [1123, 18] width 22 height 11
click at [996, 232] on div at bounding box center [754, 322] width 1058 height 571
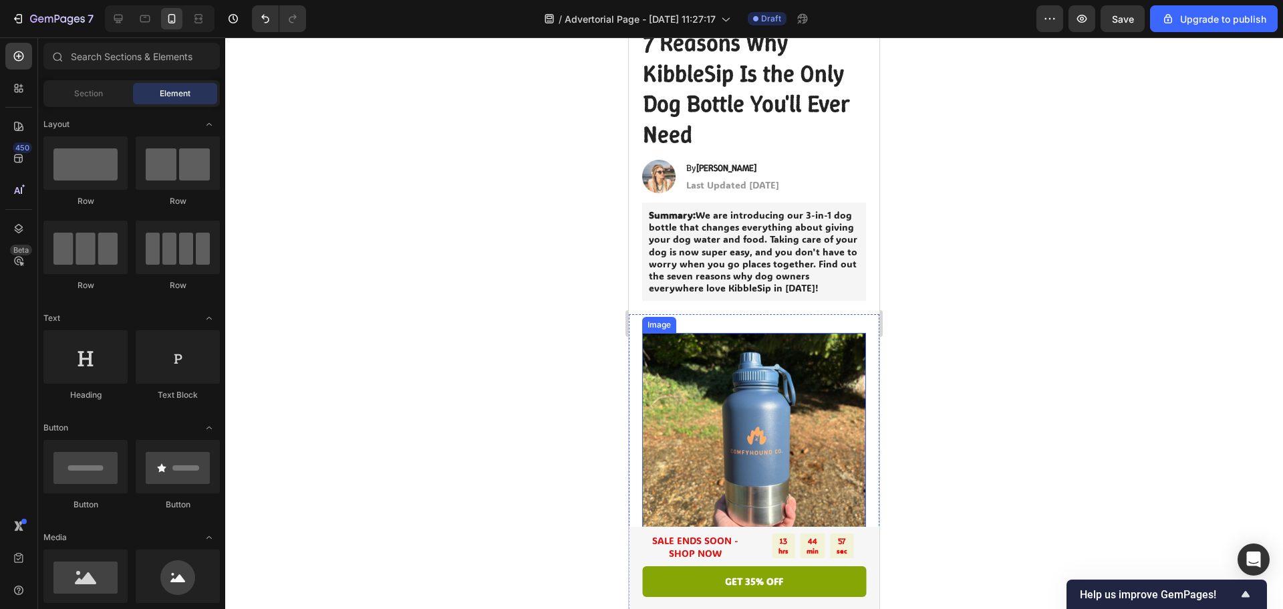
scroll to position [0, 0]
